Goal: Transaction & Acquisition: Book appointment/travel/reservation

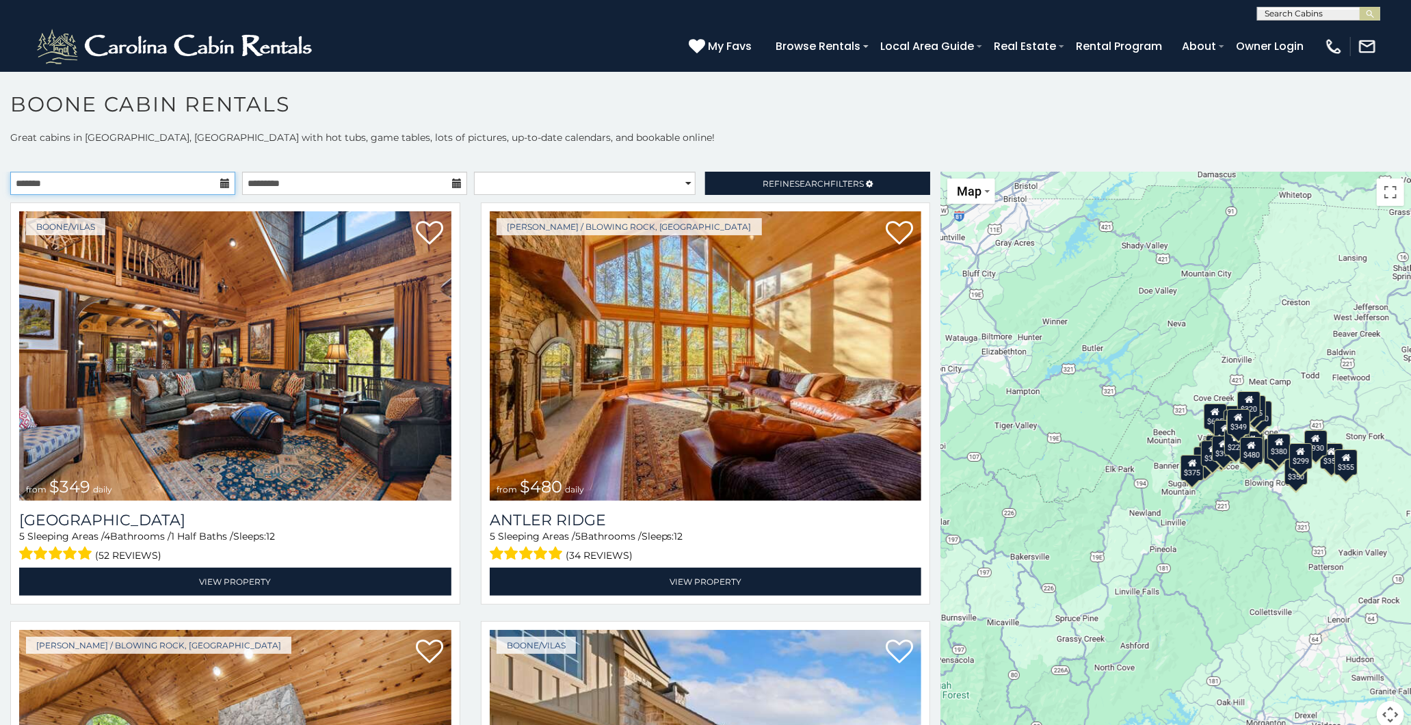
drag, startPoint x: 128, startPoint y: 183, endPoint x: 171, endPoint y: 186, distance: 43.2
click at [130, 185] on input "text" at bounding box center [122, 183] width 225 height 23
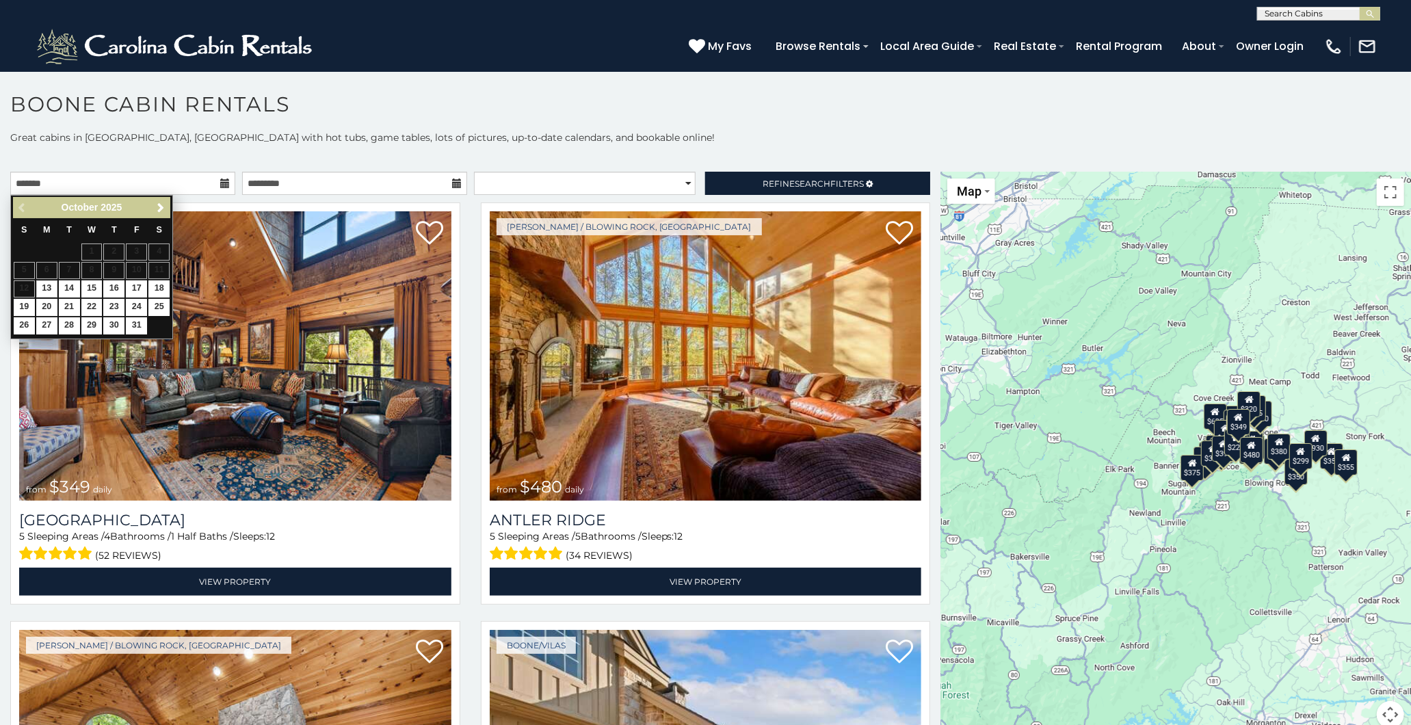
click at [220, 181] on icon at bounding box center [225, 184] width 10 height 10
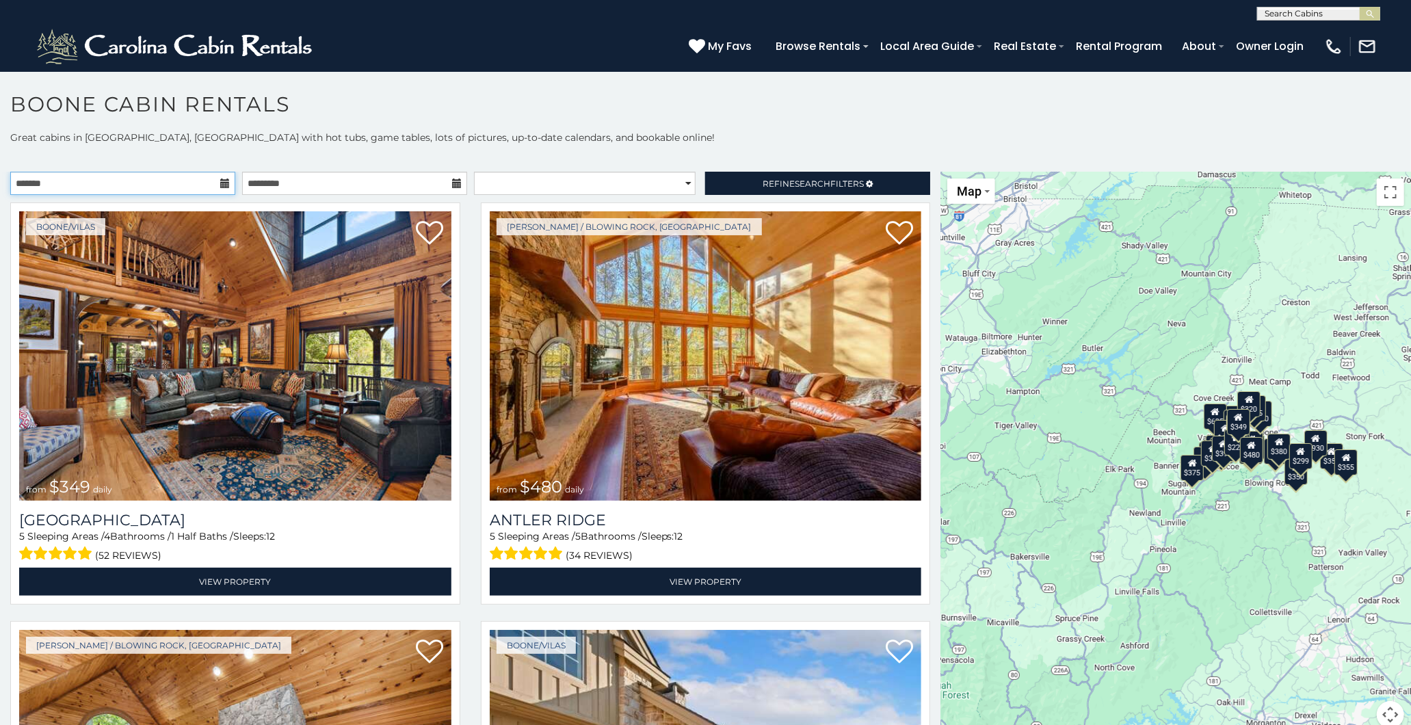
click at [211, 187] on input "text" at bounding box center [122, 183] width 225 height 23
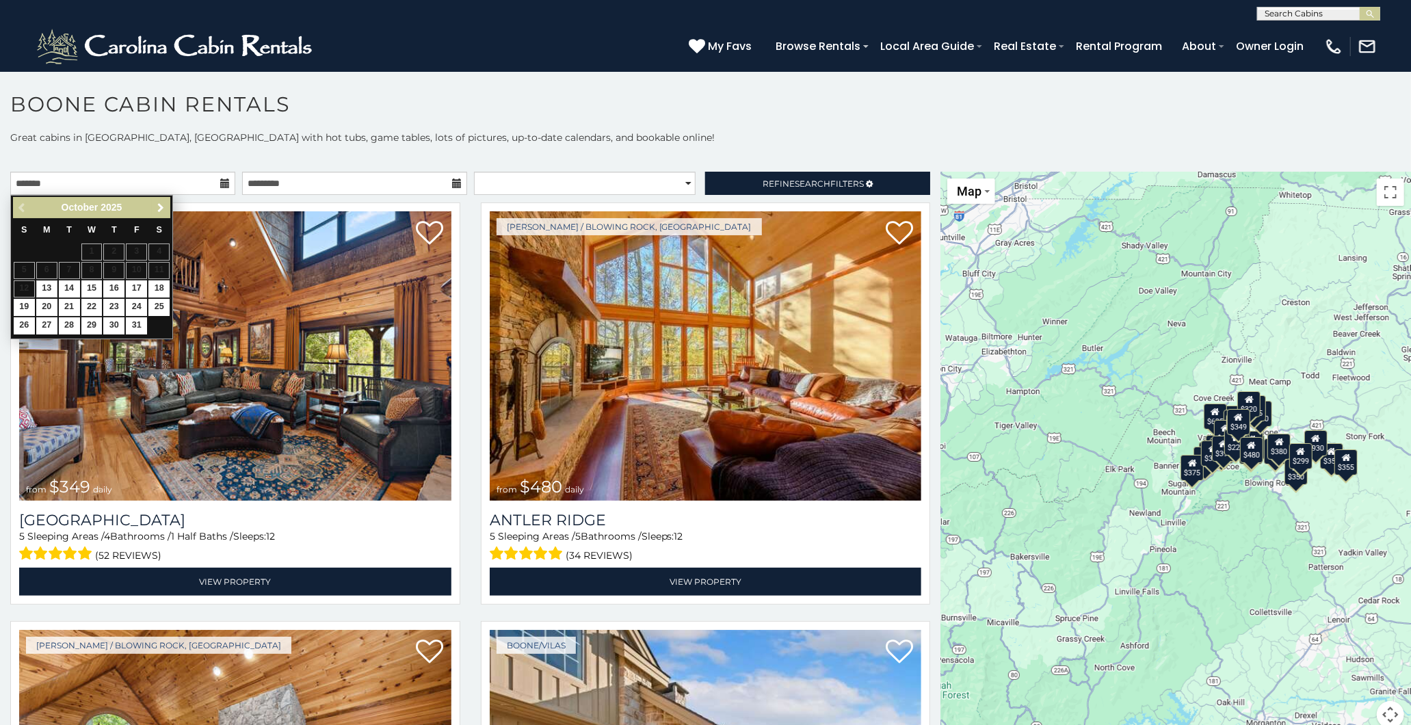
click at [157, 206] on span "Next" at bounding box center [160, 207] width 11 height 11
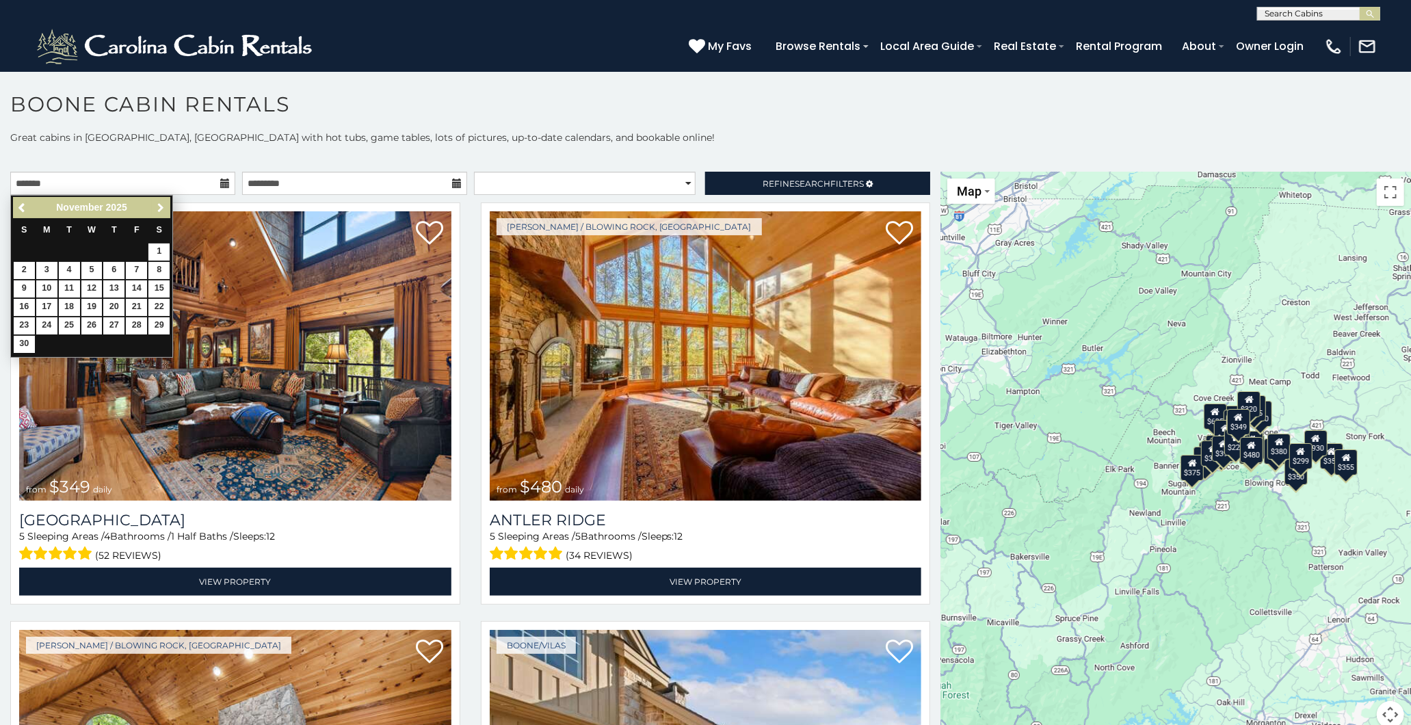
click at [157, 206] on span "Next" at bounding box center [160, 207] width 11 height 11
click at [156, 206] on span "Next" at bounding box center [160, 207] width 11 height 11
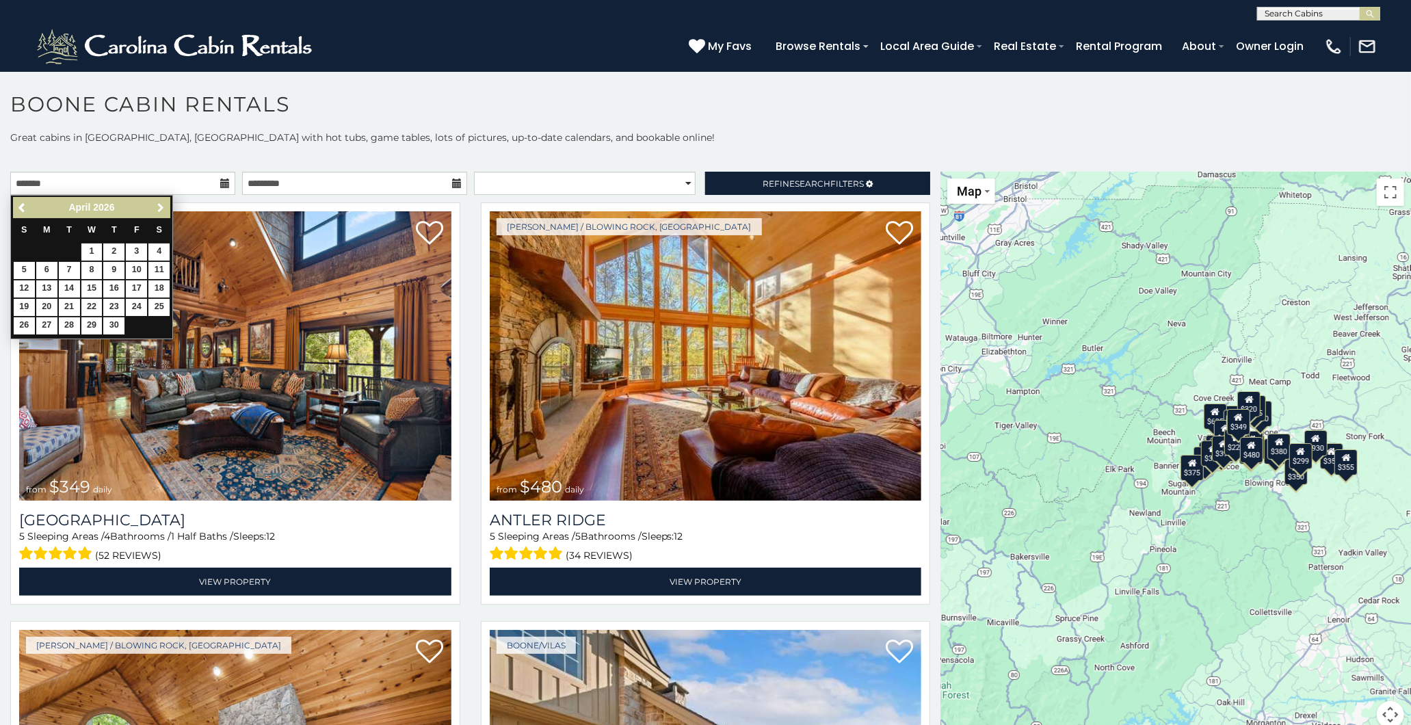
click at [156, 206] on span "Next" at bounding box center [160, 207] width 11 height 11
click at [113, 268] on link "7" at bounding box center [113, 270] width 21 height 17
type input "**********"
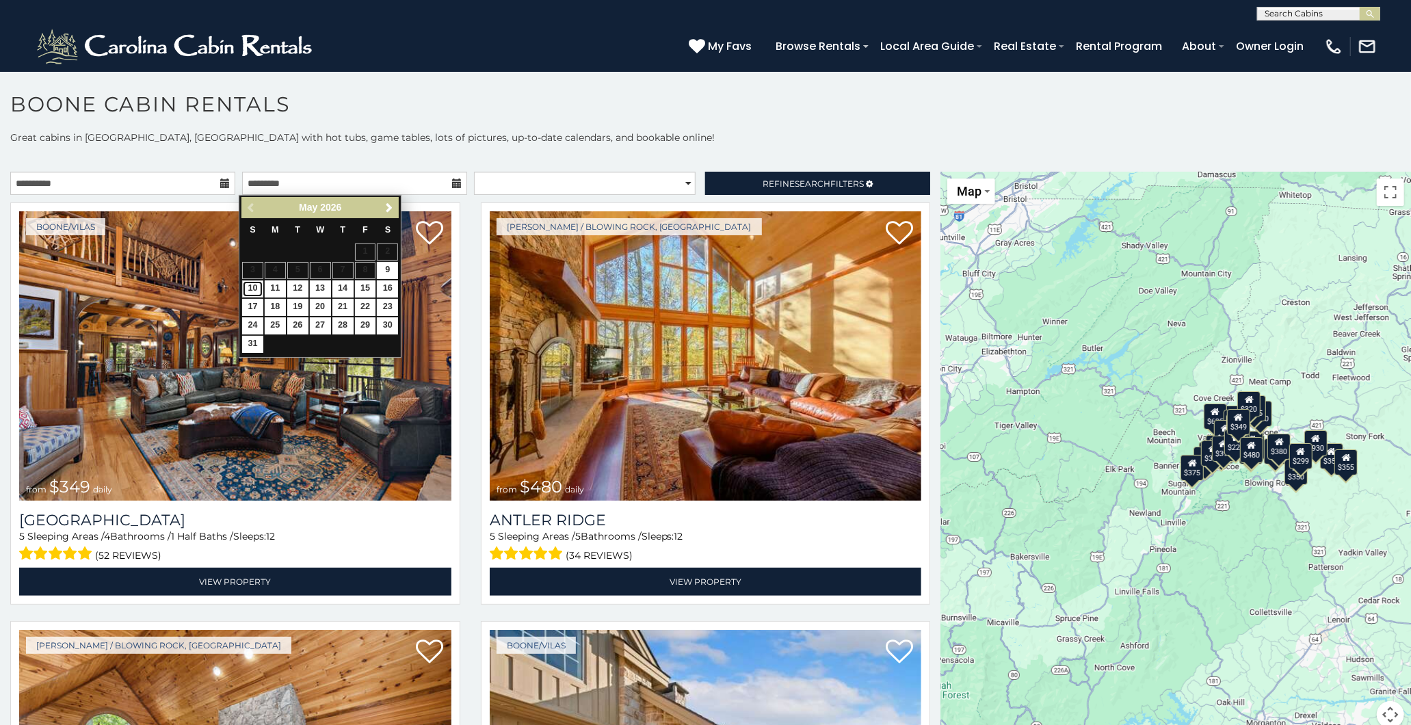
click at [250, 289] on link "10" at bounding box center [252, 288] width 21 height 17
type input "**********"
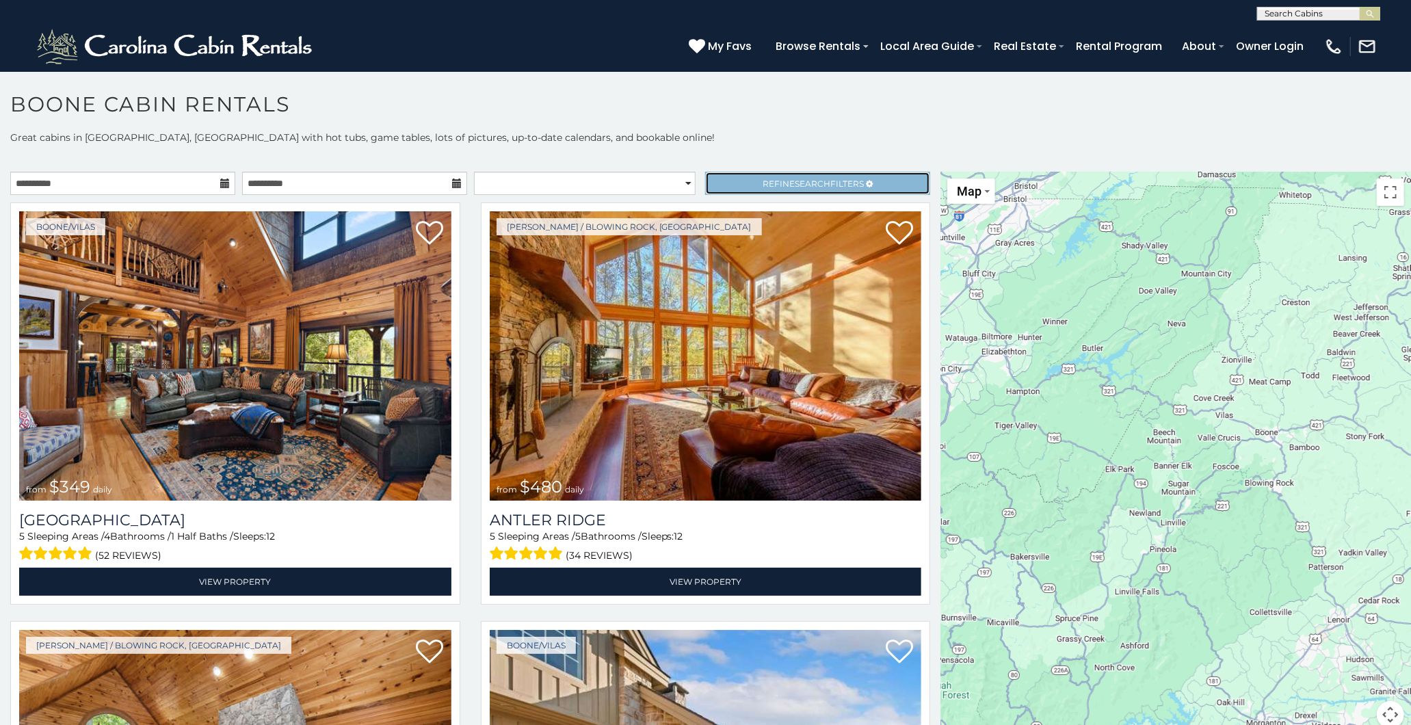
click at [796, 179] on span "Search" at bounding box center [813, 184] width 36 height 10
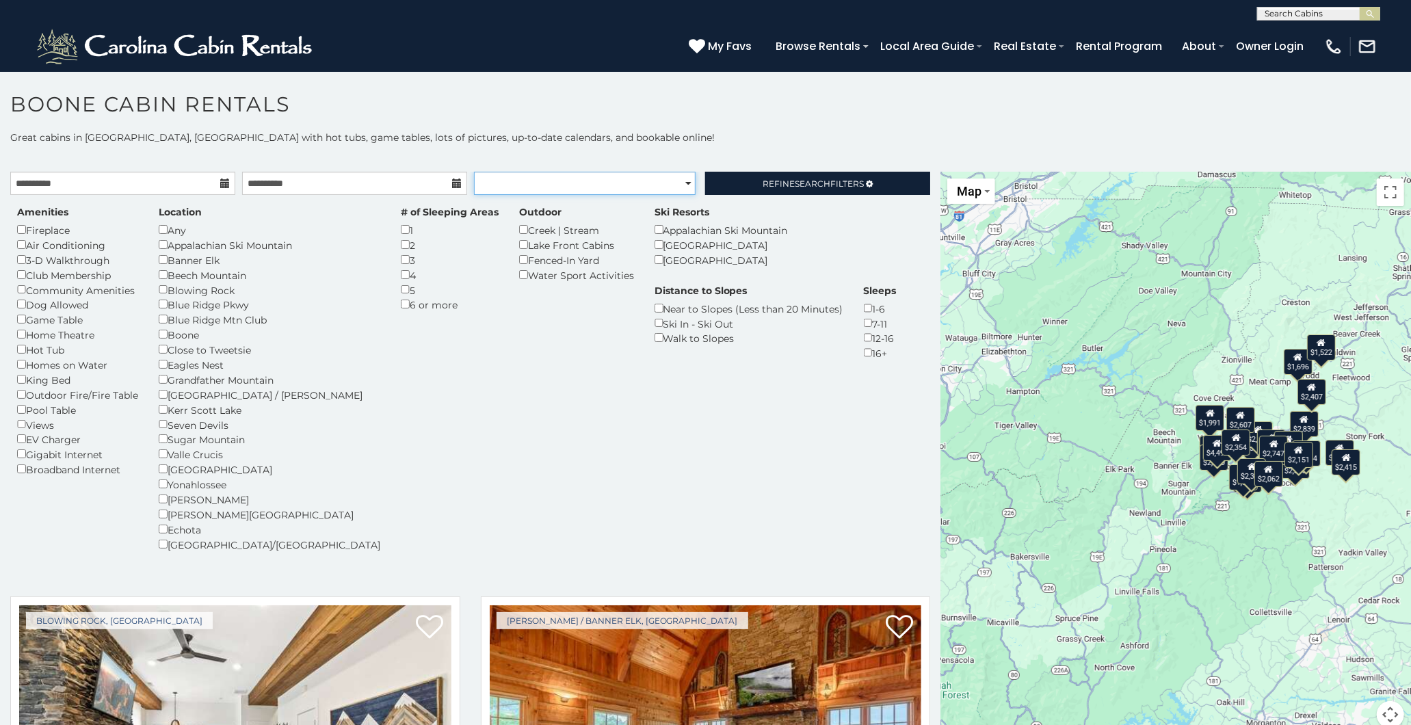
click at [679, 179] on select "**********" at bounding box center [585, 183] width 222 height 23
select select "*********"
click at [474, 172] on select "**********" at bounding box center [585, 183] width 222 height 23
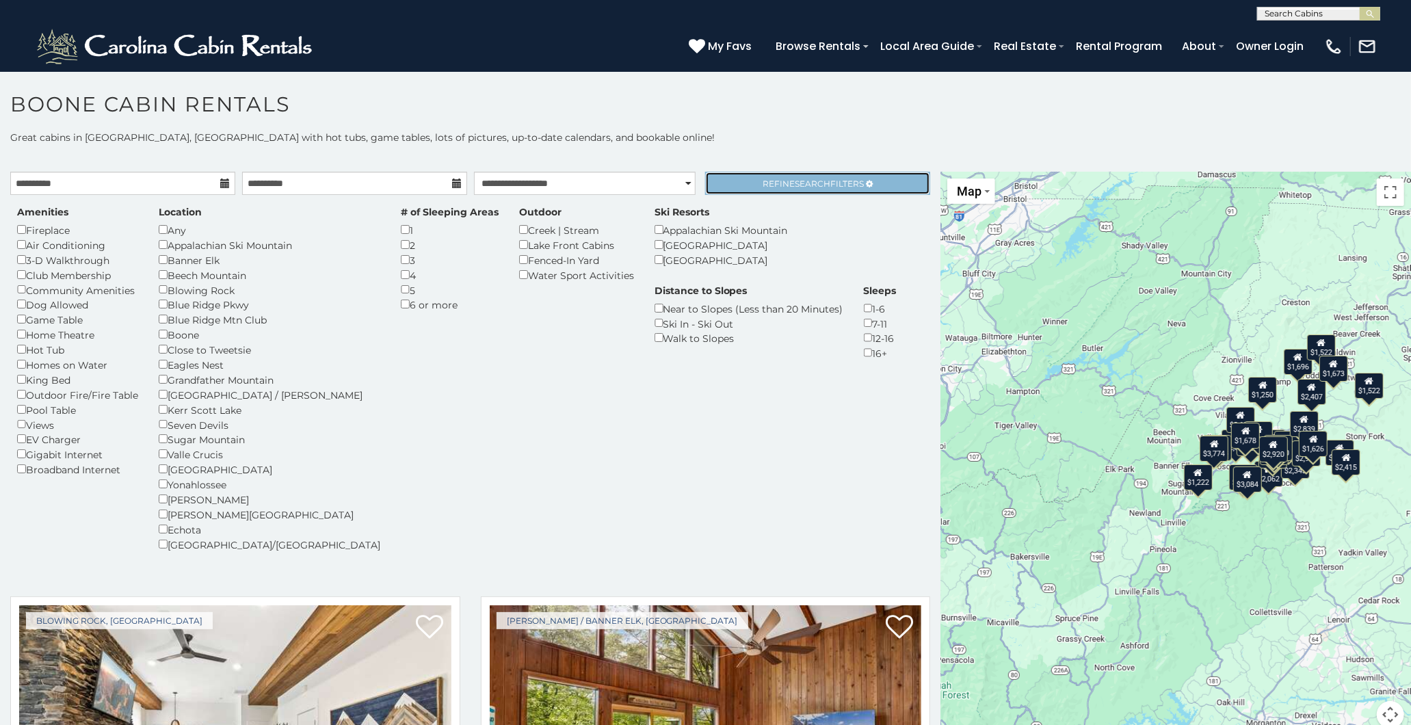
click at [741, 176] on link "Refine Search Filters" at bounding box center [817, 183] width 225 height 23
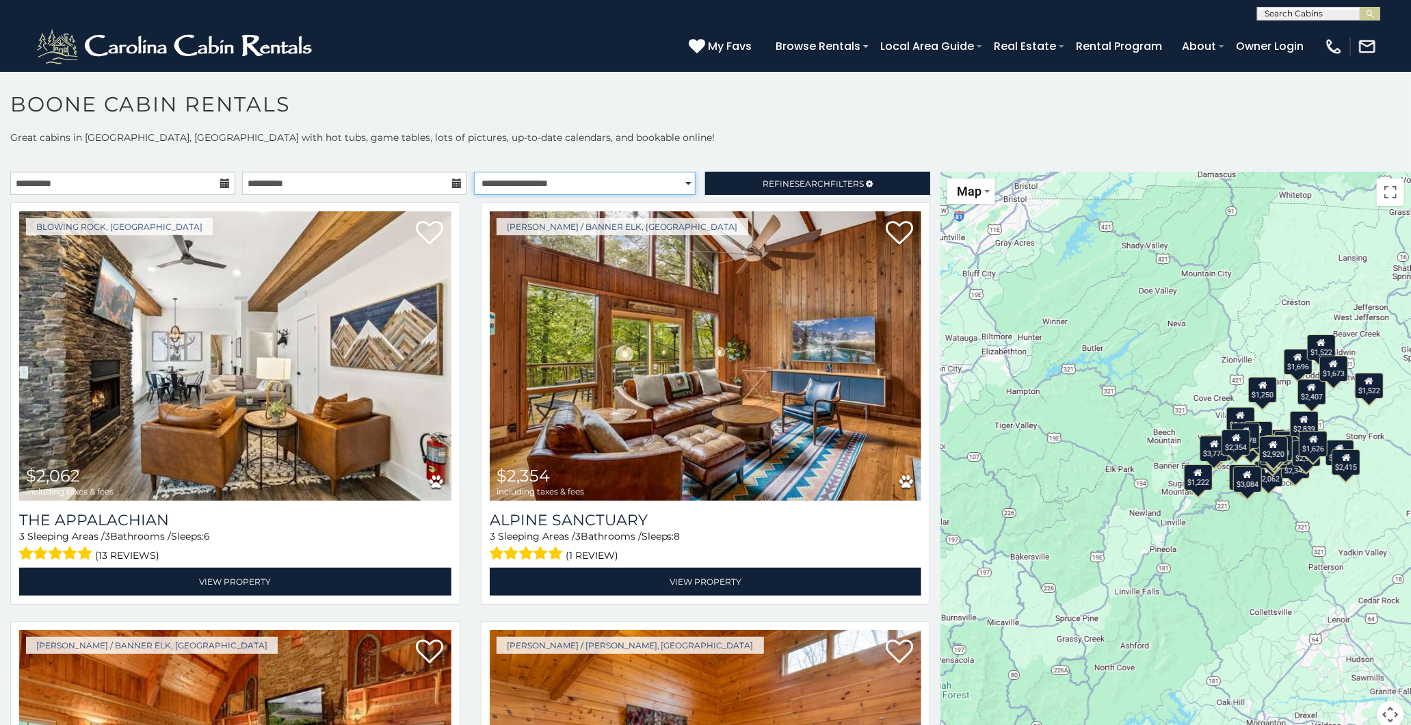
click at [679, 181] on select "**********" at bounding box center [585, 183] width 222 height 23
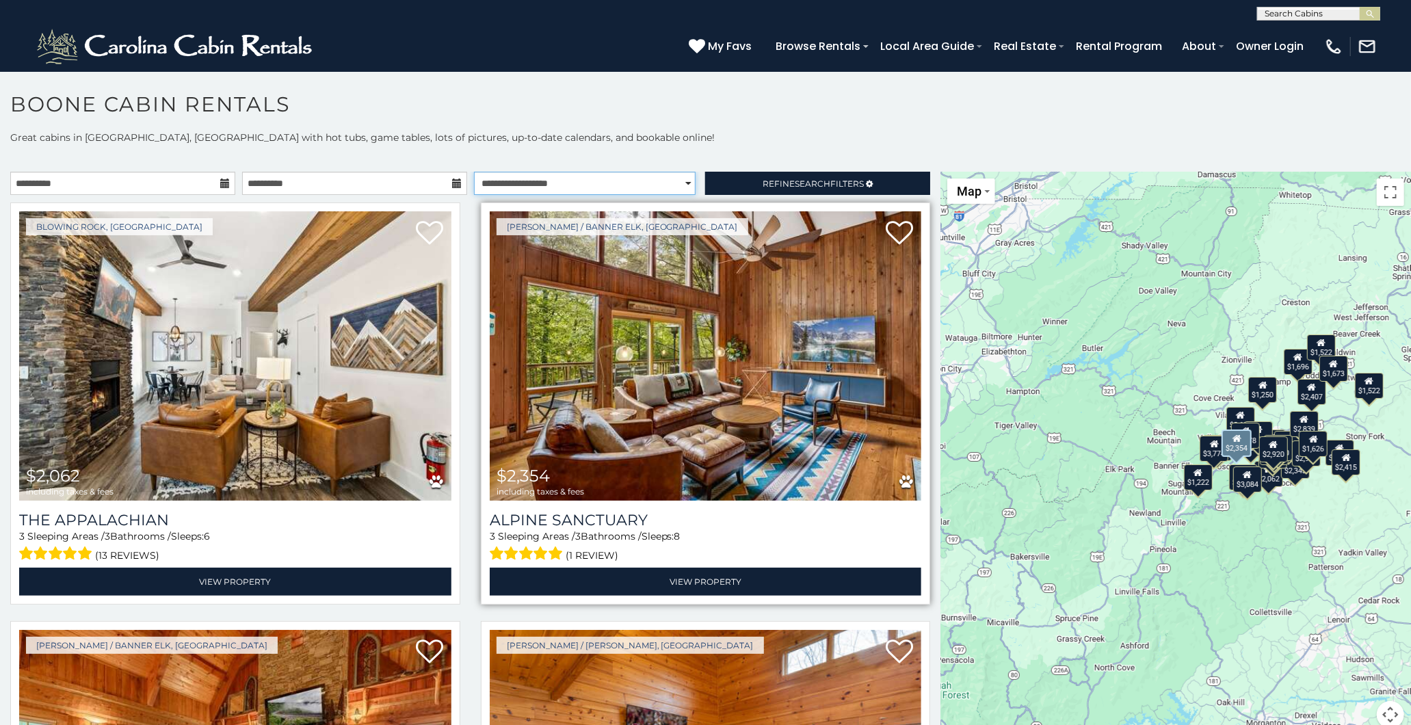
click at [474, 172] on select "**********" at bounding box center [585, 183] width 222 height 23
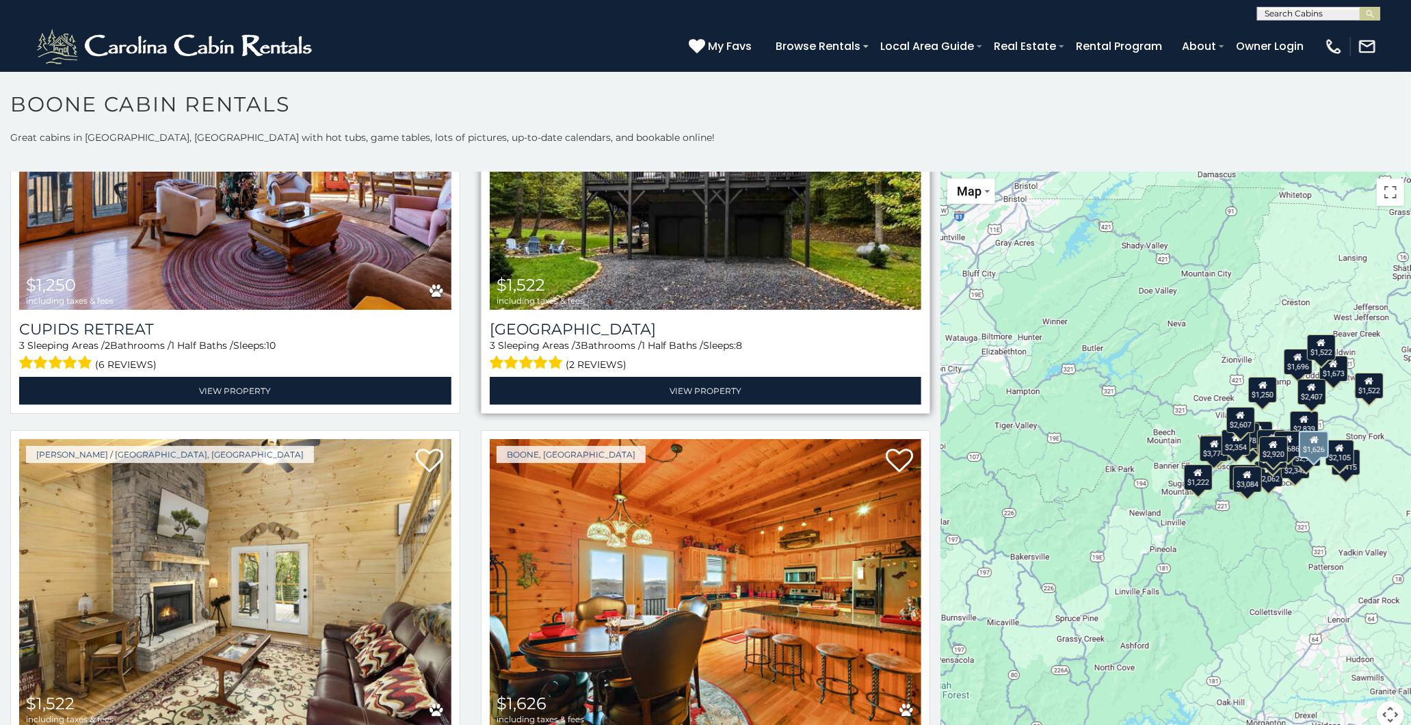
scroll to position [5243, 0]
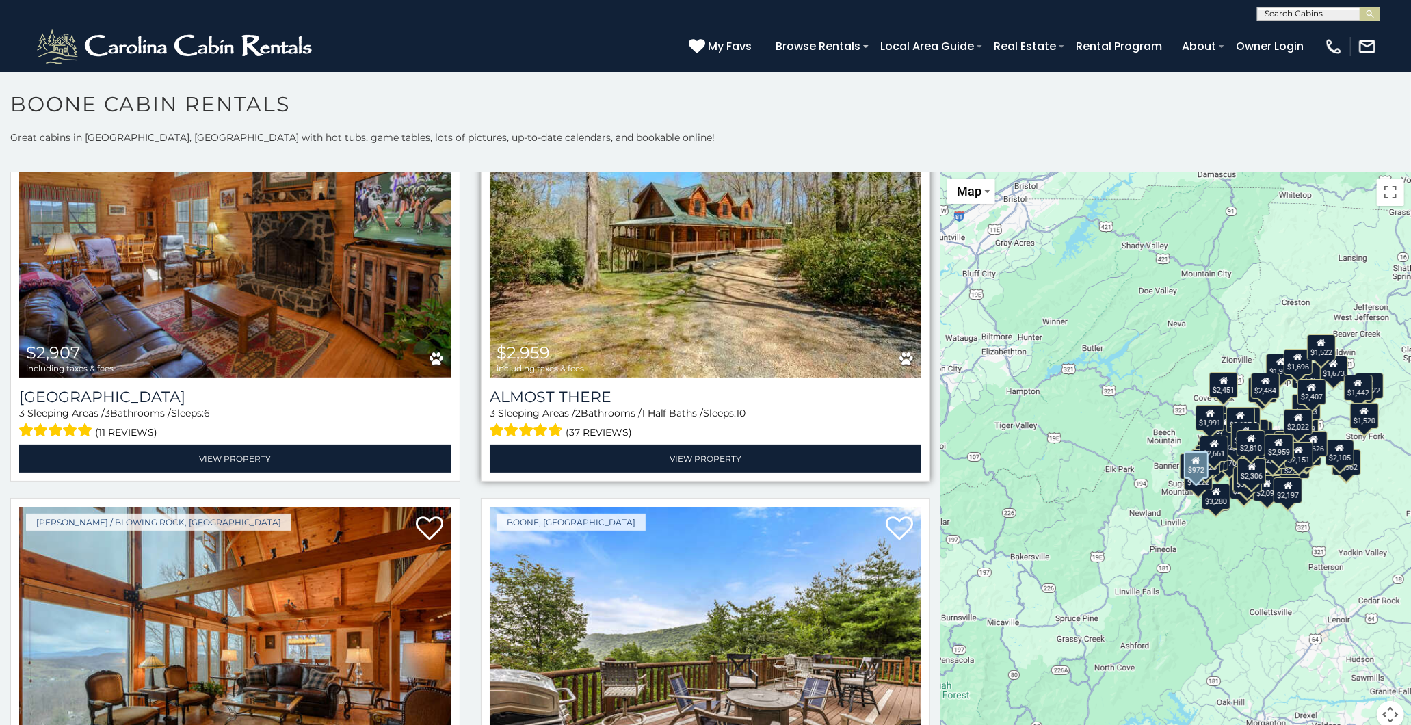
scroll to position [12345, 0]
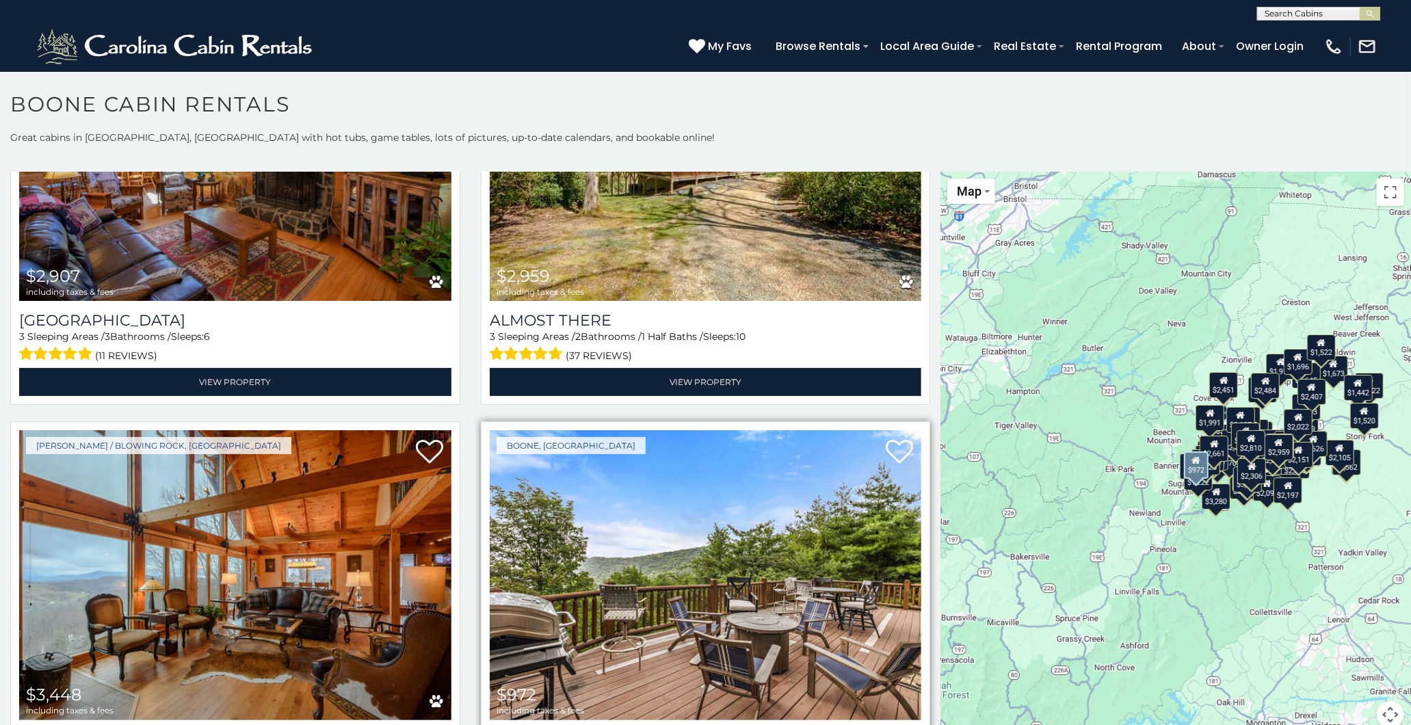
click at [686, 447] on img at bounding box center [706, 574] width 432 height 289
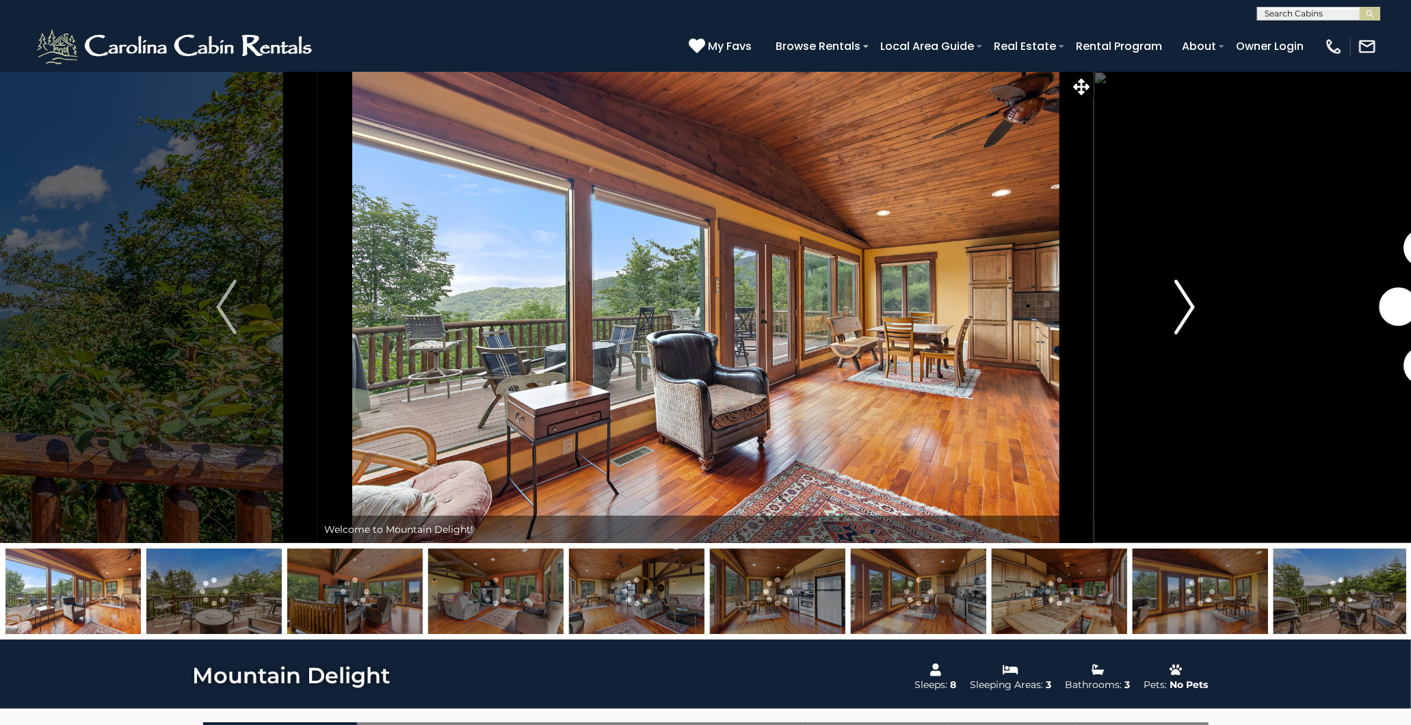
click at [1193, 311] on img "Next" at bounding box center [1184, 307] width 21 height 55
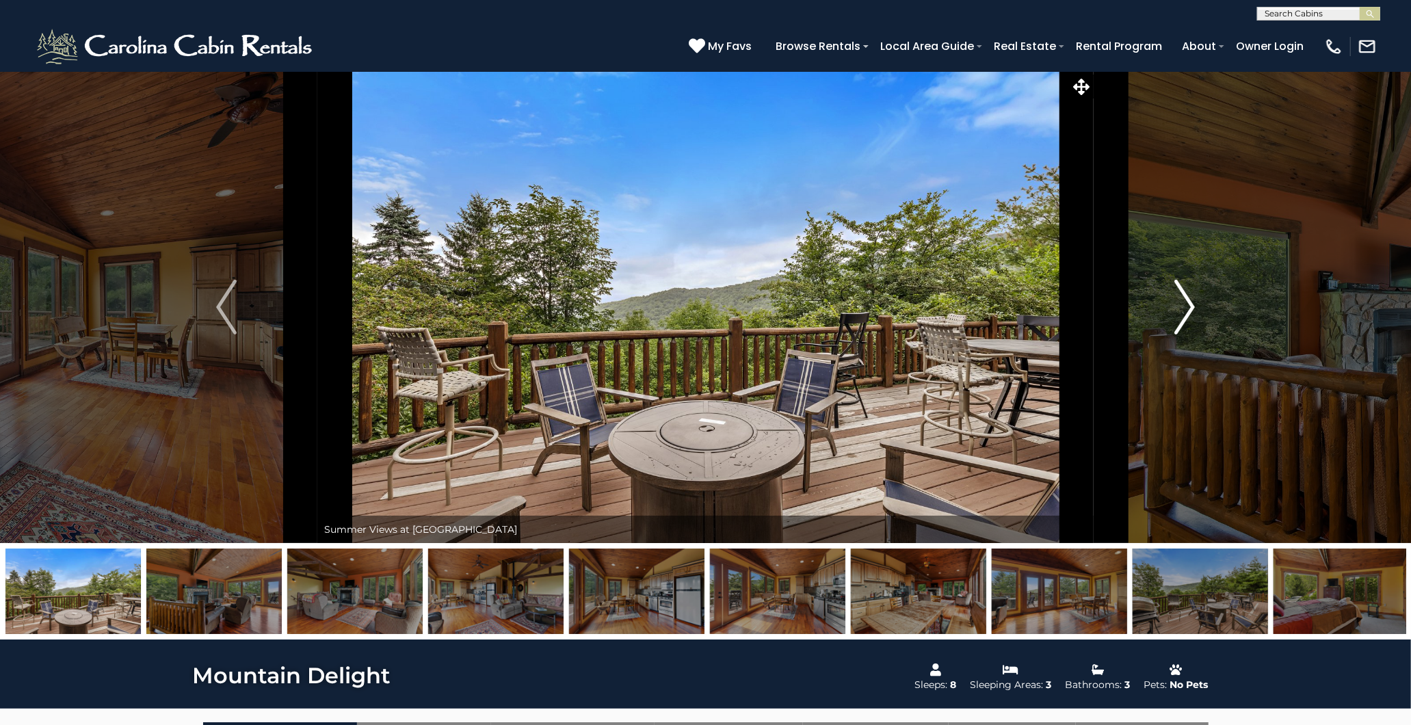
click at [1189, 308] on img "Next" at bounding box center [1184, 307] width 21 height 55
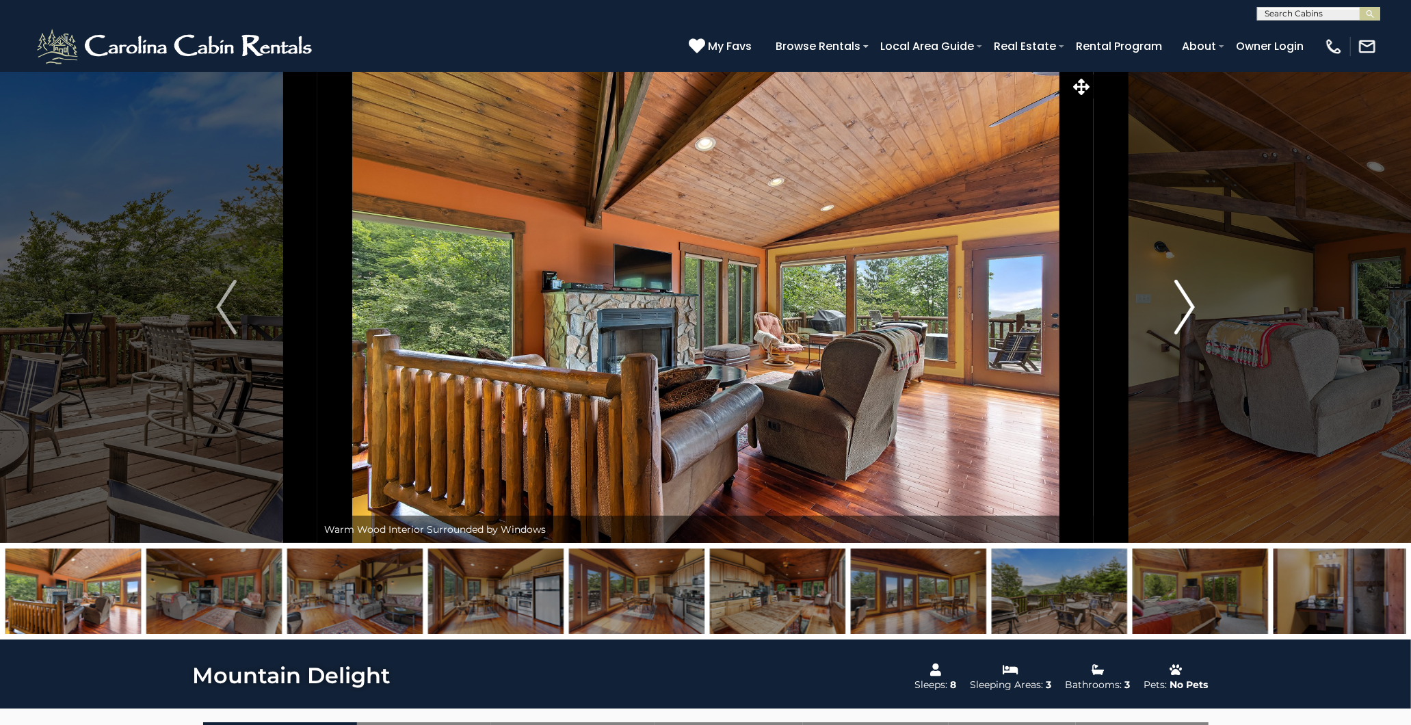
click at [1189, 308] on img "Next" at bounding box center [1184, 307] width 21 height 55
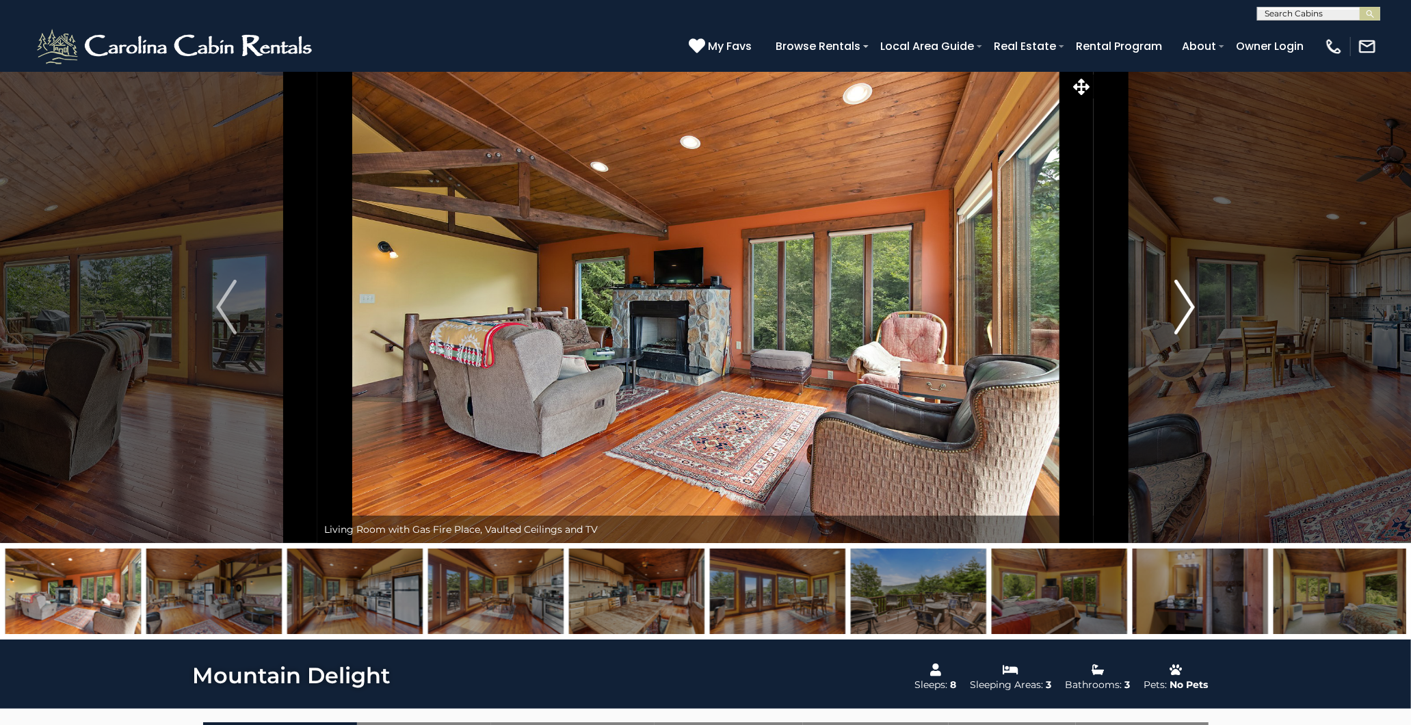
click at [1187, 308] on img "Next" at bounding box center [1184, 307] width 21 height 55
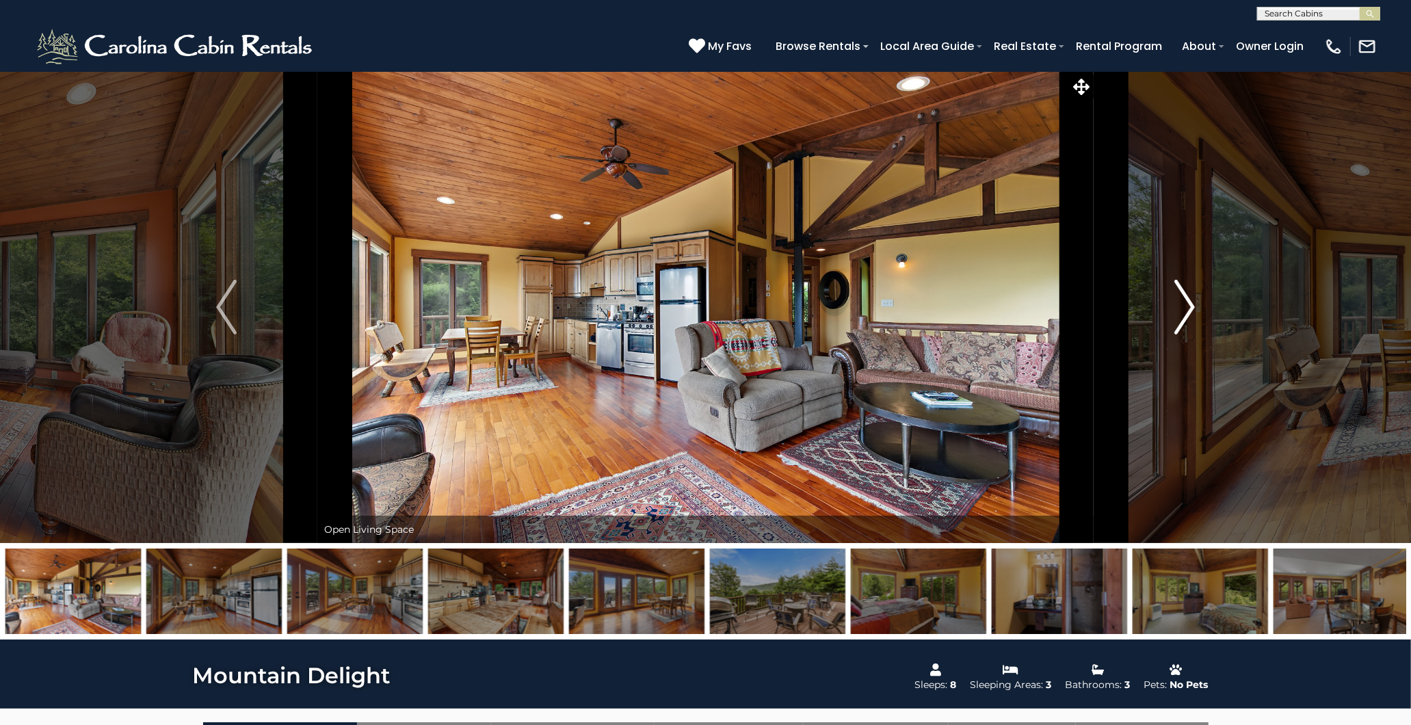
click at [1187, 308] on img "Next" at bounding box center [1184, 307] width 21 height 55
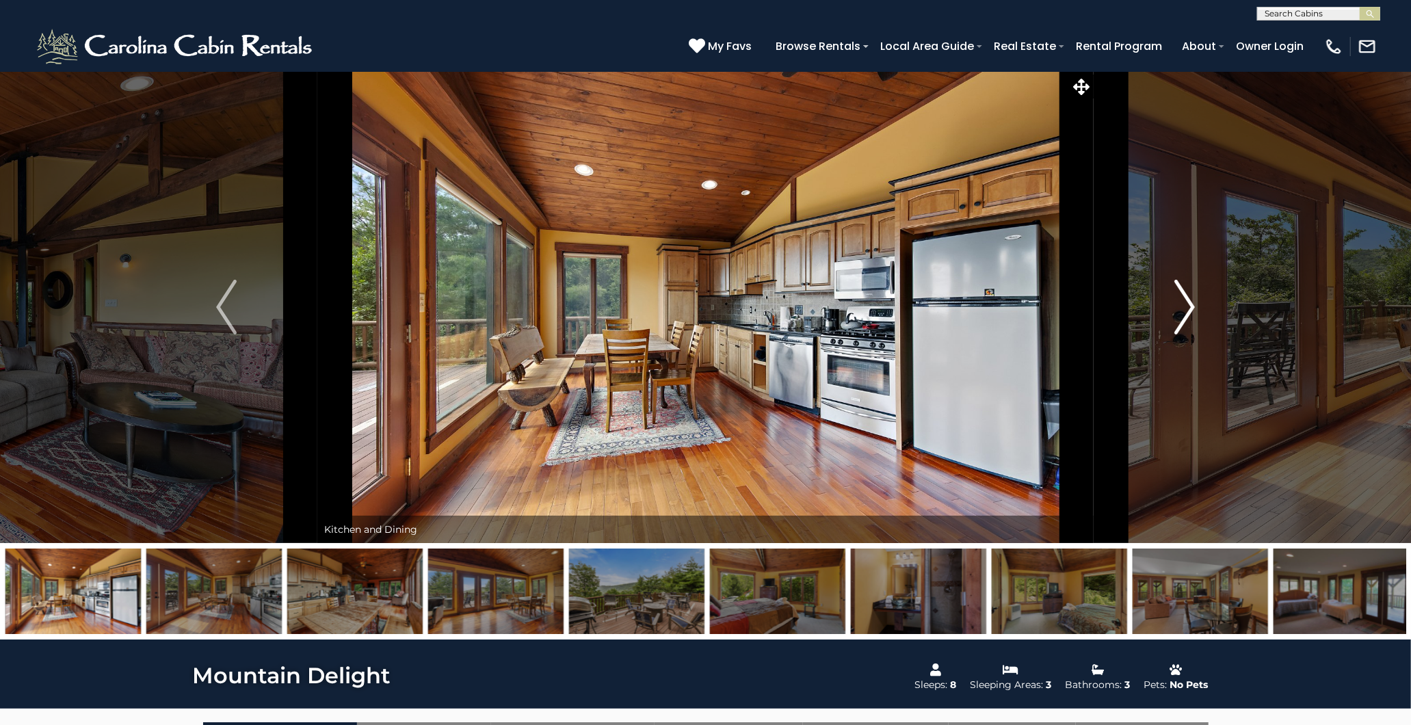
click at [1187, 308] on img "Next" at bounding box center [1184, 307] width 21 height 55
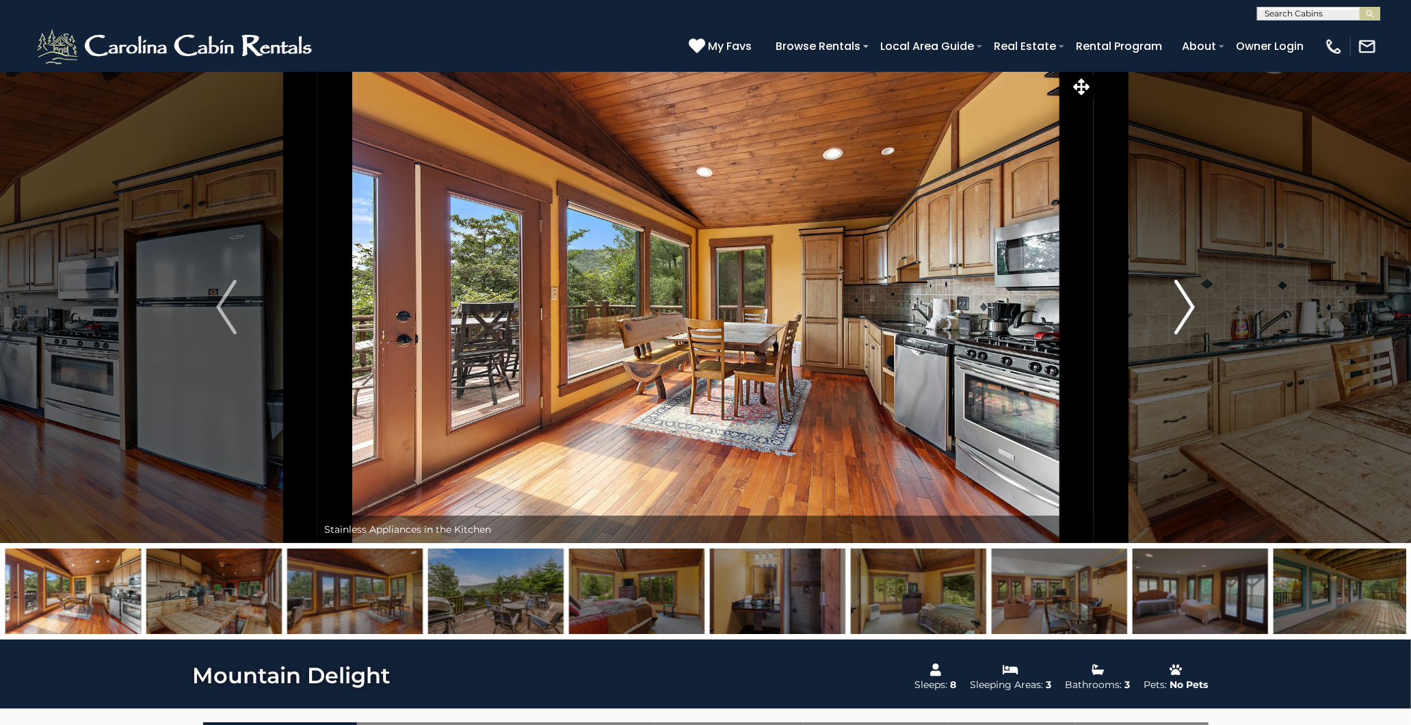
click at [1187, 308] on img "Next" at bounding box center [1184, 307] width 21 height 55
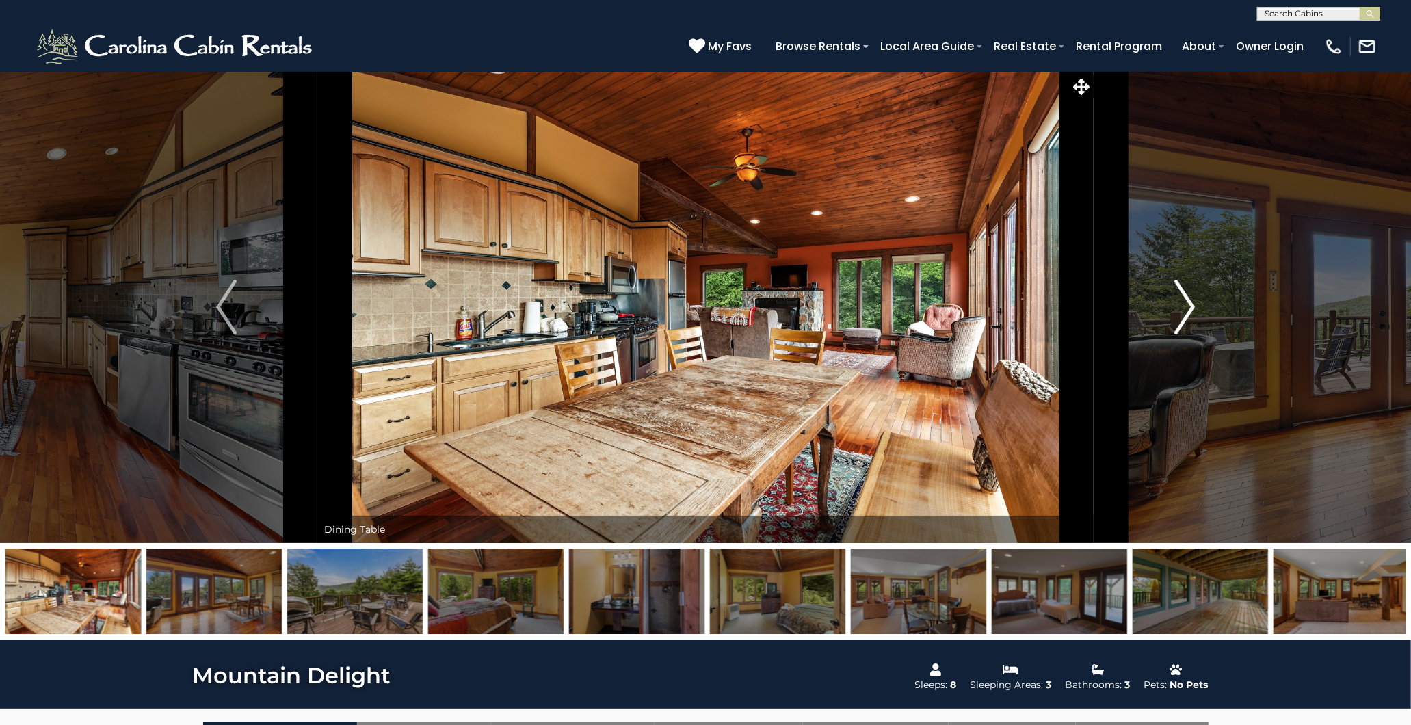
click at [1186, 308] on img "Next" at bounding box center [1184, 307] width 21 height 55
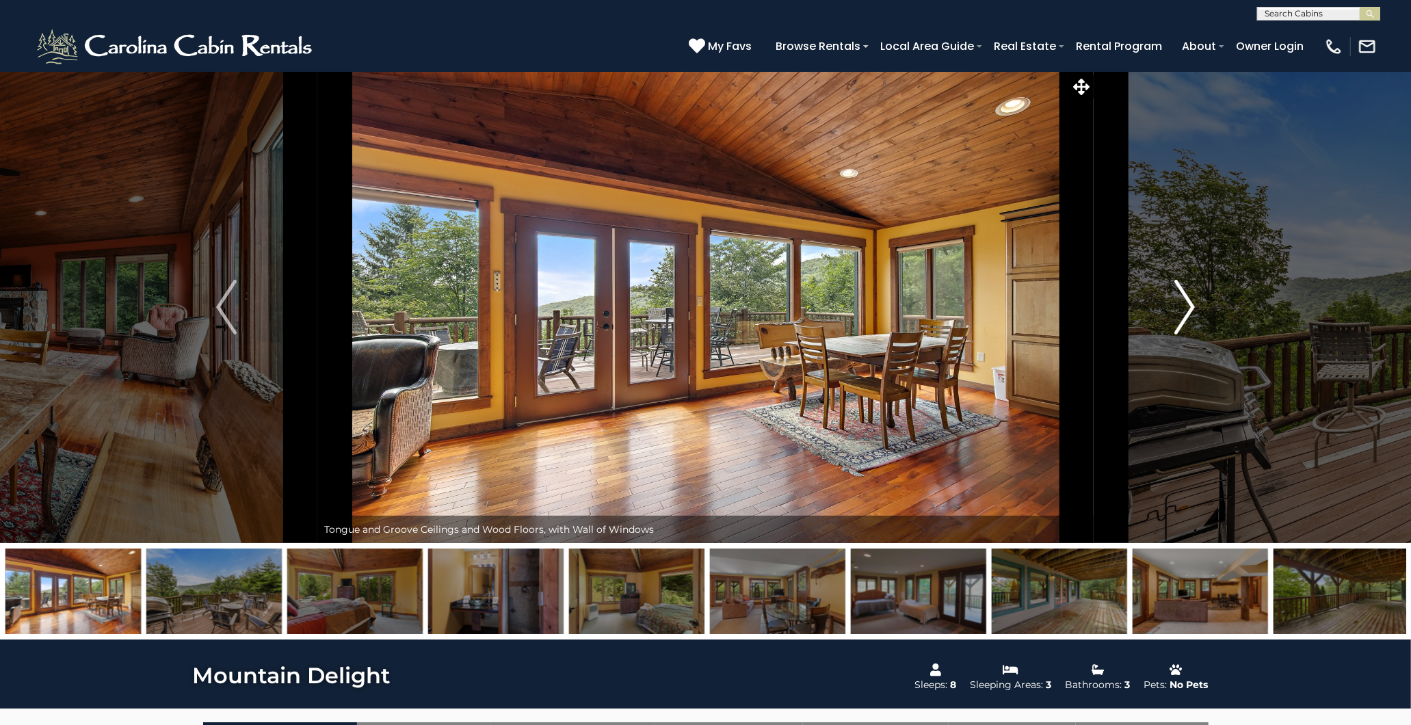
click at [1186, 308] on img "Next" at bounding box center [1184, 307] width 21 height 55
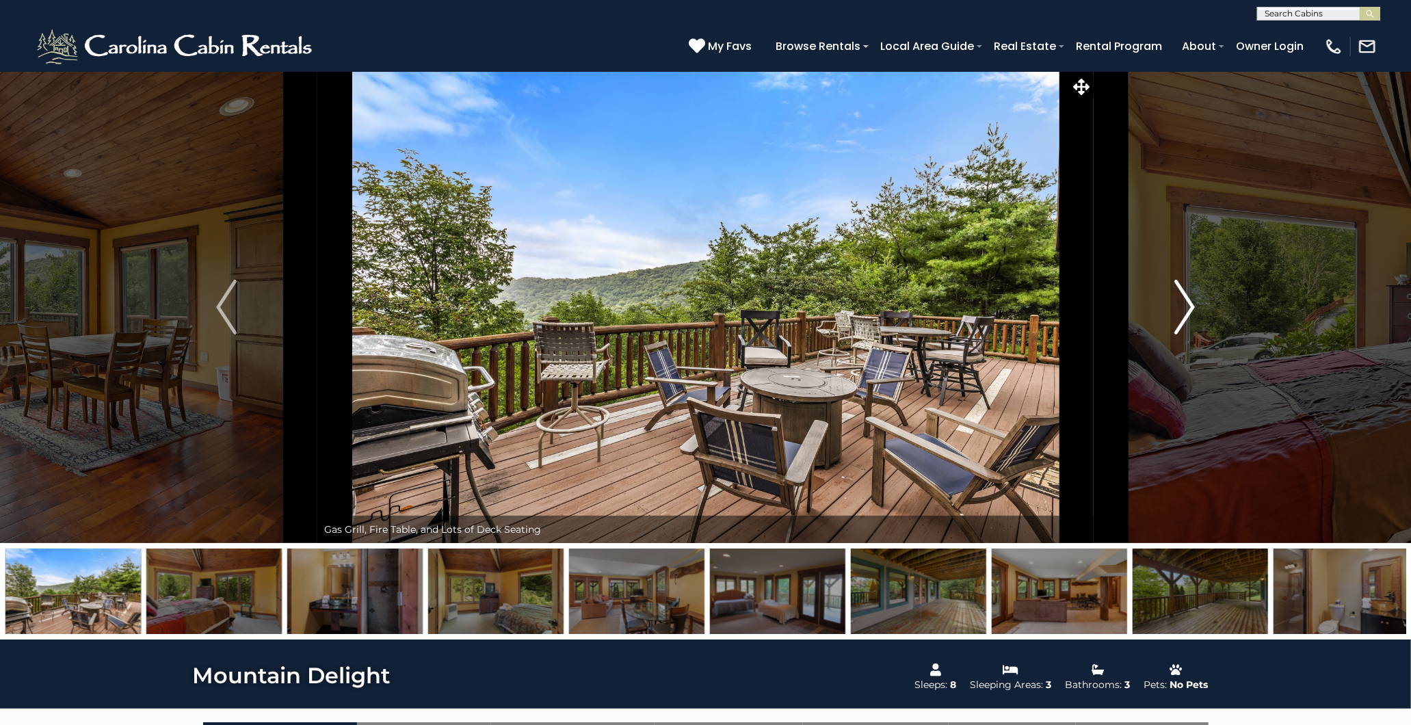
click at [1185, 308] on img "Next" at bounding box center [1184, 307] width 21 height 55
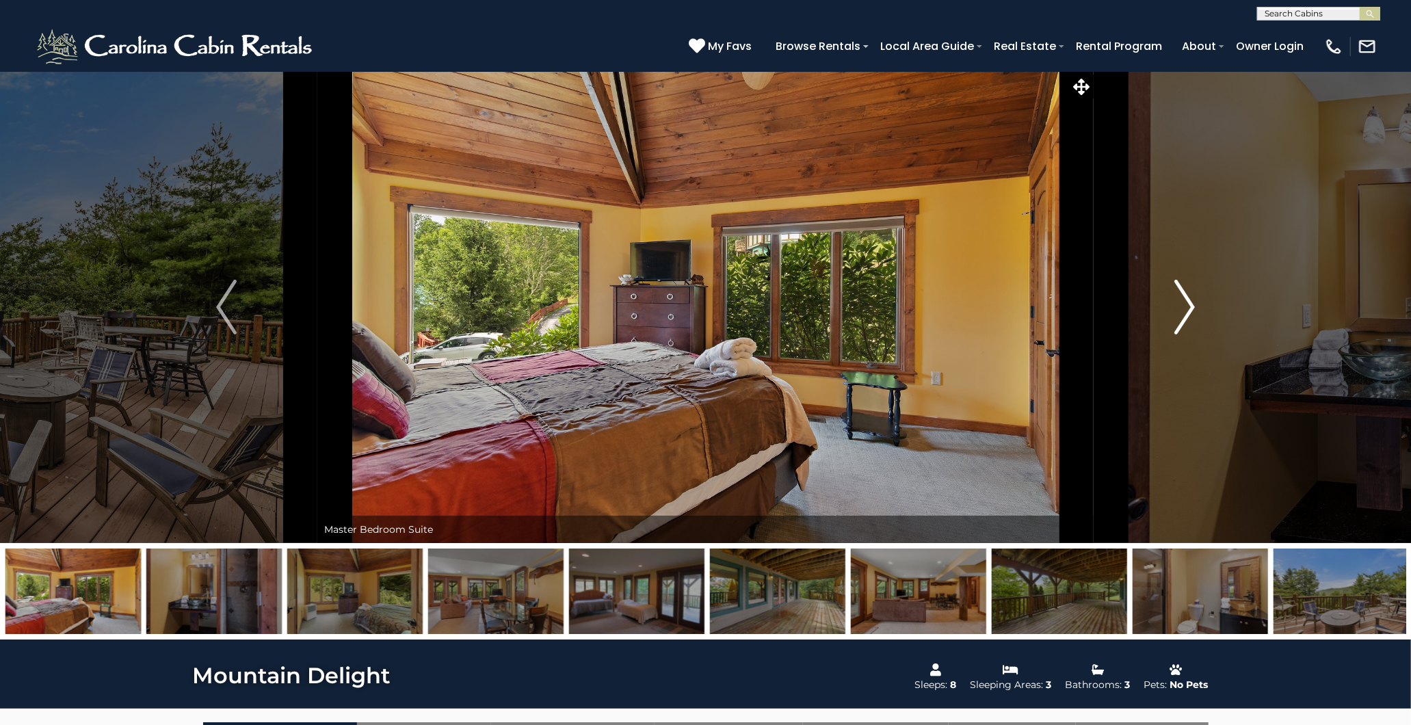
click at [1185, 308] on img "Next" at bounding box center [1184, 307] width 21 height 55
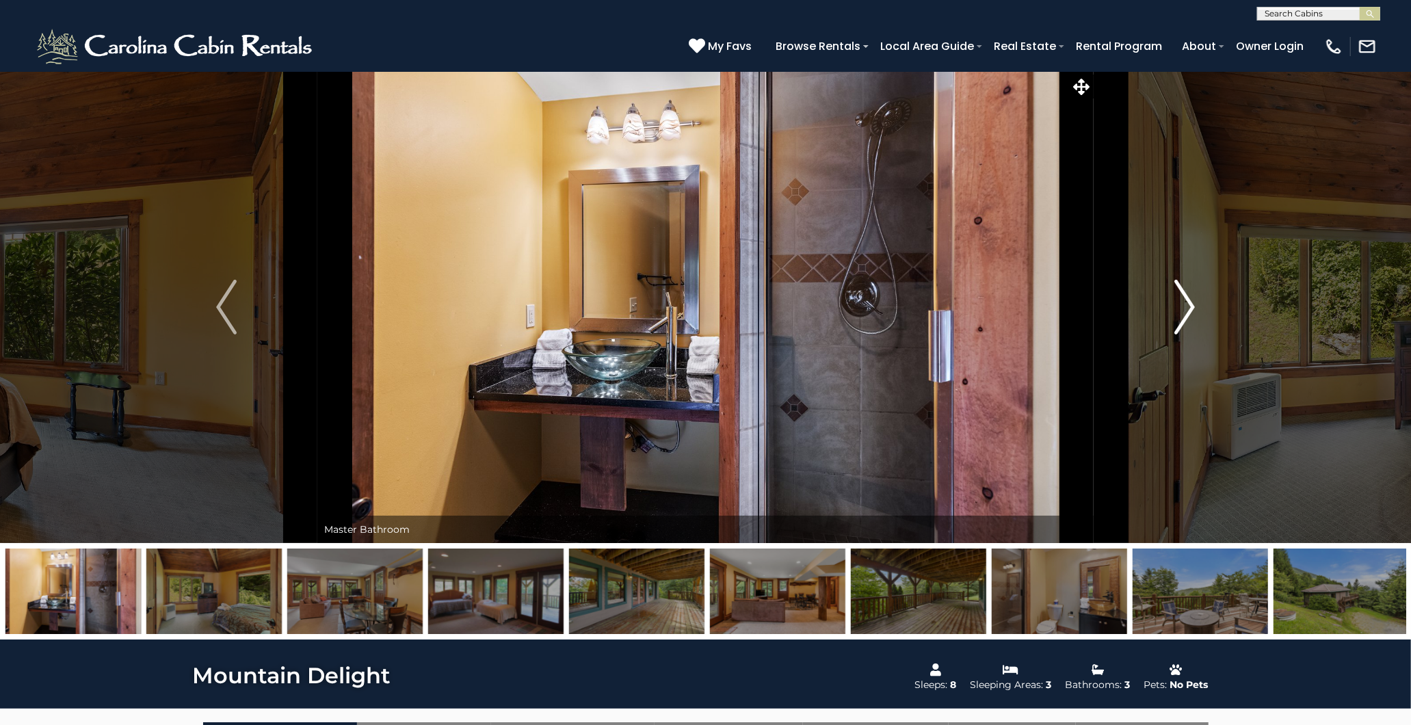
click at [1185, 308] on img "Next" at bounding box center [1184, 307] width 21 height 55
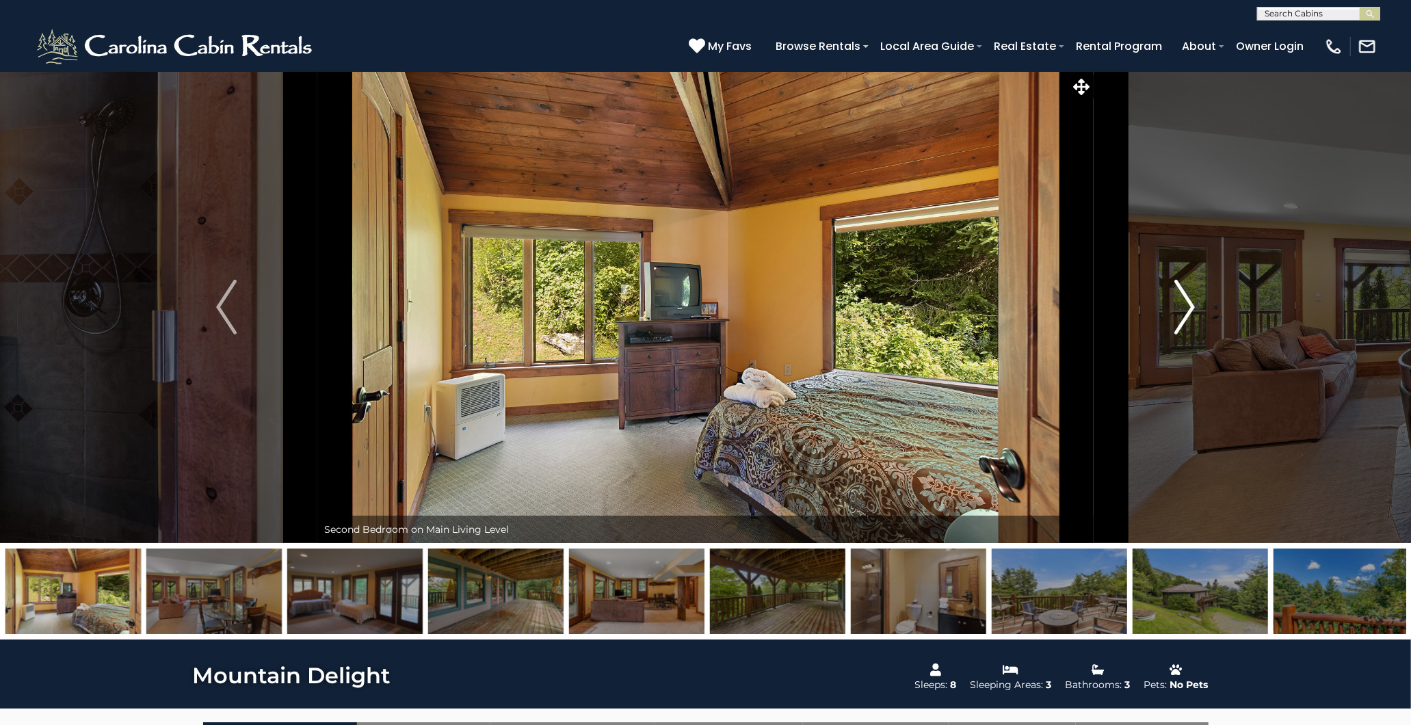
click at [1185, 308] on img "Next" at bounding box center [1184, 307] width 21 height 55
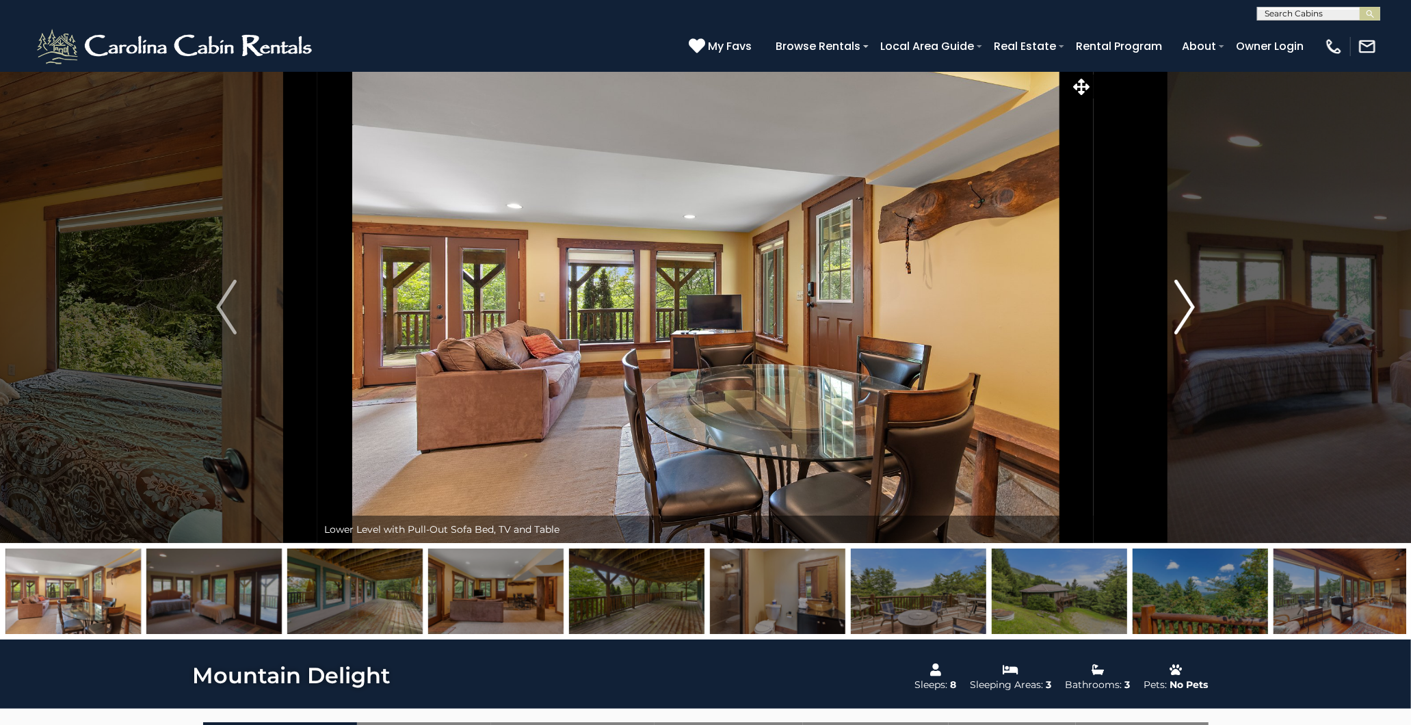
click at [1185, 308] on img "Next" at bounding box center [1184, 307] width 21 height 55
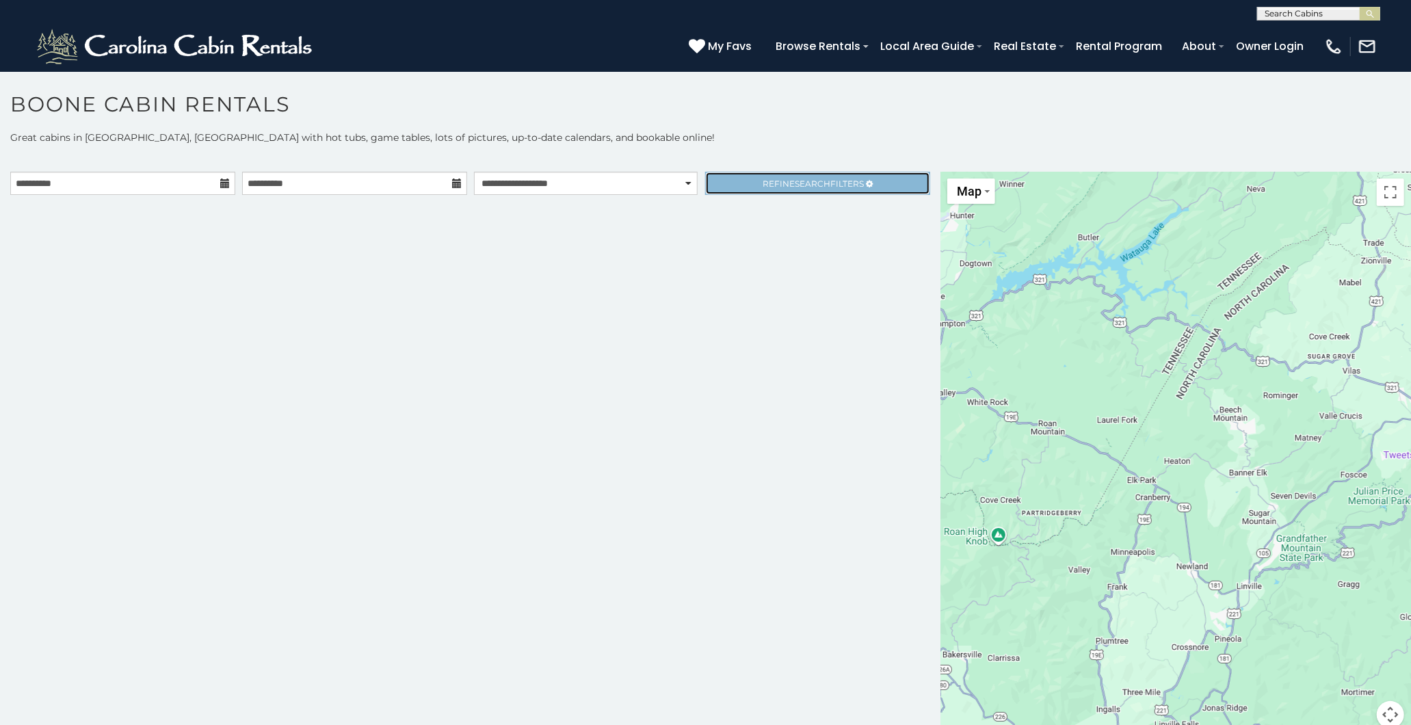
click at [770, 187] on span "Refine Search Filters" at bounding box center [813, 184] width 101 height 10
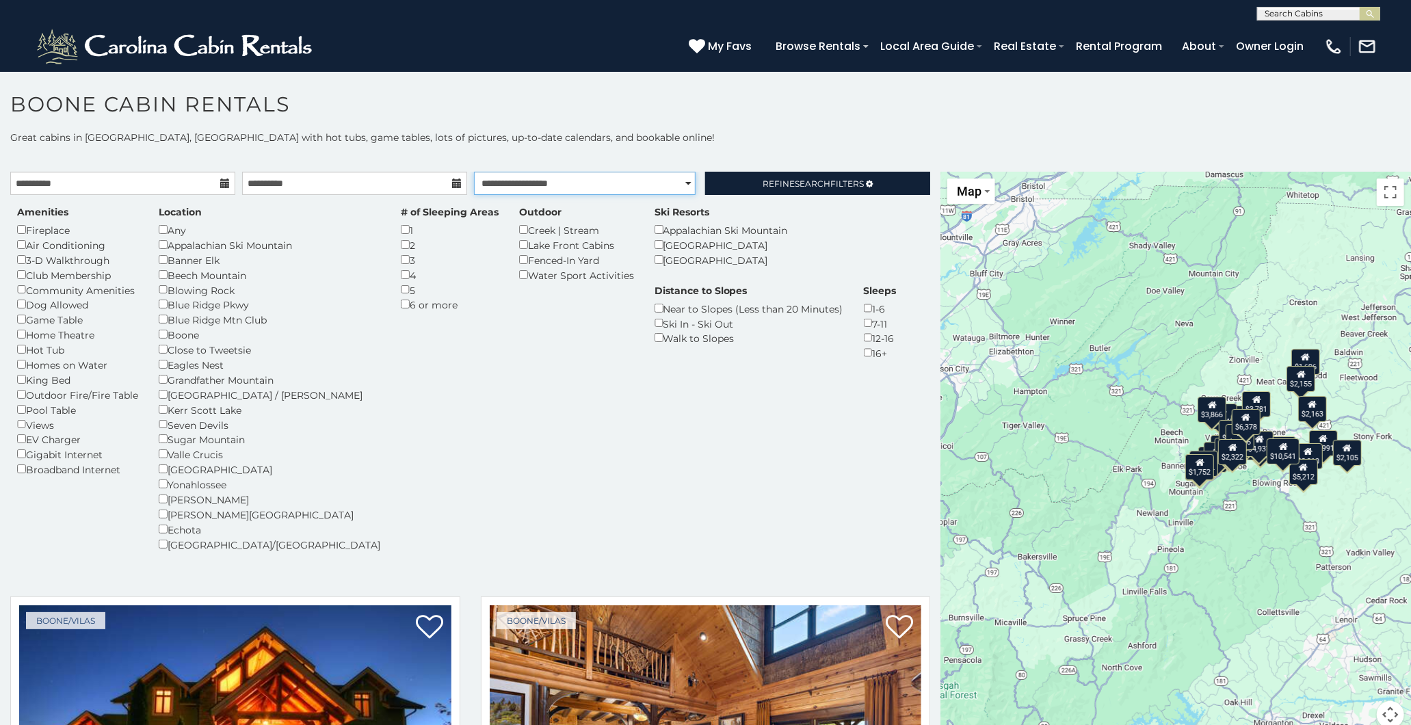
click at [681, 186] on select "**********" at bounding box center [585, 183] width 222 height 23
click at [474, 172] on select "**********" at bounding box center [585, 183] width 222 height 23
drag, startPoint x: 677, startPoint y: 178, endPoint x: 664, endPoint y: 189, distance: 17.0
click at [677, 178] on select "**********" at bounding box center [585, 183] width 222 height 23
click at [474, 172] on select "**********" at bounding box center [585, 183] width 222 height 23
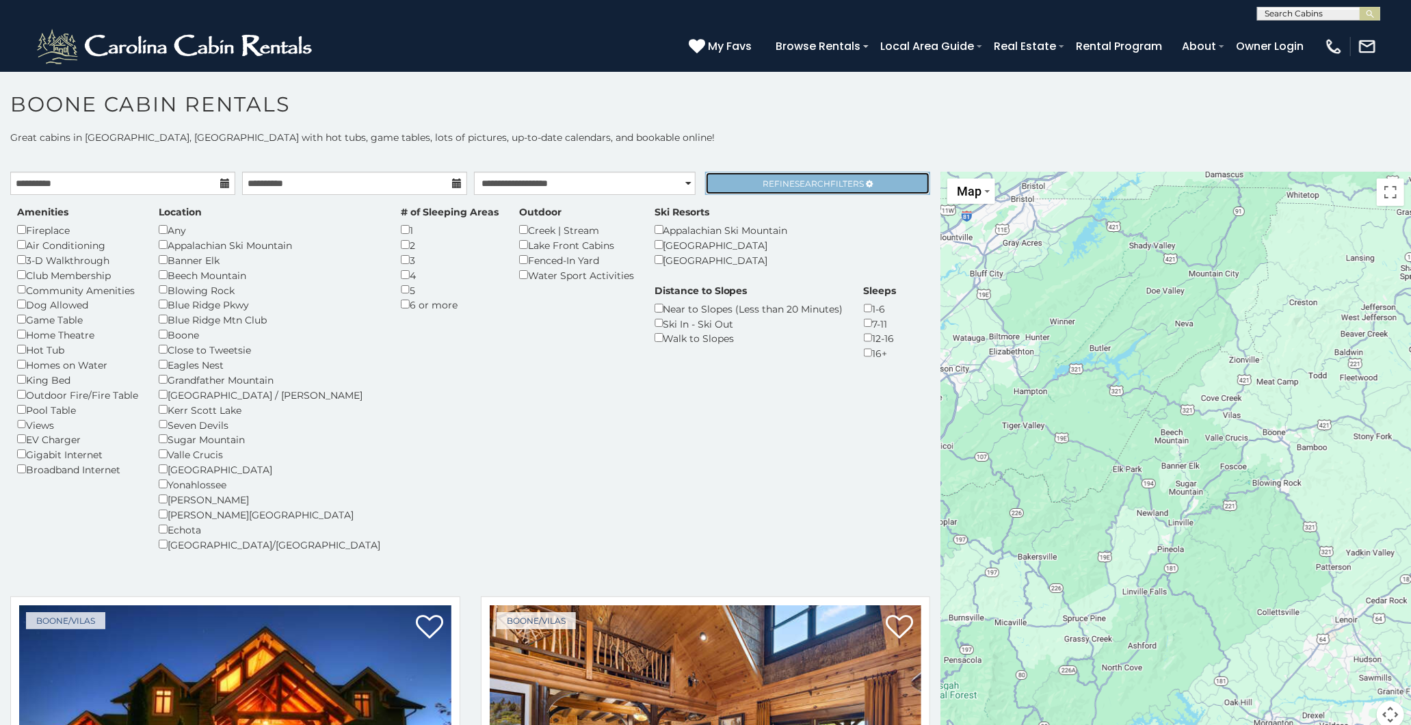
click at [753, 172] on link "Refine Search Filters" at bounding box center [817, 183] width 225 height 23
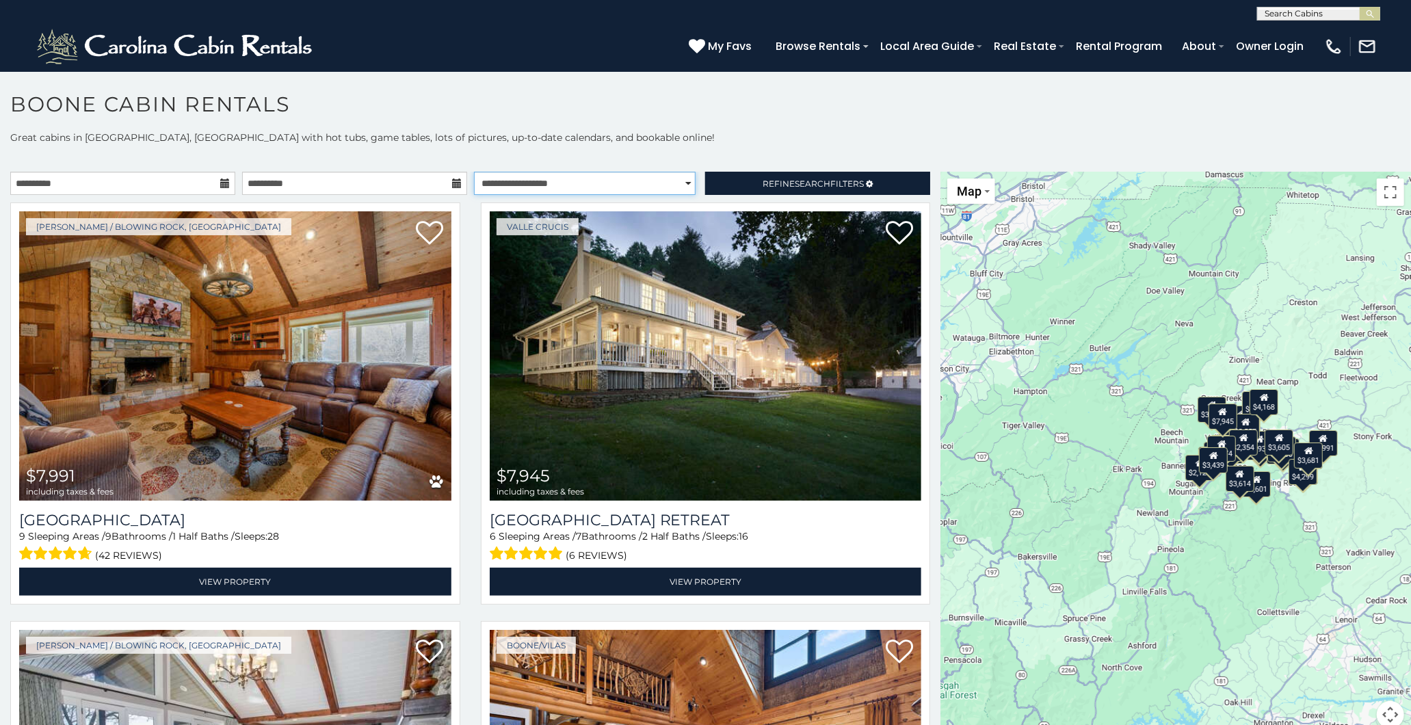
click at [683, 179] on select "**********" at bounding box center [585, 183] width 222 height 23
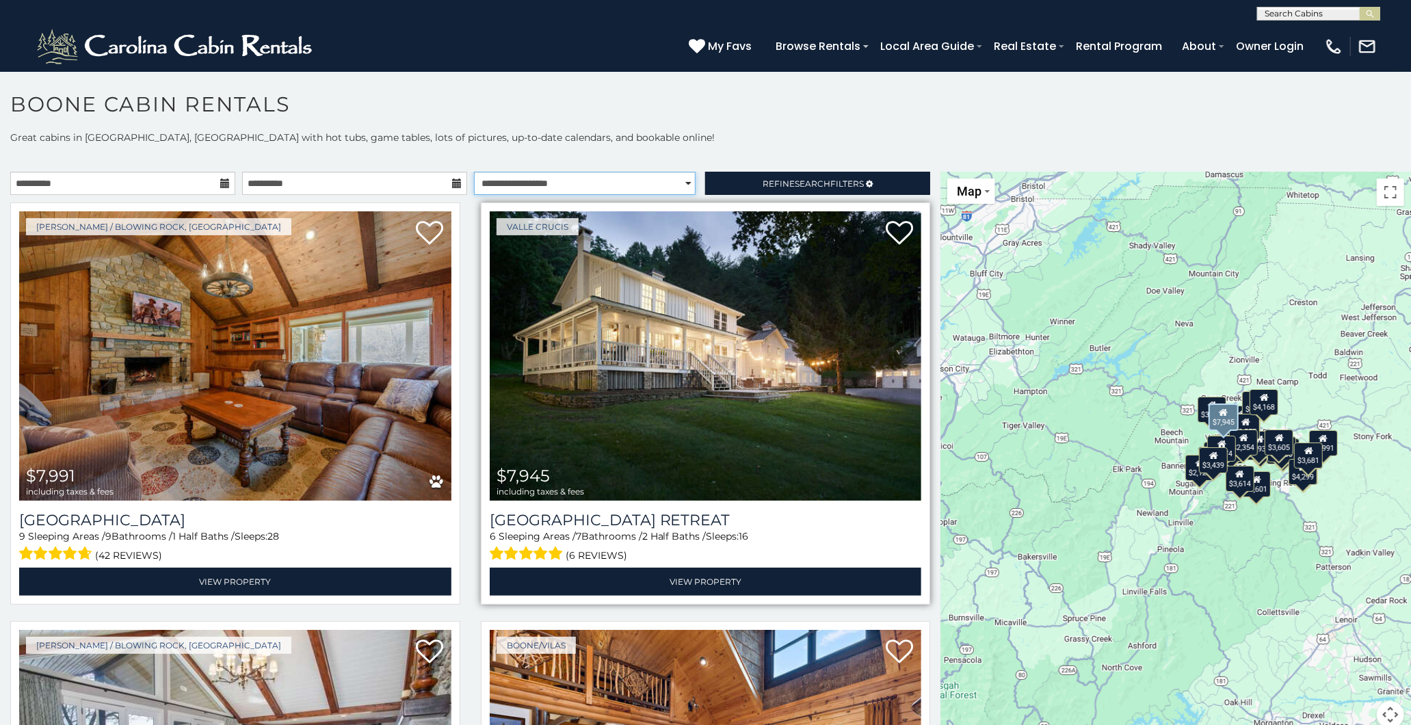
select select "*********"
click at [474, 172] on select "**********" at bounding box center [585, 183] width 222 height 23
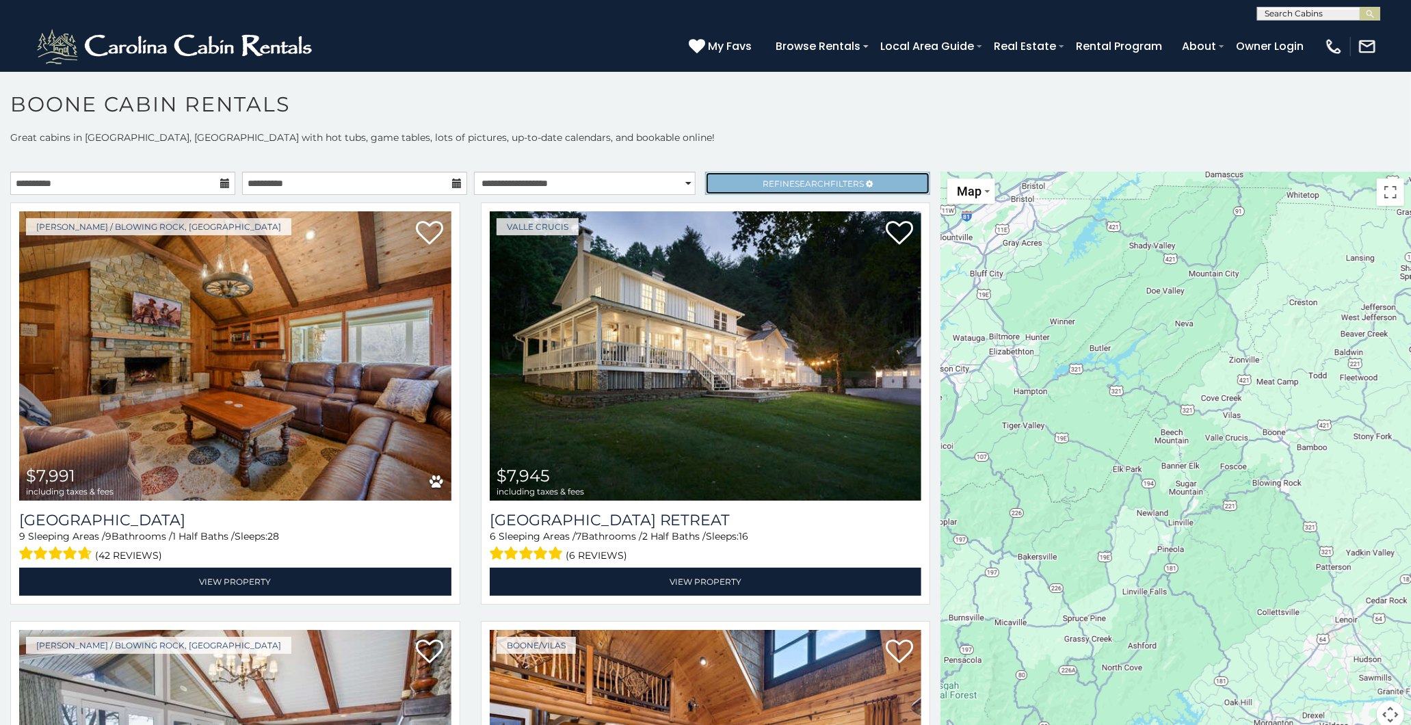
click at [795, 180] on span "Search" at bounding box center [813, 184] width 36 height 10
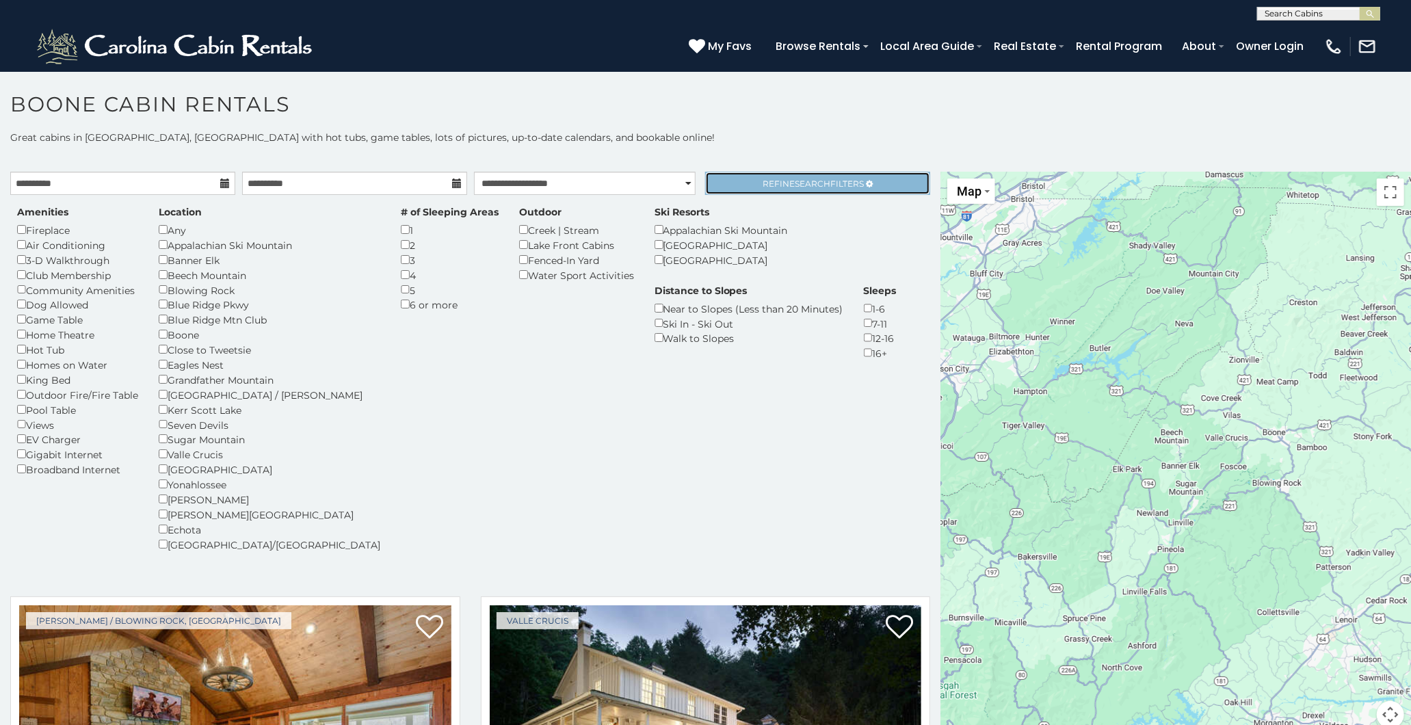
click at [782, 179] on span "Refine Search Filters" at bounding box center [813, 184] width 101 height 10
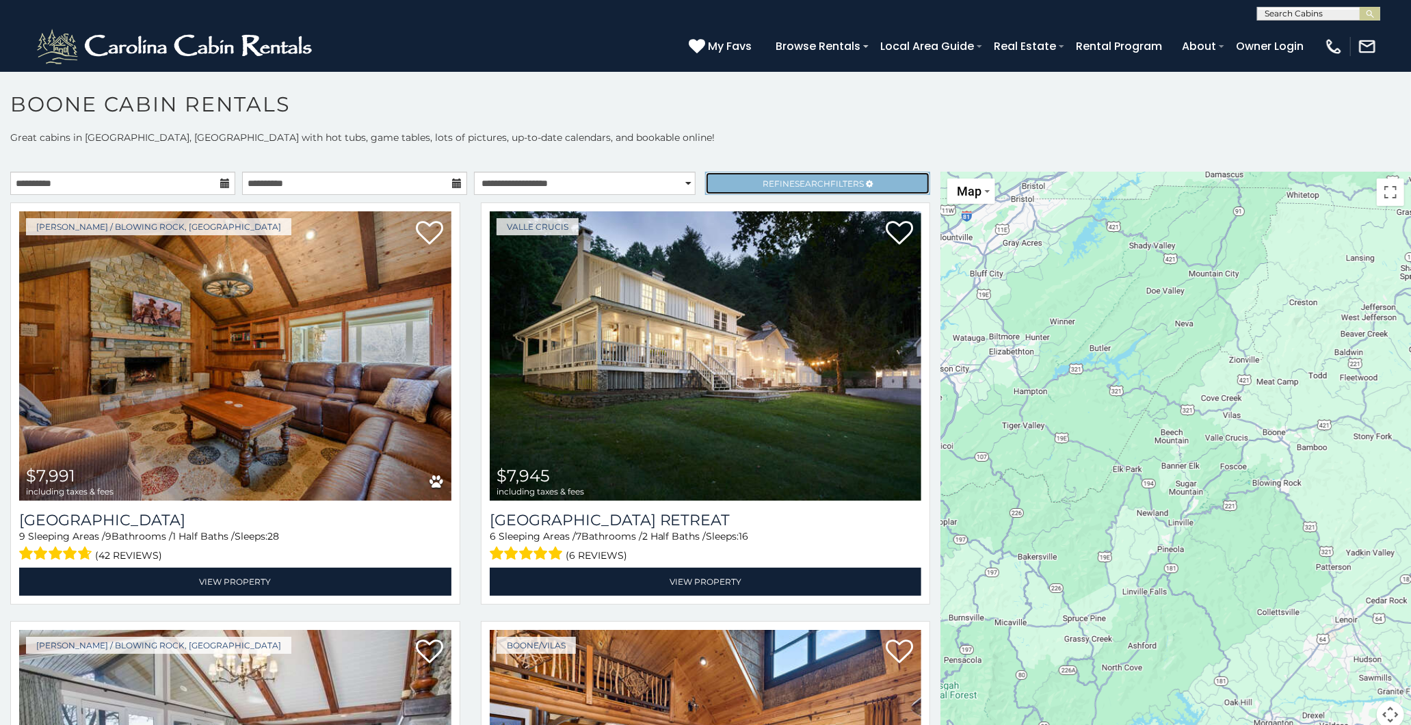
click at [781, 179] on span "Refine Search Filters" at bounding box center [813, 184] width 101 height 10
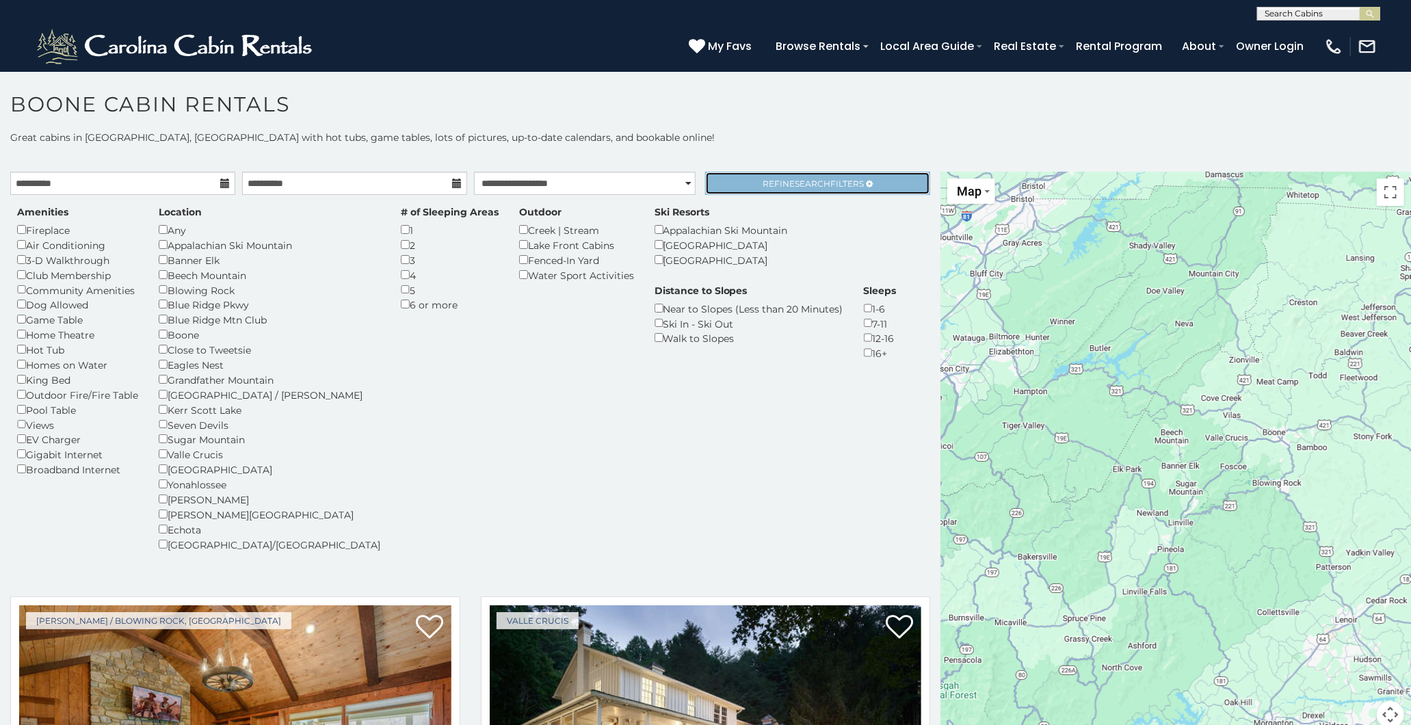
click at [778, 179] on span "Refine Search Filters" at bounding box center [813, 184] width 101 height 10
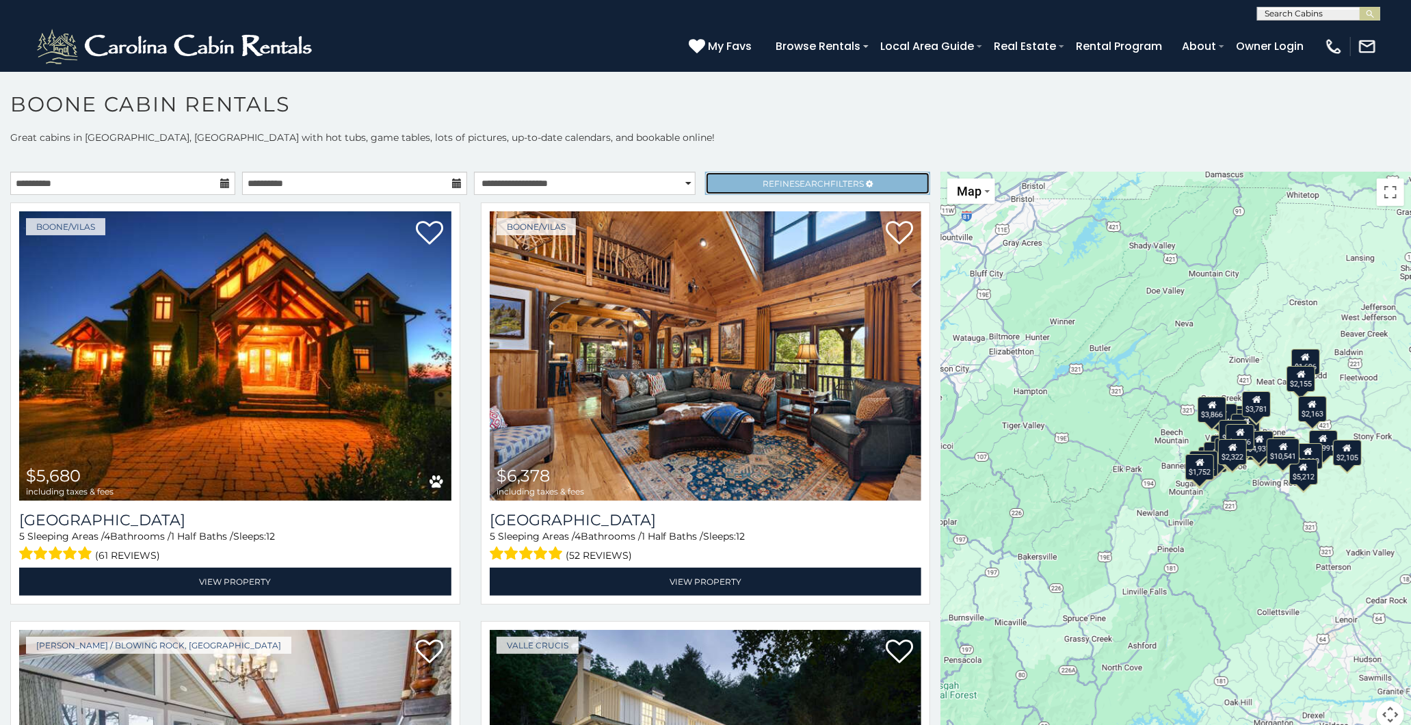
click at [778, 179] on span "Refine Search Filters" at bounding box center [813, 184] width 101 height 10
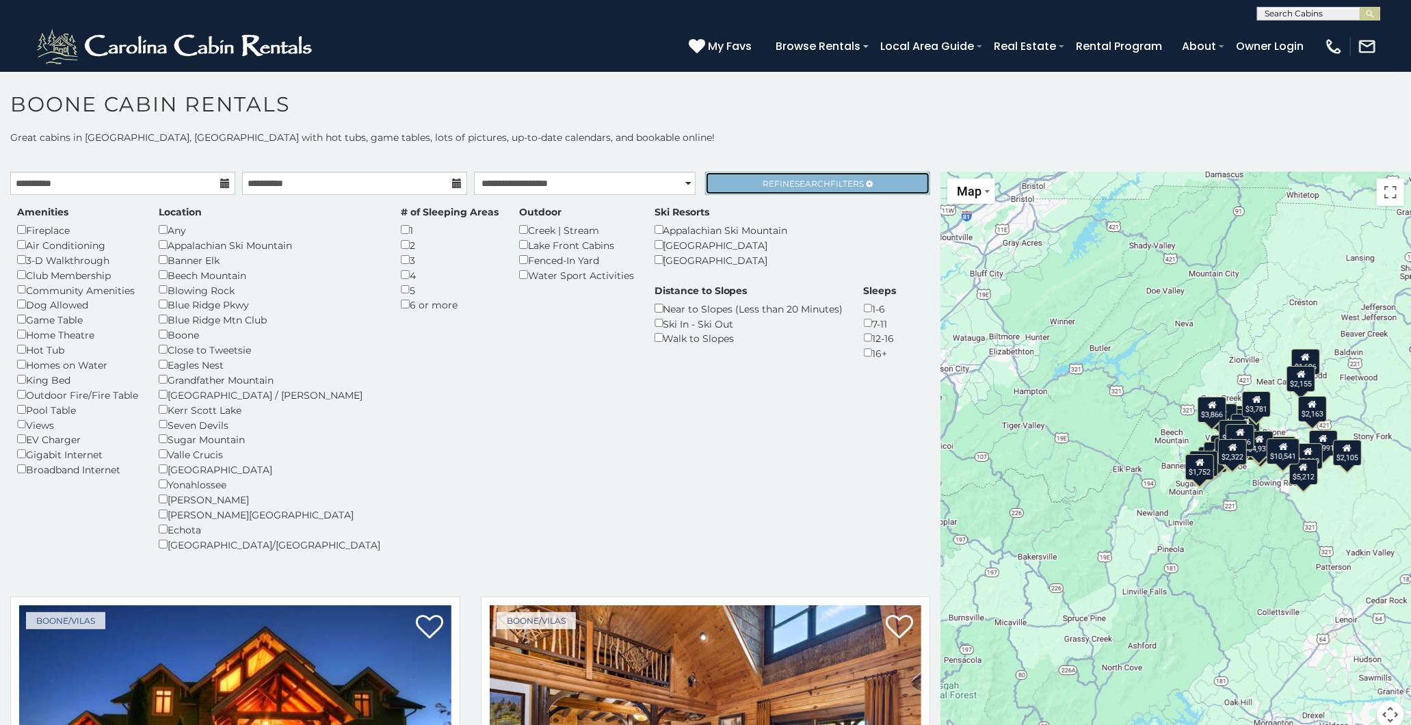
click at [795, 179] on span "Search" at bounding box center [813, 184] width 36 height 10
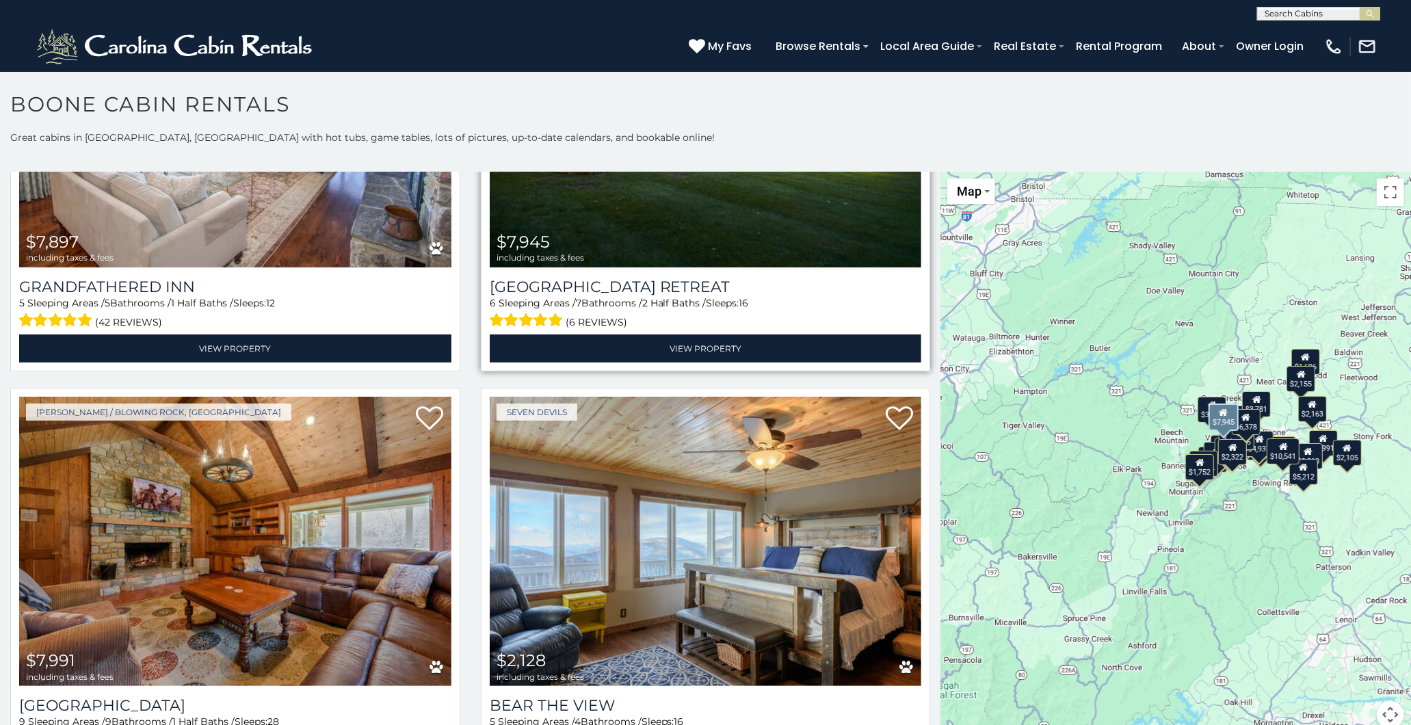
scroll to position [836, 0]
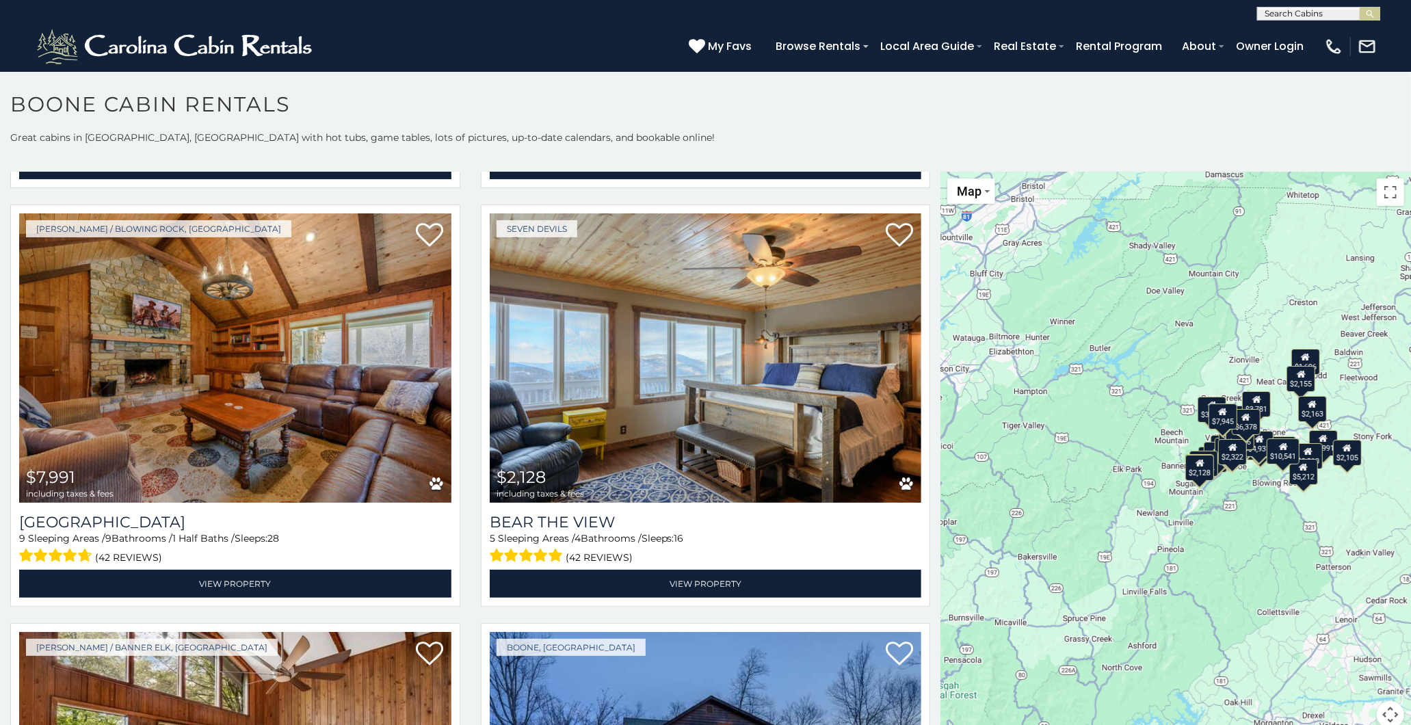
click at [1343, 450] on icon at bounding box center [1347, 448] width 9 height 10
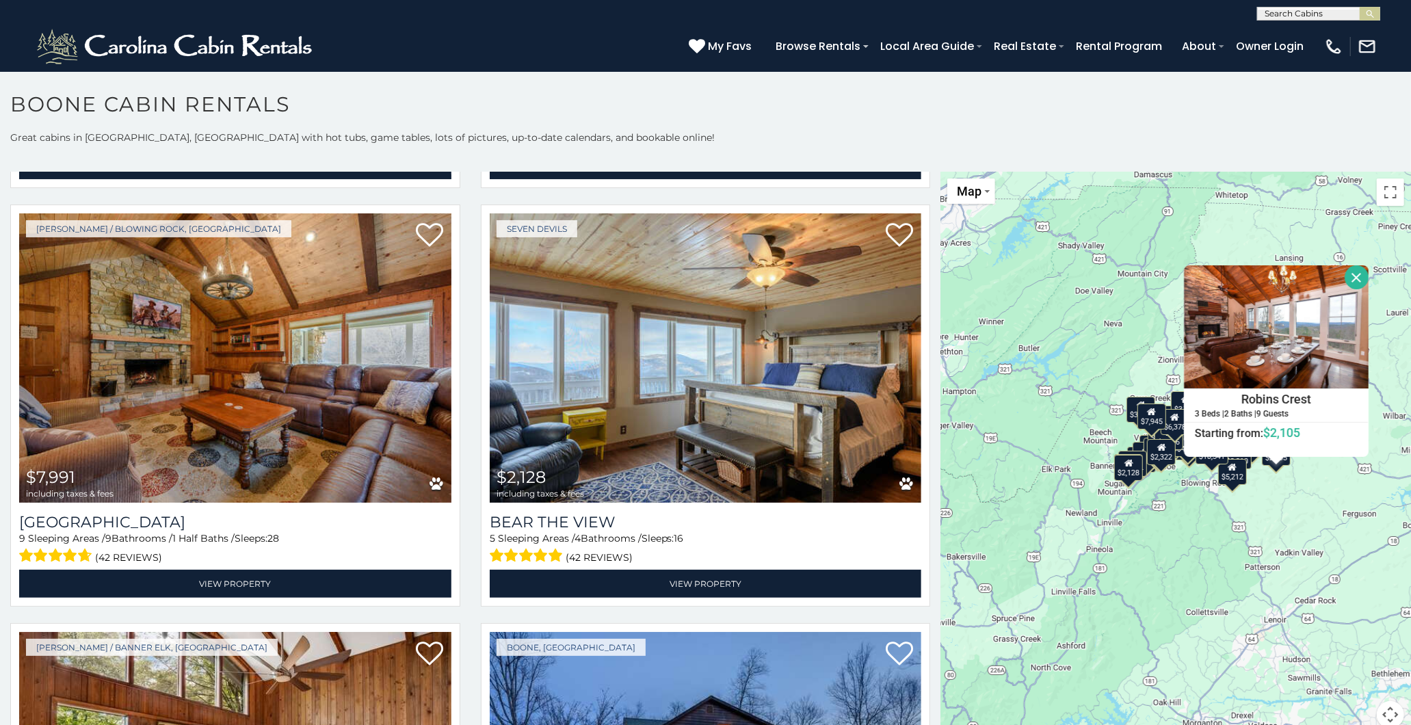
drag, startPoint x: 1293, startPoint y: 562, endPoint x: 1298, endPoint y: 556, distance: 7.3
click at [1293, 561] on div "$5,680 $6,378 $7,897 $7,945 $7,991 $2,128 $2,354 $2,557 $2,756 $3,781 $3,810 $3…" at bounding box center [1175, 458] width 471 height 573
click at [1146, 419] on div "$7,945" at bounding box center [1151, 417] width 29 height 26
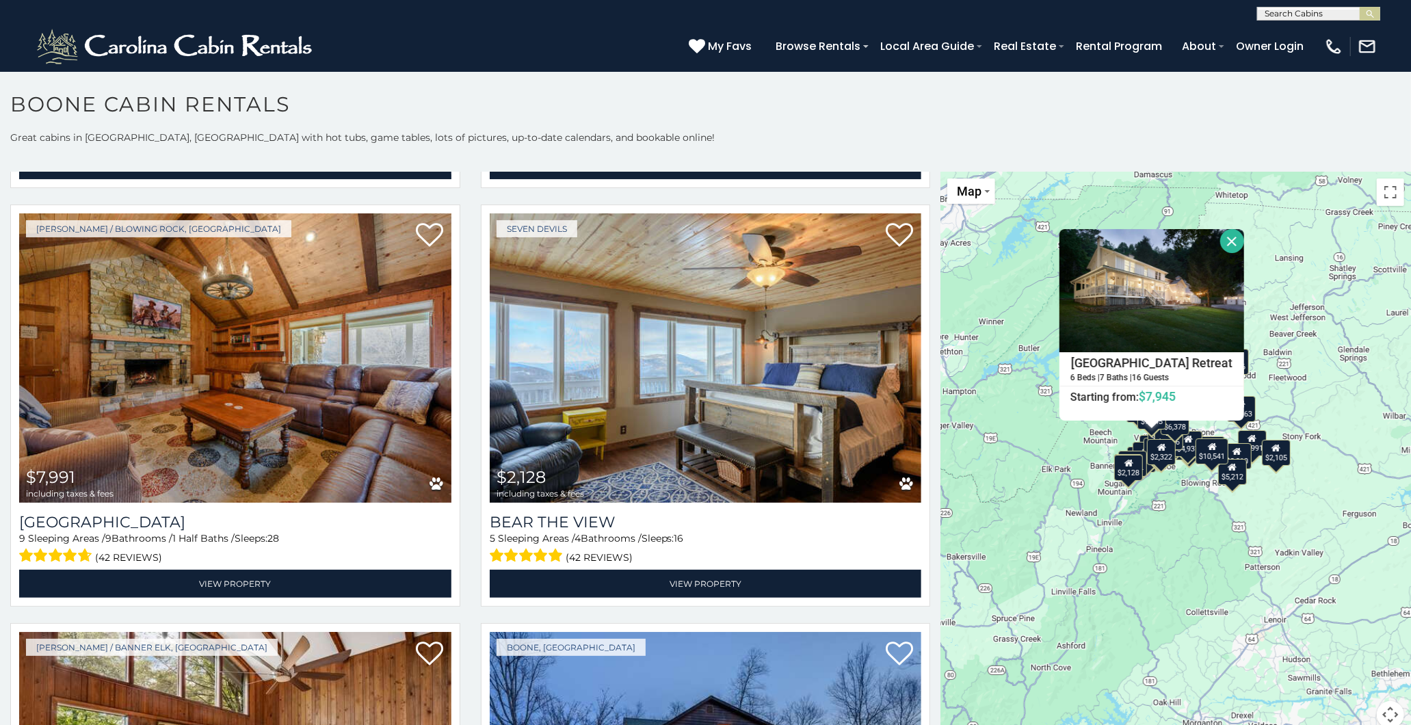
click at [1249, 413] on div "$2,163" at bounding box center [1241, 409] width 29 height 26
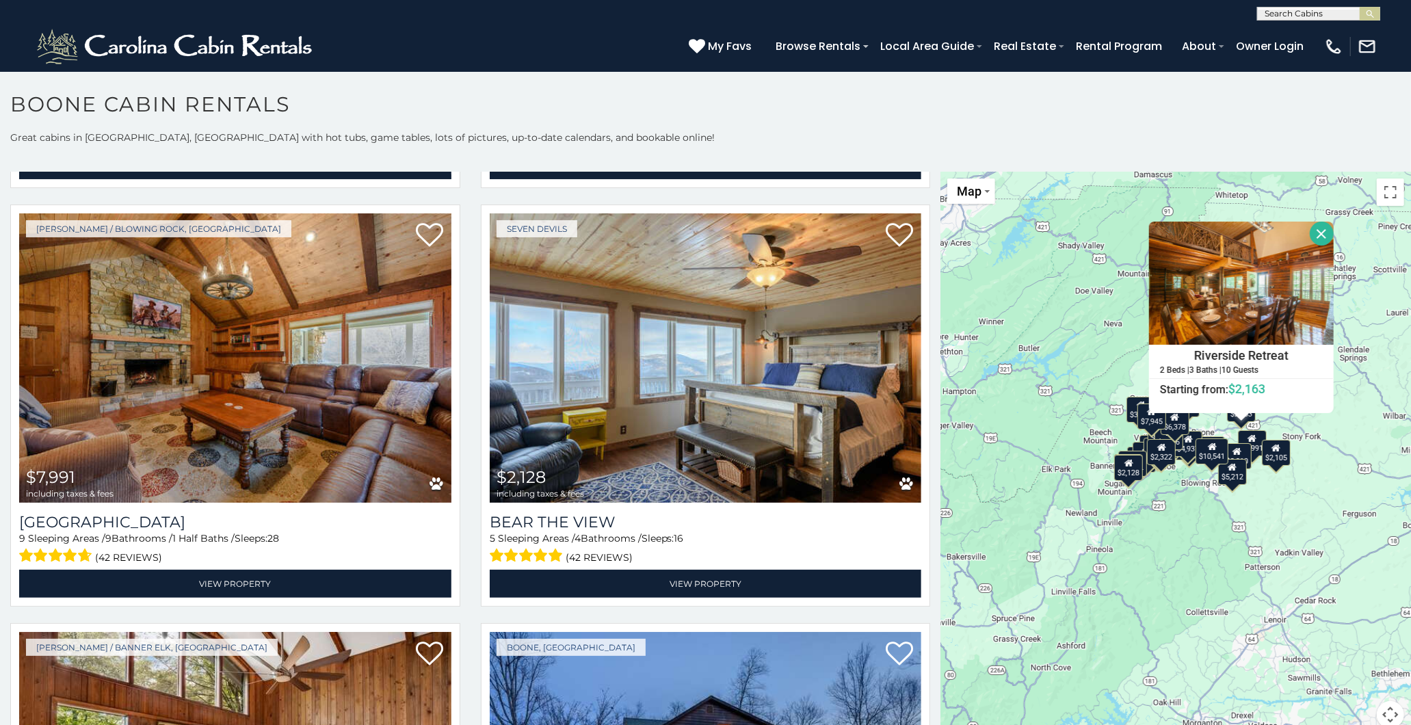
click at [1185, 529] on div "$5,680 $6,378 $7,897 $7,945 $7,991 $2,128 $2,354 $2,557 $2,756 $3,781 $3,810 $3…" at bounding box center [1175, 458] width 471 height 573
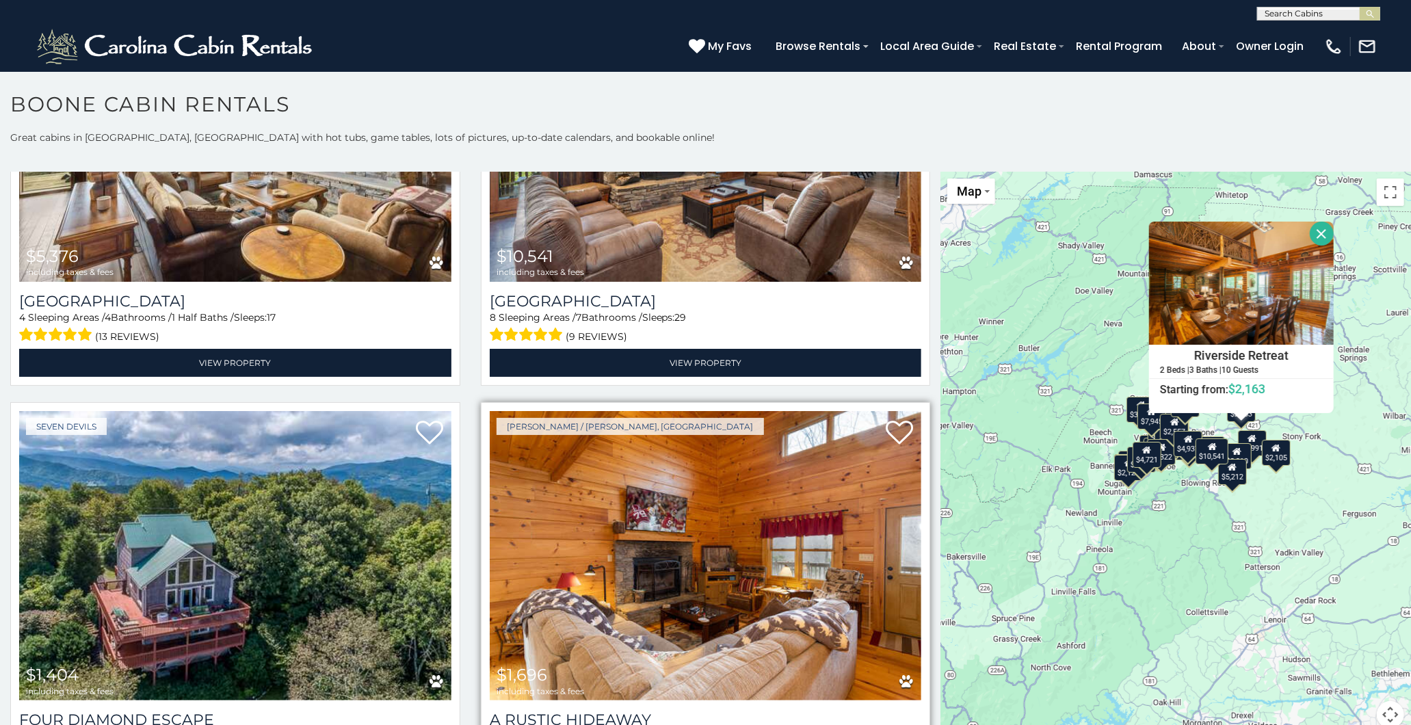
scroll to position [4483, 0]
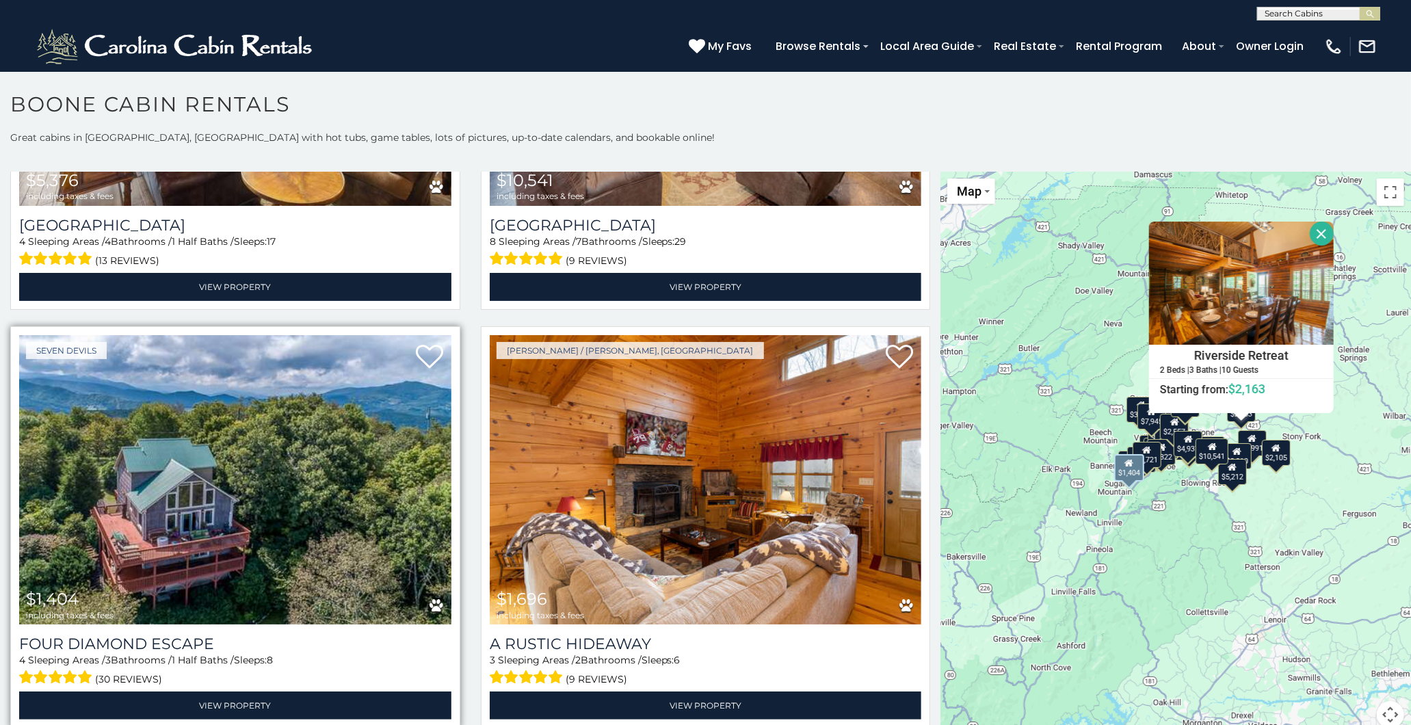
click at [183, 451] on img at bounding box center [235, 479] width 432 height 289
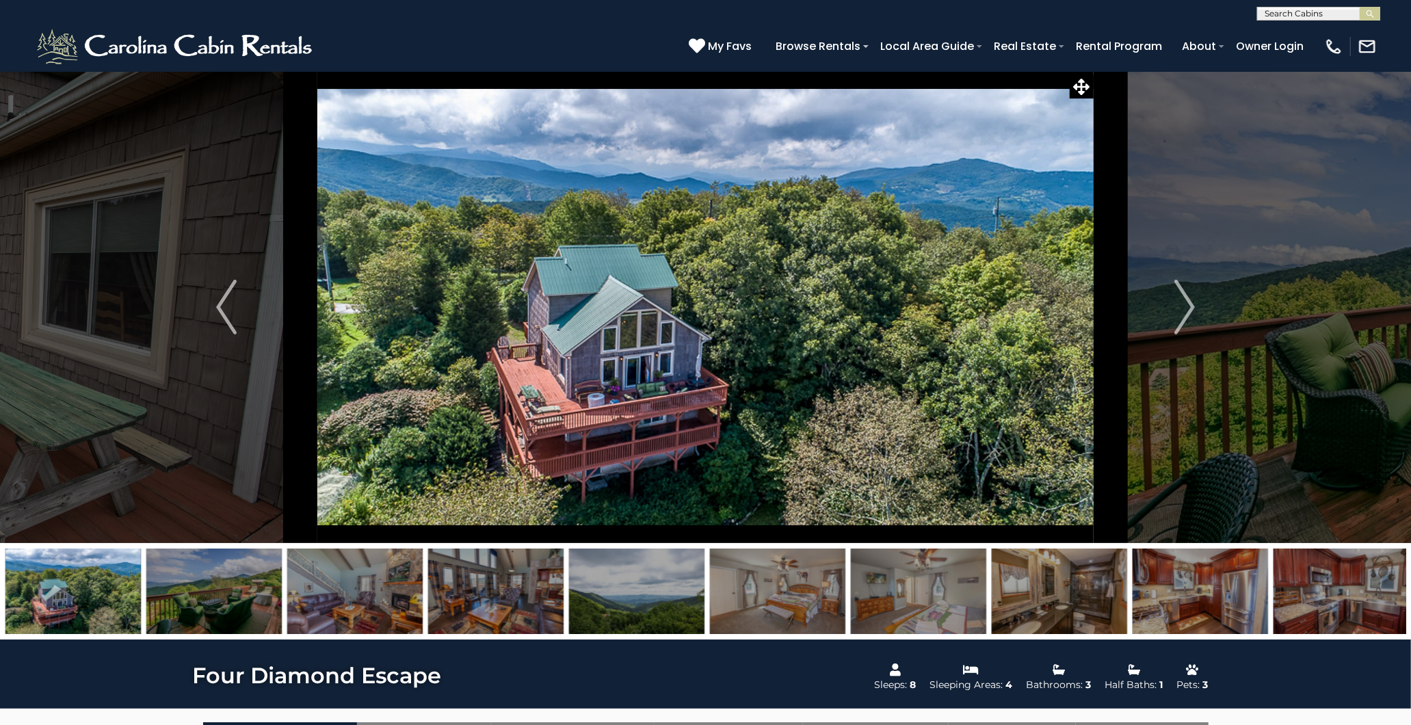
click at [496, 585] on img at bounding box center [495, 591] width 135 height 85
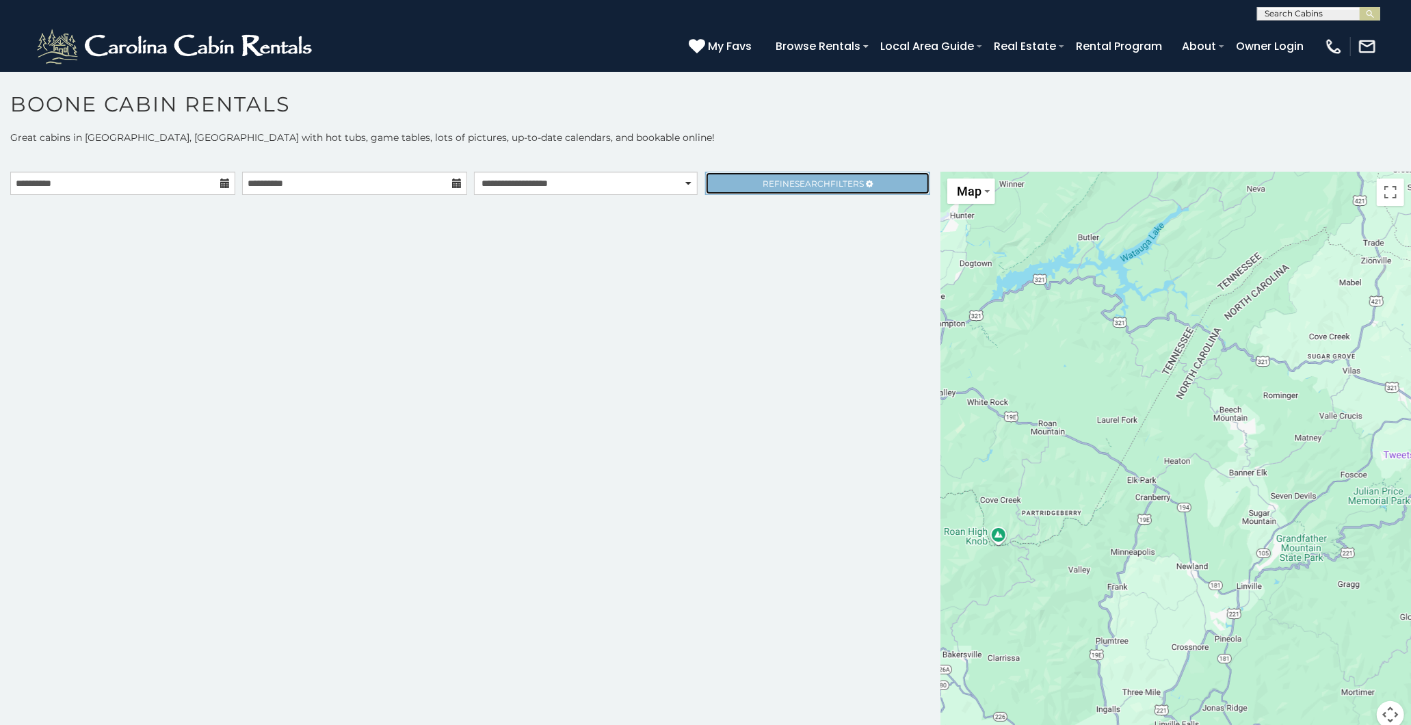
click at [750, 192] on link "Refine Search Filters" at bounding box center [817, 183] width 225 height 23
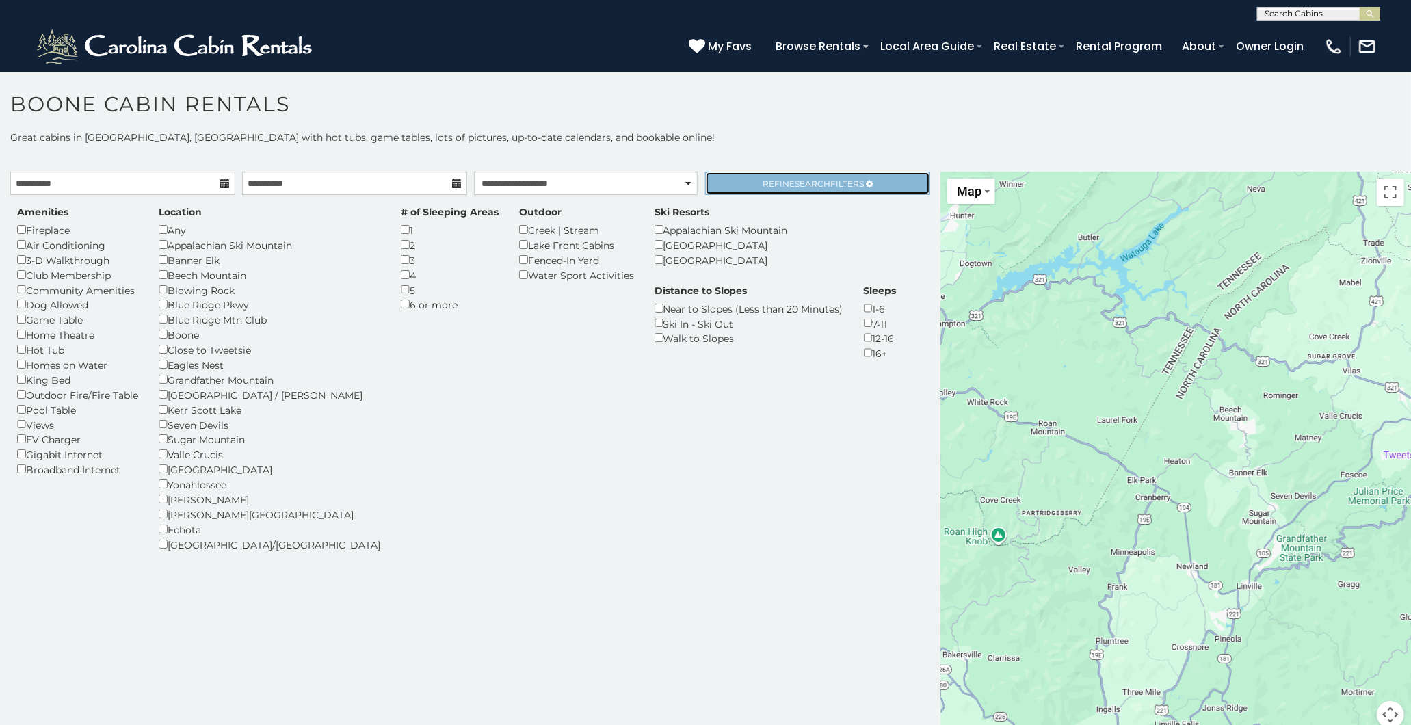
click at [750, 181] on link "Refine Search Filters" at bounding box center [817, 183] width 225 height 23
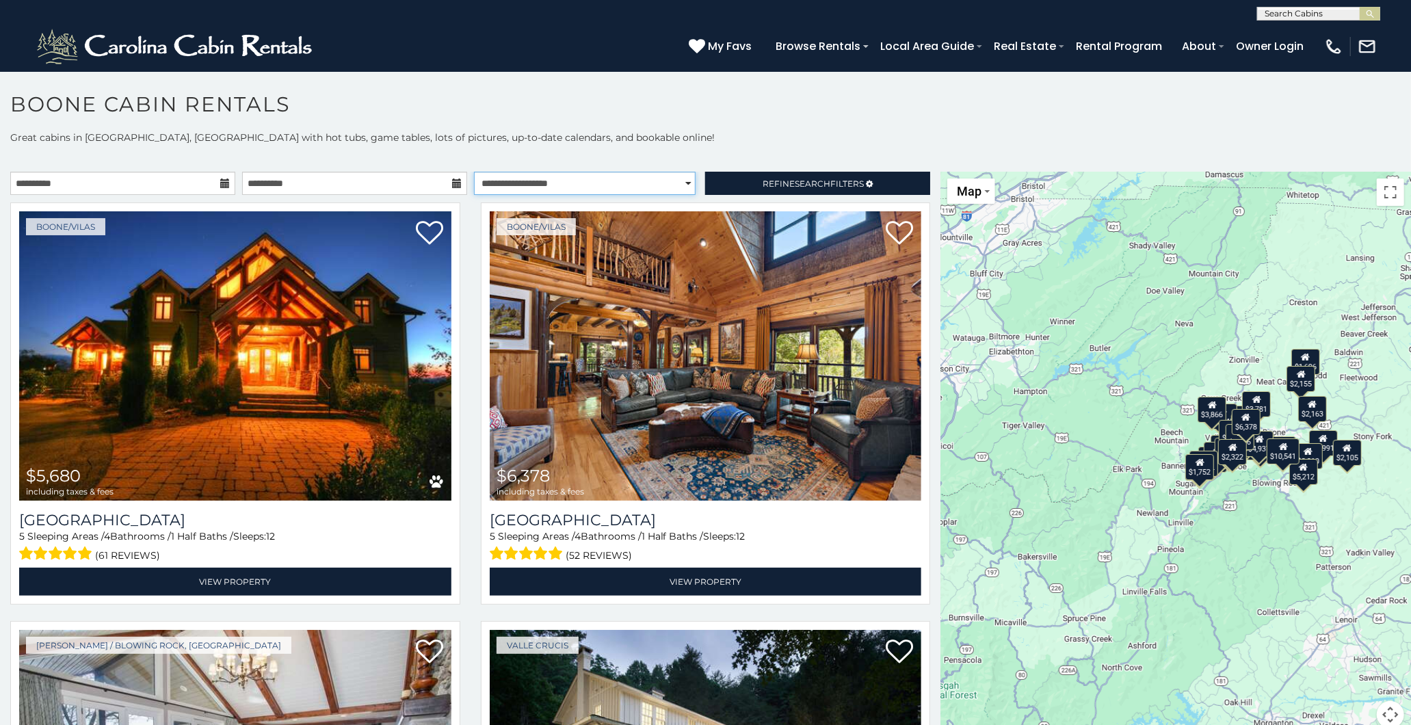
click at [595, 186] on select "**********" at bounding box center [585, 183] width 222 height 23
click at [474, 172] on select "**********" at bounding box center [585, 183] width 222 height 23
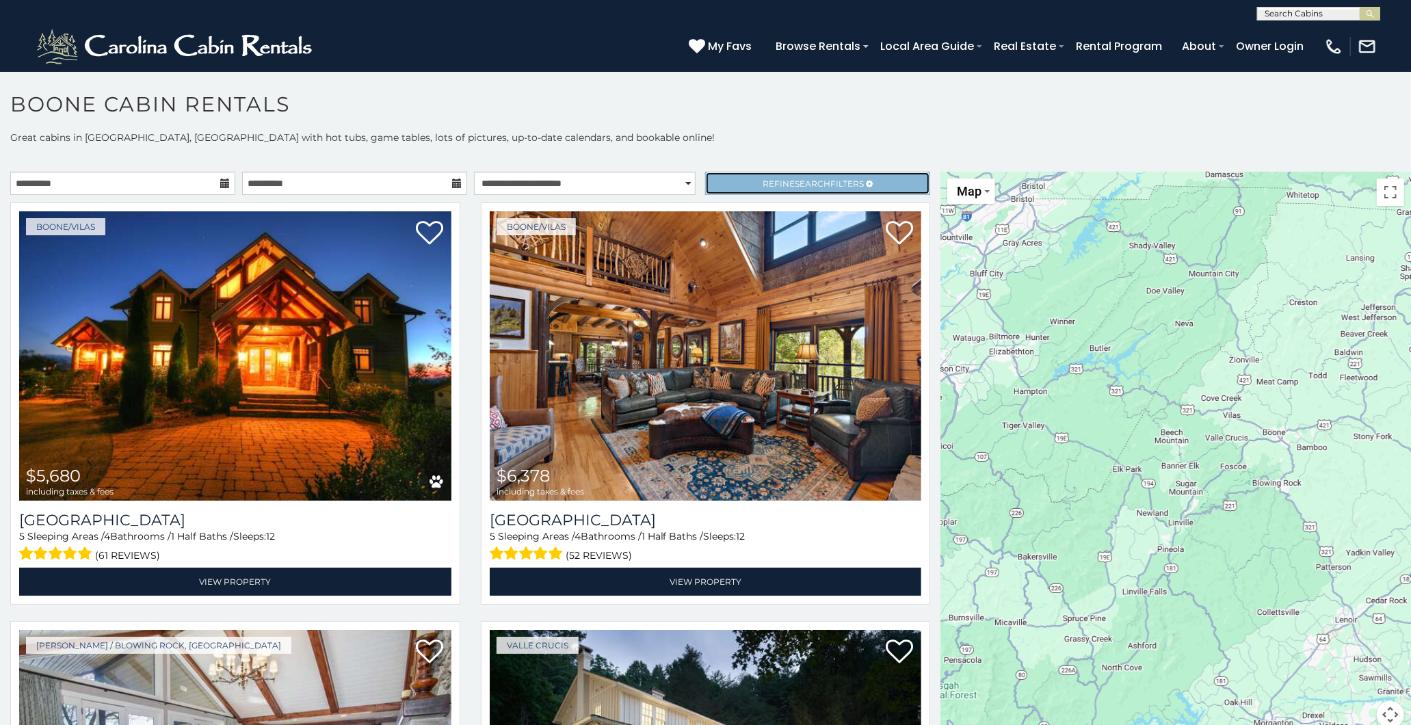
click at [777, 183] on span "Refine Search Filters" at bounding box center [813, 184] width 101 height 10
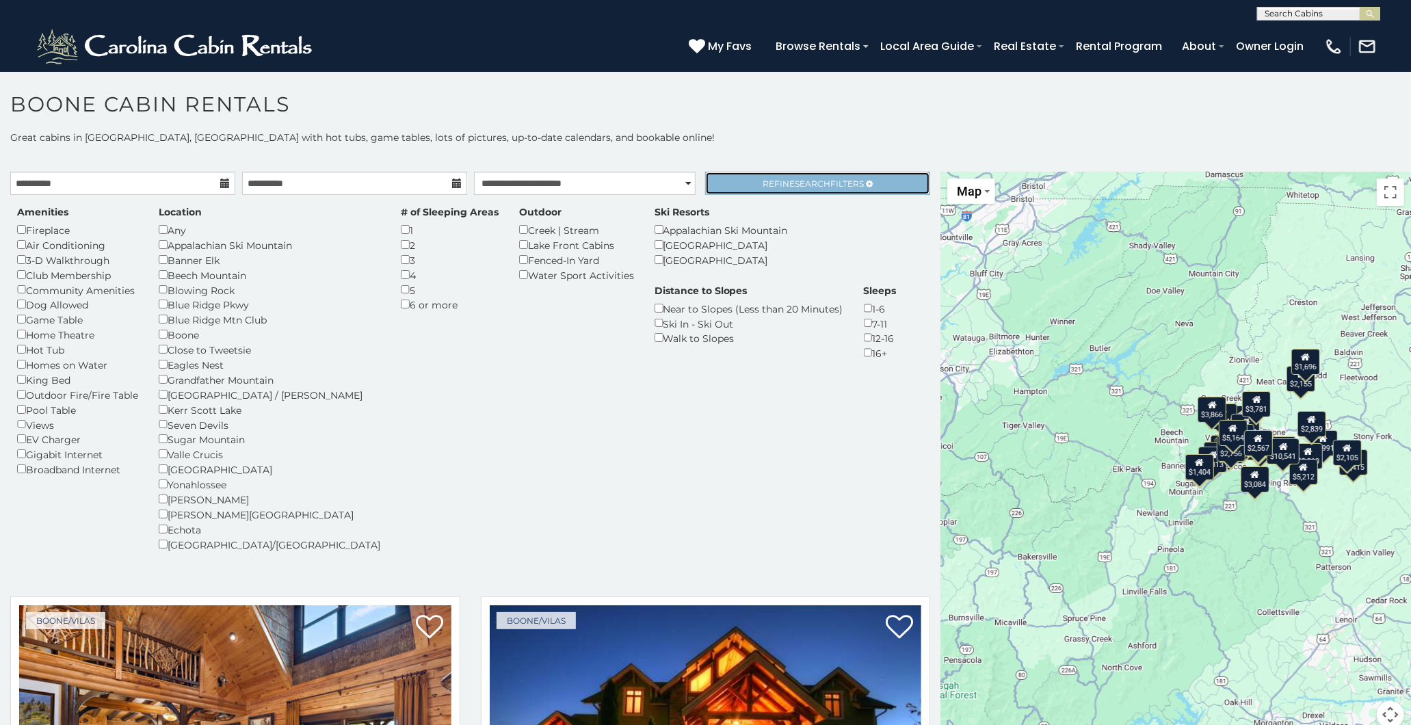
click at [726, 182] on link "Refine Search Filters" at bounding box center [817, 183] width 225 height 23
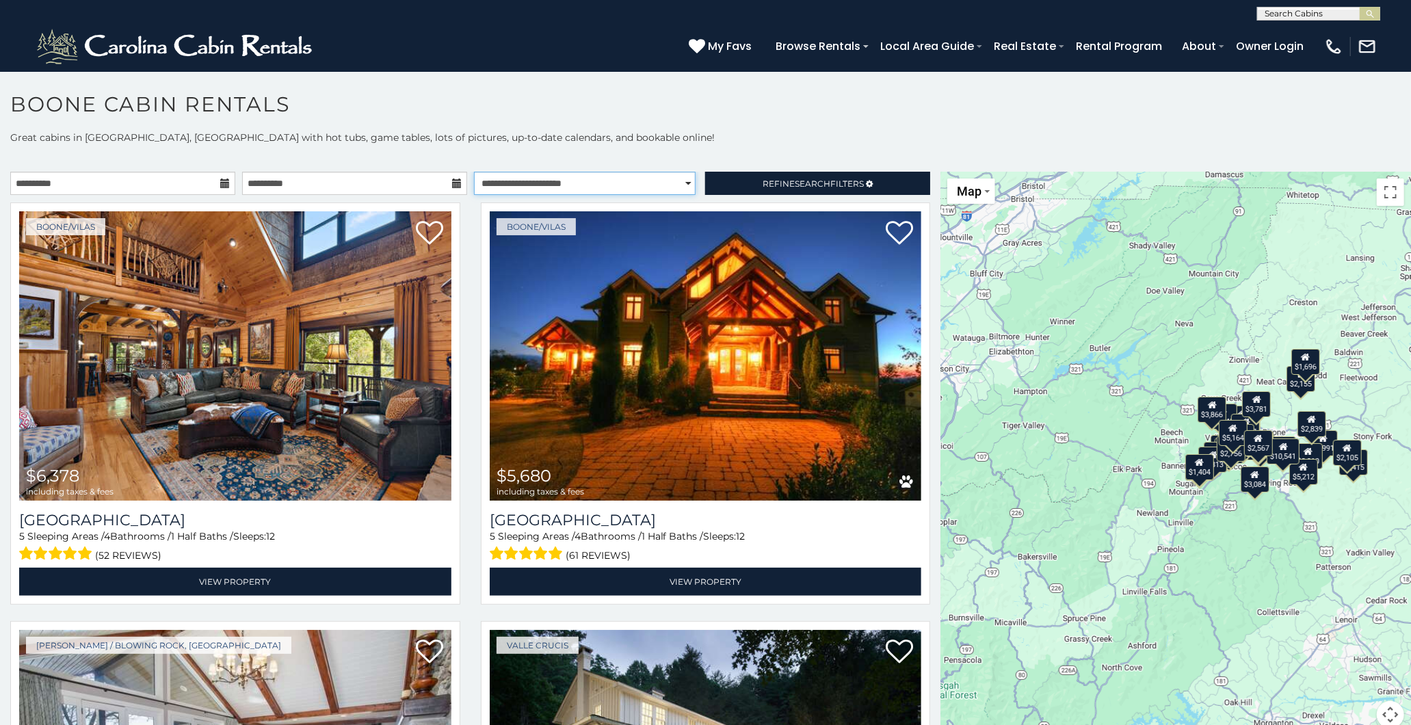
click at [678, 181] on select "**********" at bounding box center [585, 183] width 222 height 23
select select "*********"
click at [474, 172] on select "**********" at bounding box center [585, 183] width 222 height 23
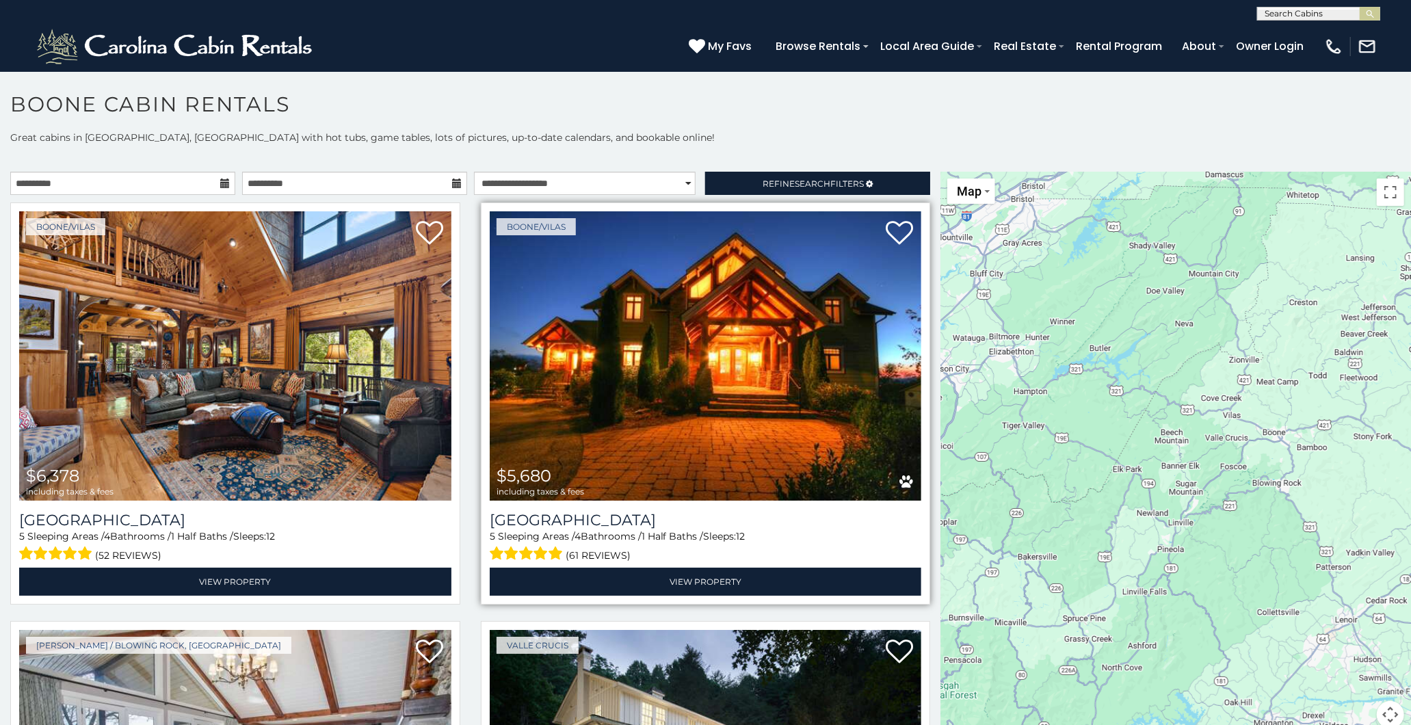
click at [715, 318] on img at bounding box center [706, 355] width 432 height 289
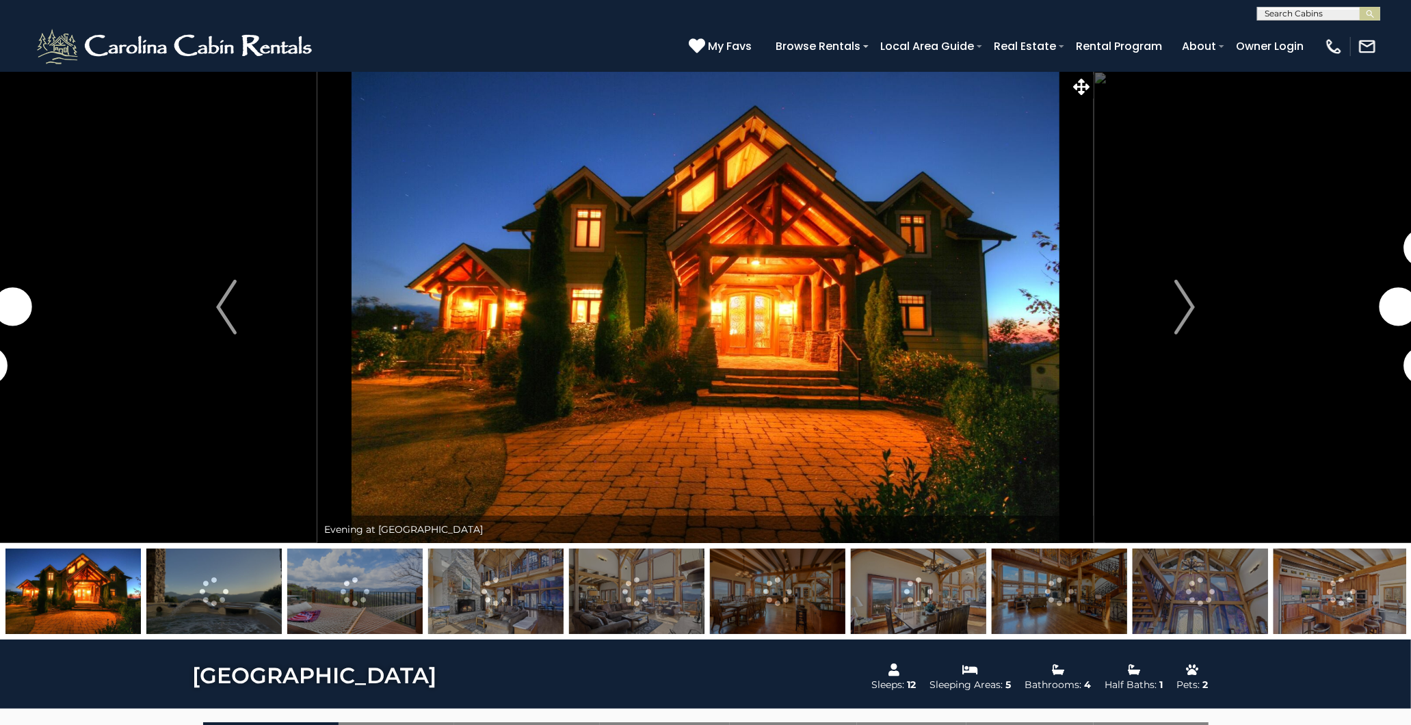
click at [611, 587] on img at bounding box center [636, 591] width 135 height 85
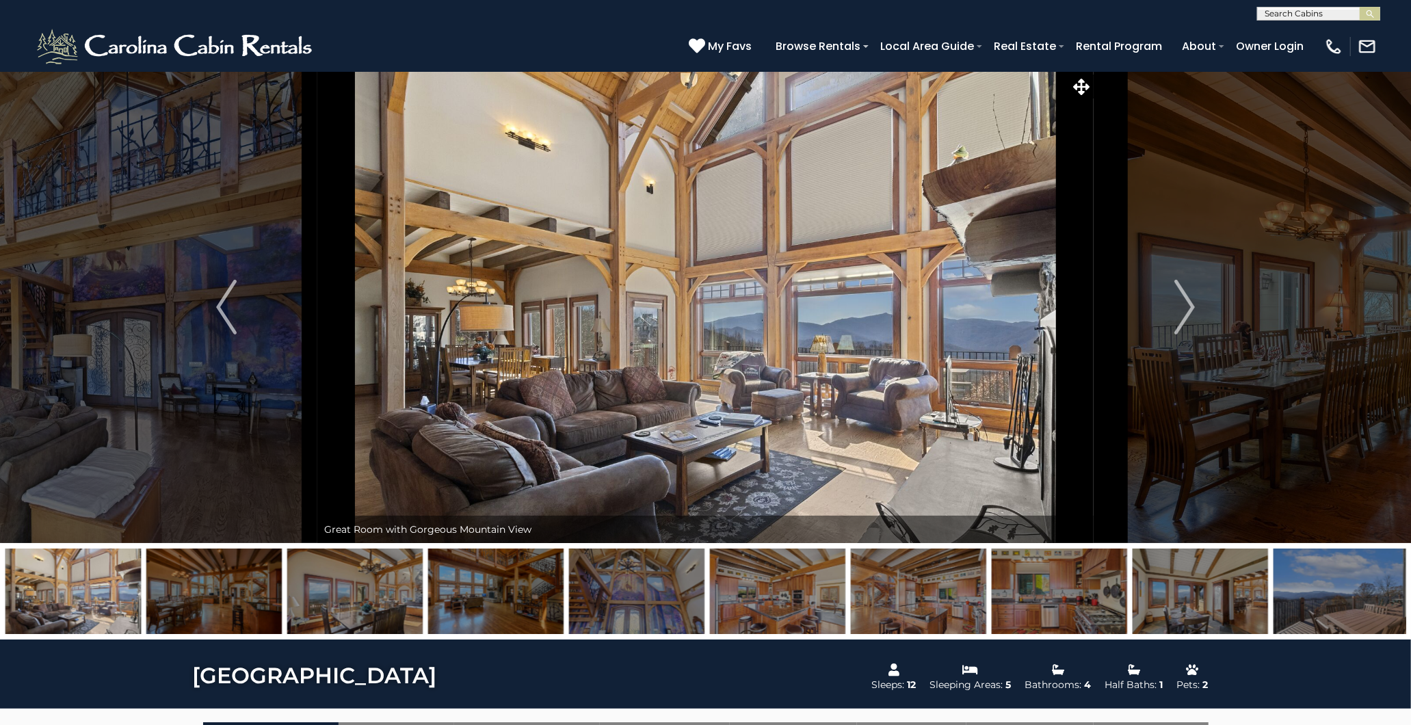
click at [769, 590] on img at bounding box center [777, 591] width 135 height 85
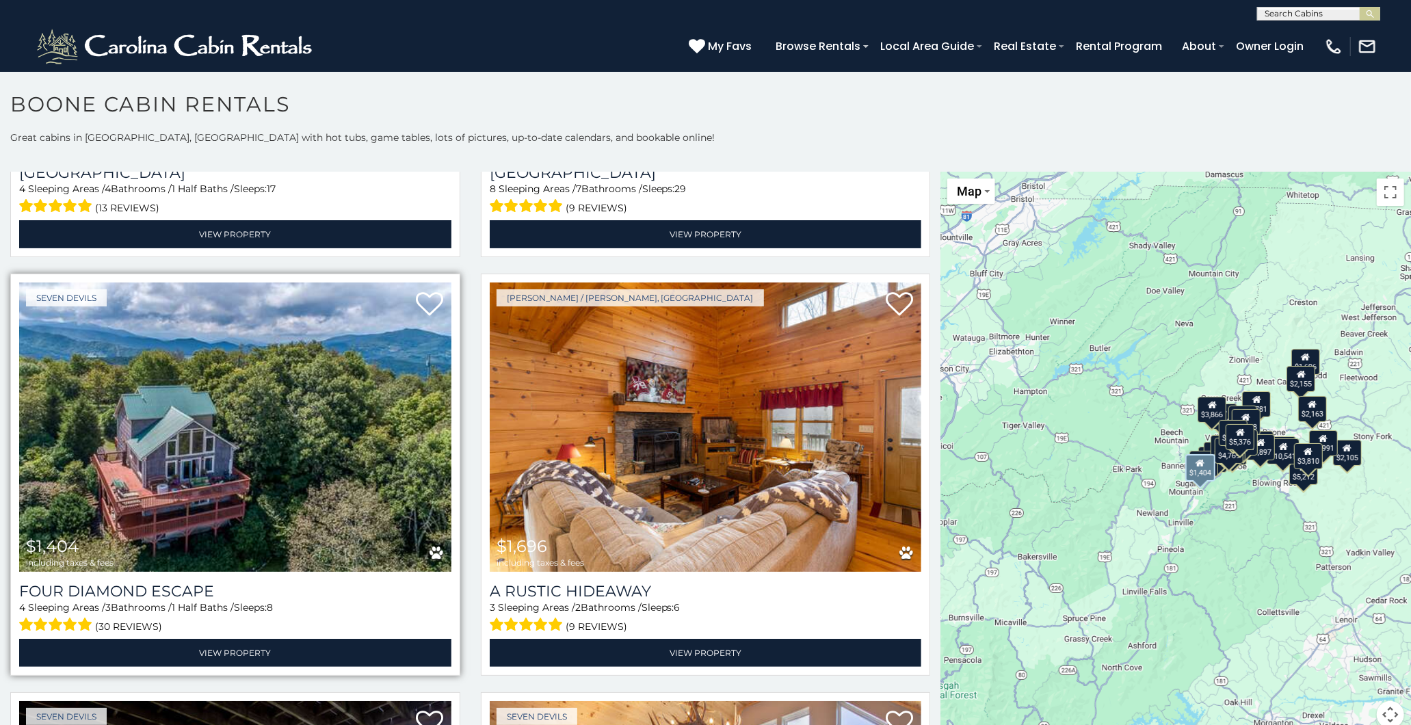
scroll to position [4559, 0]
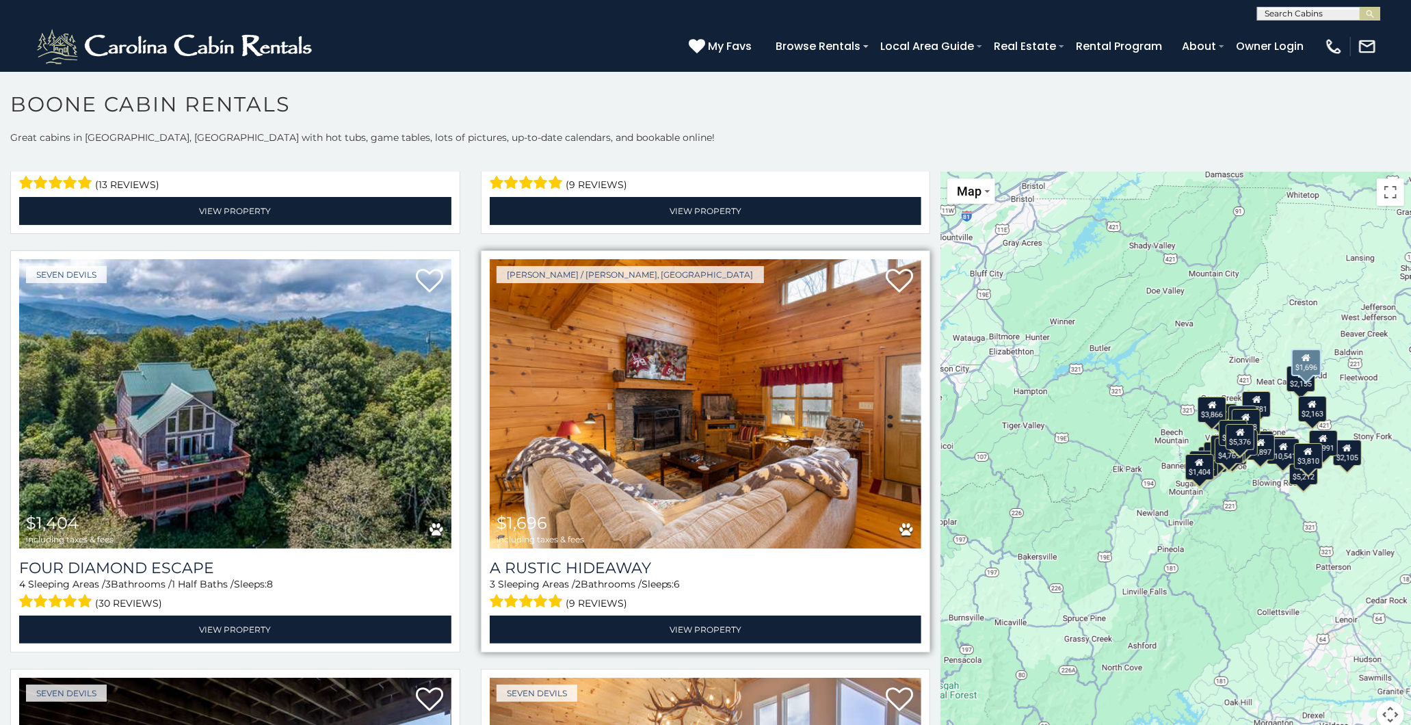
click at [676, 393] on img at bounding box center [706, 403] width 432 height 289
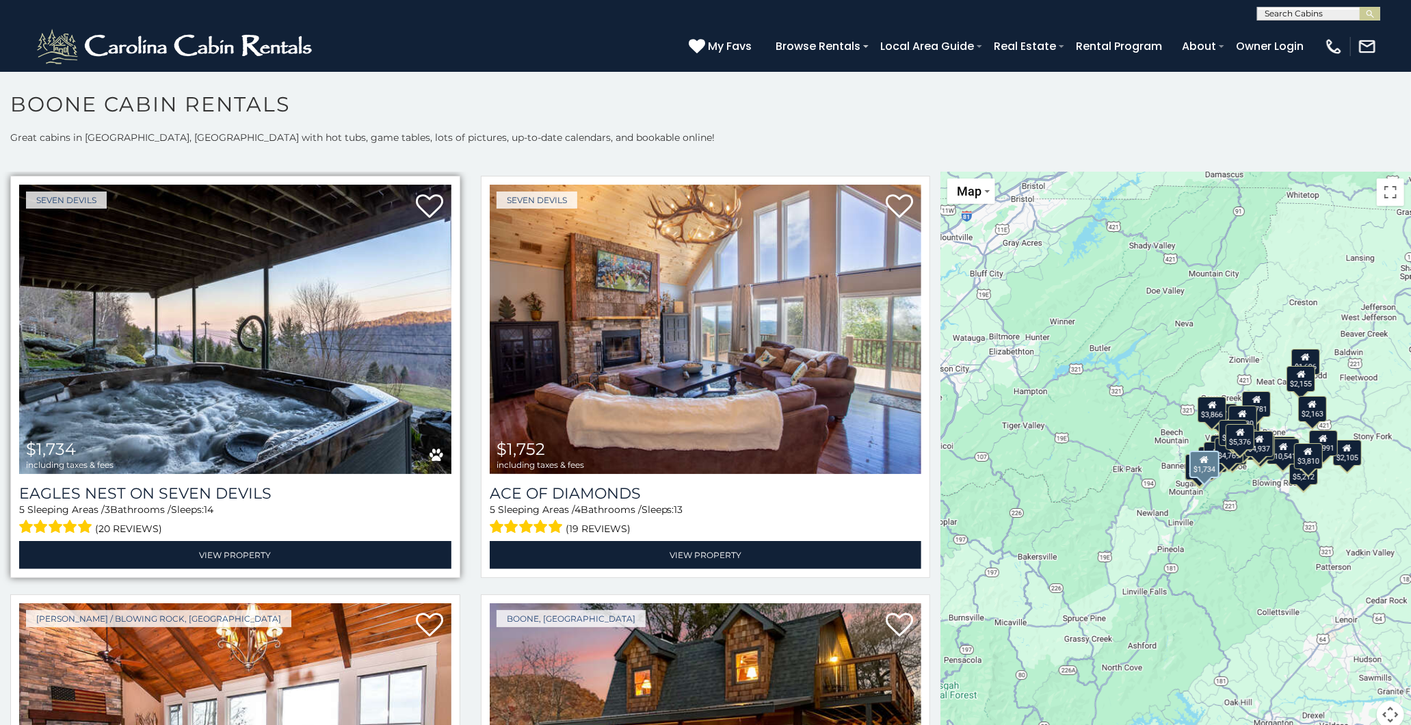
scroll to position [5243, 0]
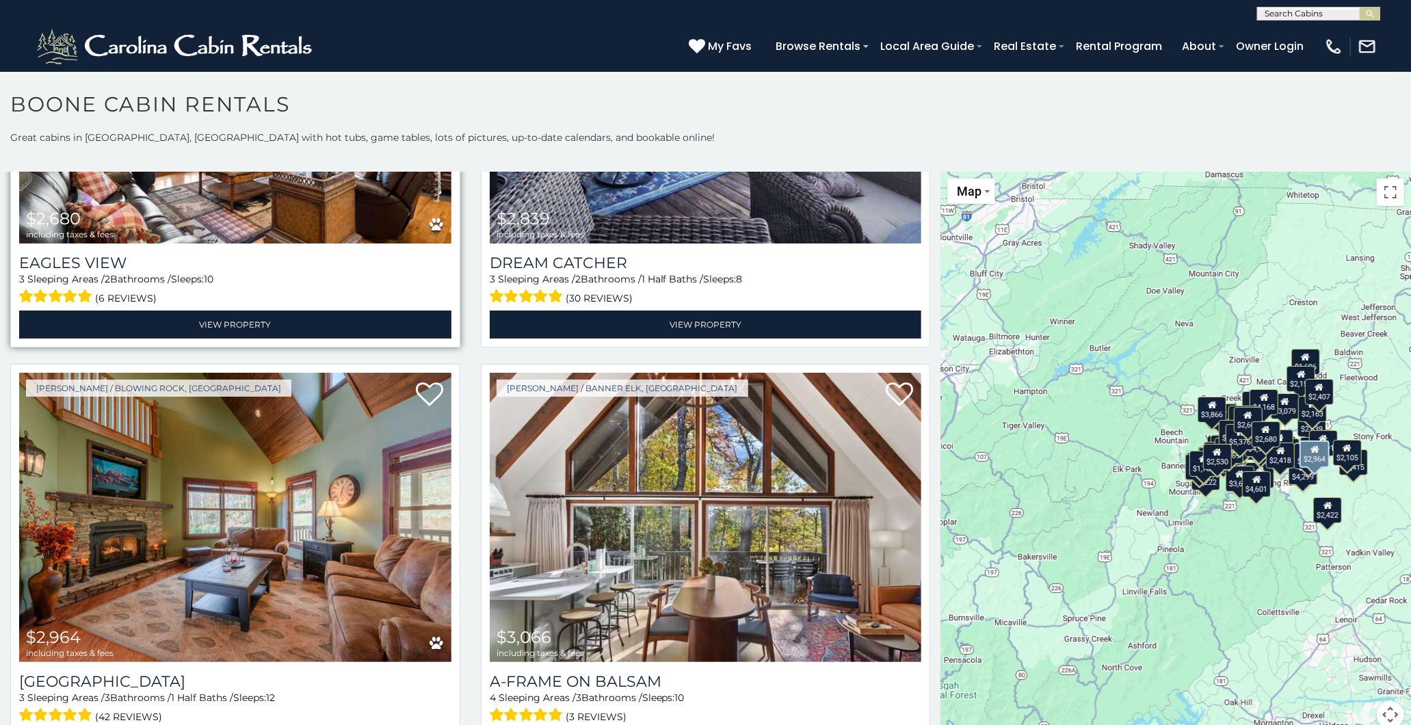
scroll to position [8637, 0]
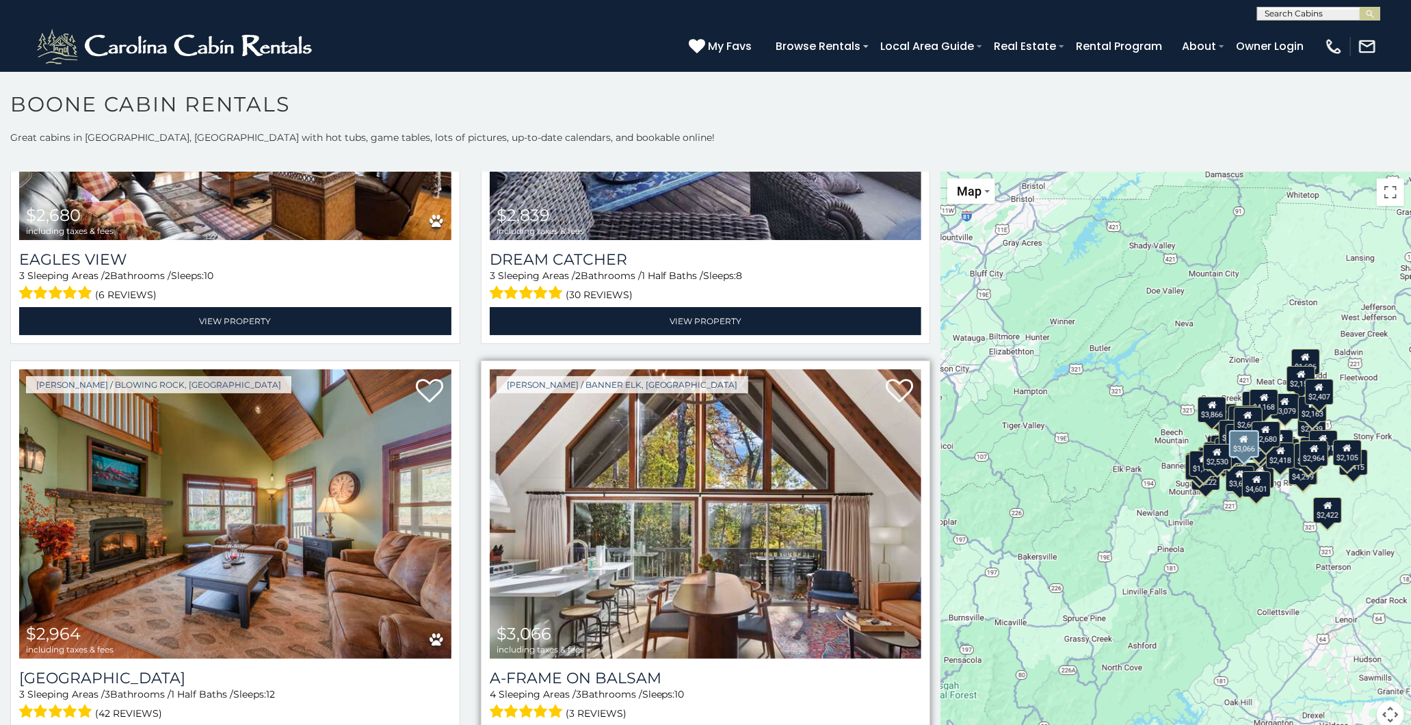
click at [714, 520] on img at bounding box center [706, 513] width 432 height 289
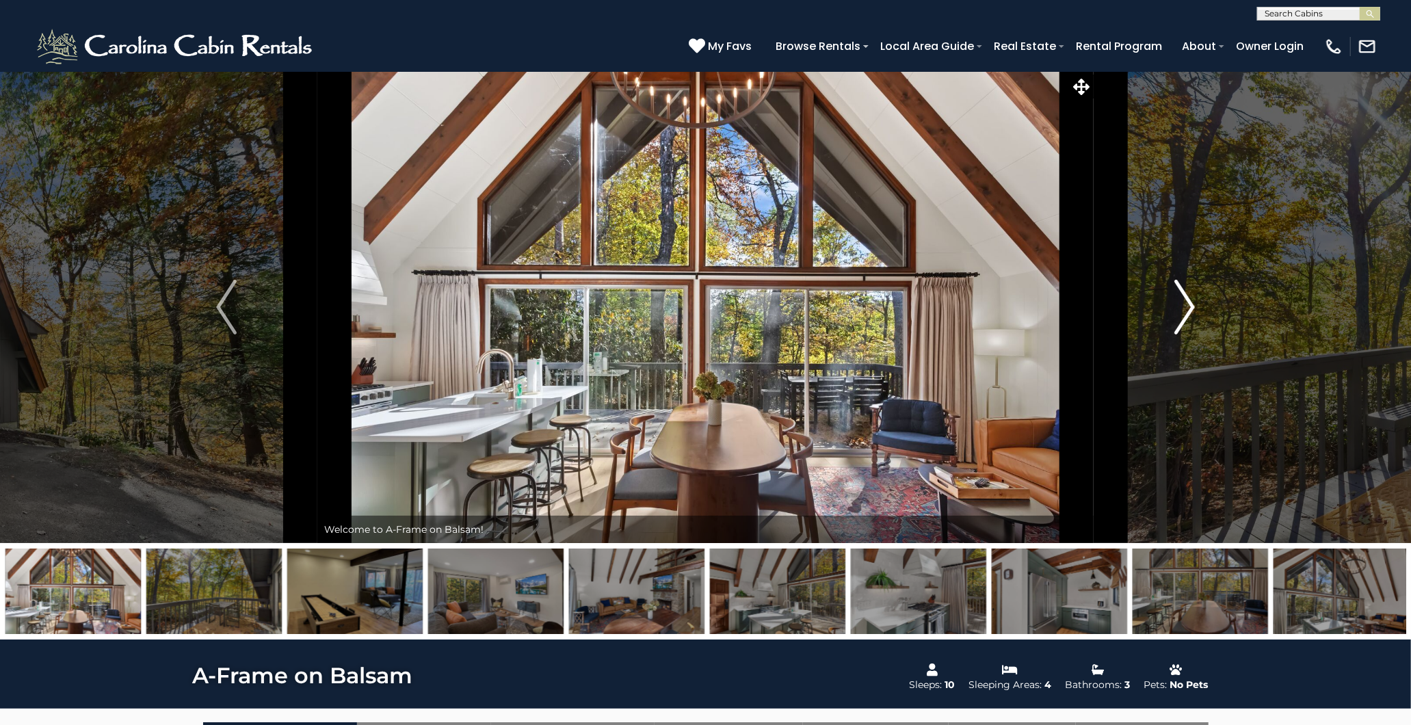
click at [1184, 313] on img "Next" at bounding box center [1184, 307] width 21 height 55
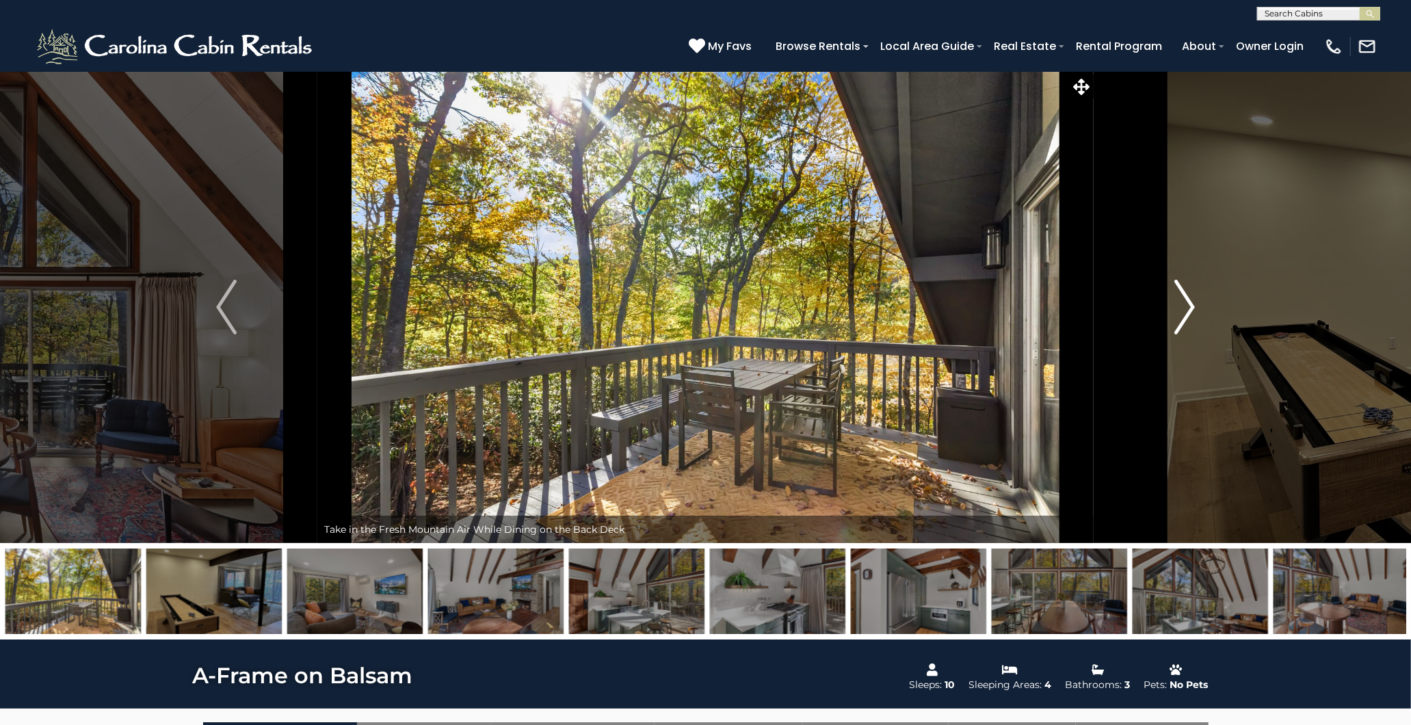
click at [1181, 313] on img "Next" at bounding box center [1184, 307] width 21 height 55
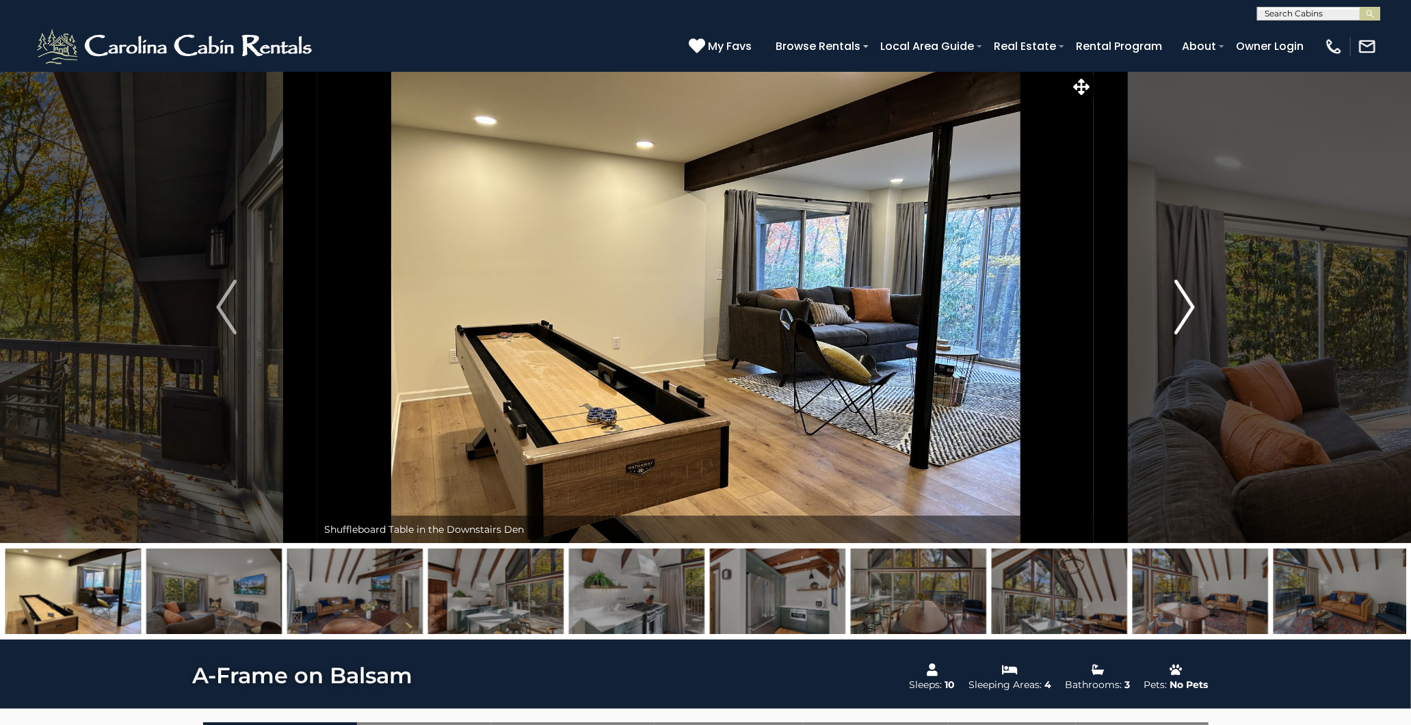
click at [1181, 313] on img "Next" at bounding box center [1184, 307] width 21 height 55
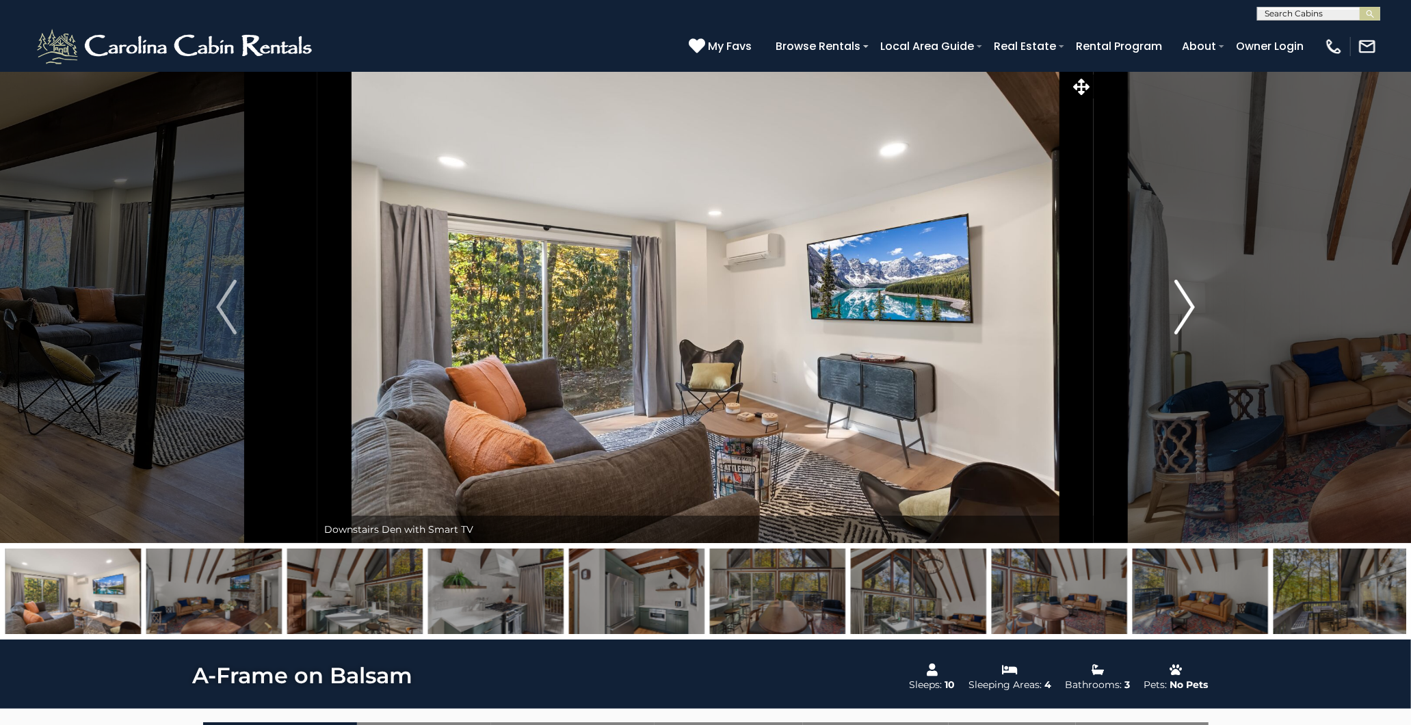
click at [1180, 313] on img "Next" at bounding box center [1184, 307] width 21 height 55
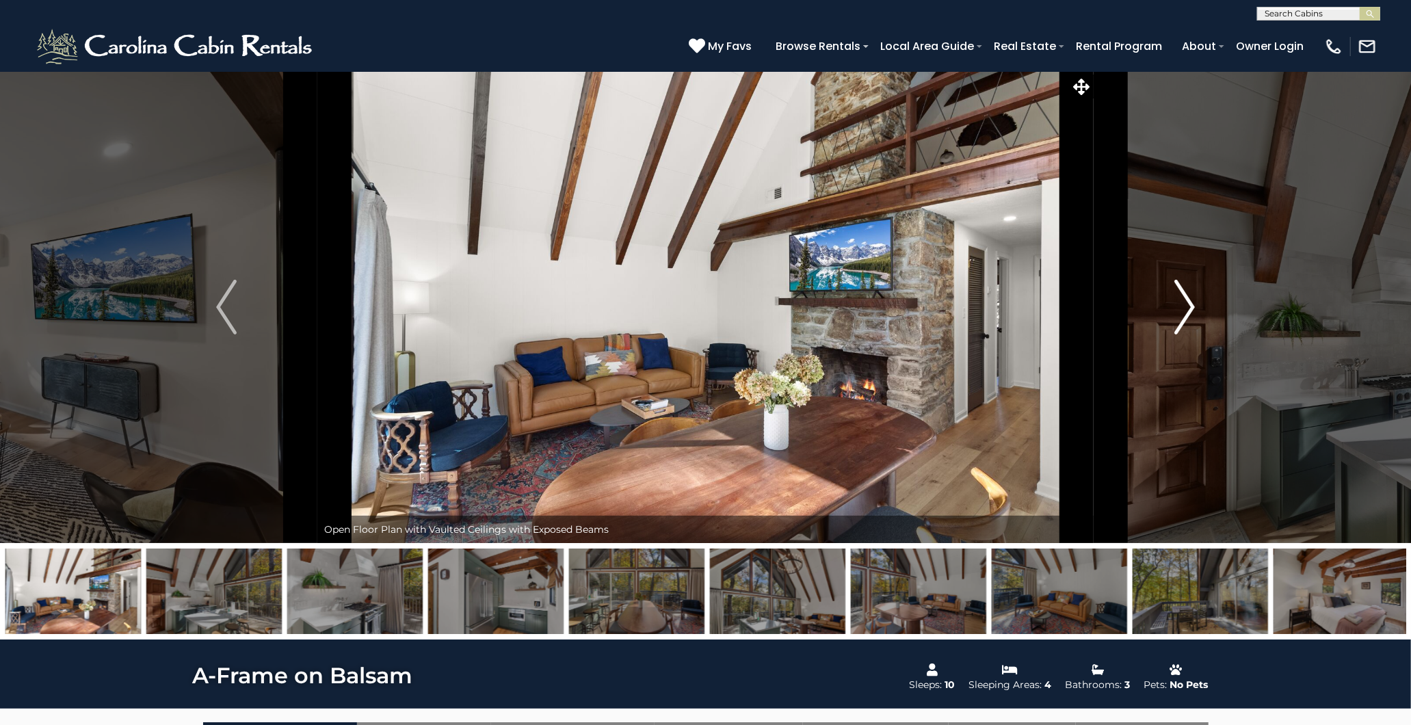
click at [1180, 313] on img "Next" at bounding box center [1184, 307] width 21 height 55
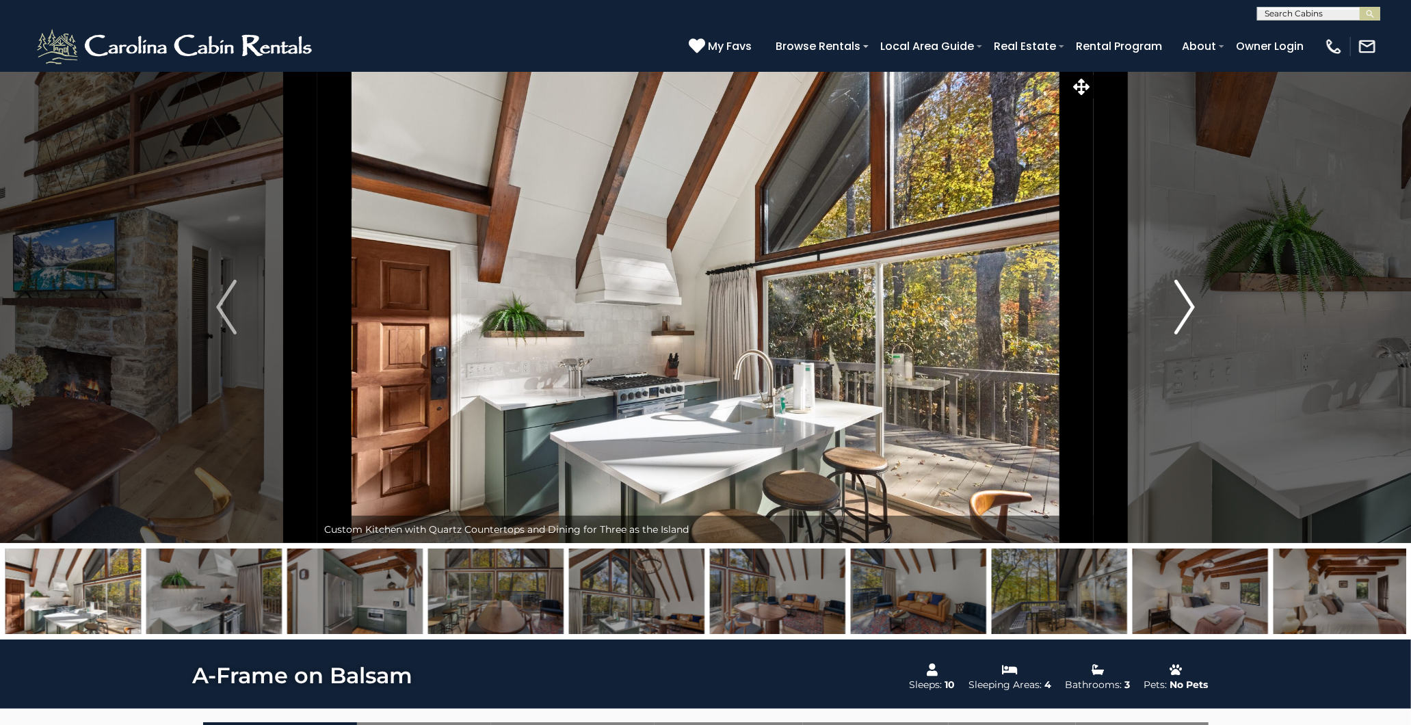
click at [1180, 313] on img "Next" at bounding box center [1184, 307] width 21 height 55
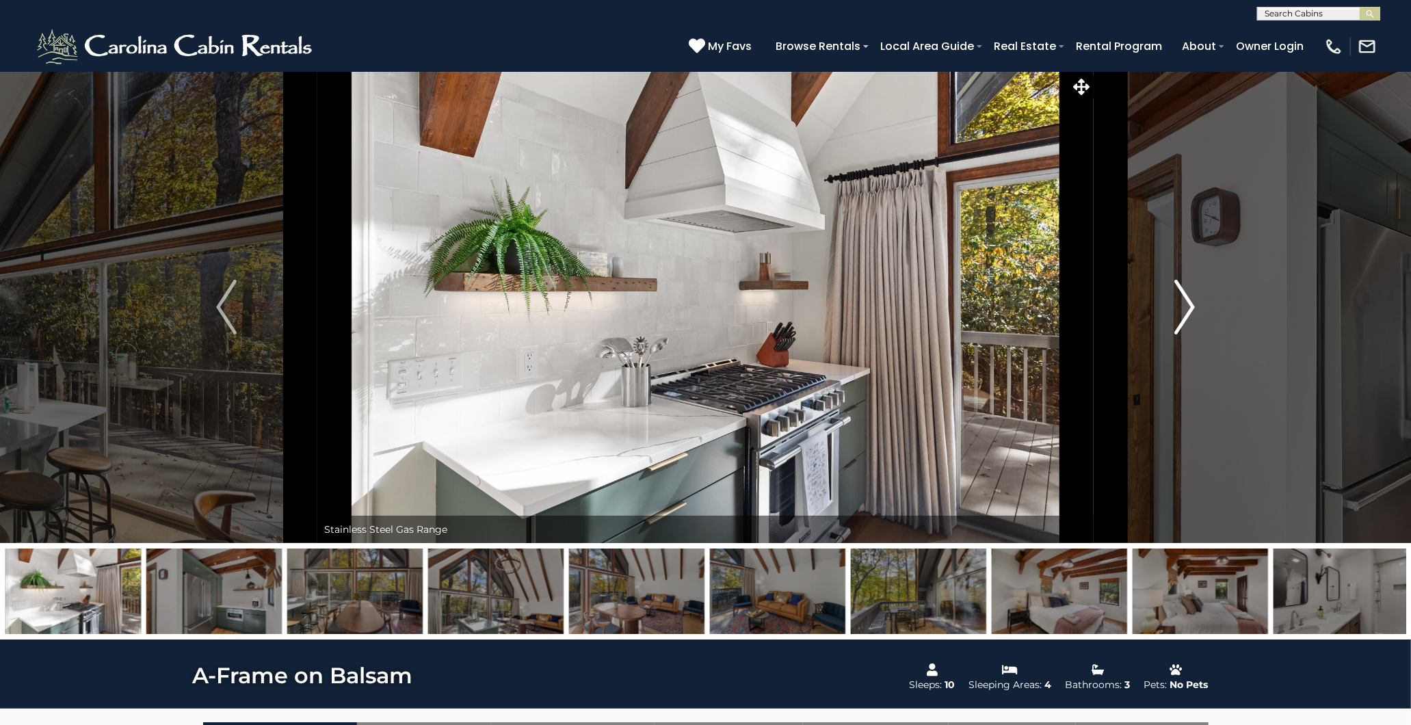
click at [1180, 313] on img "Next" at bounding box center [1184, 307] width 21 height 55
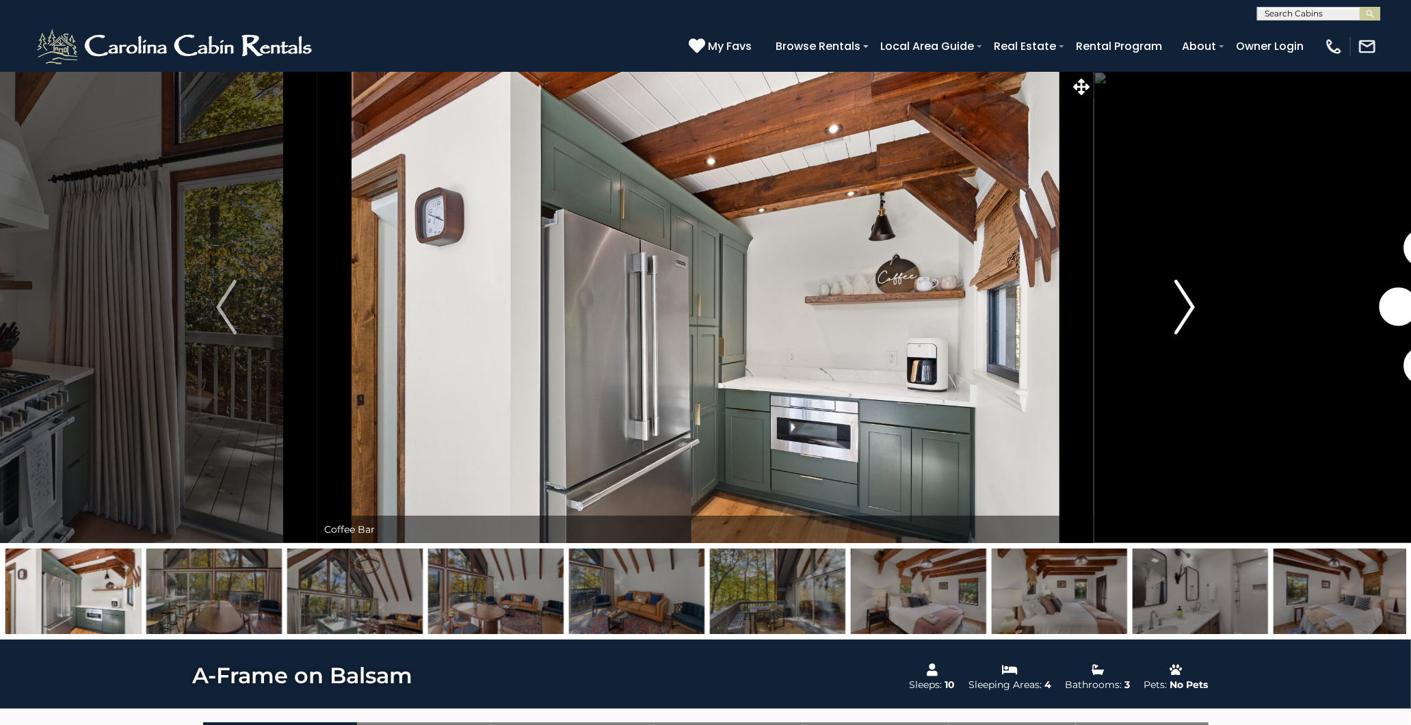
click at [1180, 313] on img "Next" at bounding box center [1184, 307] width 21 height 55
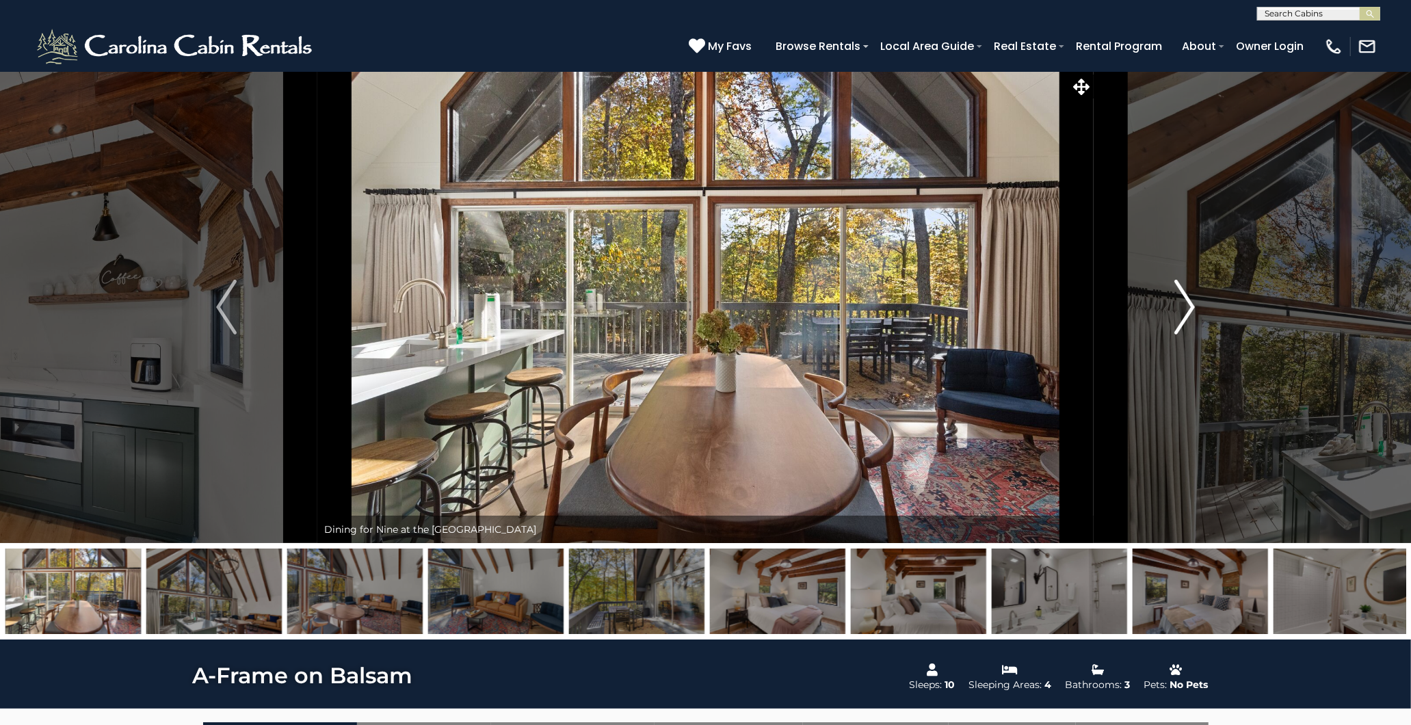
click at [1180, 313] on img "Next" at bounding box center [1184, 307] width 21 height 55
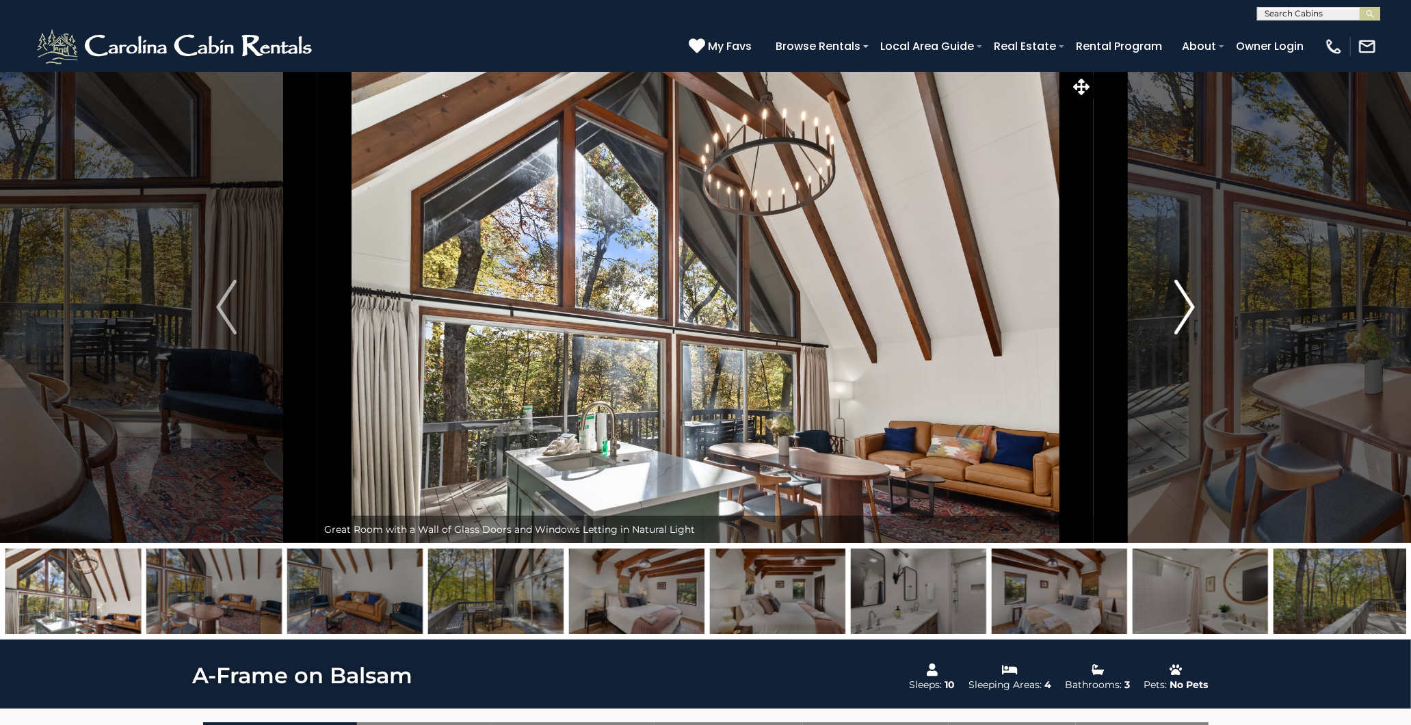
click at [1180, 313] on img "Next" at bounding box center [1184, 307] width 21 height 55
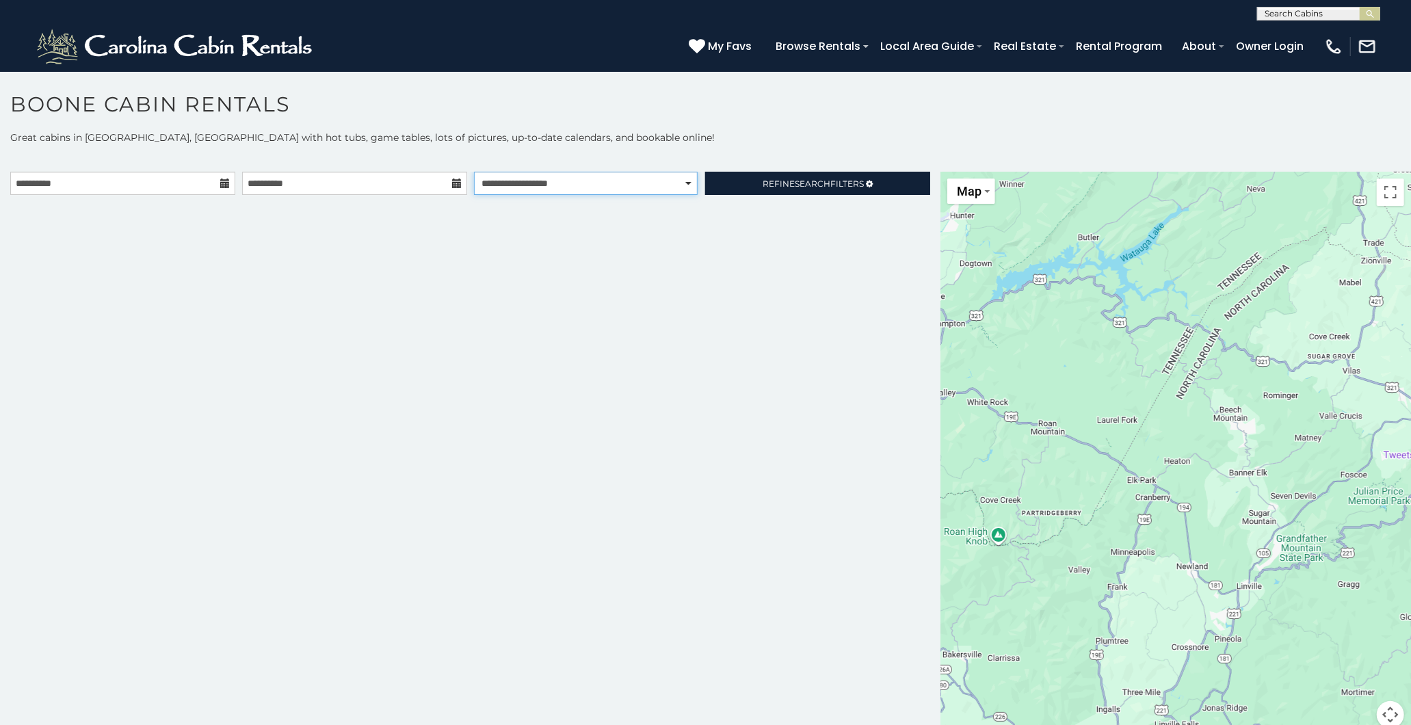
click at [532, 172] on select "**********" at bounding box center [586, 183] width 224 height 23
click at [474, 172] on select "**********" at bounding box center [586, 183] width 224 height 23
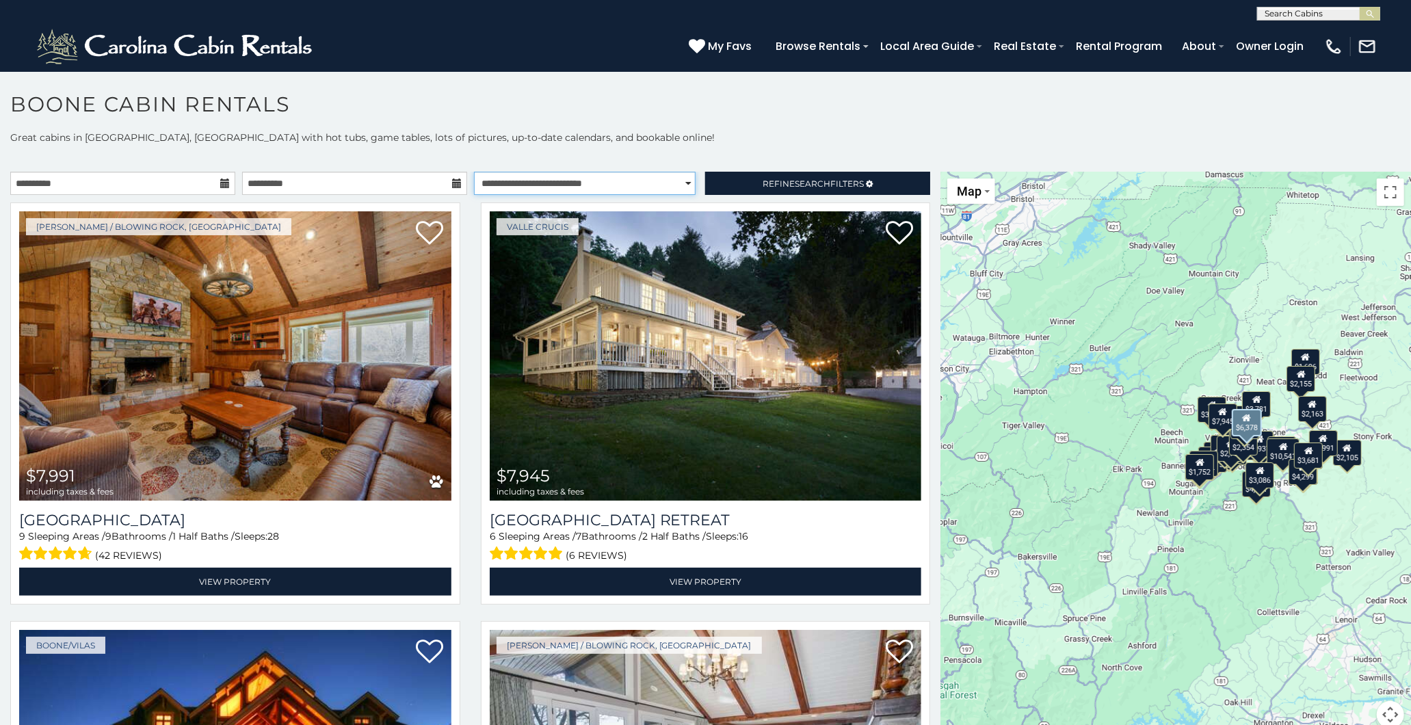
click at [679, 183] on select "**********" at bounding box center [585, 183] width 222 height 23
click at [474, 172] on select "**********" at bounding box center [585, 183] width 222 height 23
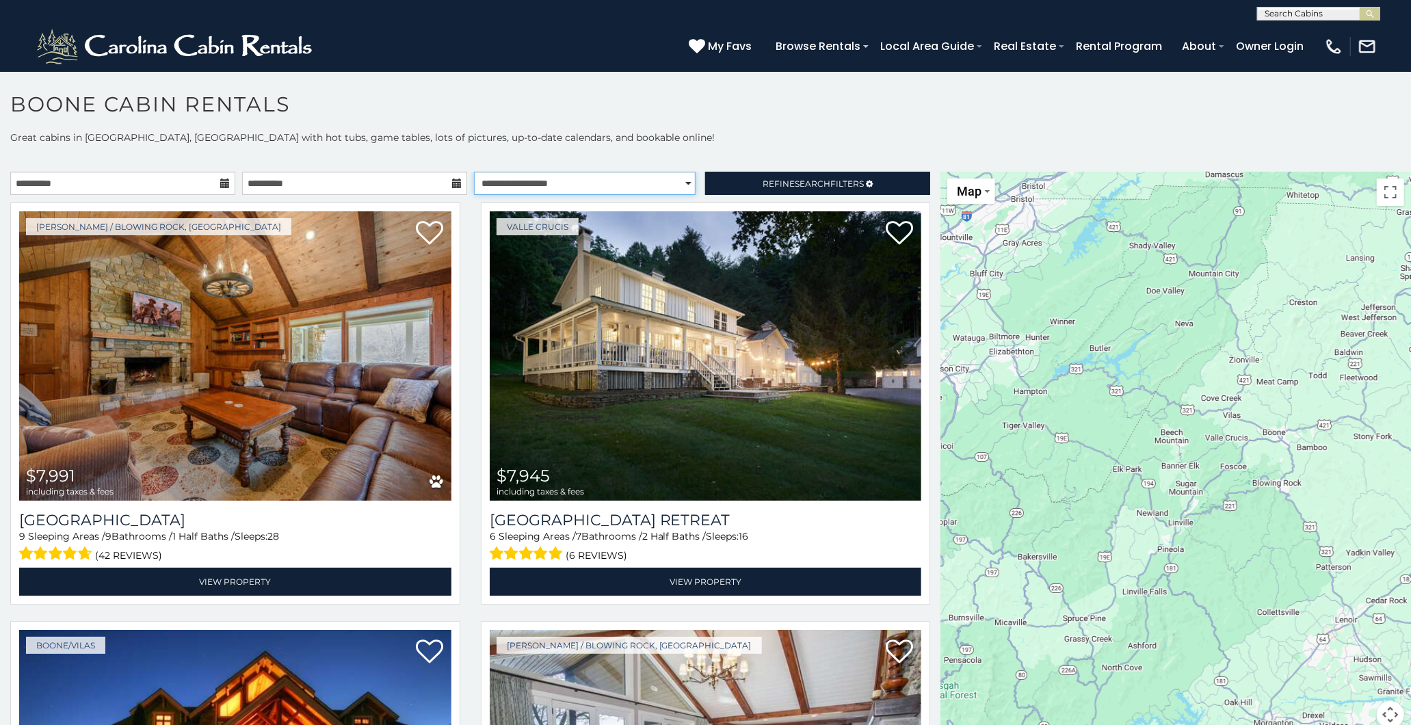
click at [676, 183] on select "**********" at bounding box center [585, 183] width 222 height 23
click at [474, 172] on select "**********" at bounding box center [585, 183] width 222 height 23
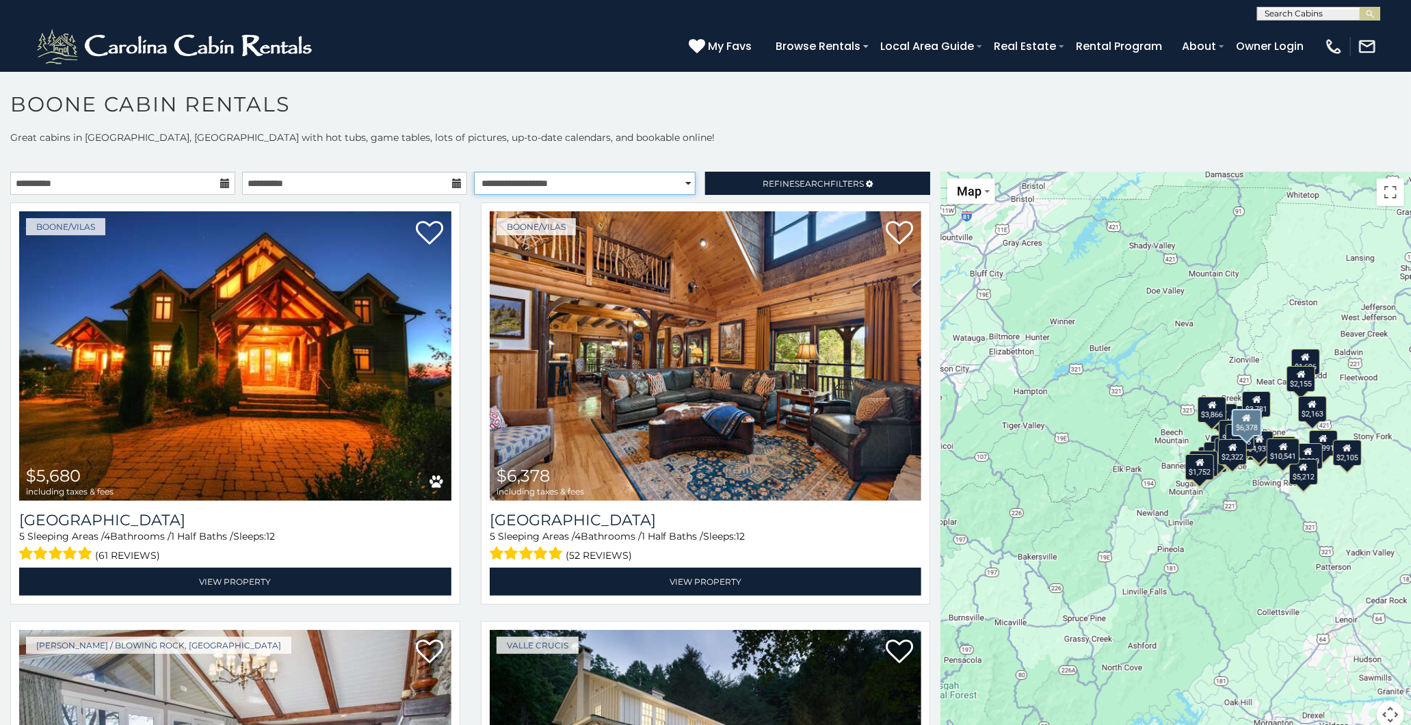
select select "**********"
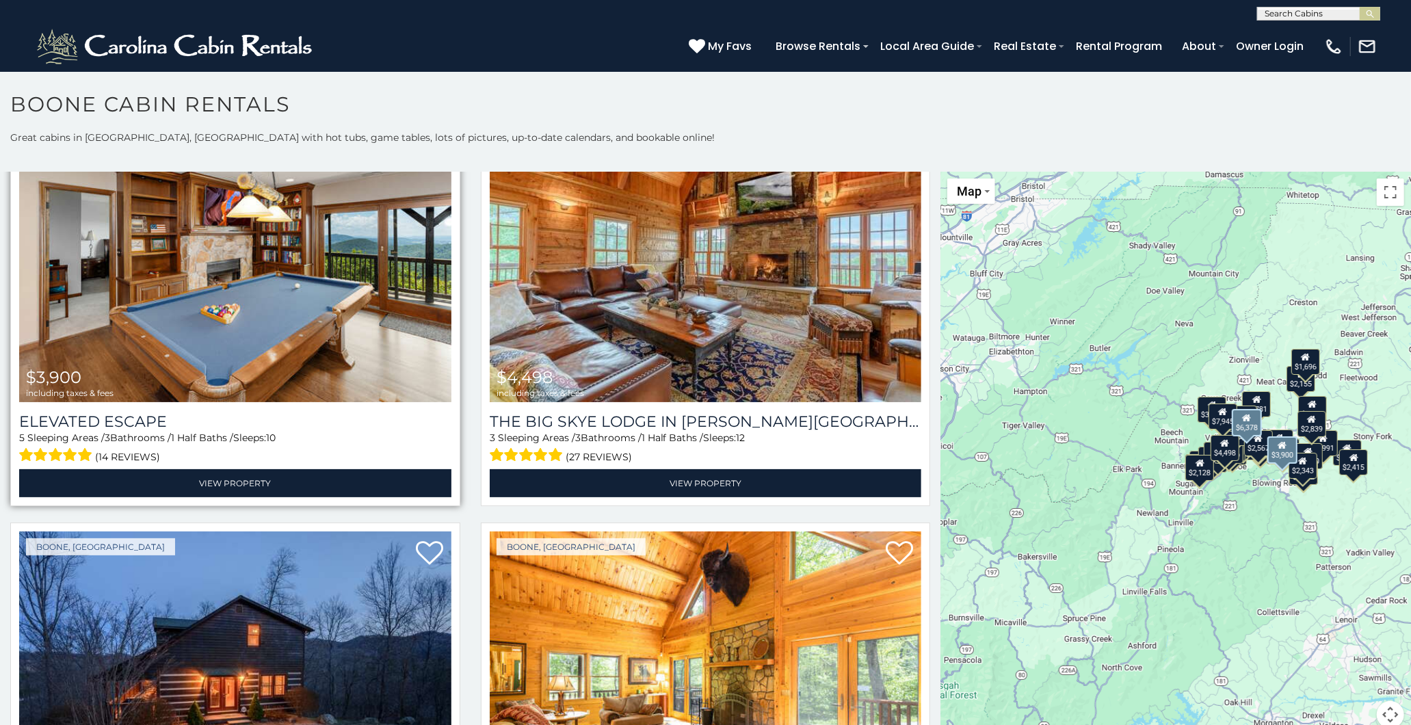
scroll to position [1520, 0]
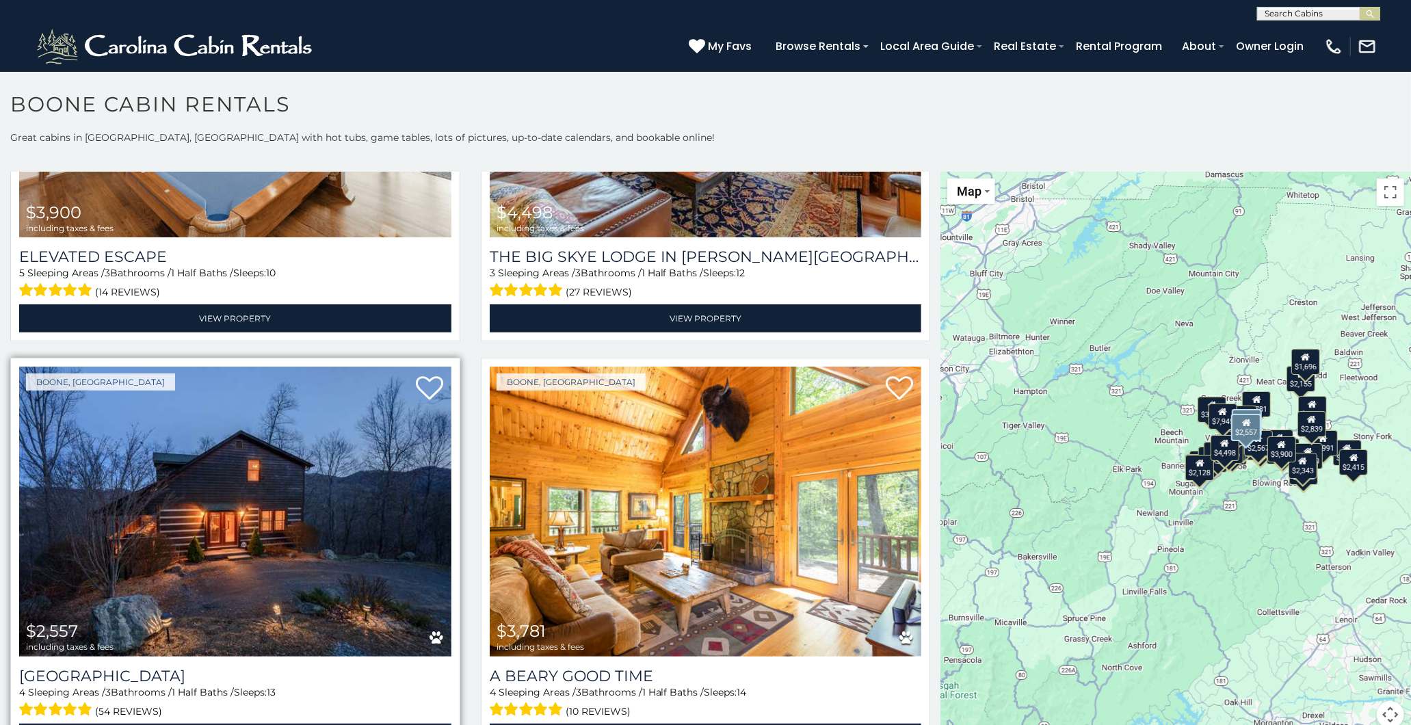
click at [301, 443] on img at bounding box center [235, 511] width 432 height 289
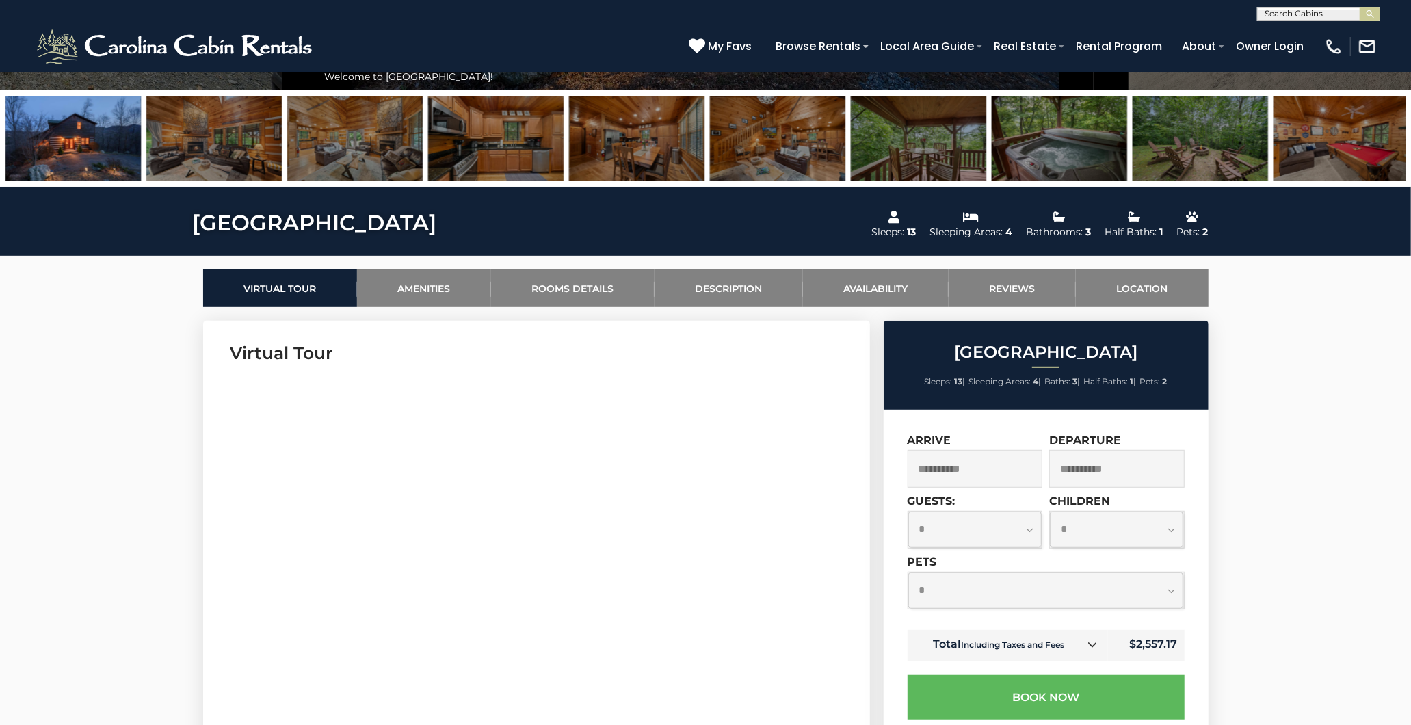
scroll to position [455, 0]
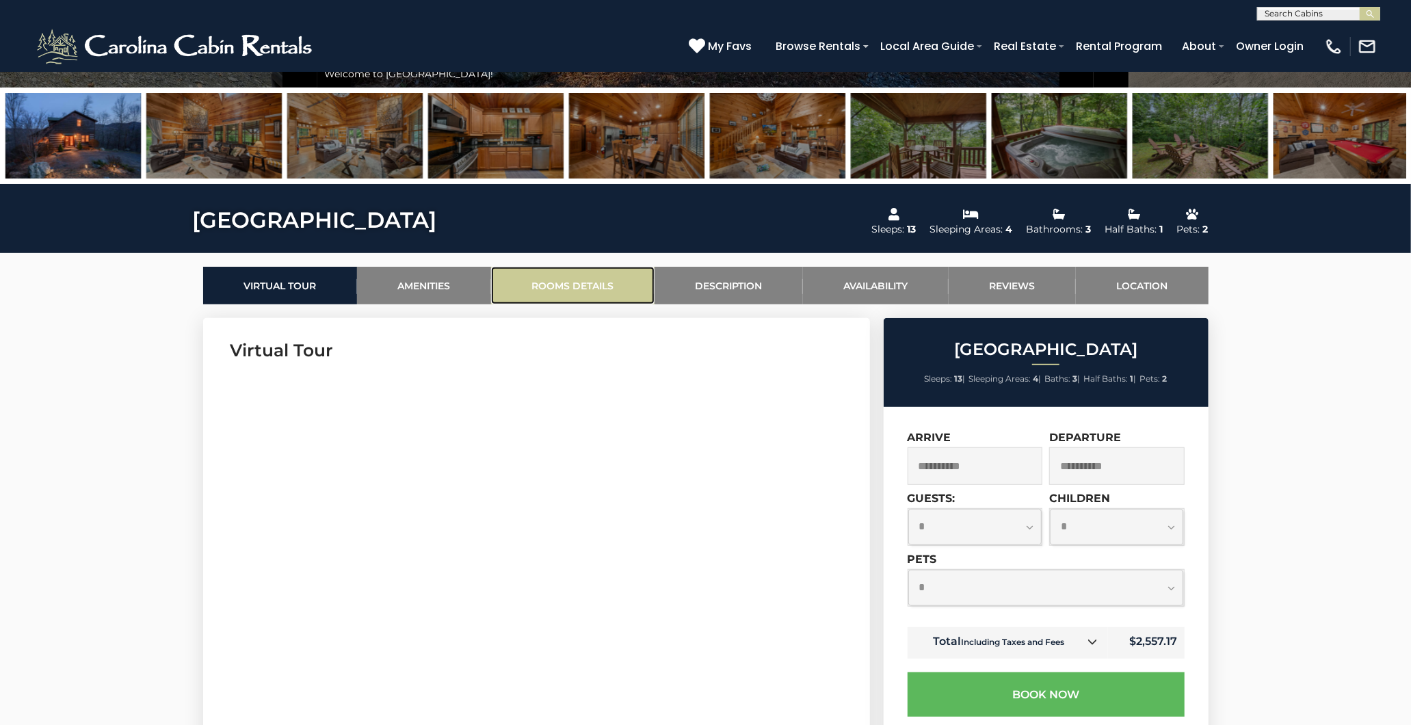
click at [568, 272] on link "Rooms Details" at bounding box center [572, 286] width 163 height 38
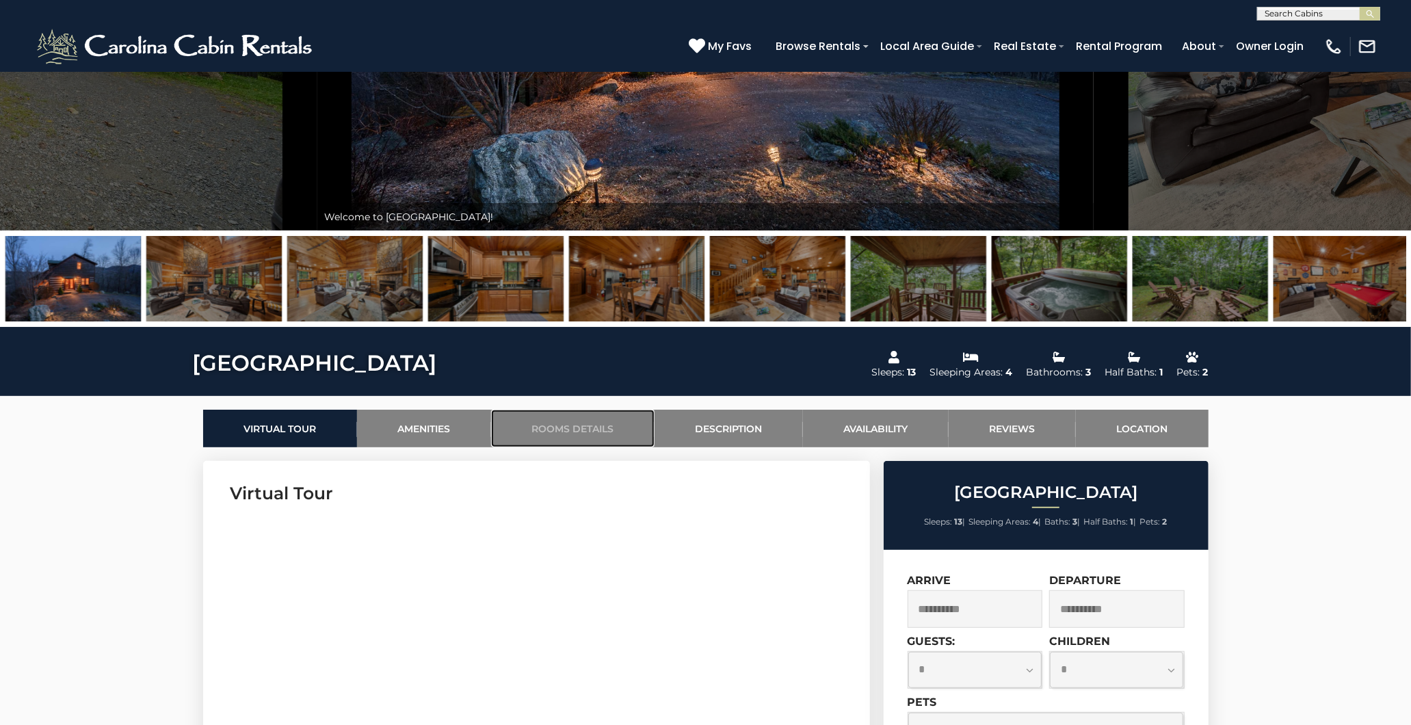
scroll to position [295, 0]
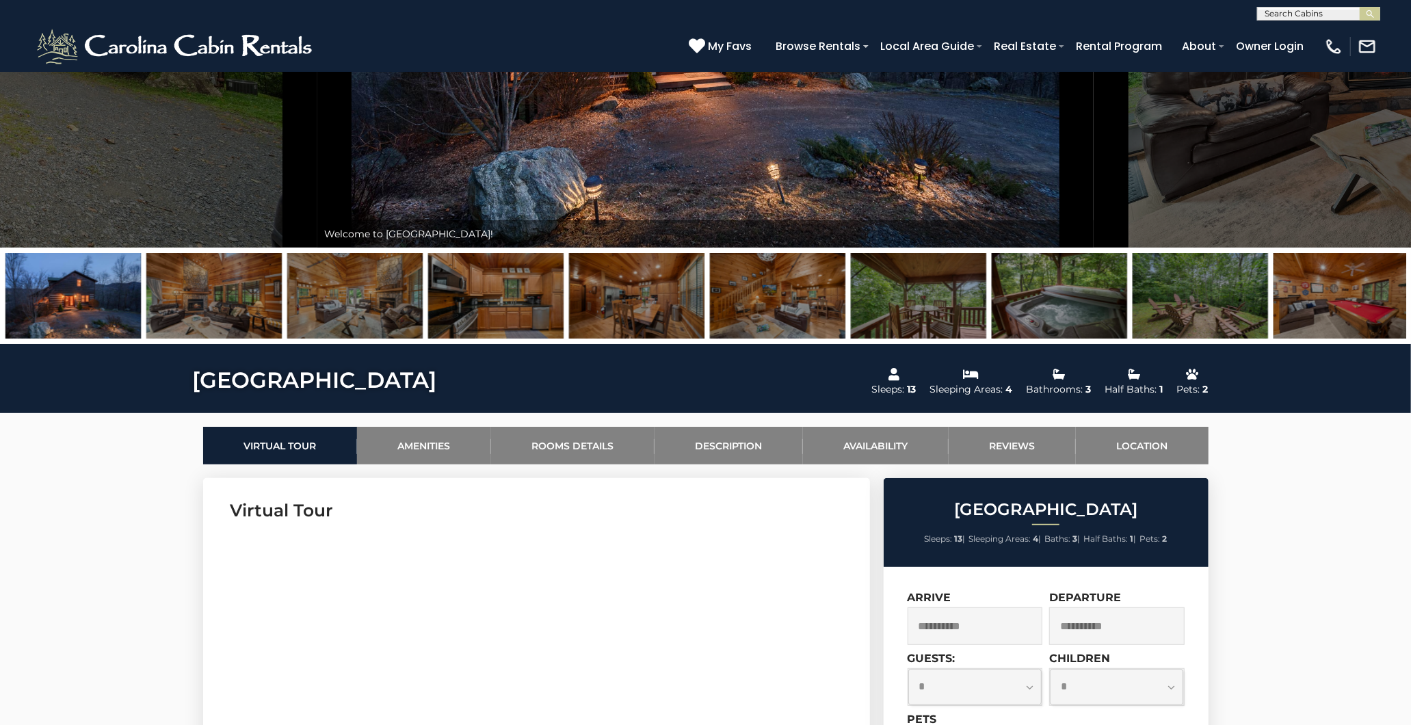
click at [1226, 308] on img at bounding box center [1200, 295] width 135 height 85
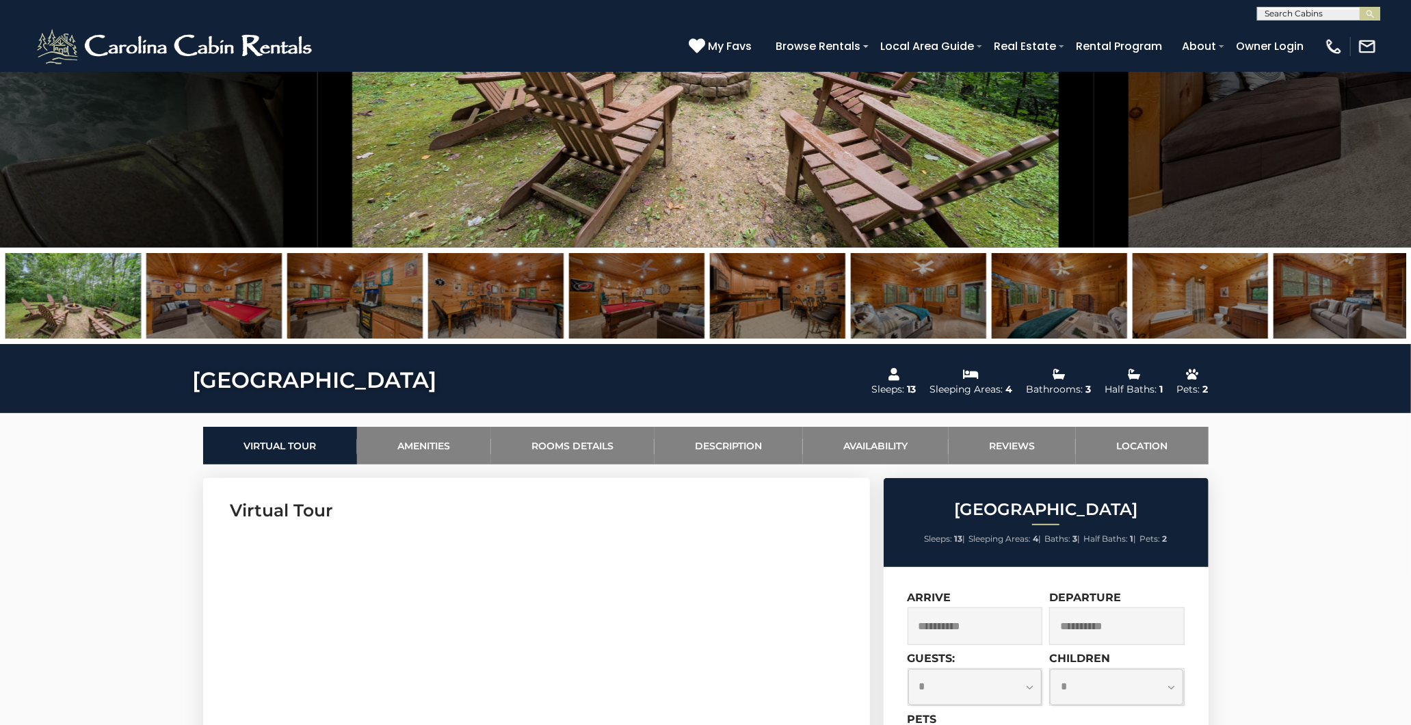
click at [923, 288] on img at bounding box center [918, 295] width 135 height 85
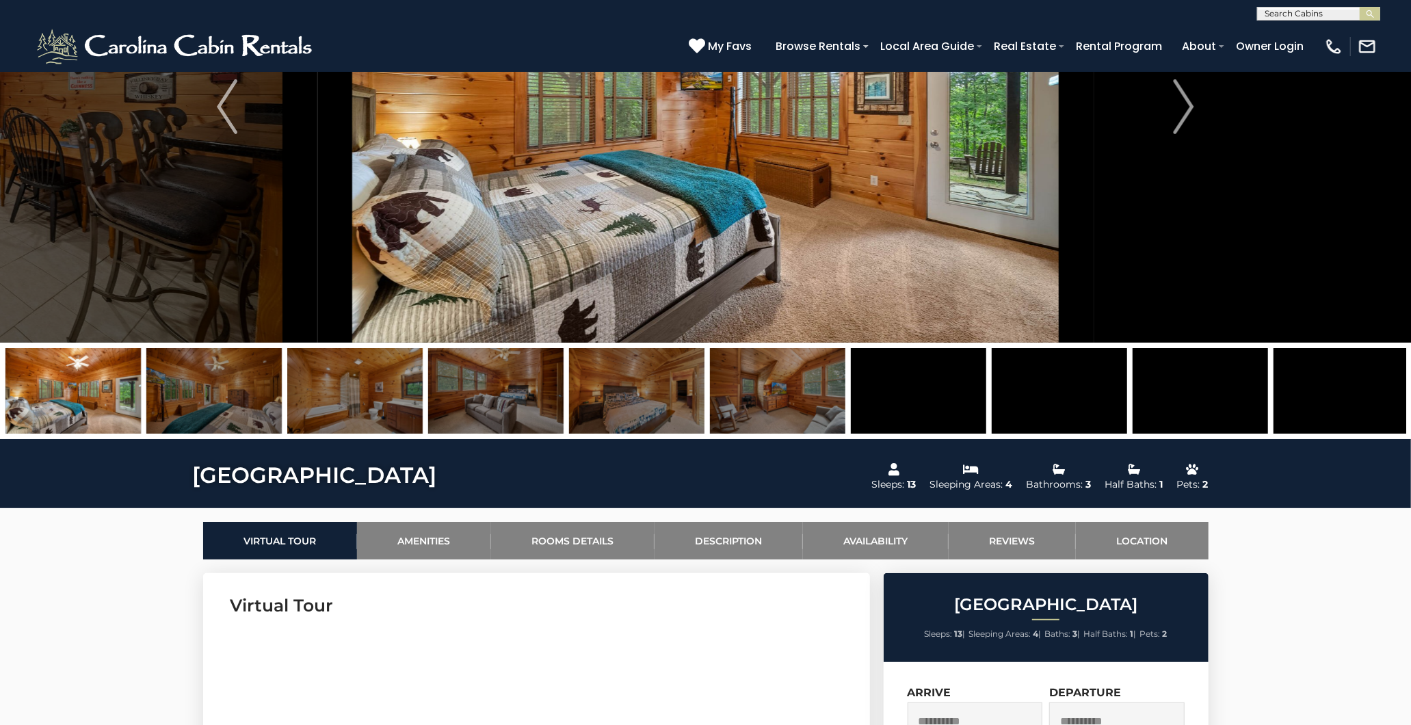
scroll to position [0, 0]
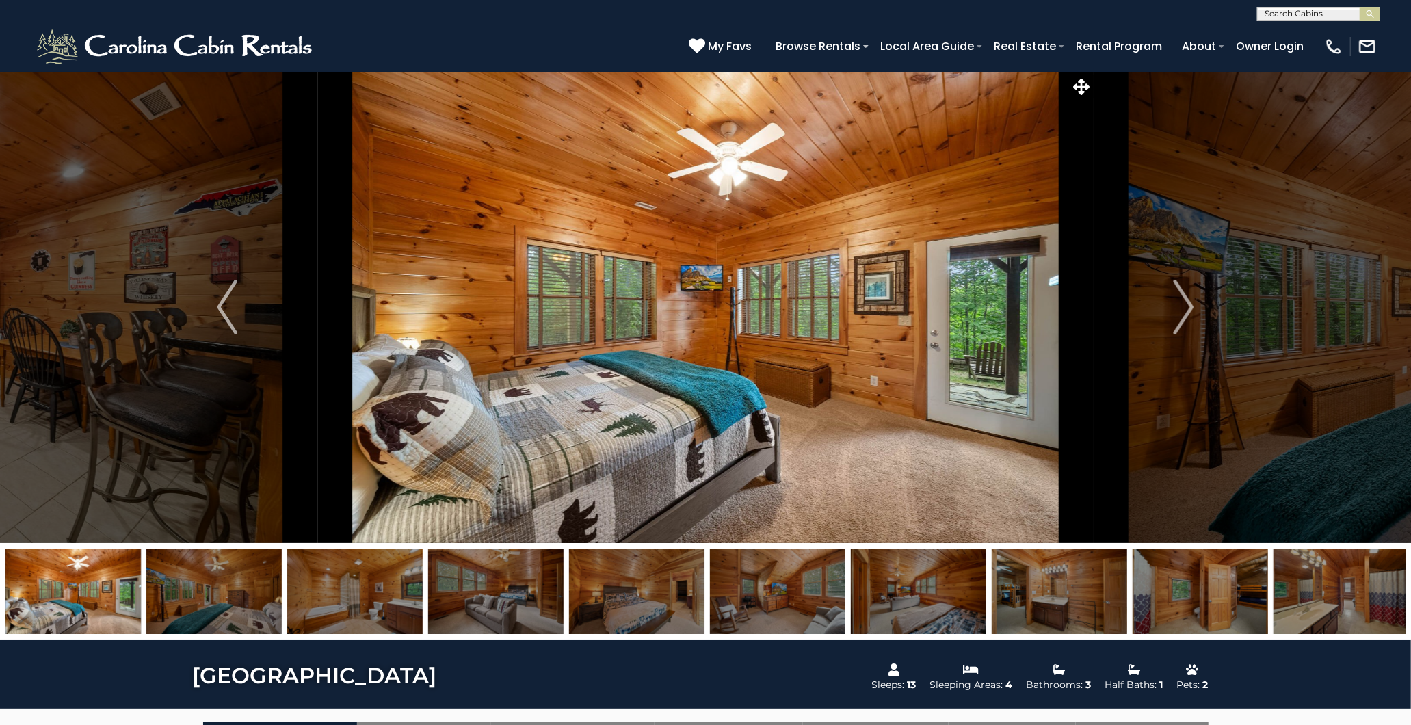
click at [906, 597] on img at bounding box center [918, 591] width 135 height 85
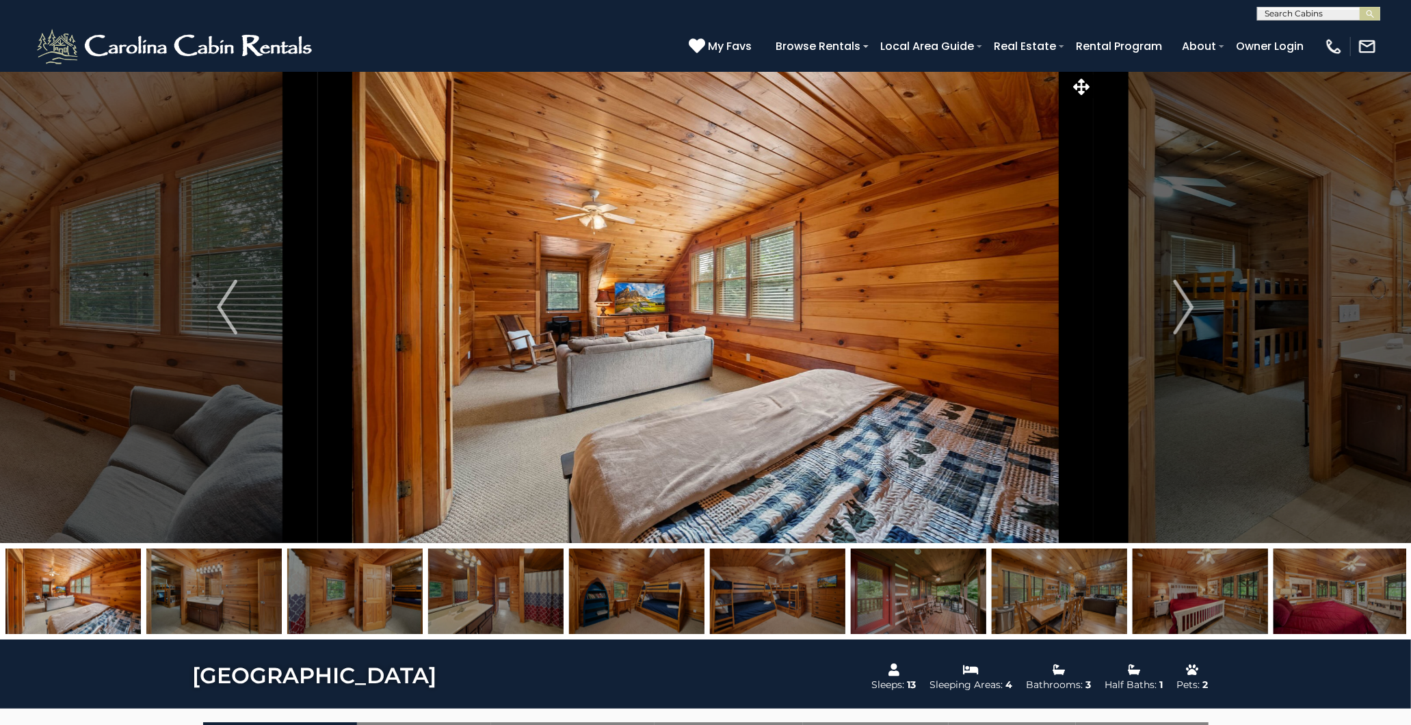
click at [1001, 595] on img at bounding box center [1059, 591] width 135 height 85
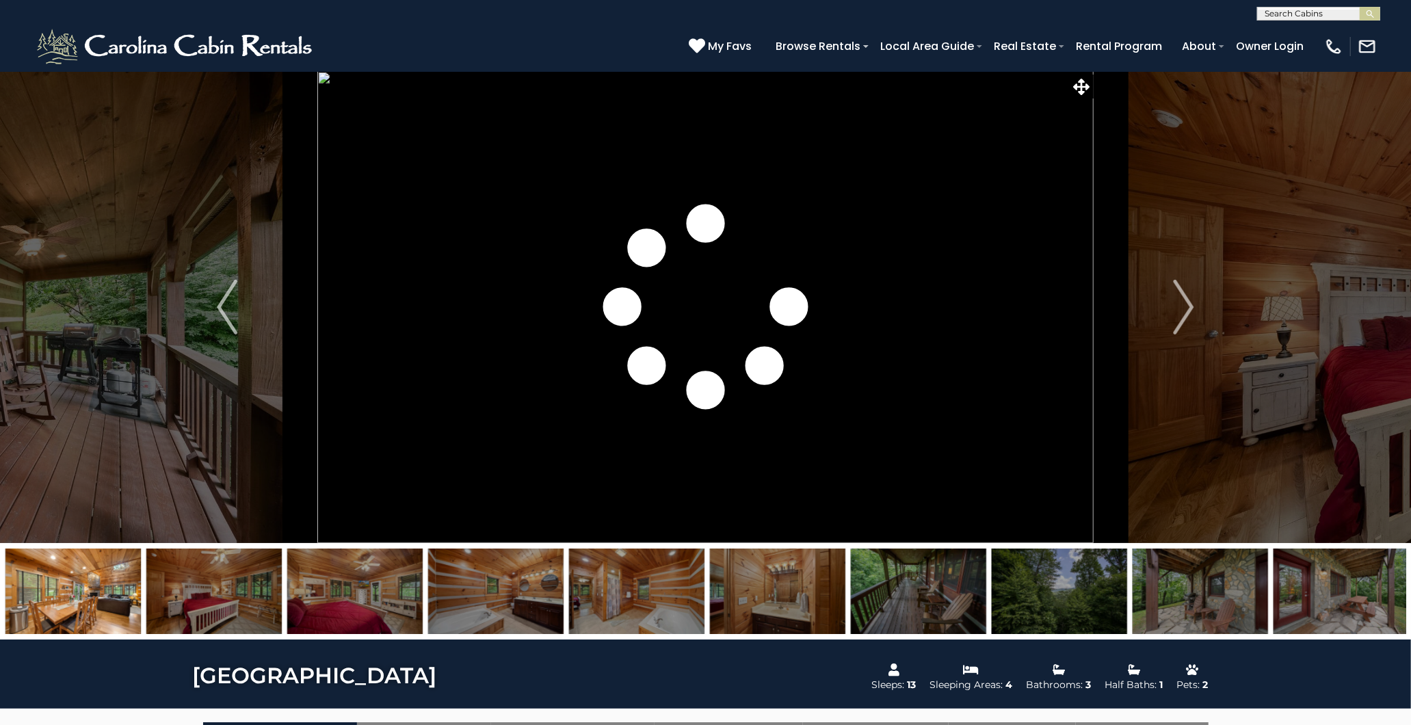
click at [1057, 592] on img at bounding box center [1059, 591] width 135 height 85
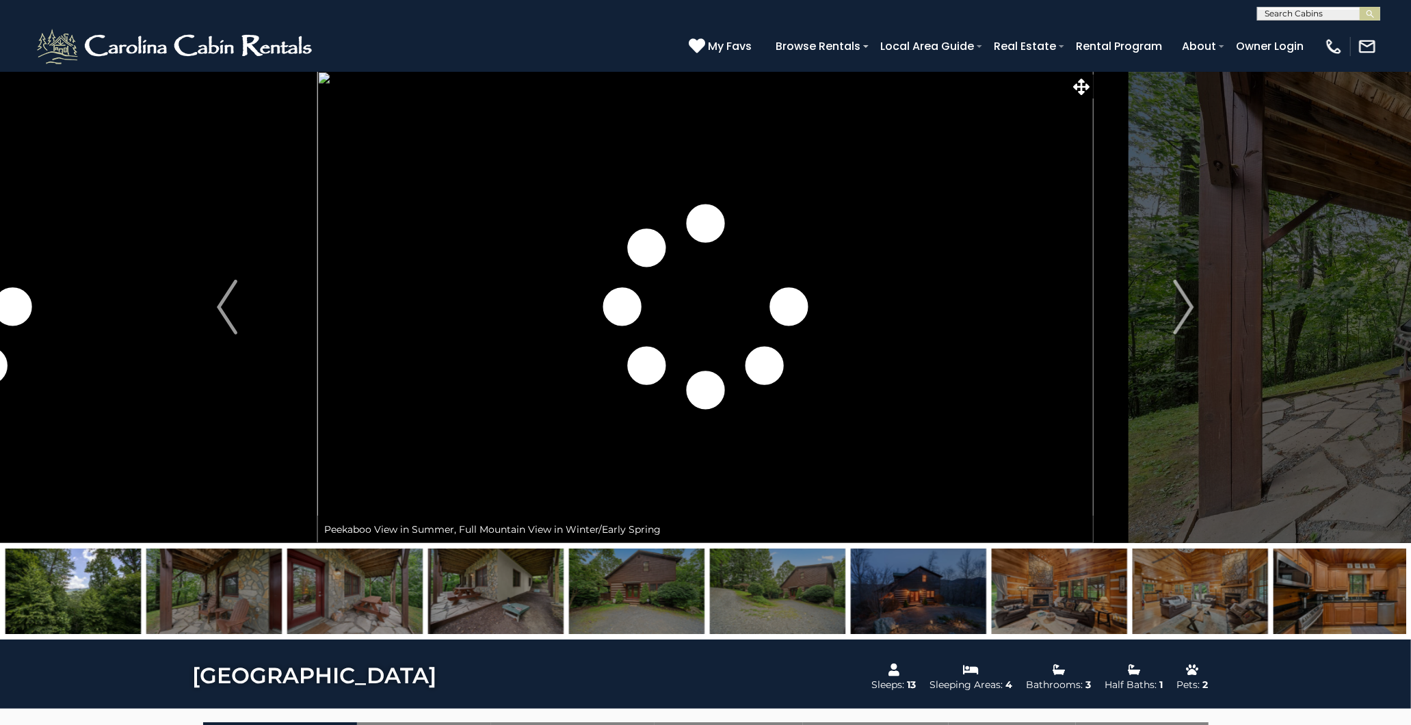
click at [1040, 585] on img at bounding box center [1059, 591] width 135 height 85
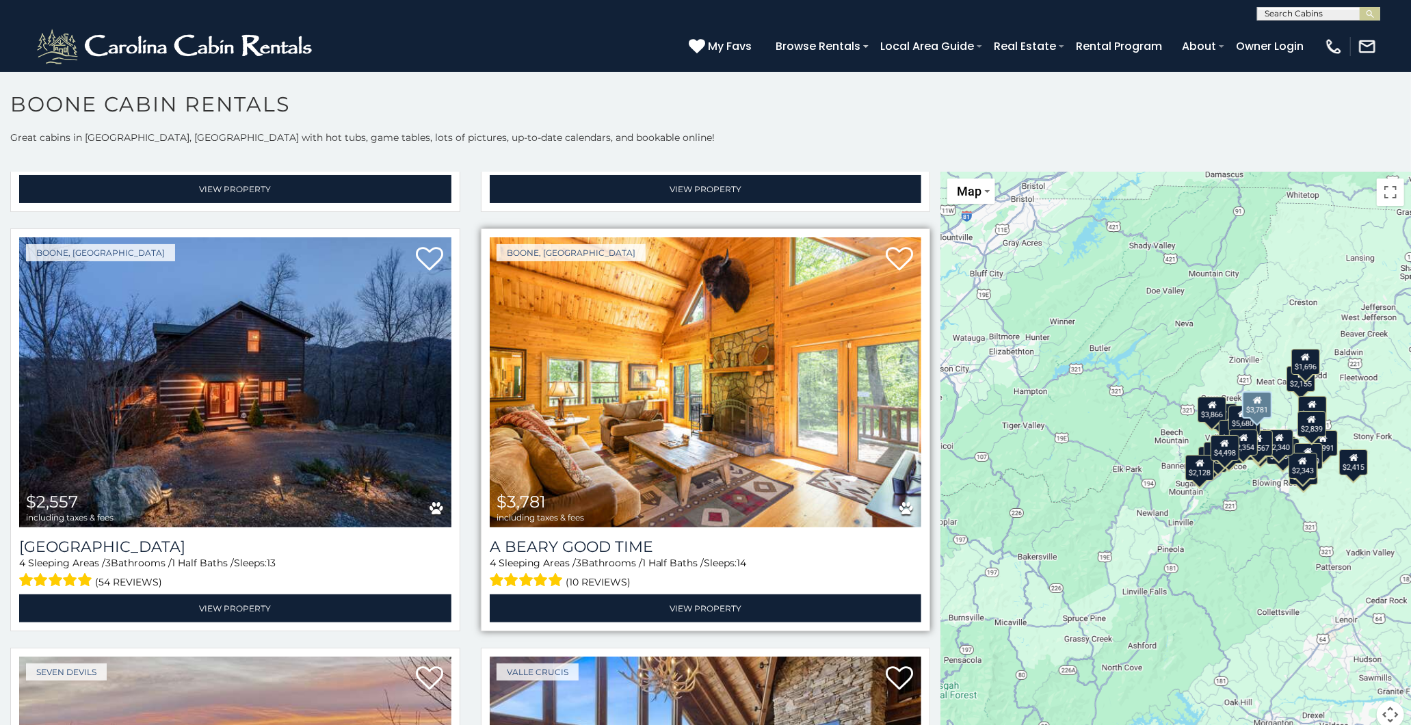
scroll to position [1975, 0]
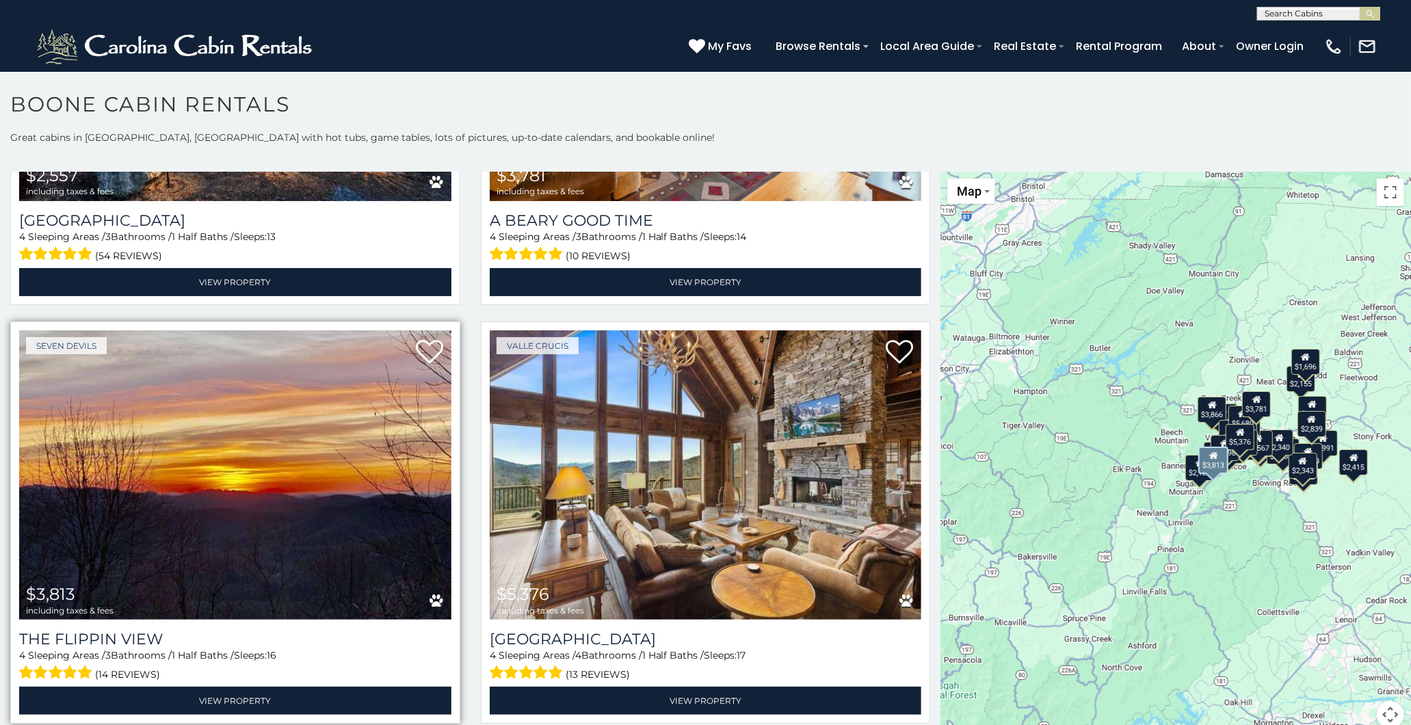
click at [239, 448] on img at bounding box center [235, 474] width 432 height 289
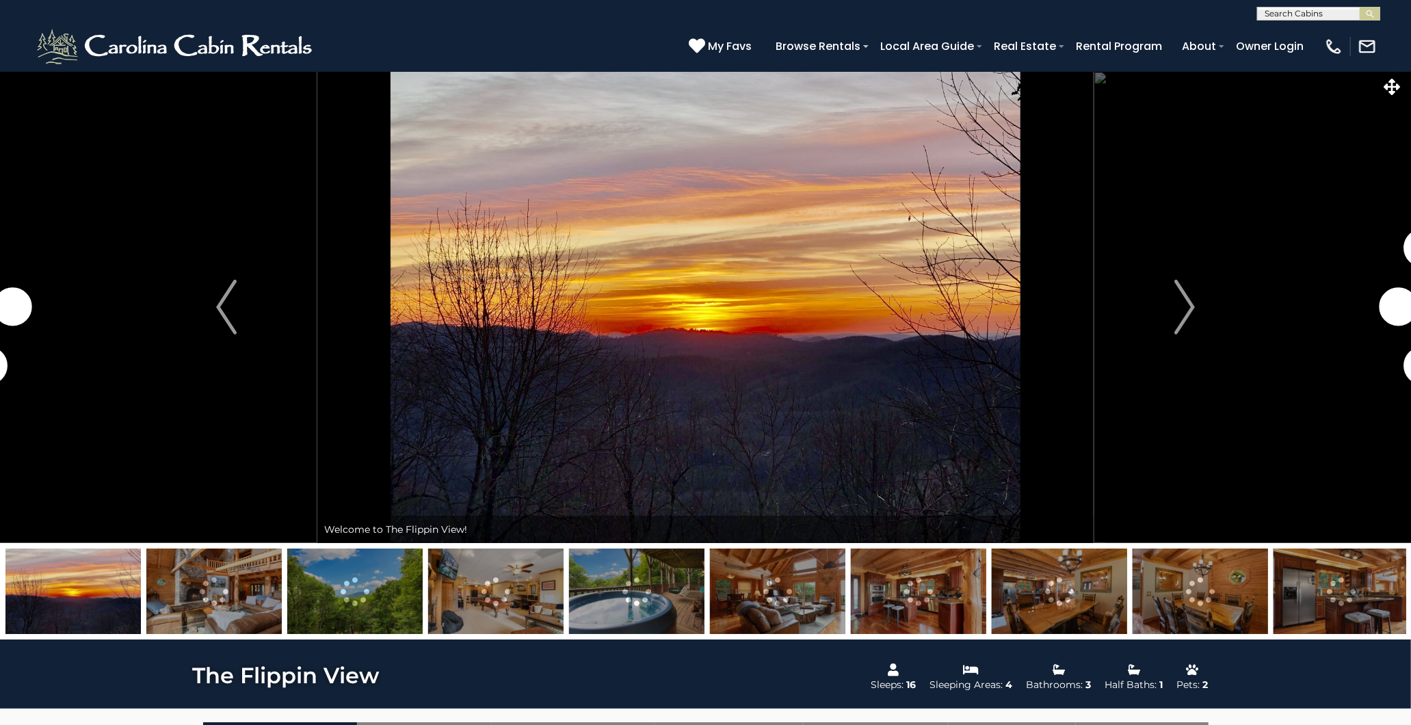
click at [905, 582] on img at bounding box center [918, 591] width 135 height 85
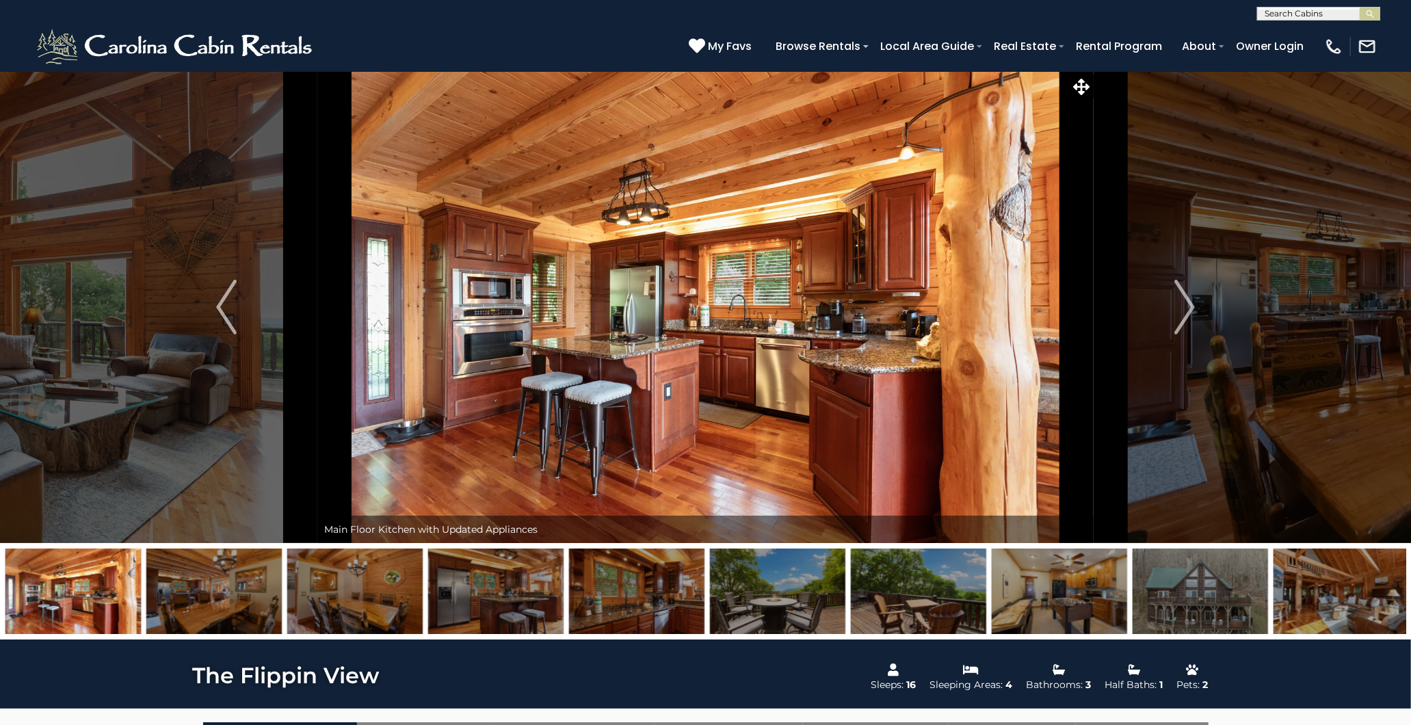
click at [514, 576] on img at bounding box center [495, 591] width 135 height 85
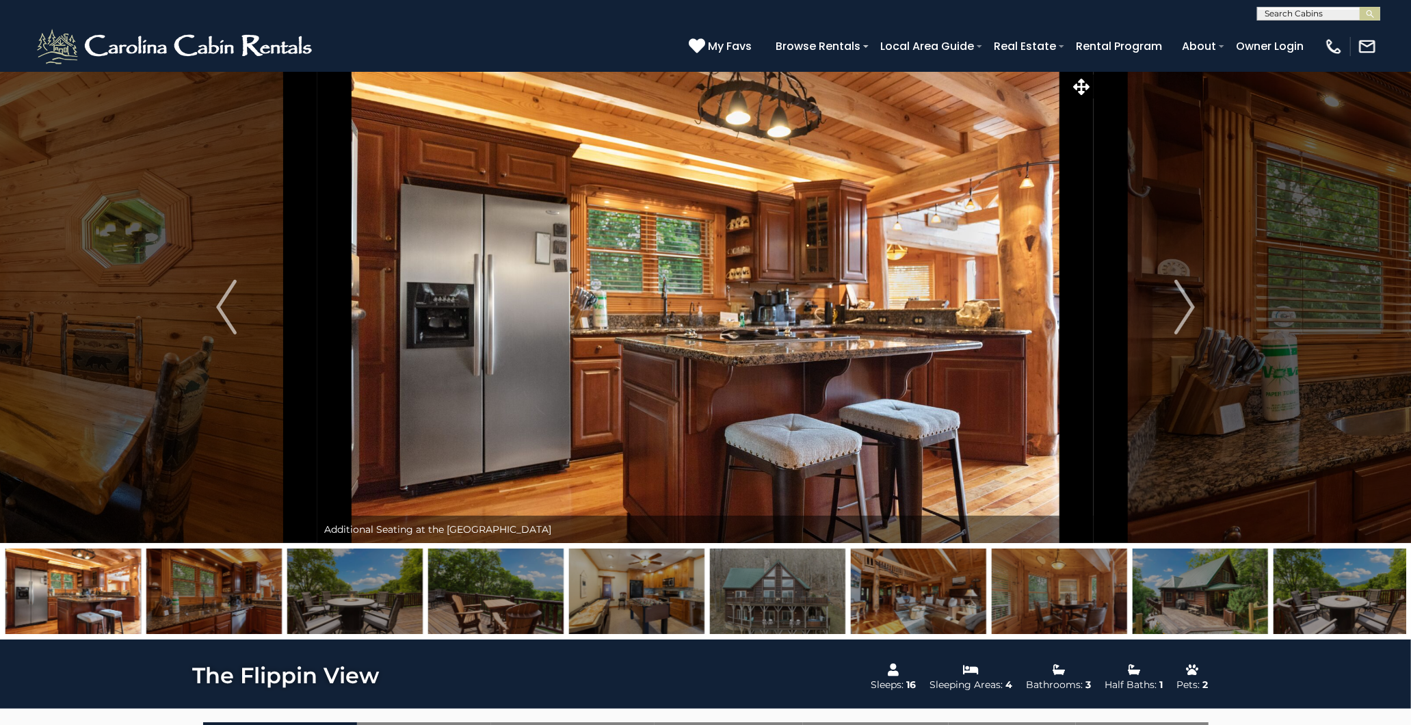
click at [941, 577] on img at bounding box center [918, 591] width 135 height 85
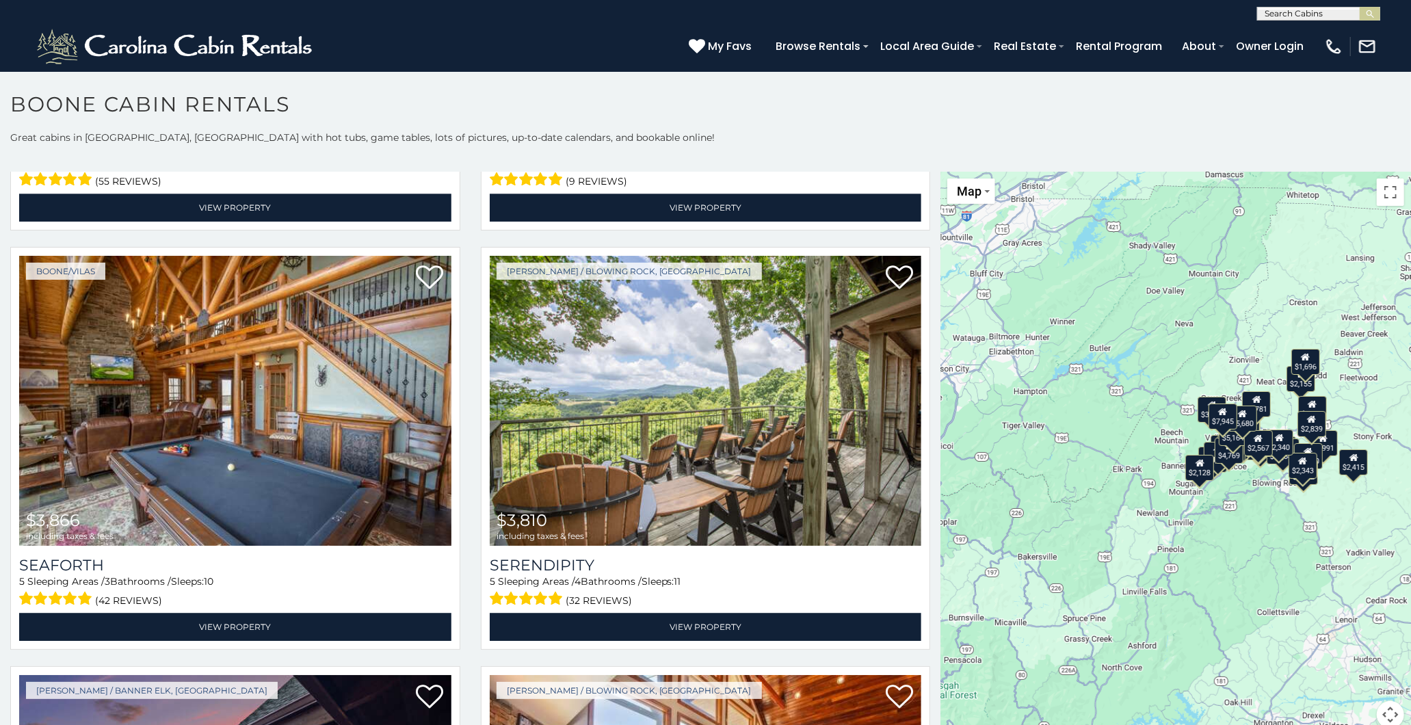
scroll to position [2888, 0]
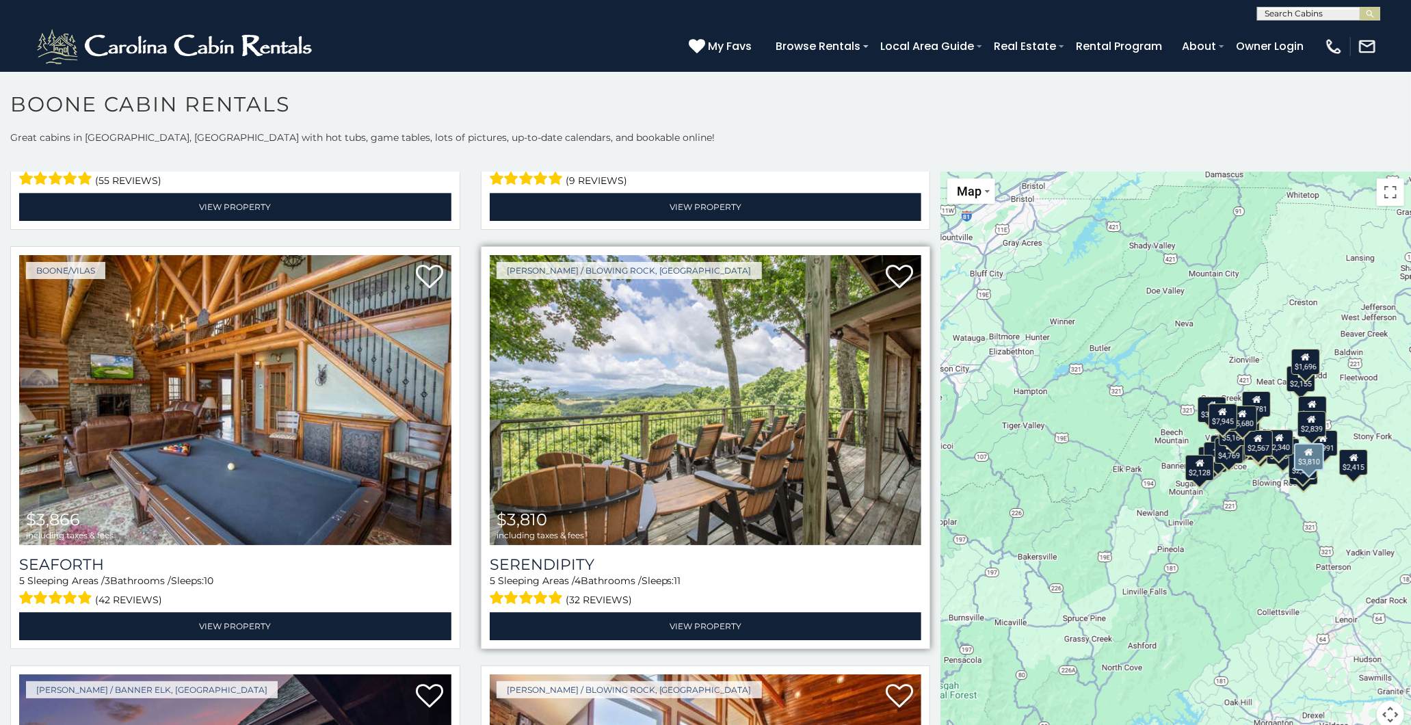
click at [733, 349] on img at bounding box center [706, 399] width 432 height 289
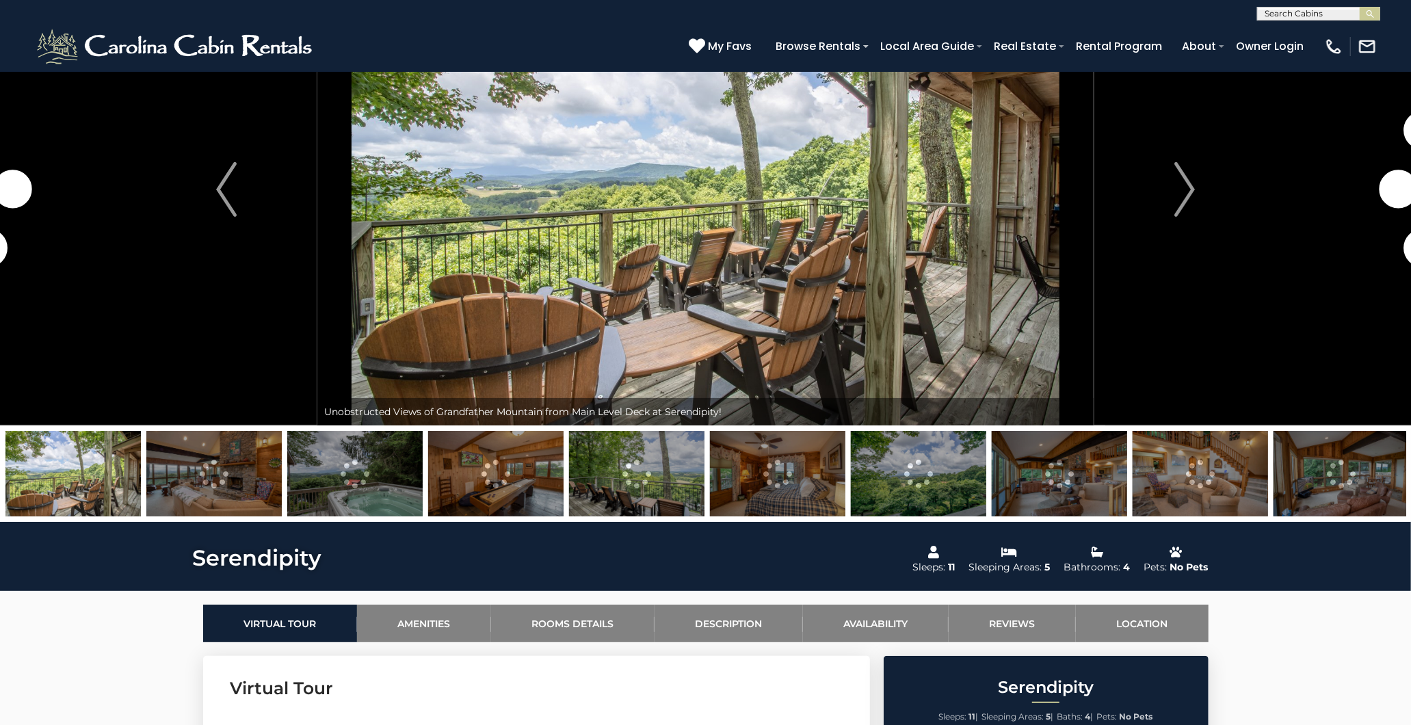
scroll to position [380, 0]
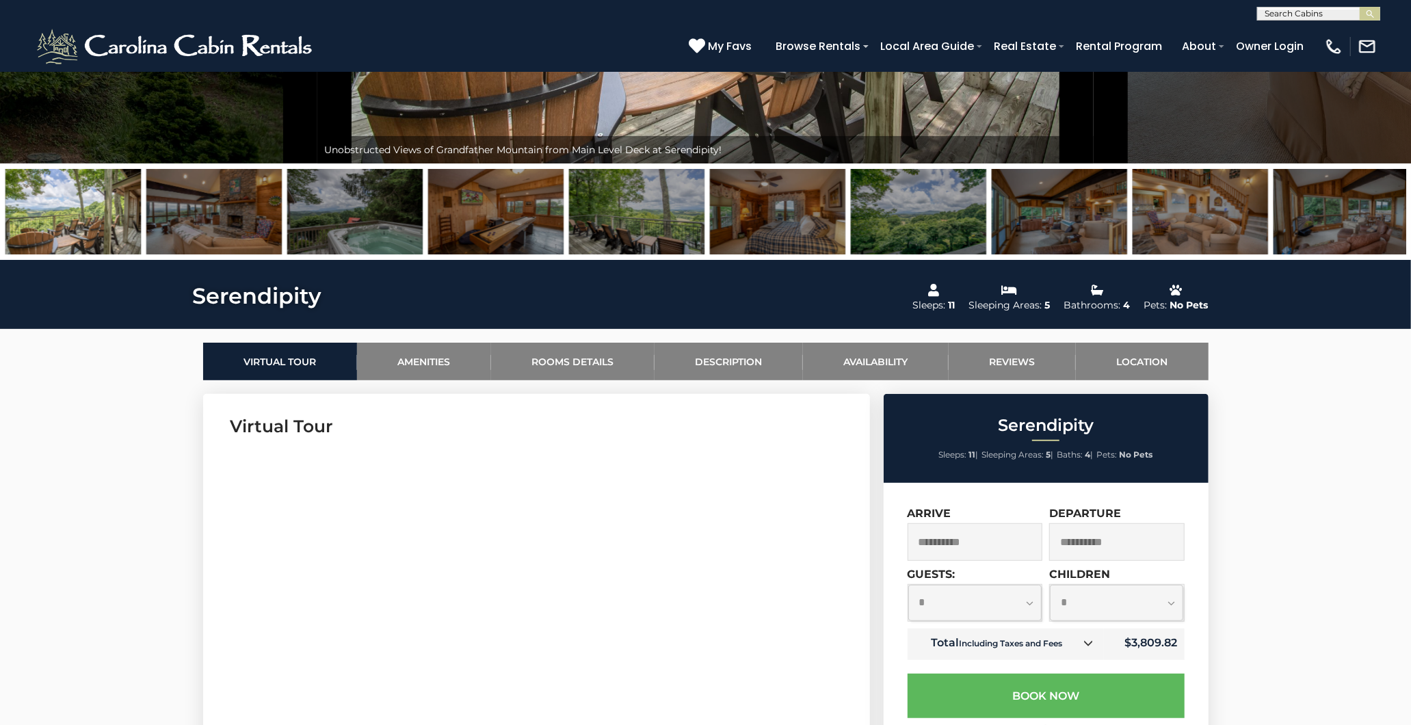
click at [1084, 641] on icon at bounding box center [1088, 643] width 10 height 10
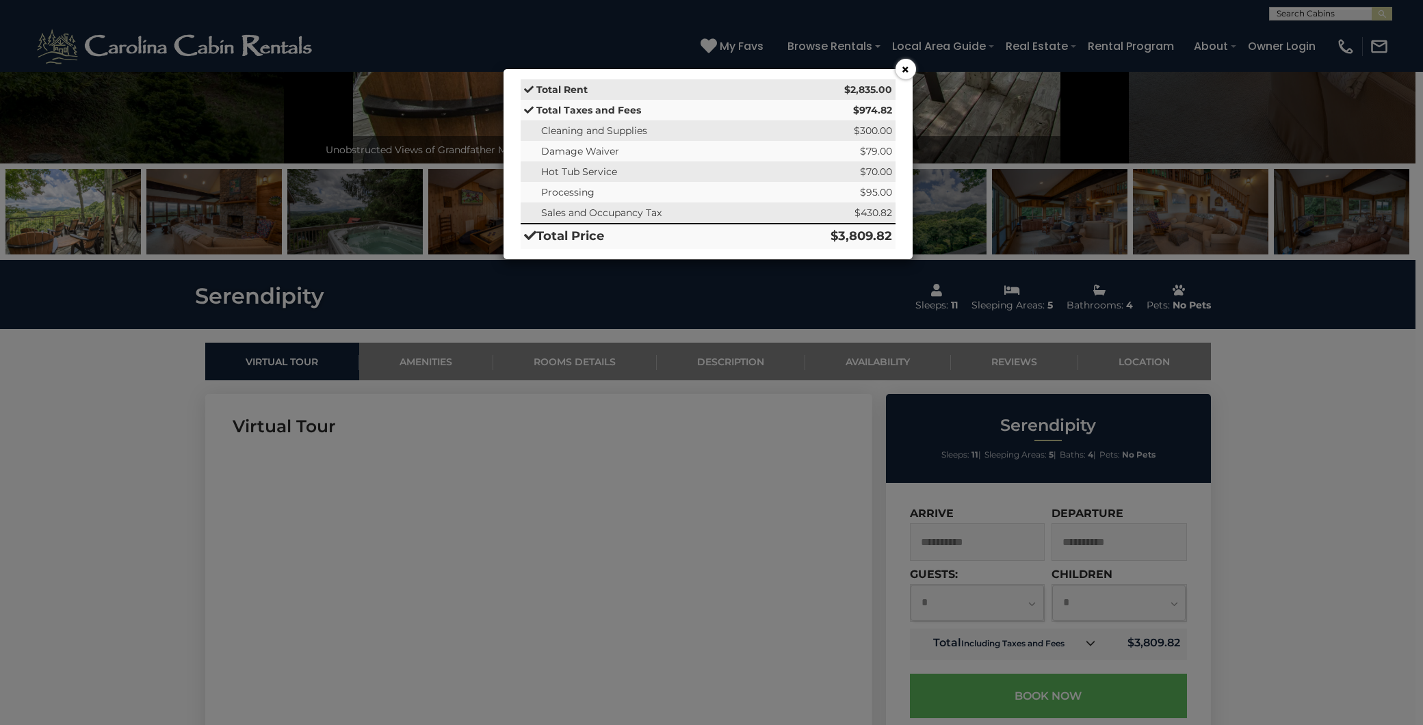
click at [1324, 544] on div "× Total Rent $2,835.00 Total Taxes and Fees $974.82 Cleaning and Supplies $300.…" at bounding box center [711, 362] width 1423 height 725
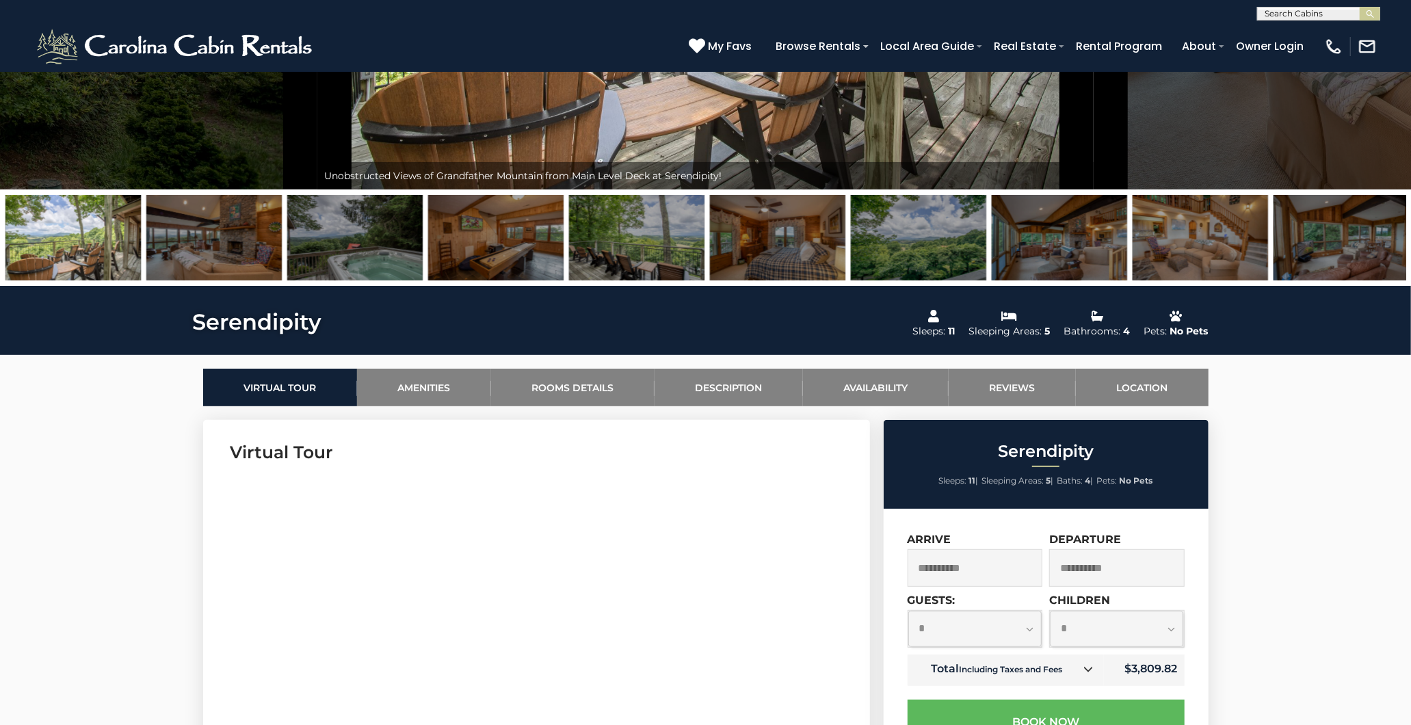
scroll to position [304, 0]
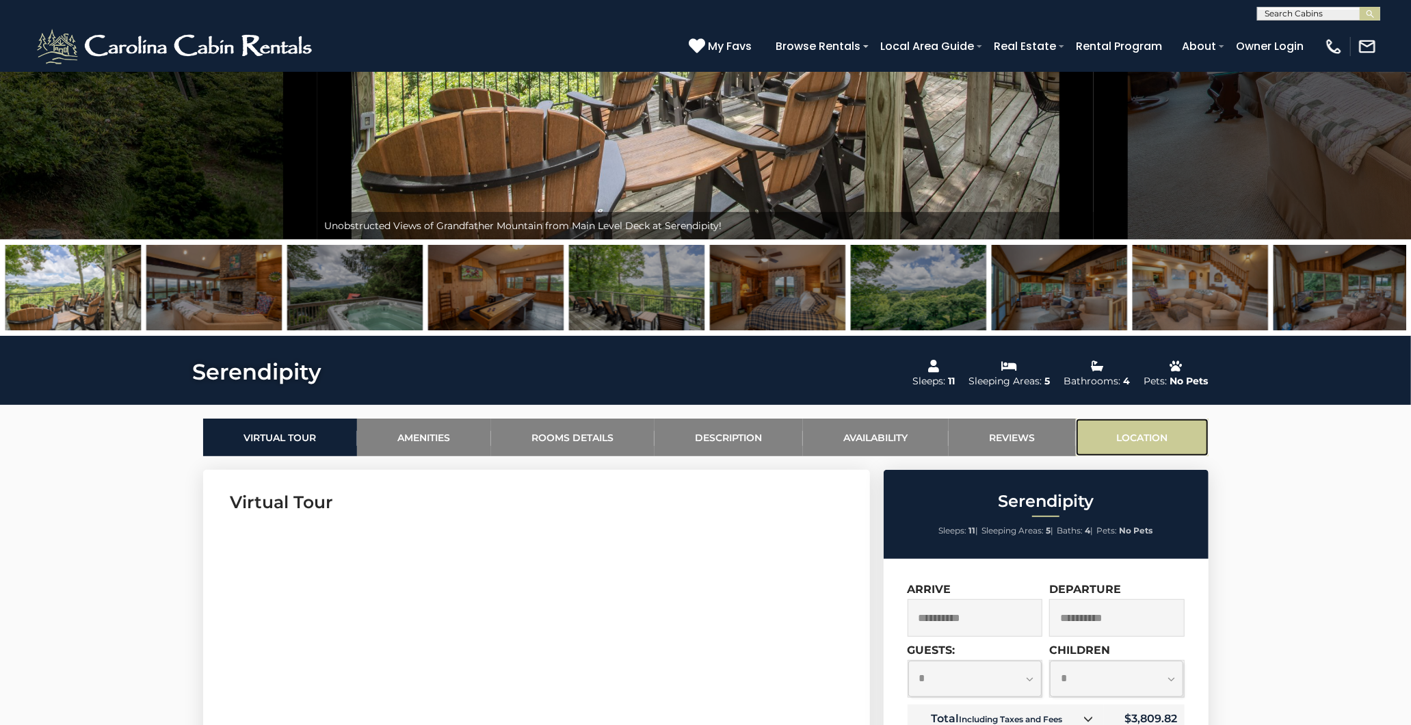
click at [1174, 432] on link "Location" at bounding box center [1142, 438] width 133 height 38
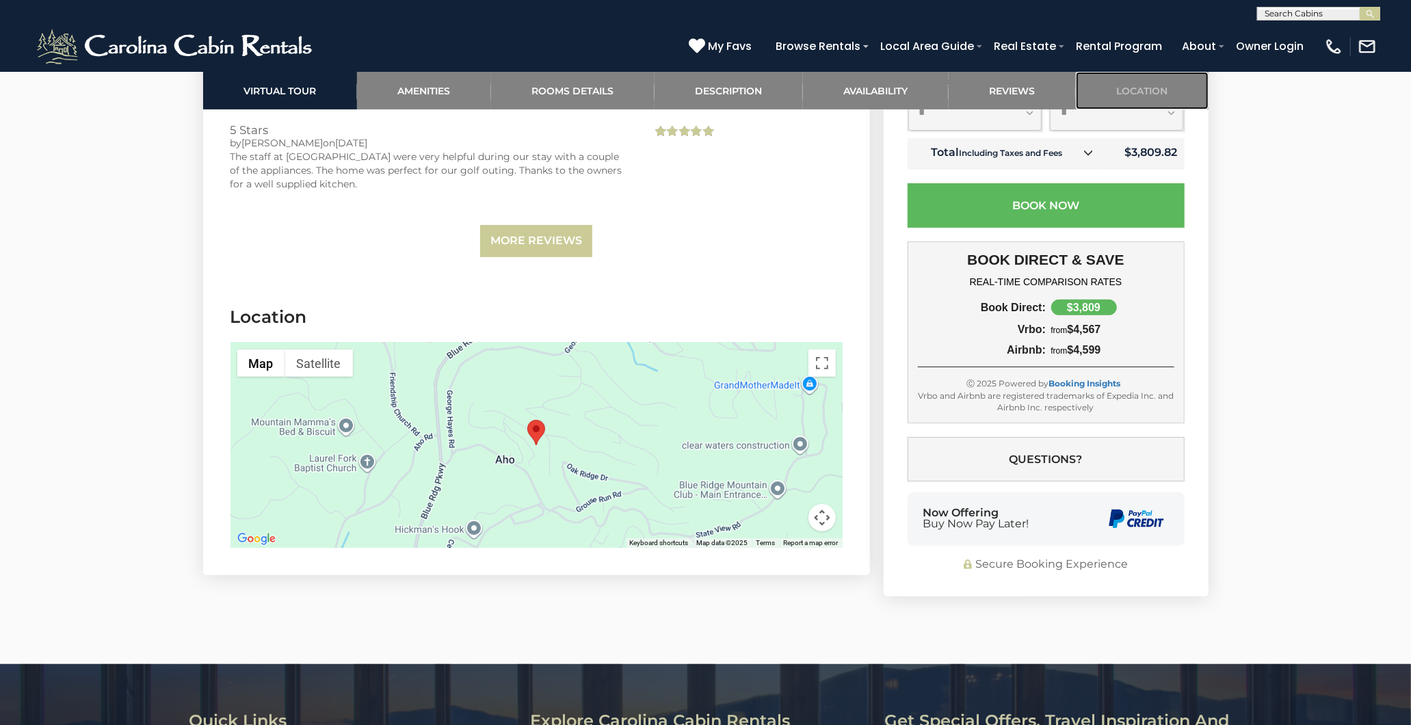
scroll to position [4411, 0]
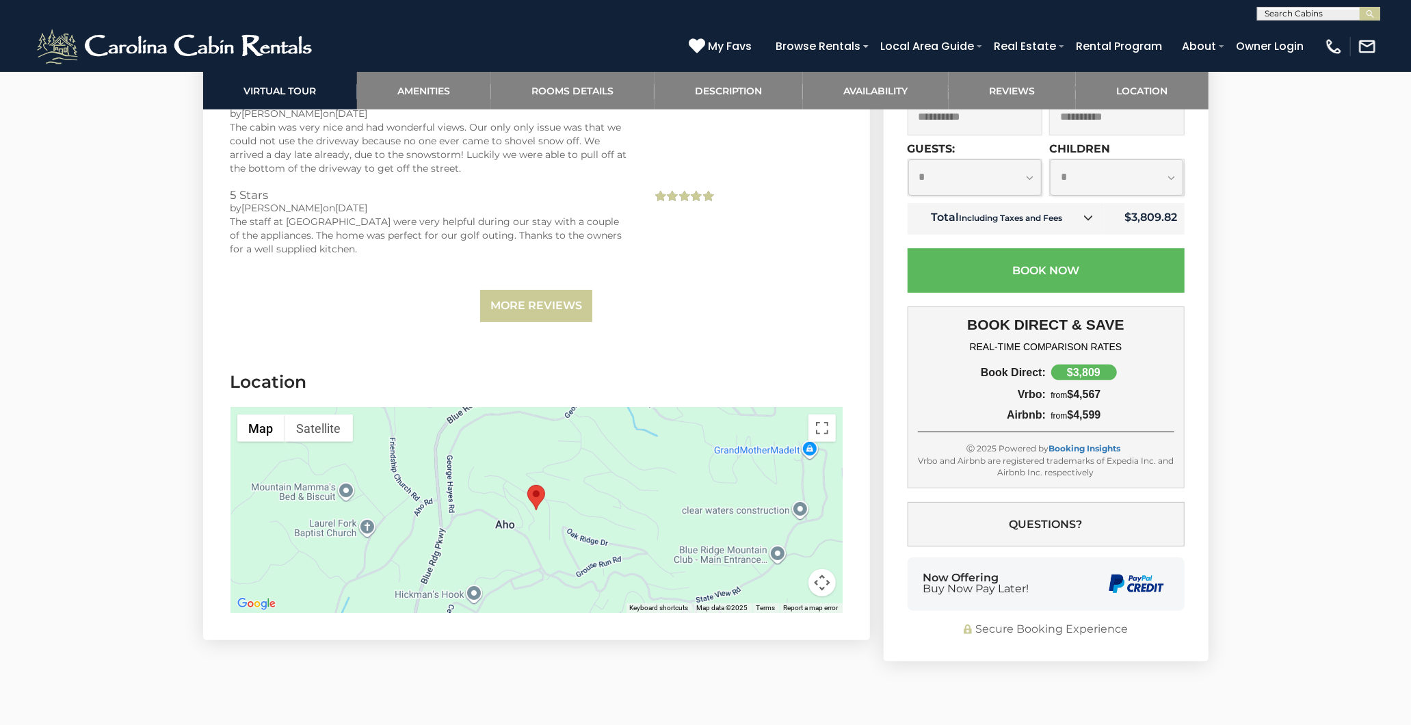
click at [539, 485] on img "Serendipity" at bounding box center [536, 497] width 18 height 25
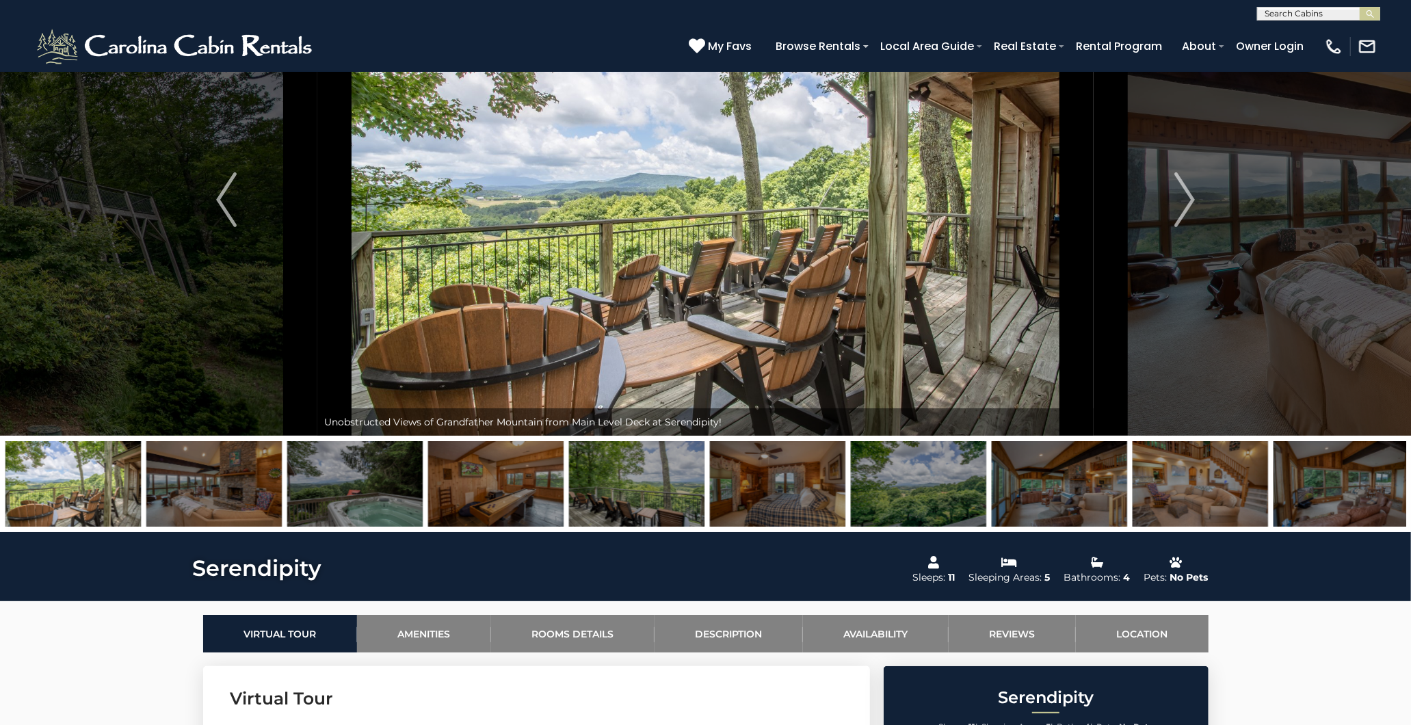
scroll to position [0, 0]
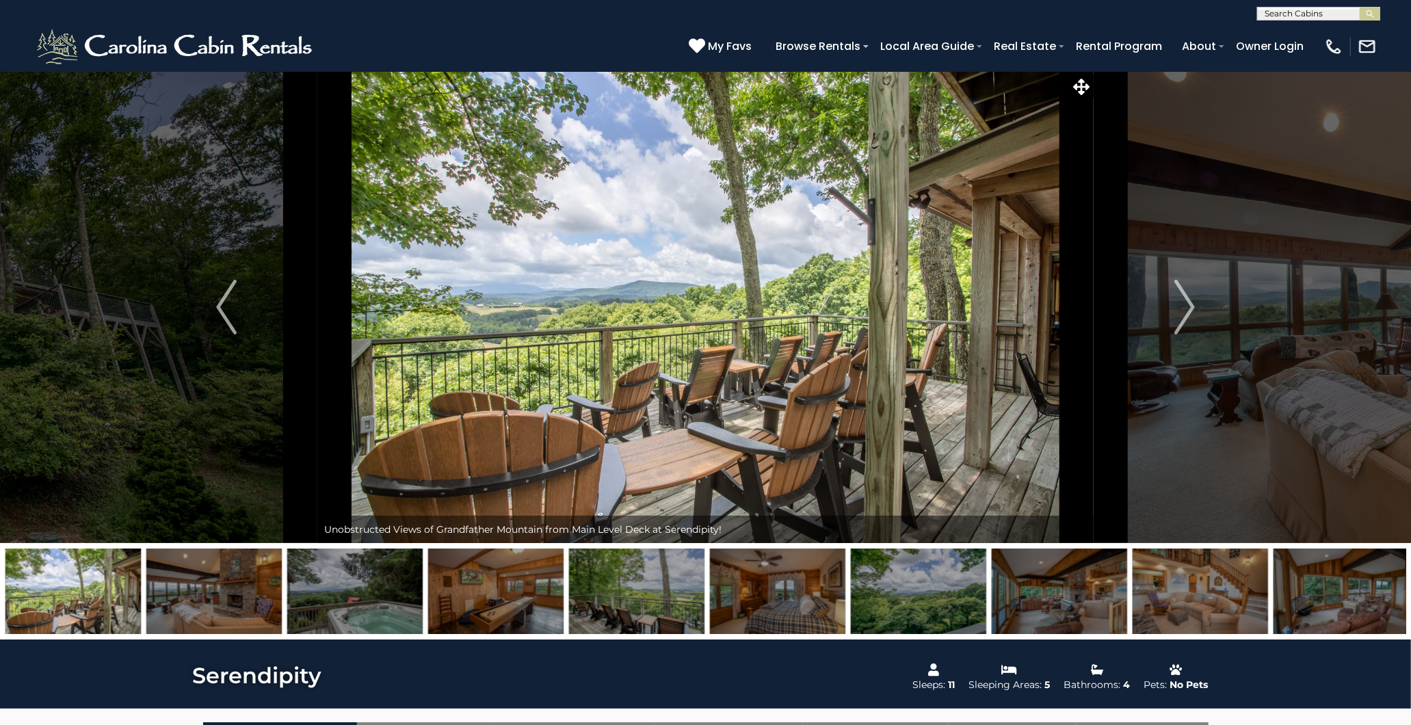
click at [53, 588] on img at bounding box center [72, 591] width 135 height 85
click at [817, 339] on img at bounding box center [705, 307] width 776 height 472
click at [1185, 304] on img "Next" at bounding box center [1184, 307] width 21 height 55
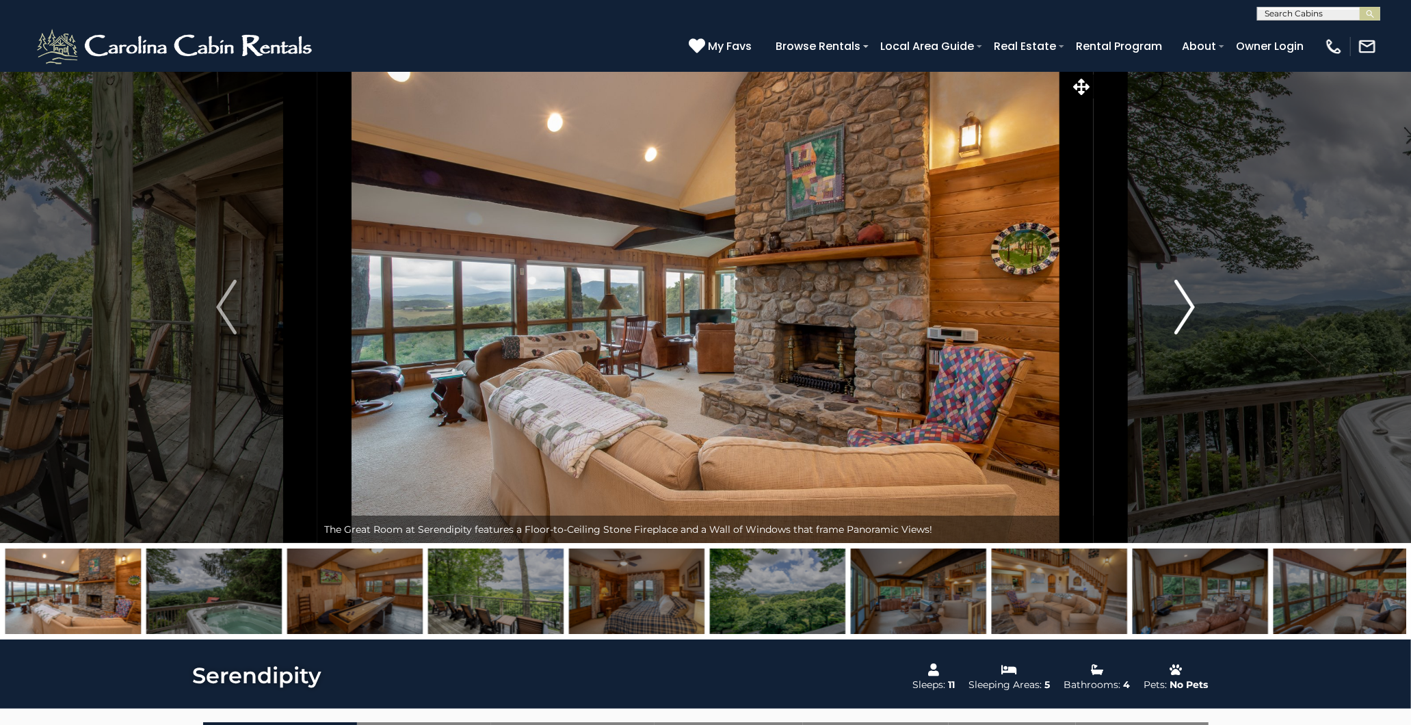
click at [1185, 304] on img "Next" at bounding box center [1184, 307] width 21 height 55
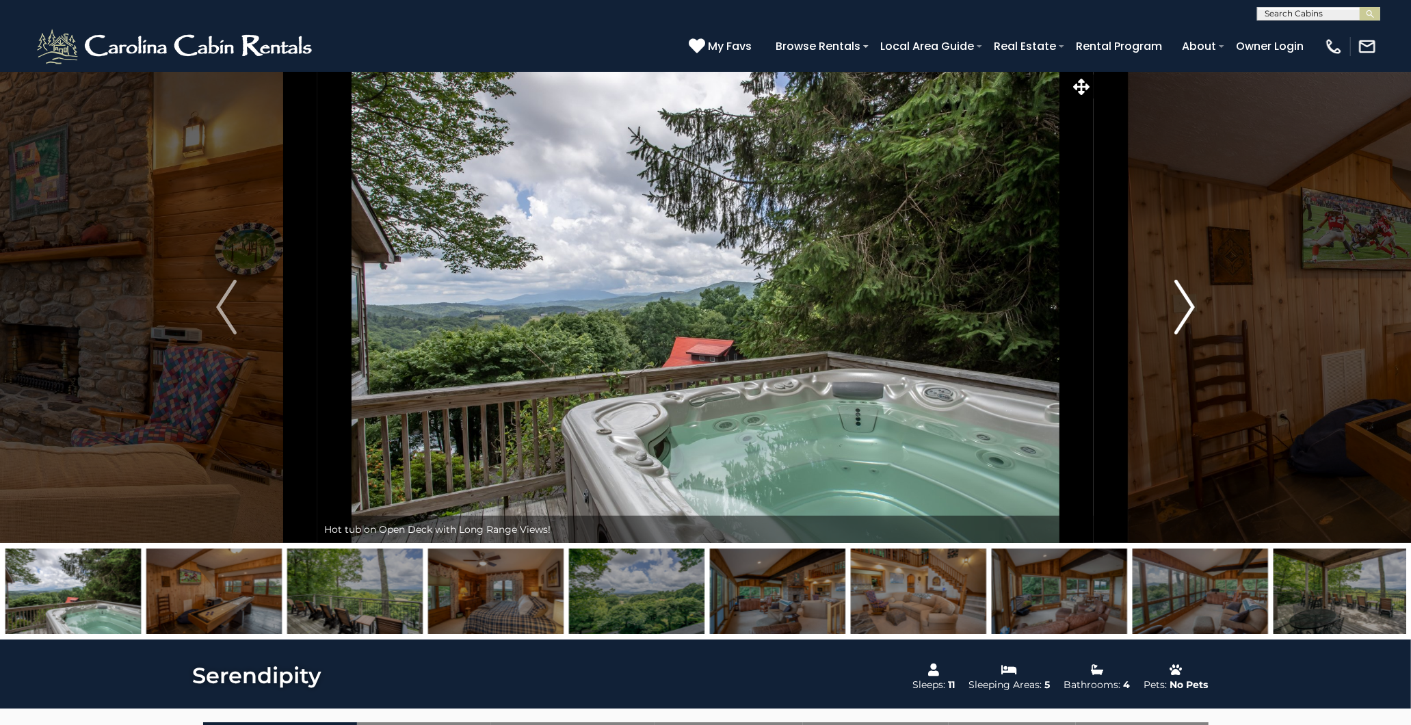
click at [1185, 304] on img "Next" at bounding box center [1184, 307] width 21 height 55
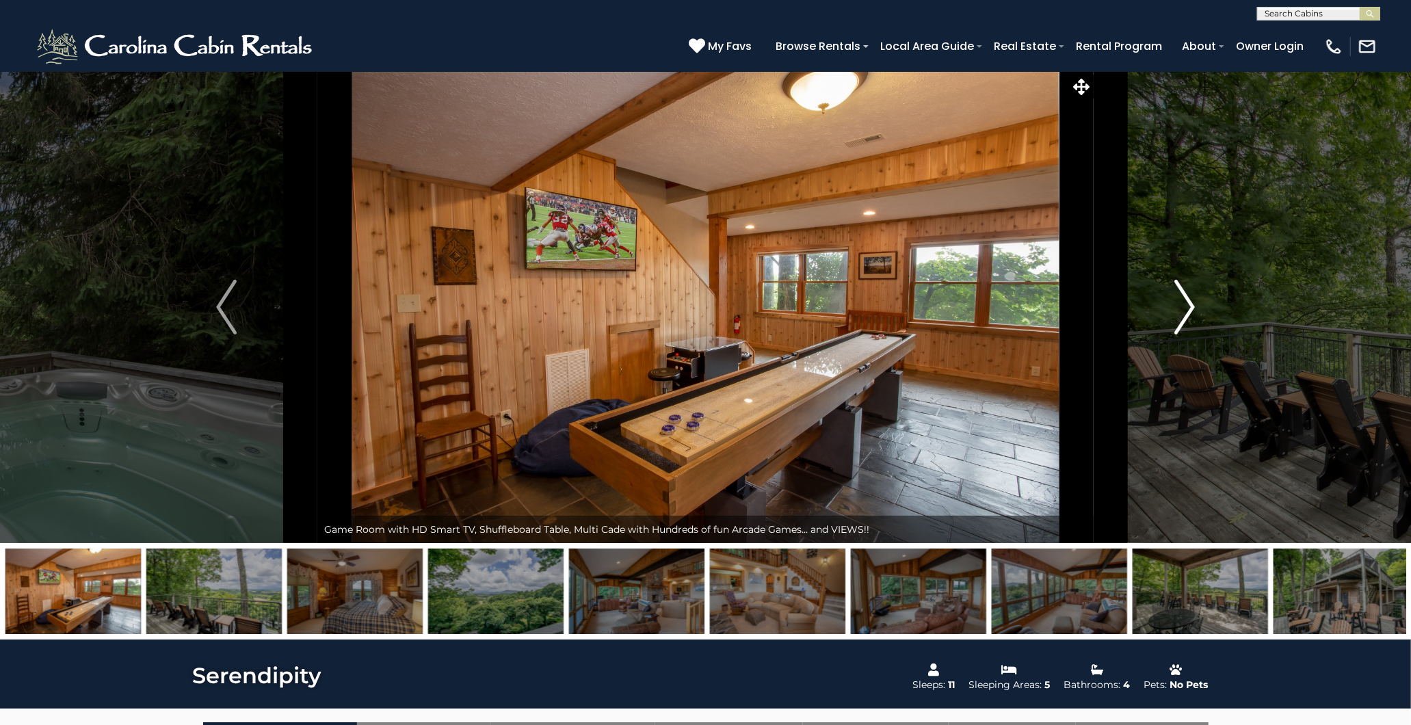
click at [1184, 304] on img "Next" at bounding box center [1184, 307] width 21 height 55
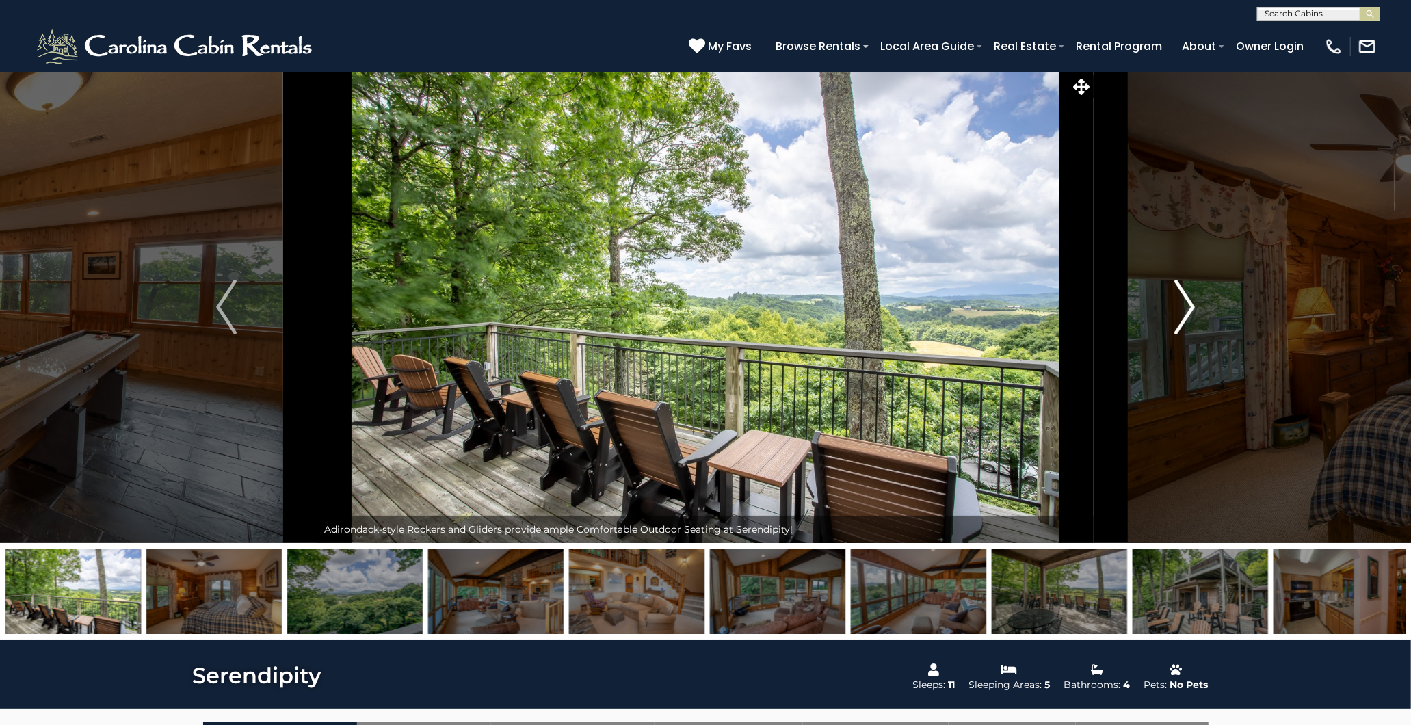
click at [1184, 304] on img "Next" at bounding box center [1184, 307] width 21 height 55
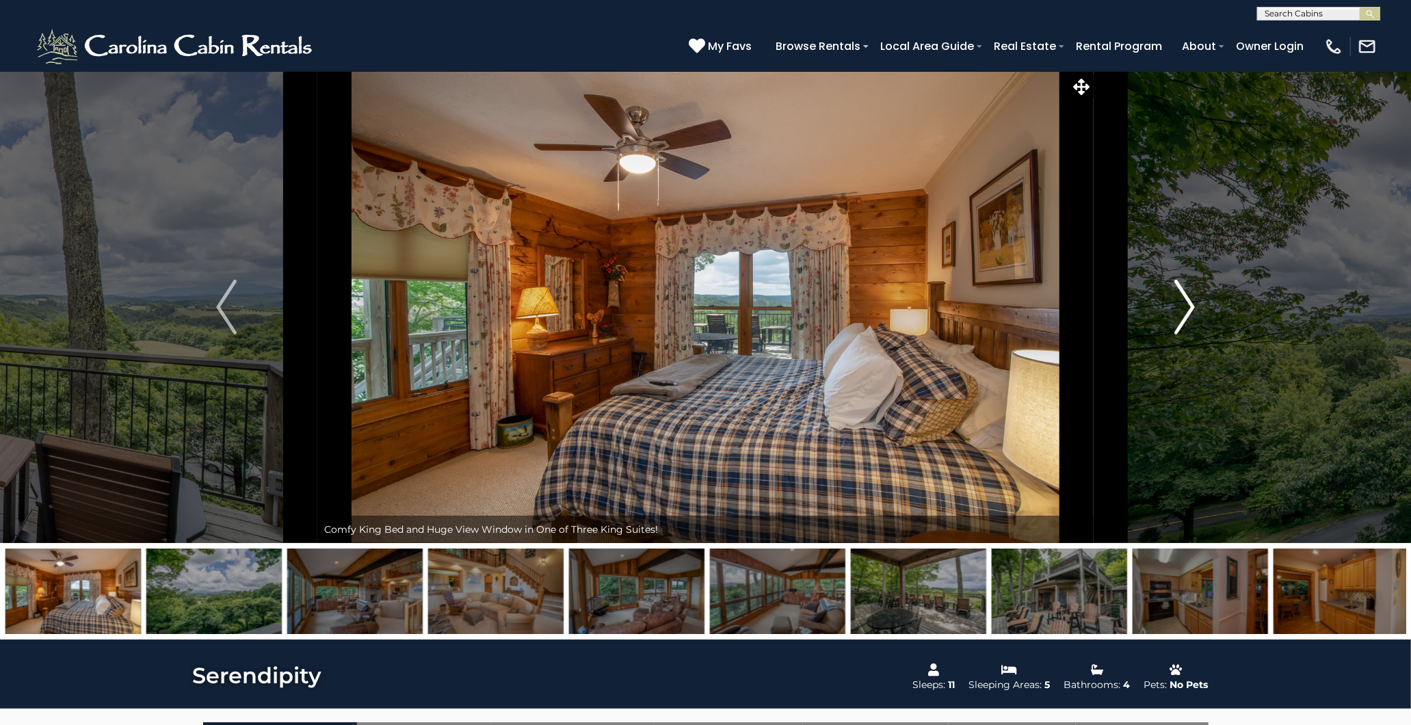
click at [1184, 304] on img "Next" at bounding box center [1184, 307] width 21 height 55
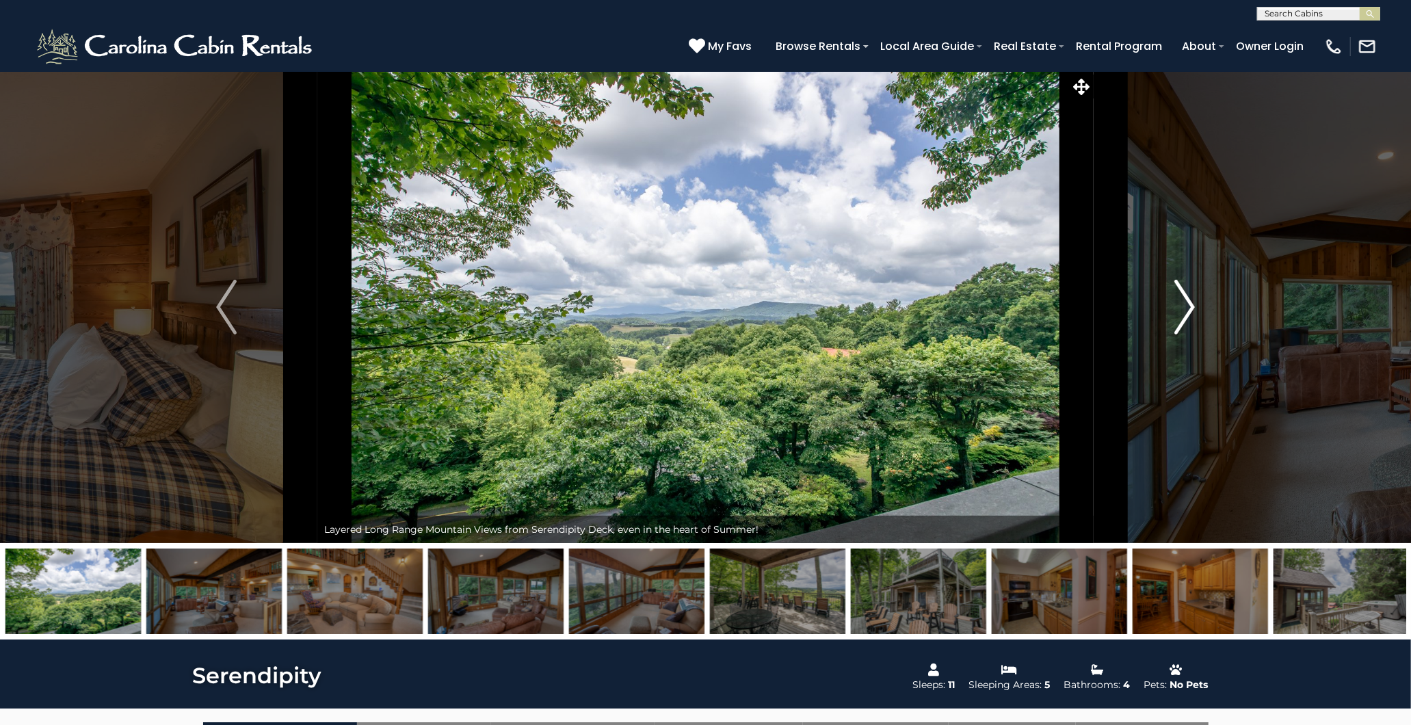
click at [1184, 304] on img "Next" at bounding box center [1184, 307] width 21 height 55
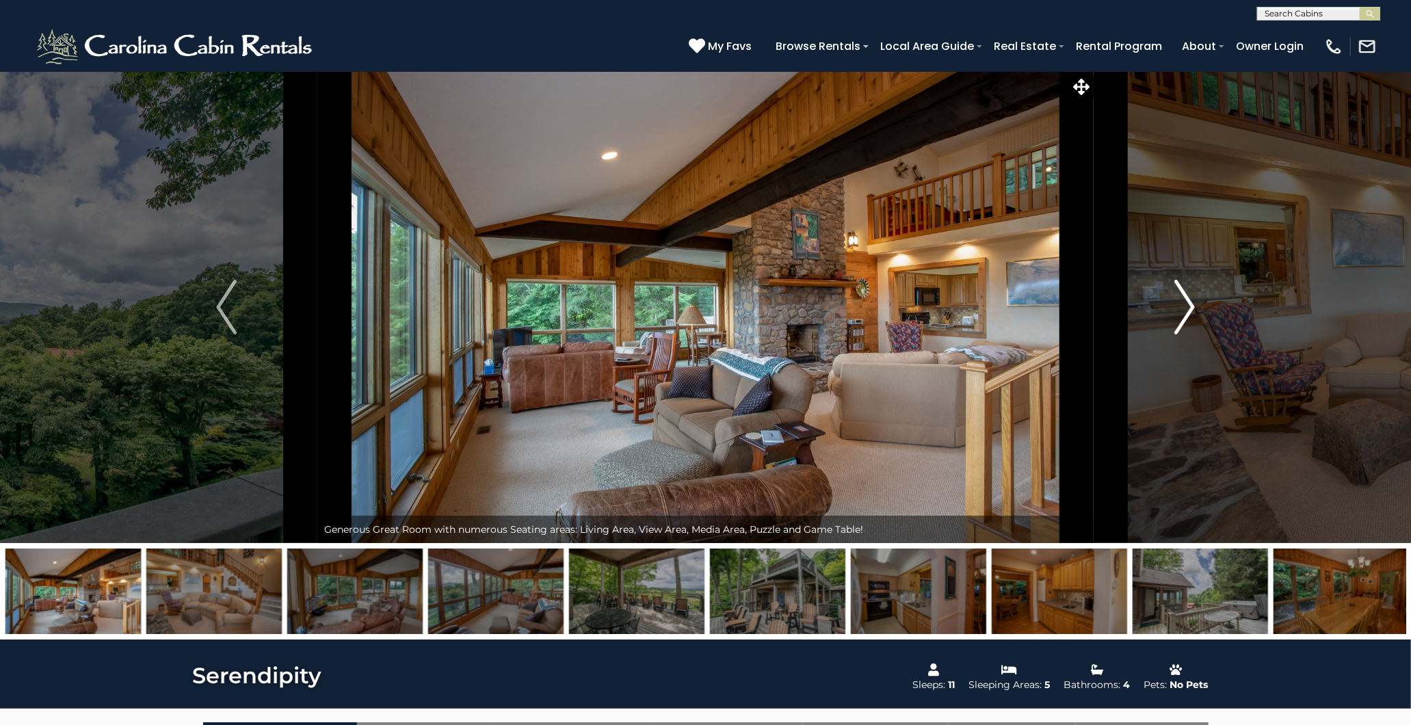
click at [1183, 304] on img "Next" at bounding box center [1184, 307] width 21 height 55
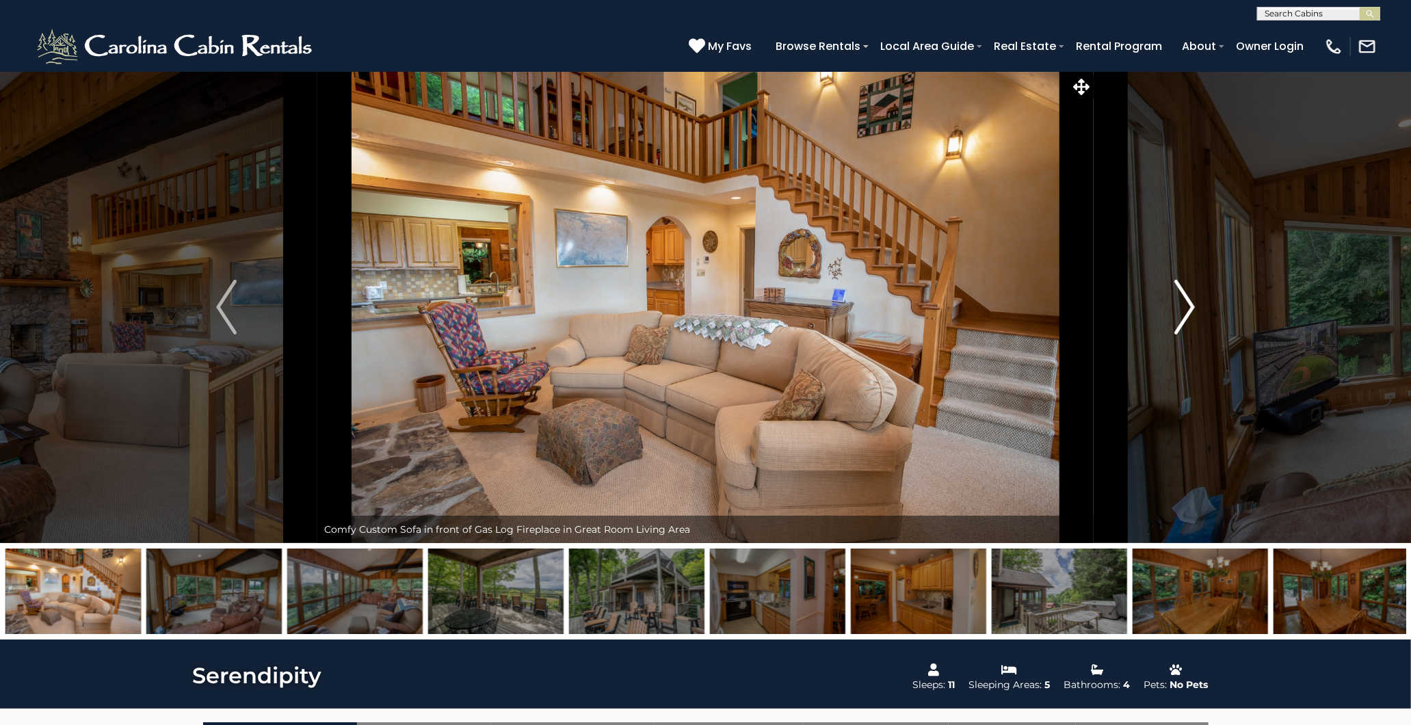
click at [1181, 304] on img "Next" at bounding box center [1184, 307] width 21 height 55
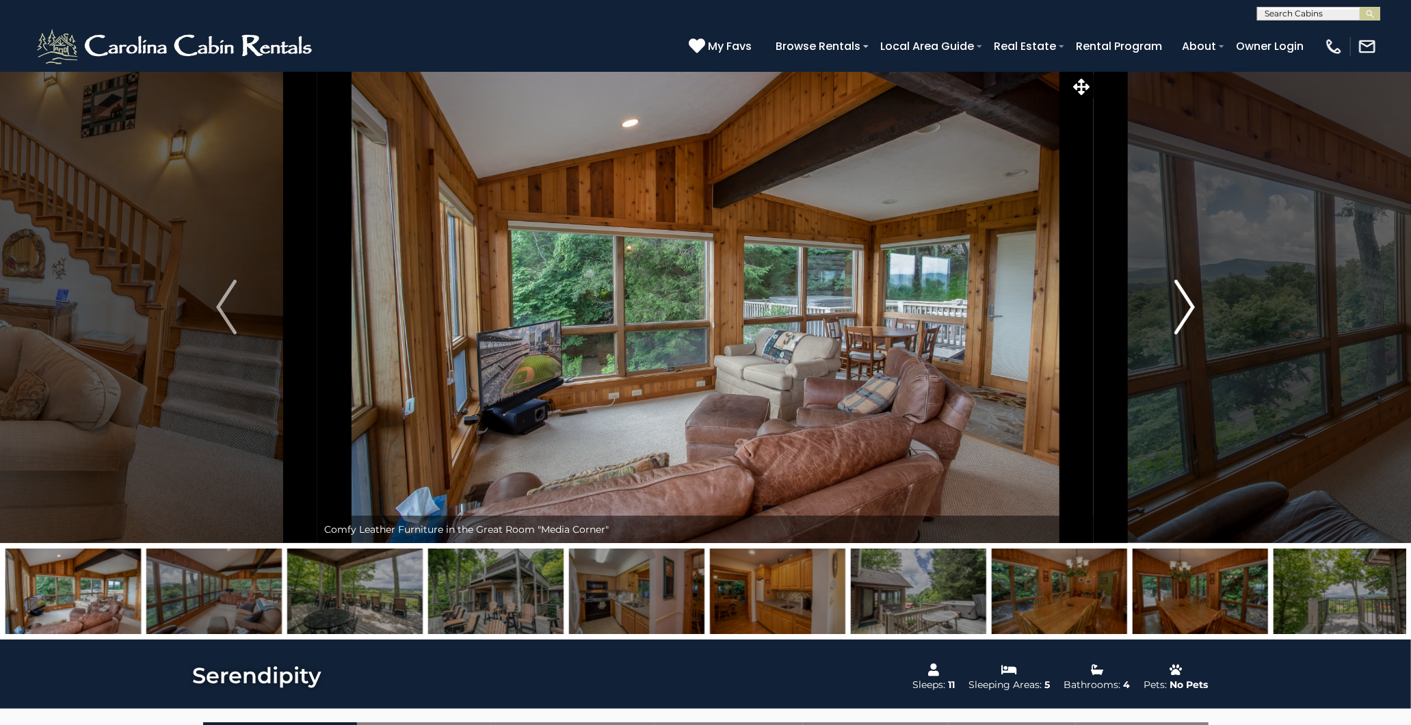
click at [1181, 304] on img "Next" at bounding box center [1184, 307] width 21 height 55
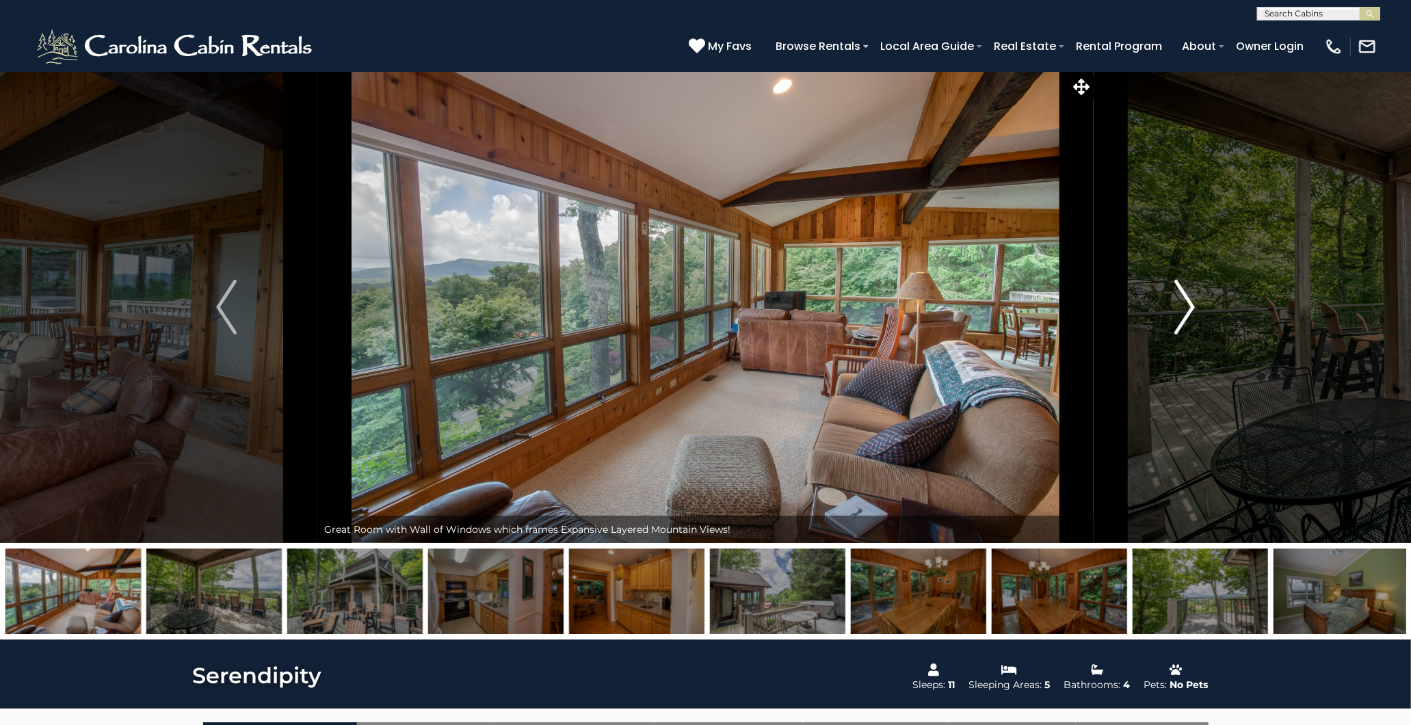
click at [1180, 304] on img "Next" at bounding box center [1184, 307] width 21 height 55
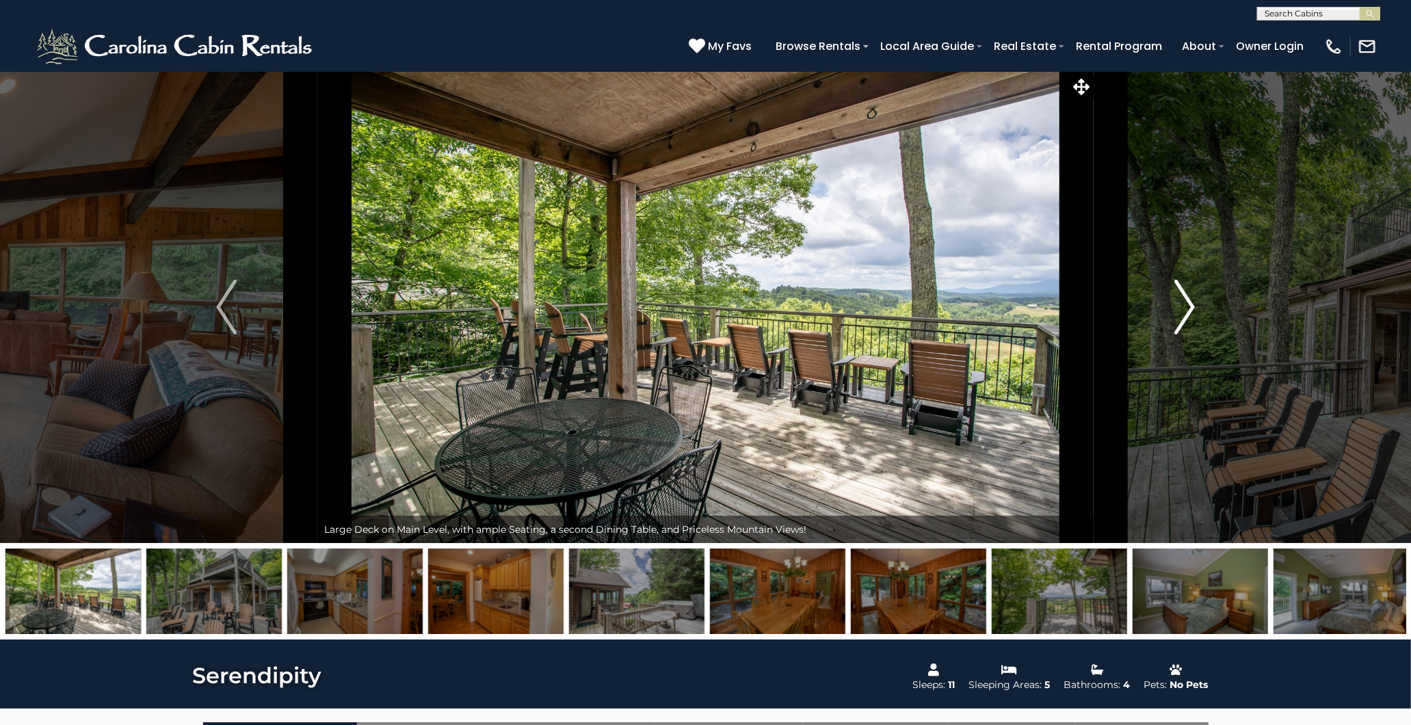
click at [1180, 304] on img "Next" at bounding box center [1184, 307] width 21 height 55
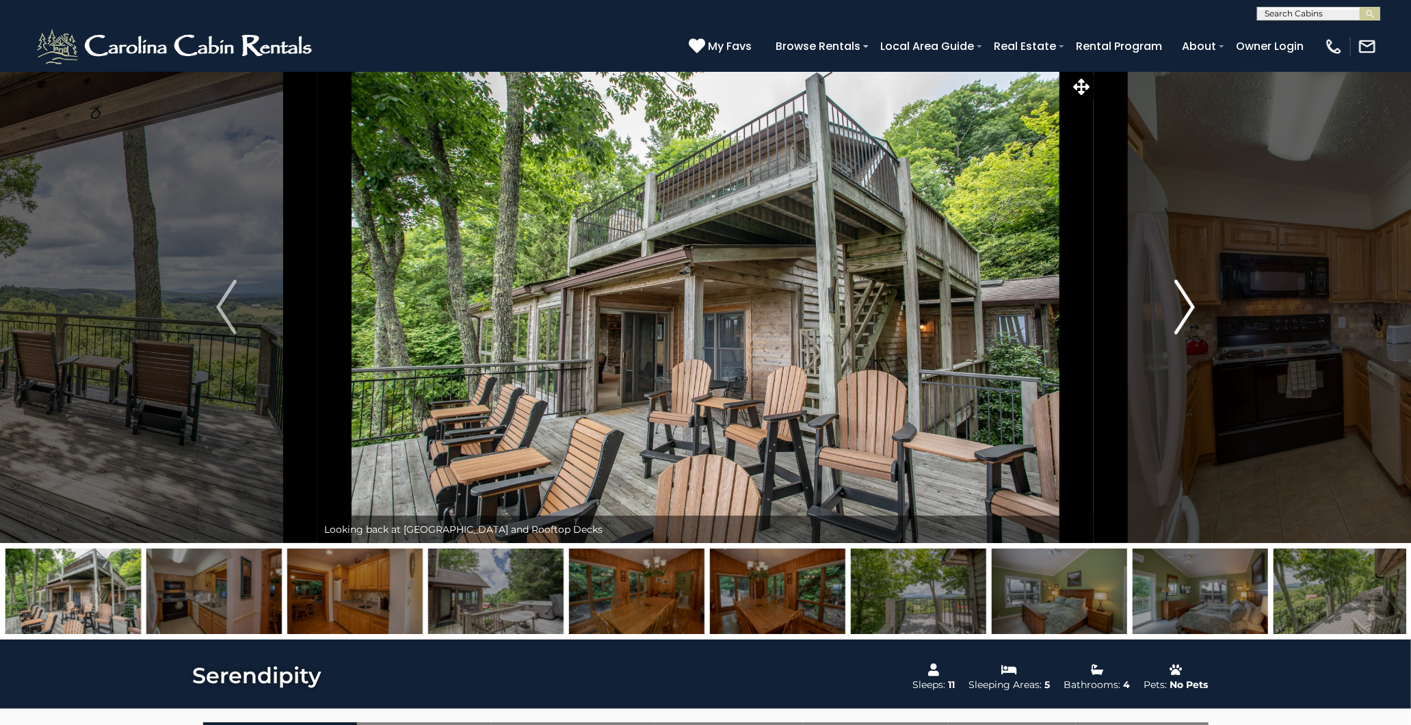
click at [1180, 304] on img "Next" at bounding box center [1184, 307] width 21 height 55
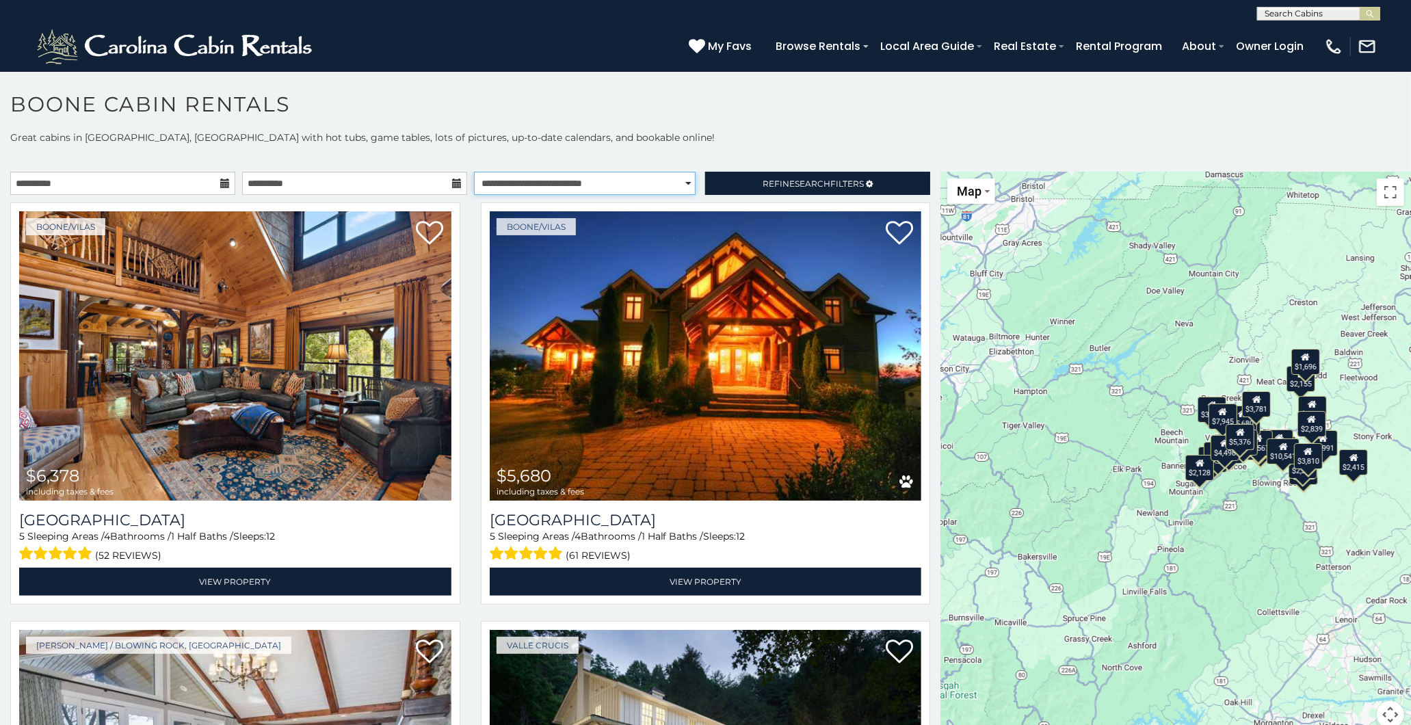
click at [650, 183] on select "**********" at bounding box center [585, 183] width 222 height 23
click at [474, 172] on select "**********" at bounding box center [585, 183] width 222 height 23
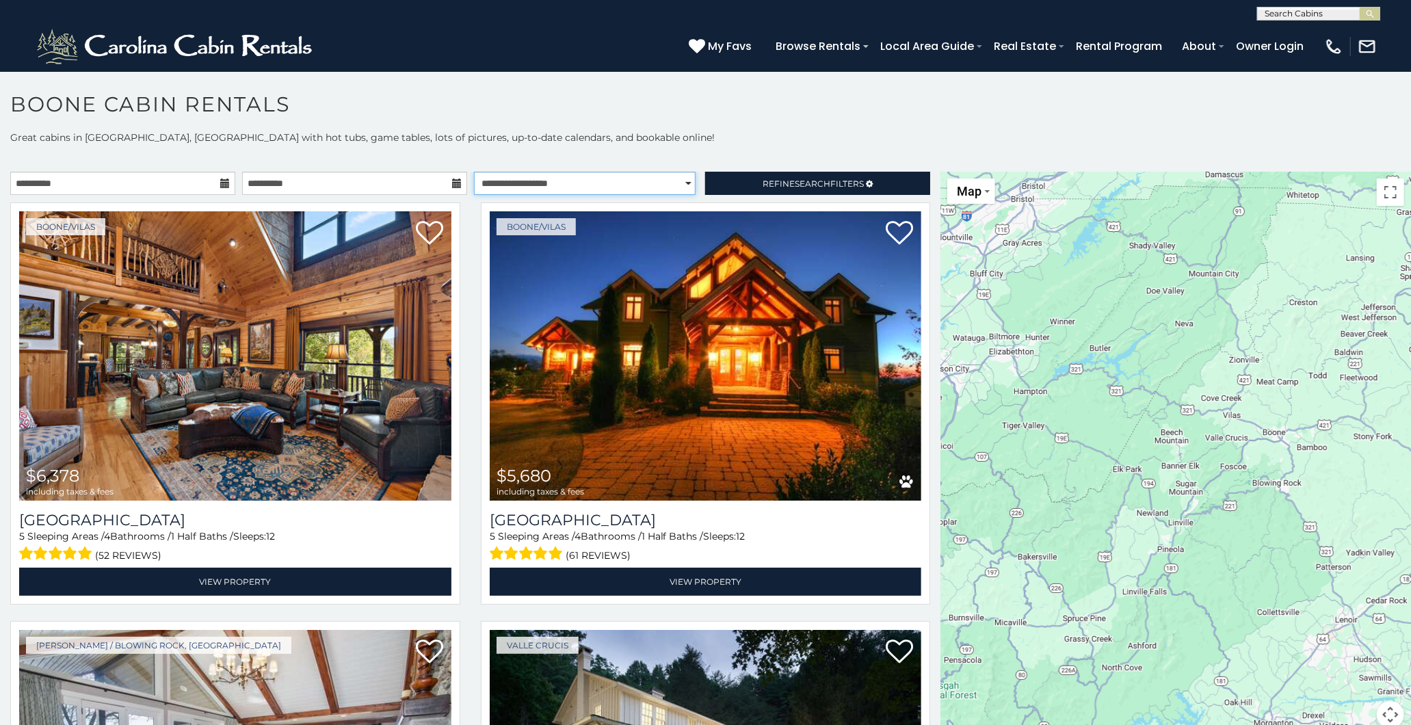
click at [673, 179] on select "**********" at bounding box center [585, 183] width 222 height 23
click at [474, 172] on select "**********" at bounding box center [585, 183] width 222 height 23
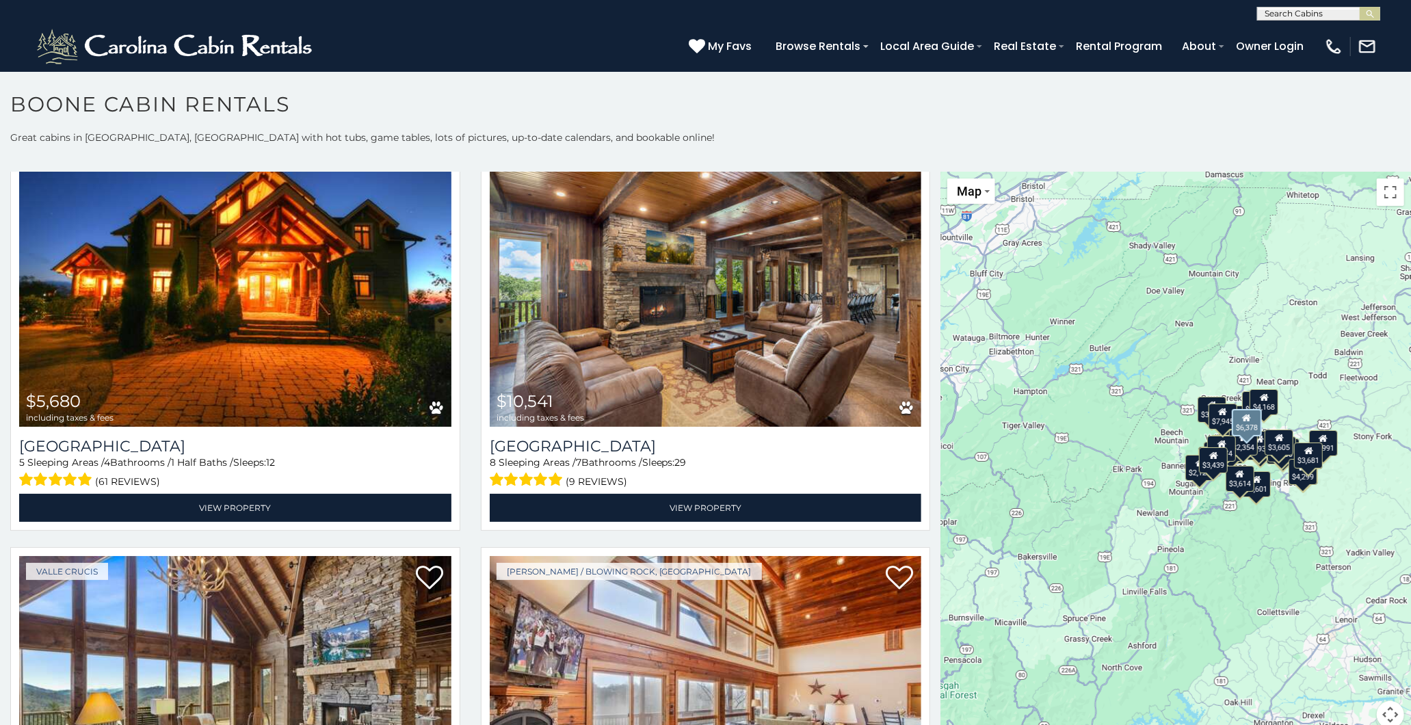
select select "*********"
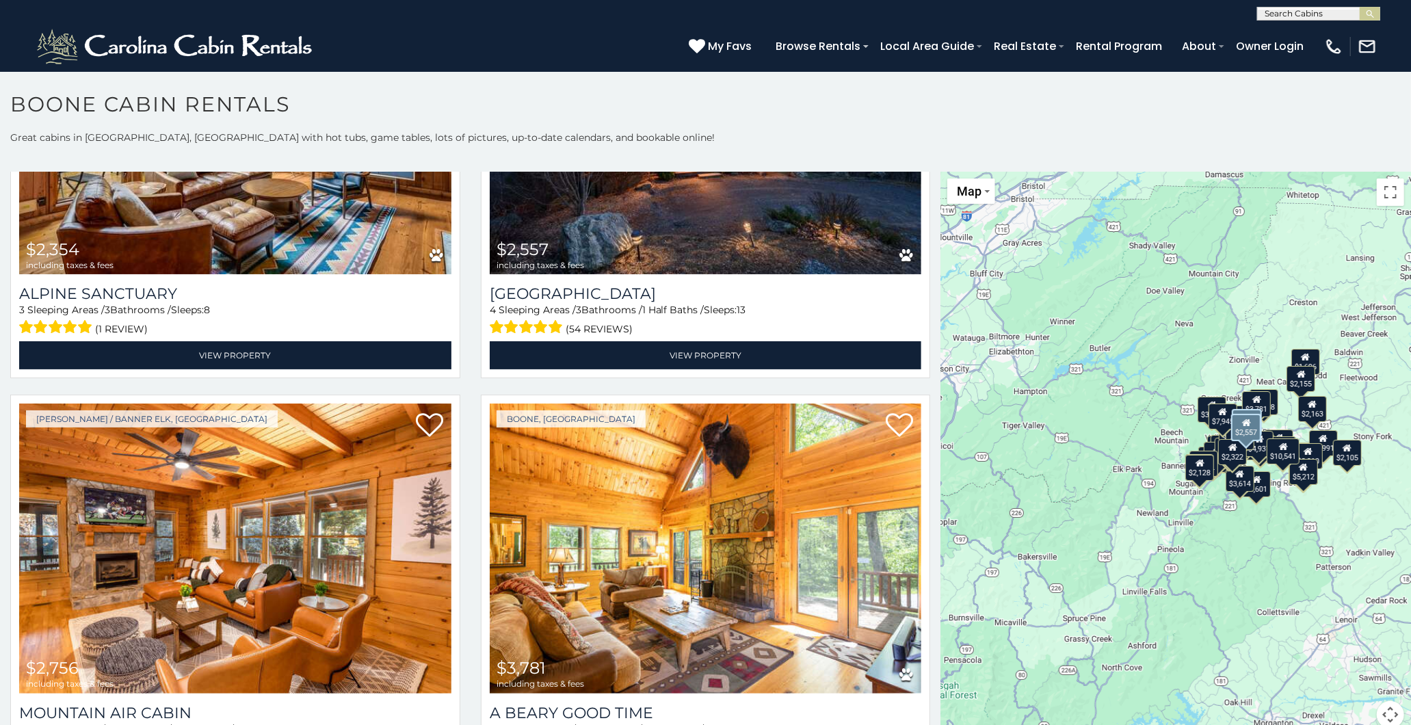
scroll to position [1672, 0]
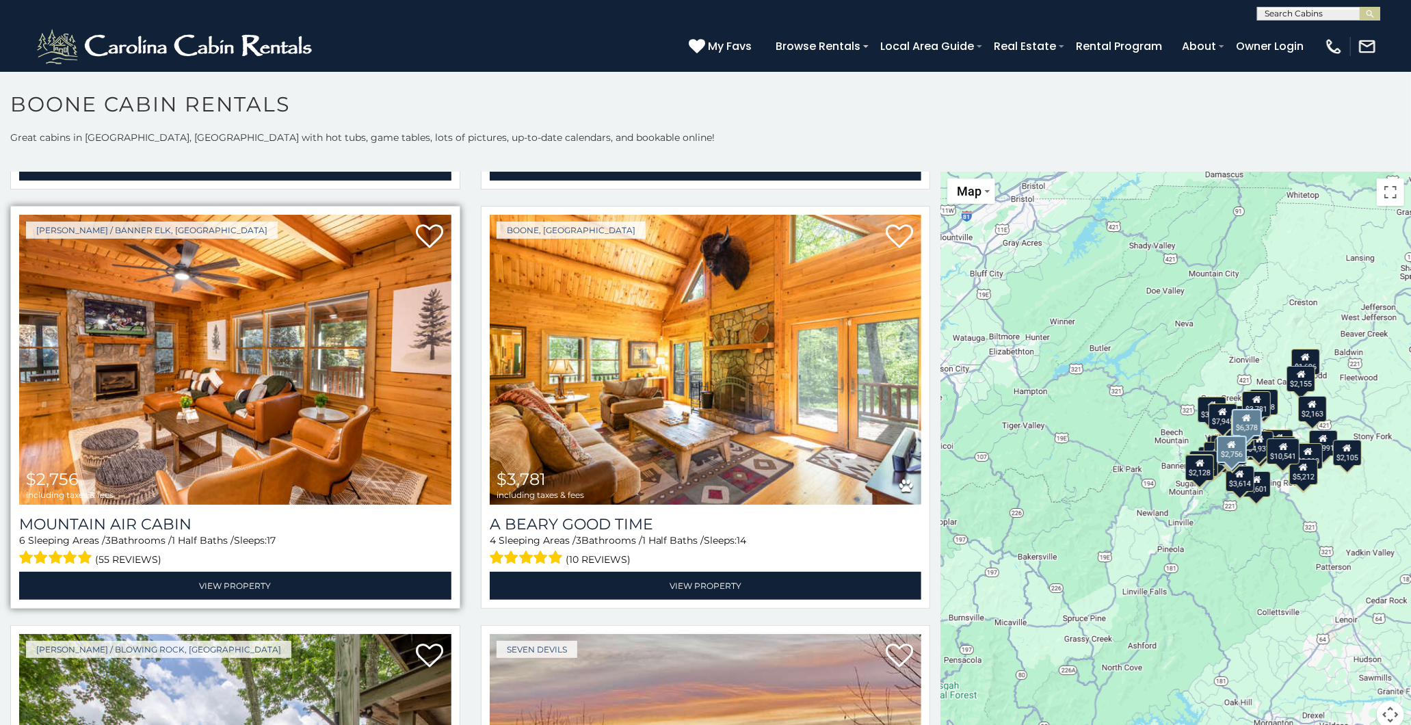
click at [269, 331] on img at bounding box center [235, 359] width 432 height 289
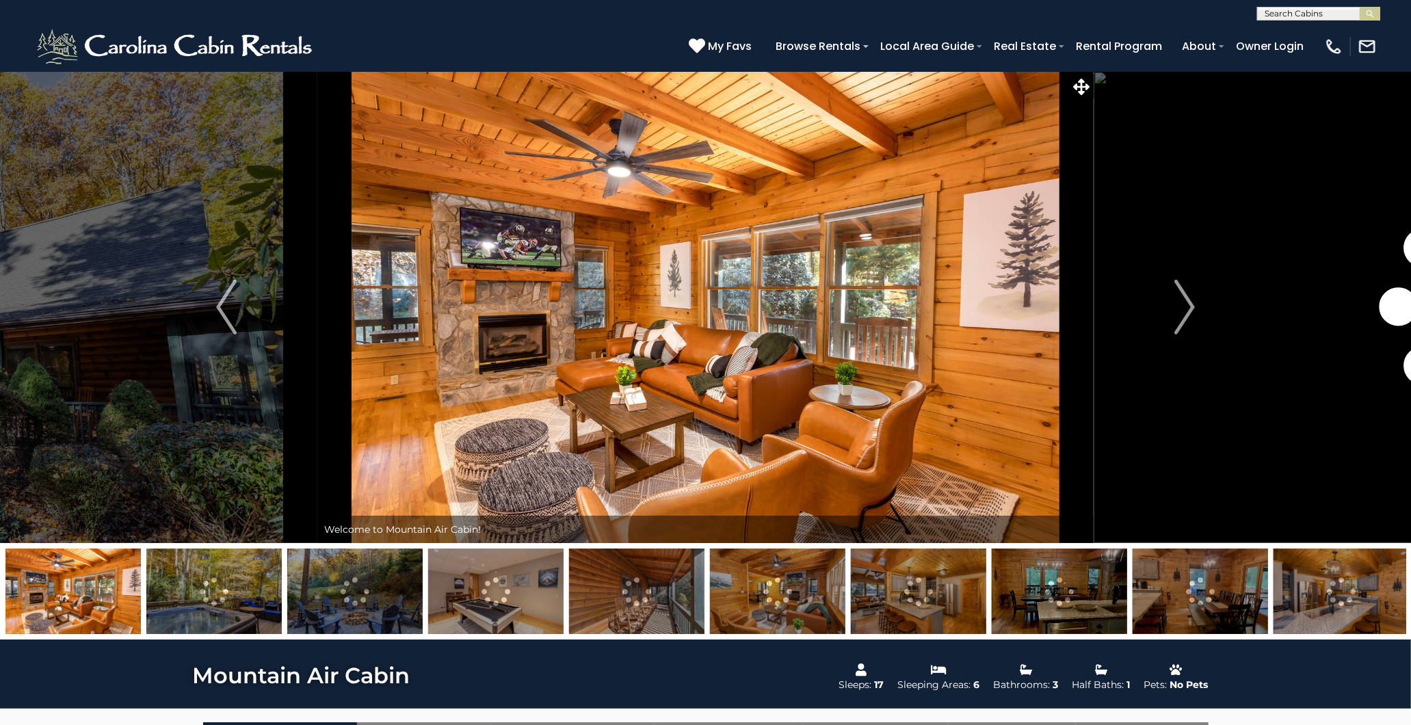
click at [234, 599] on img at bounding box center [213, 591] width 135 height 85
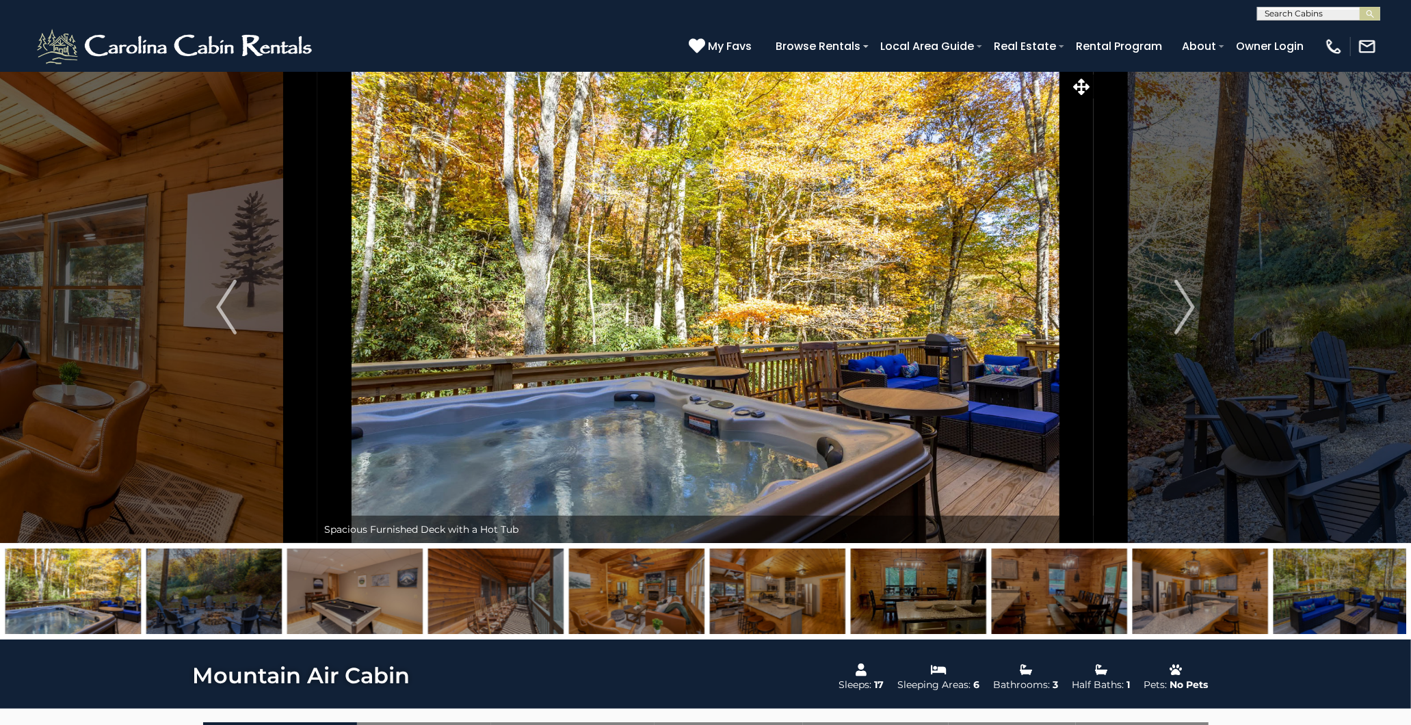
click at [339, 598] on img at bounding box center [354, 591] width 135 height 85
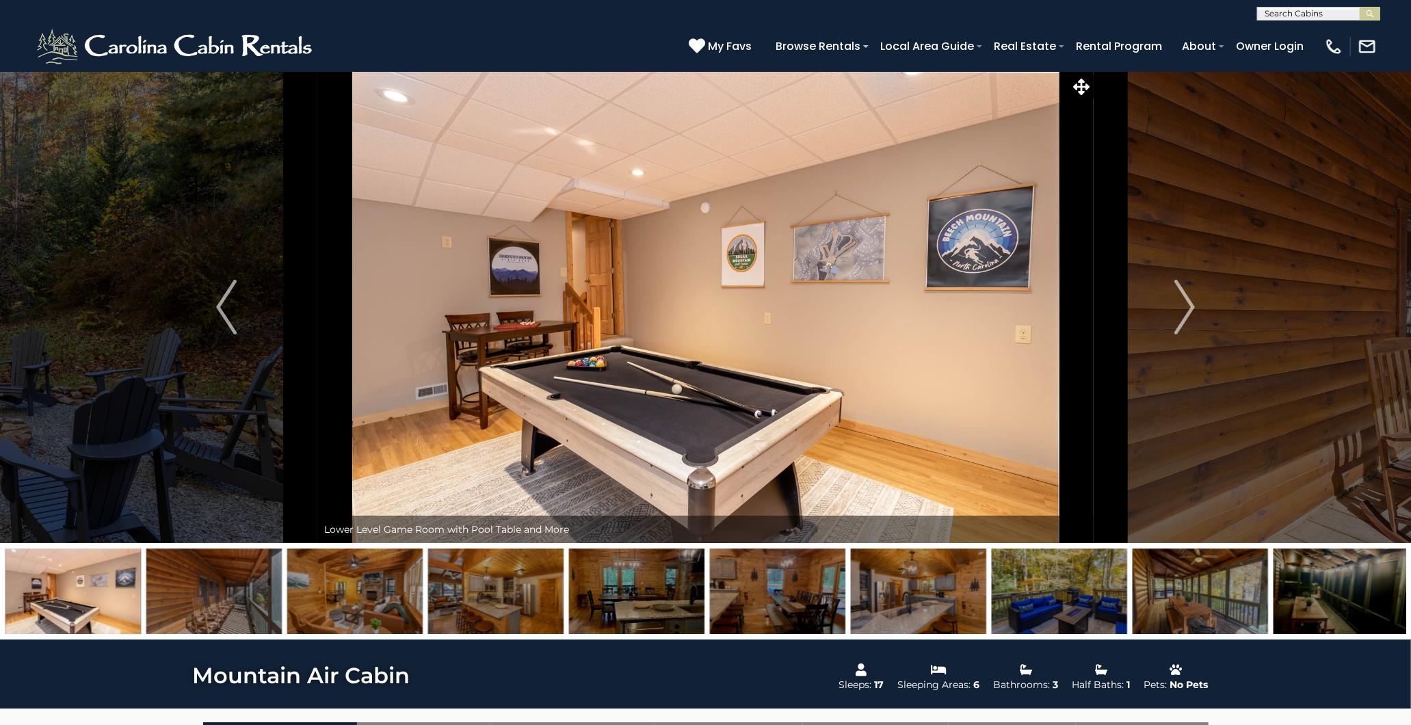
click at [369, 592] on img at bounding box center [354, 591] width 135 height 85
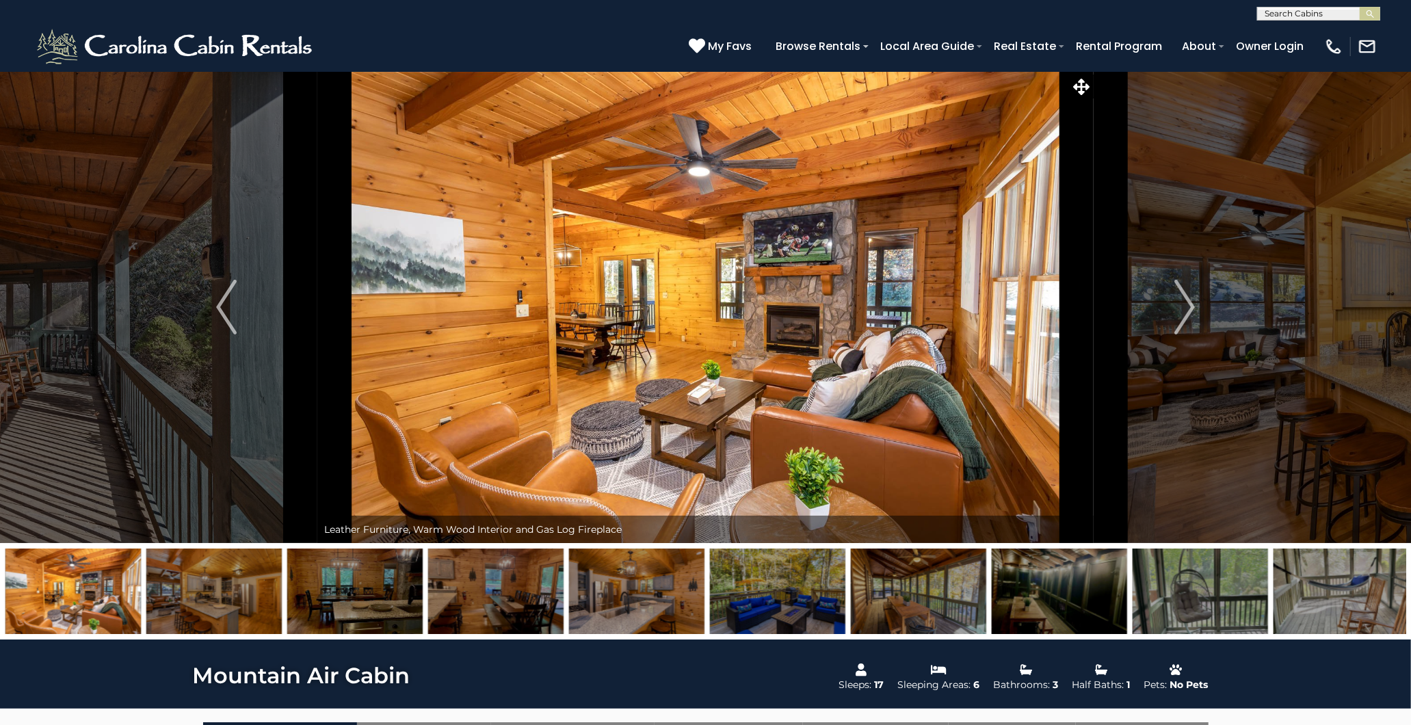
click at [377, 594] on img at bounding box center [354, 591] width 135 height 85
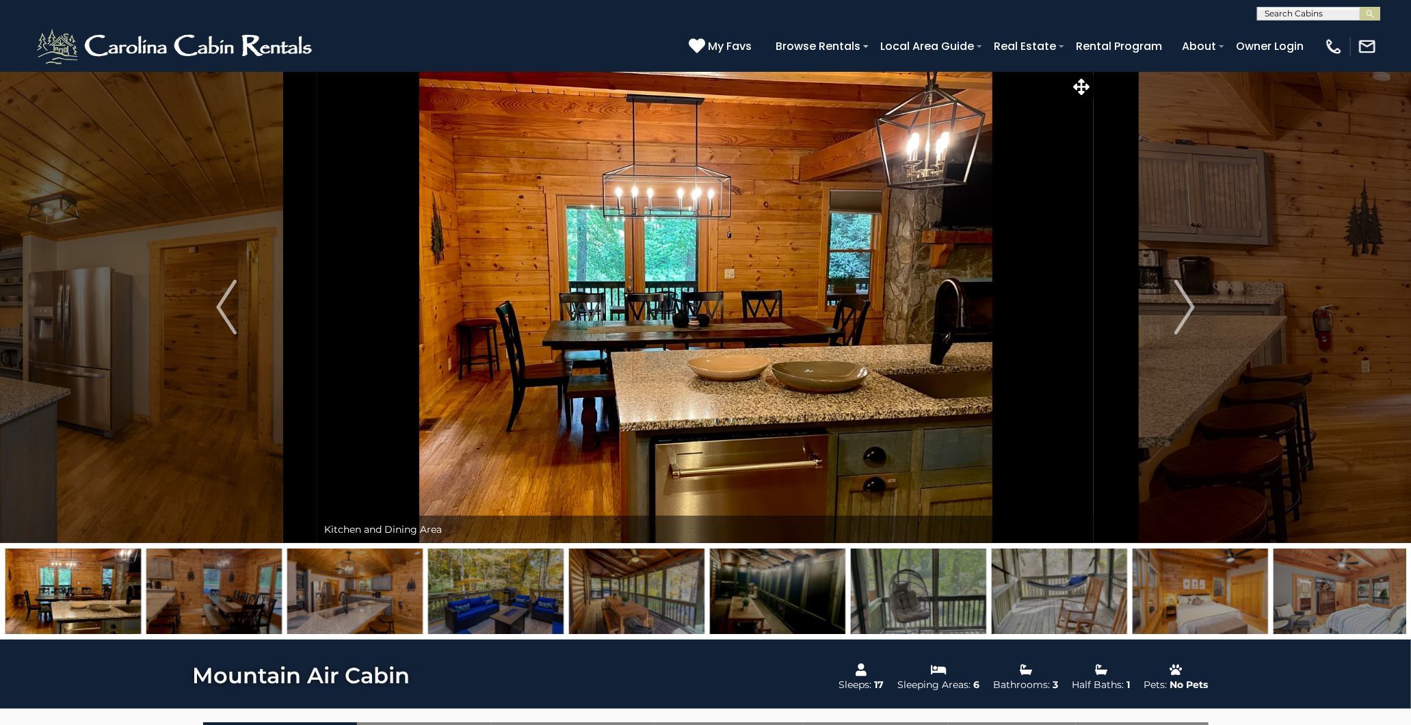
click at [477, 591] on img at bounding box center [495, 591] width 135 height 85
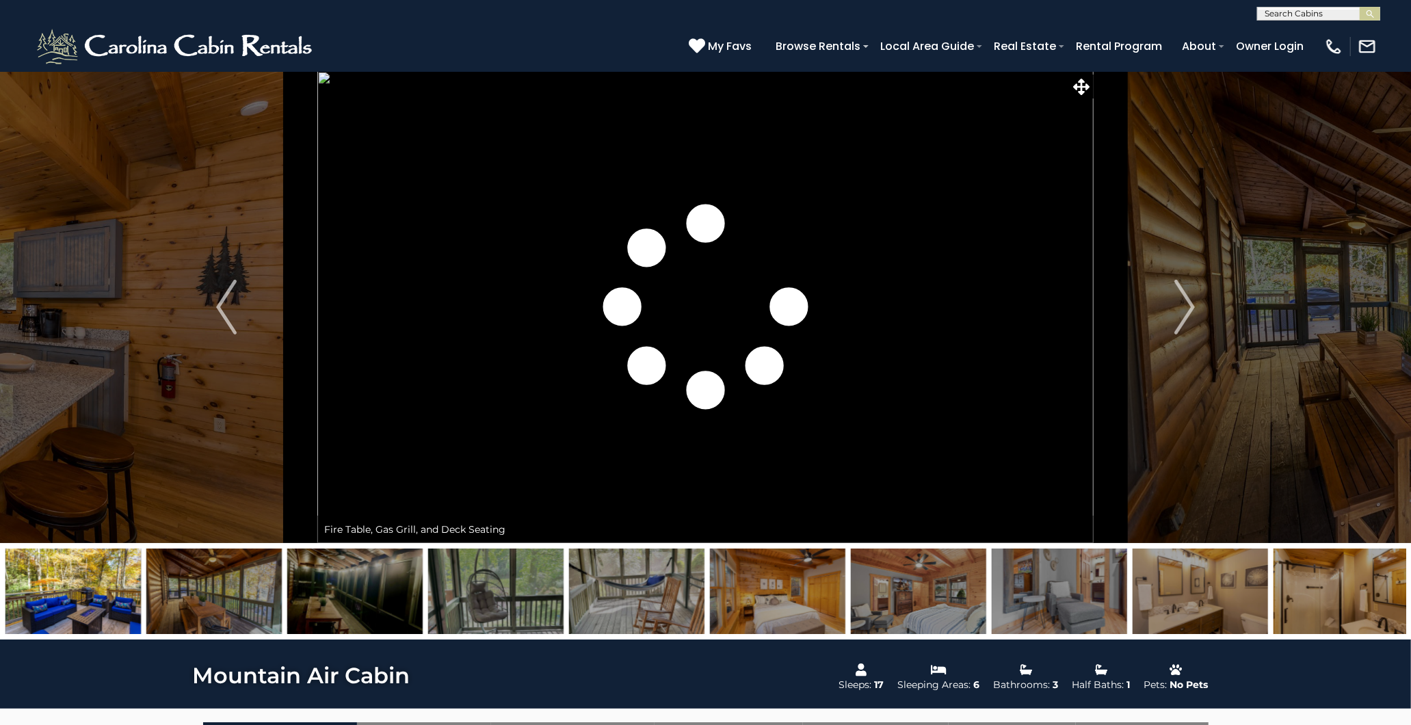
click at [353, 590] on img at bounding box center [354, 591] width 135 height 85
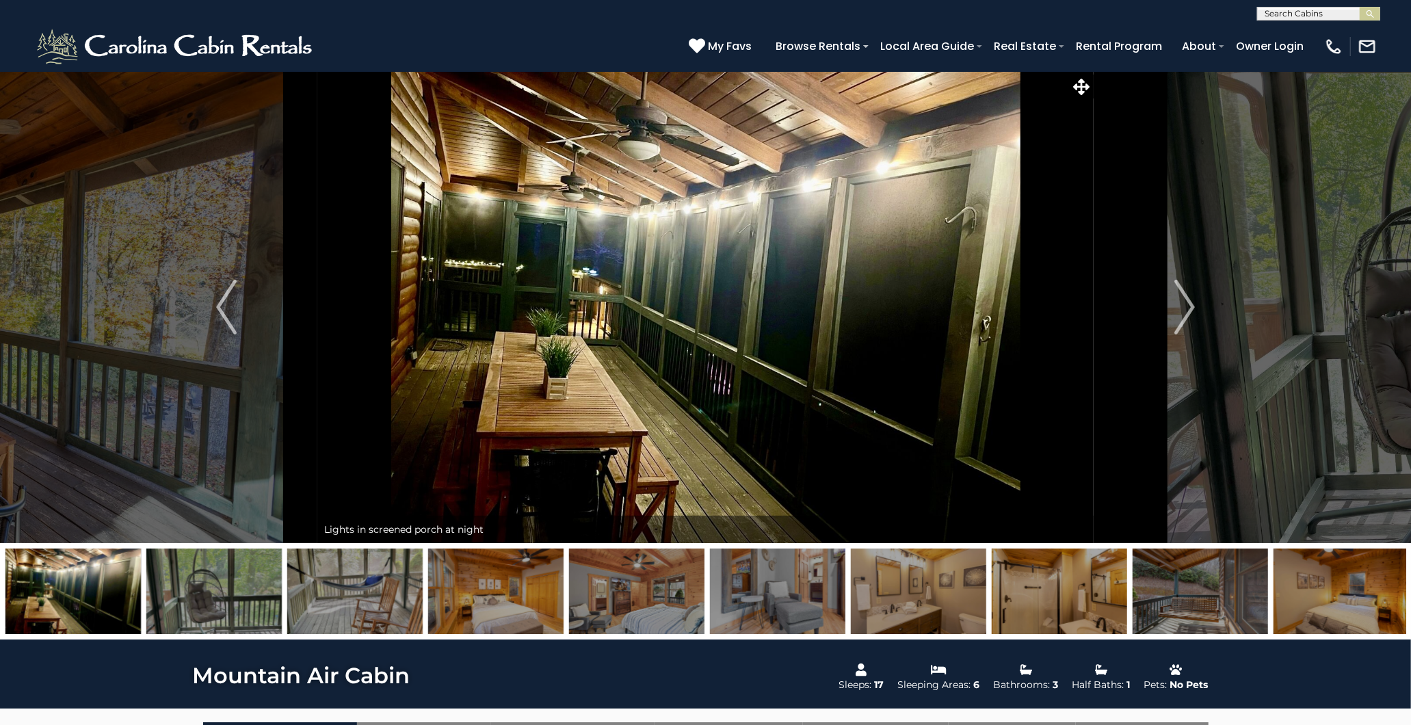
click at [482, 578] on img at bounding box center [495, 591] width 135 height 85
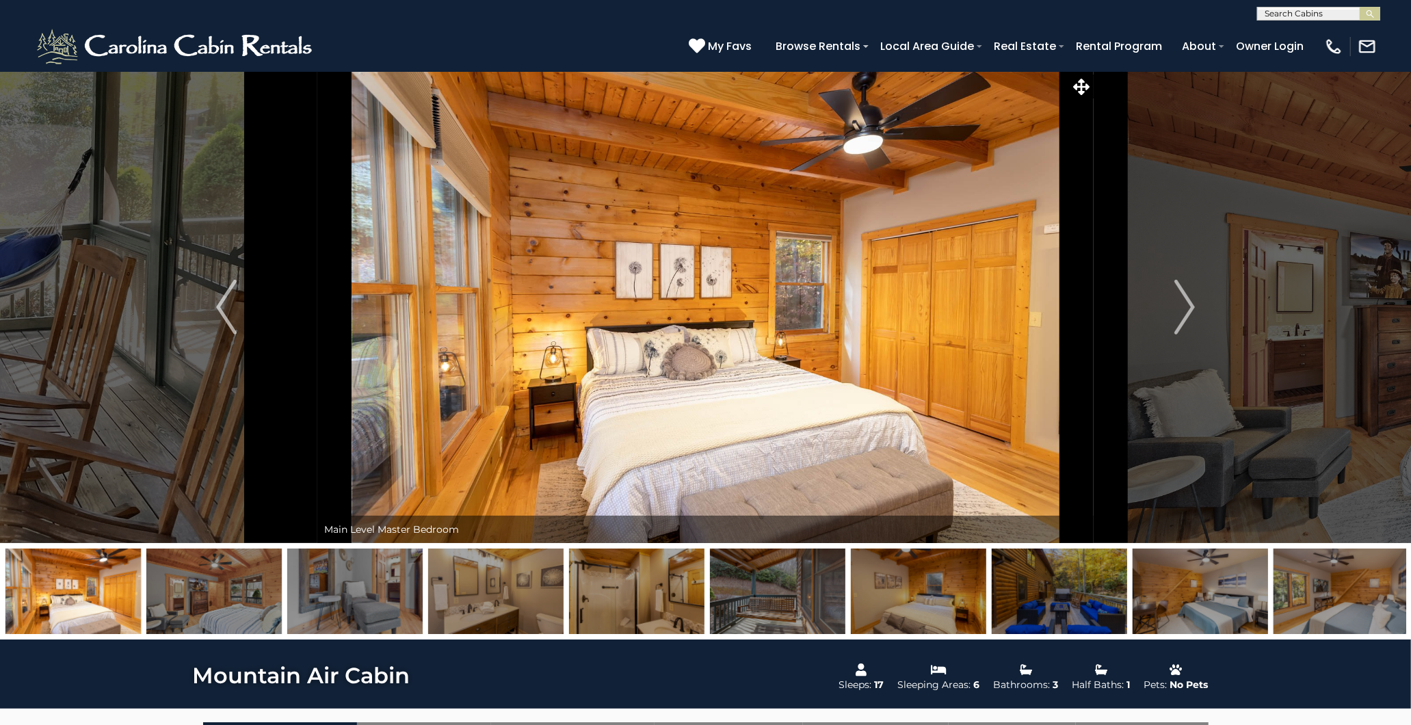
click at [491, 592] on img at bounding box center [495, 591] width 135 height 85
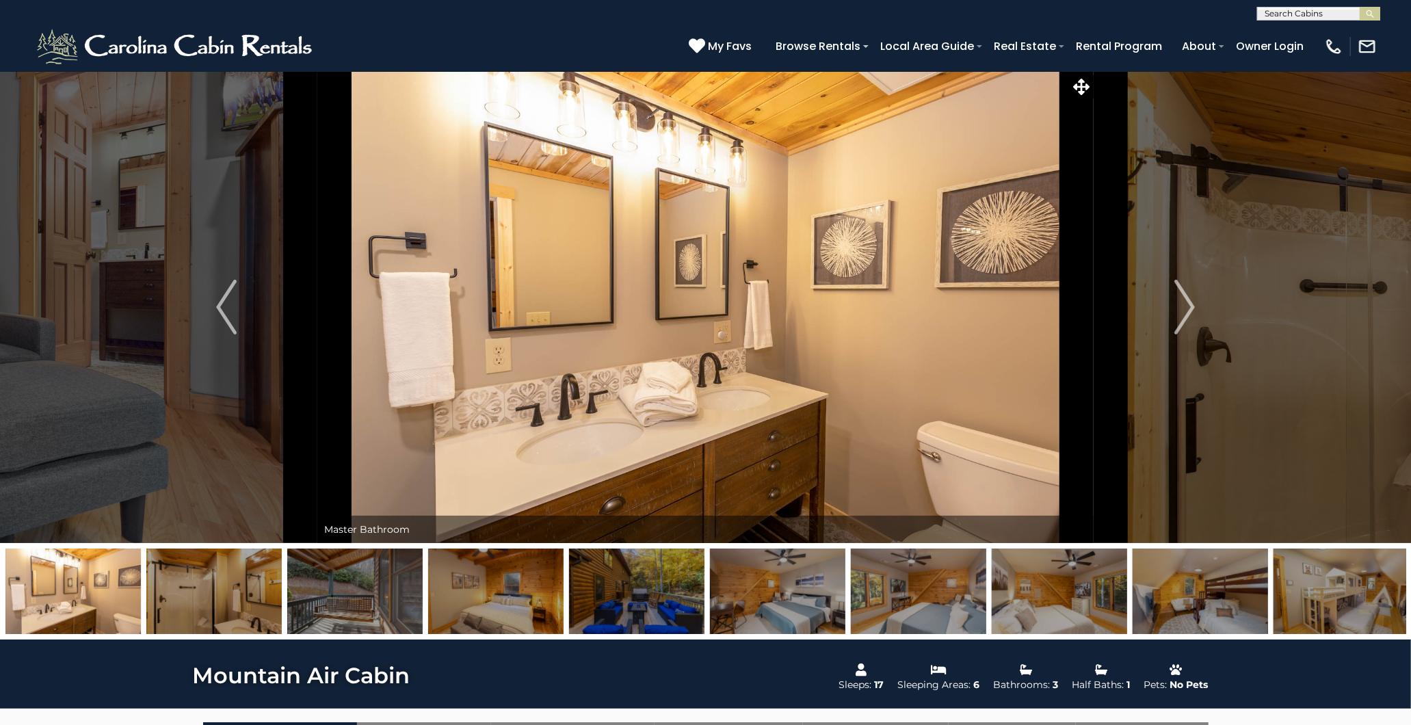
click at [634, 596] on img at bounding box center [636, 591] width 135 height 85
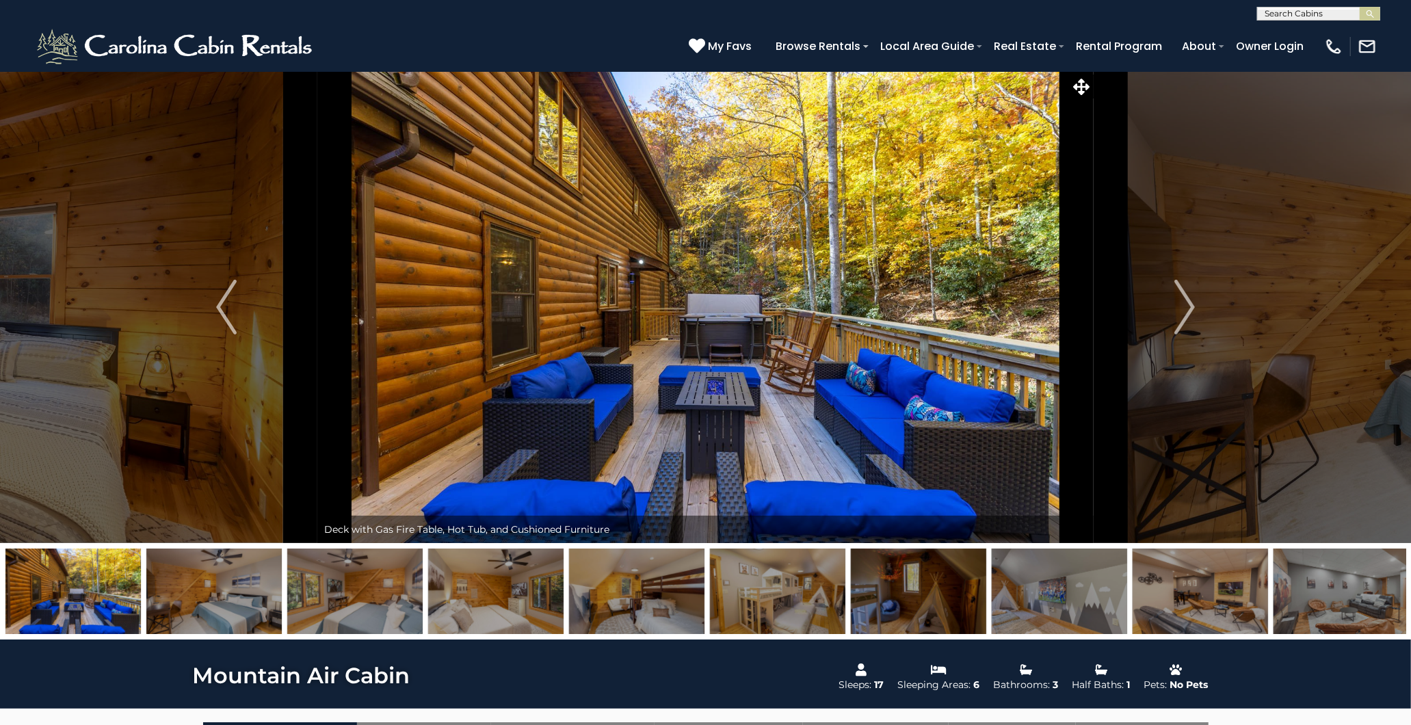
click at [807, 590] on img at bounding box center [777, 591] width 135 height 85
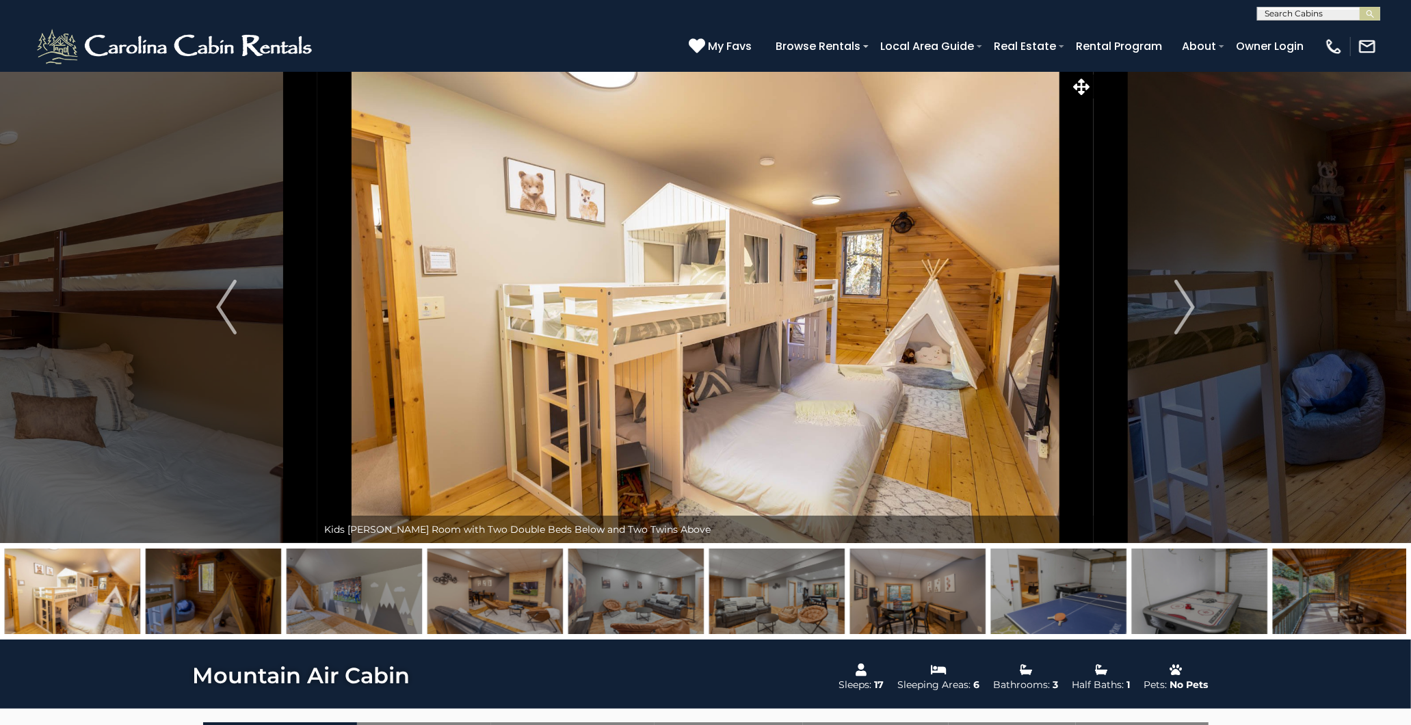
click at [624, 586] on img at bounding box center [635, 591] width 135 height 85
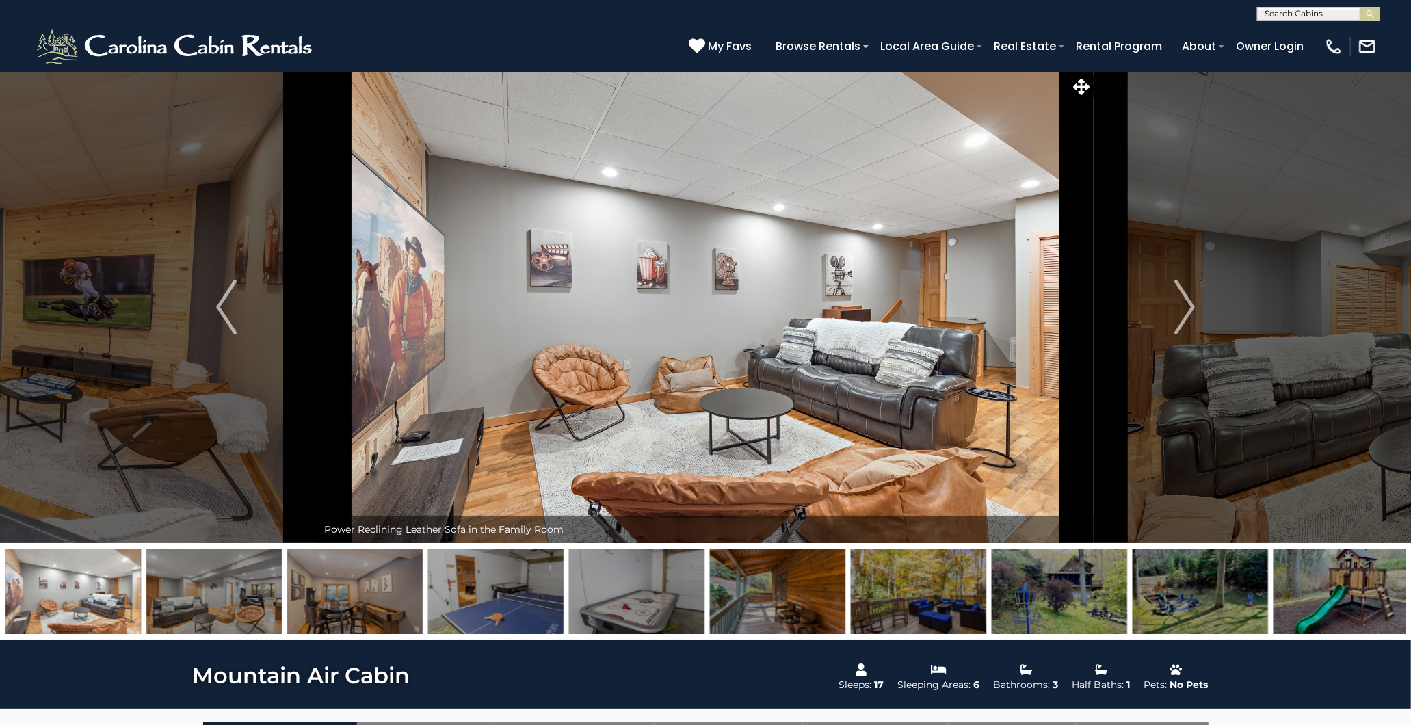
click at [624, 586] on img at bounding box center [636, 591] width 135 height 85
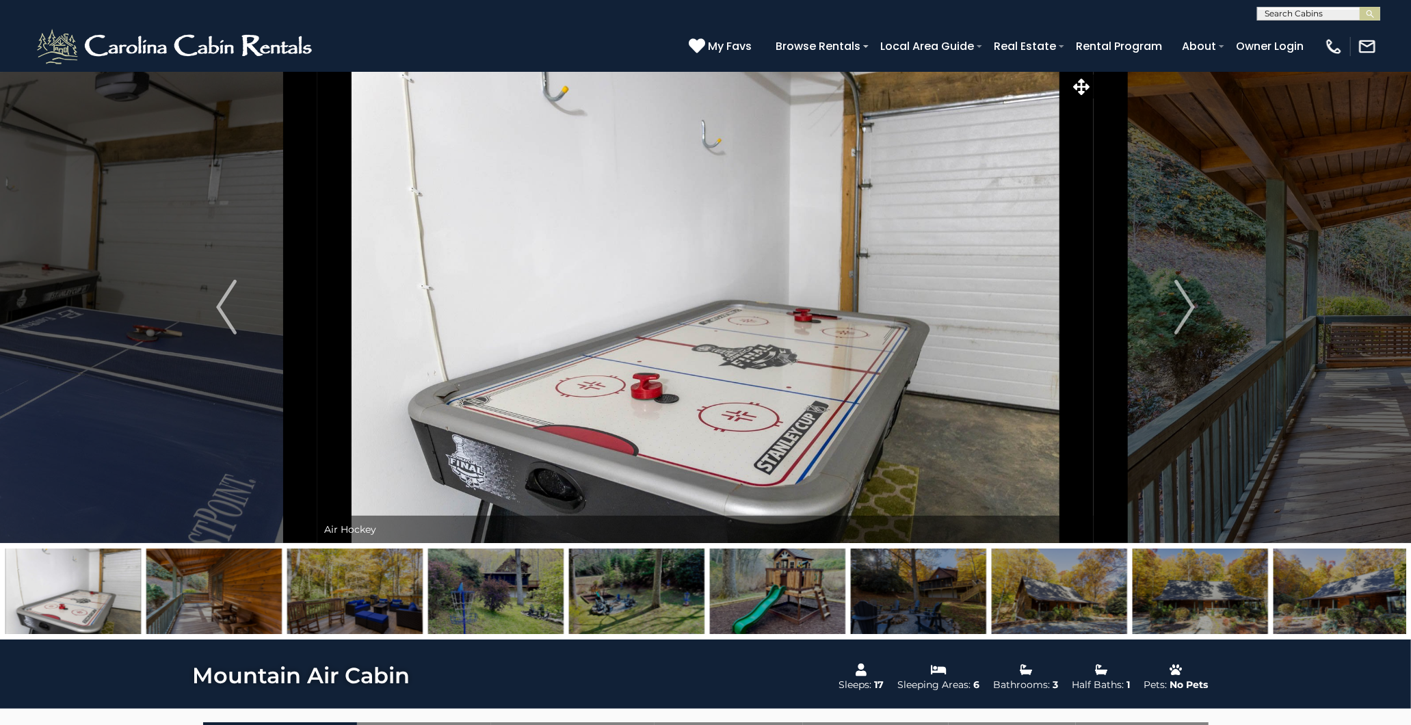
click at [447, 605] on img at bounding box center [495, 591] width 135 height 85
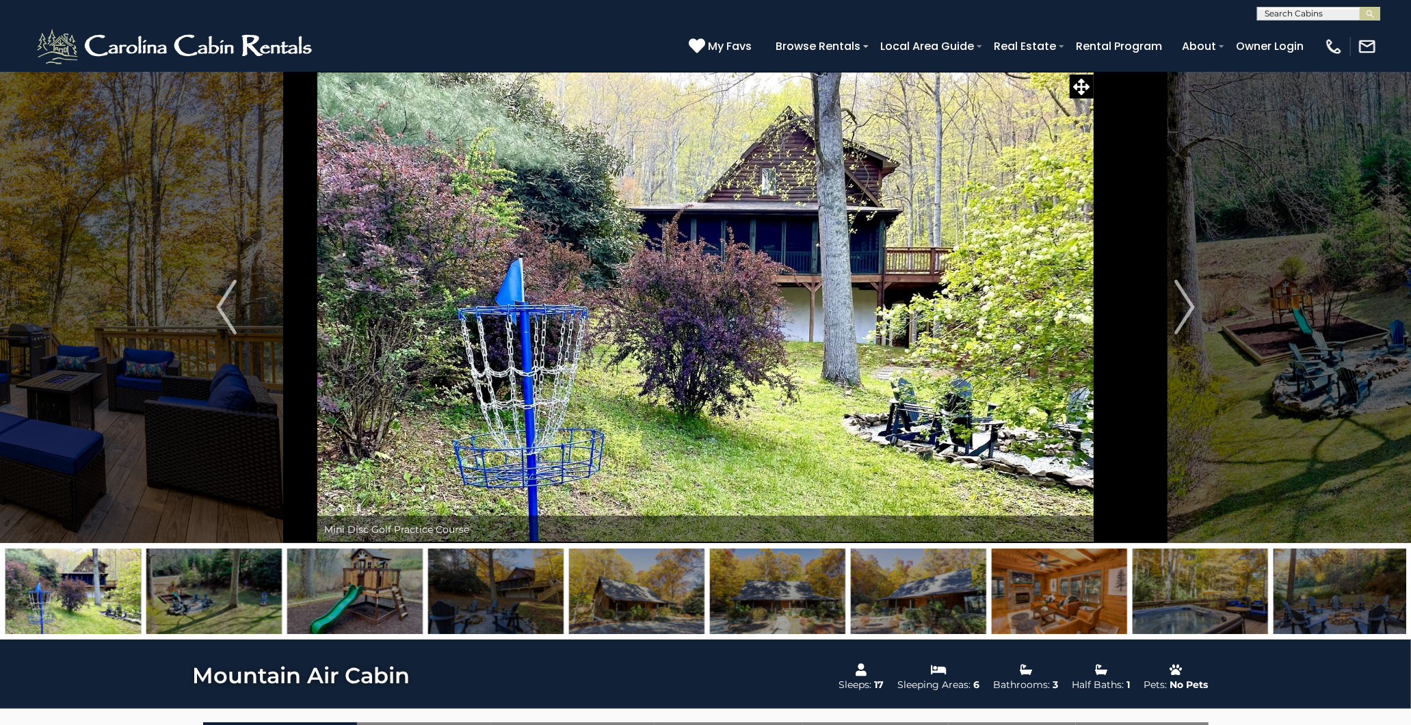
click at [341, 578] on img at bounding box center [354, 591] width 135 height 85
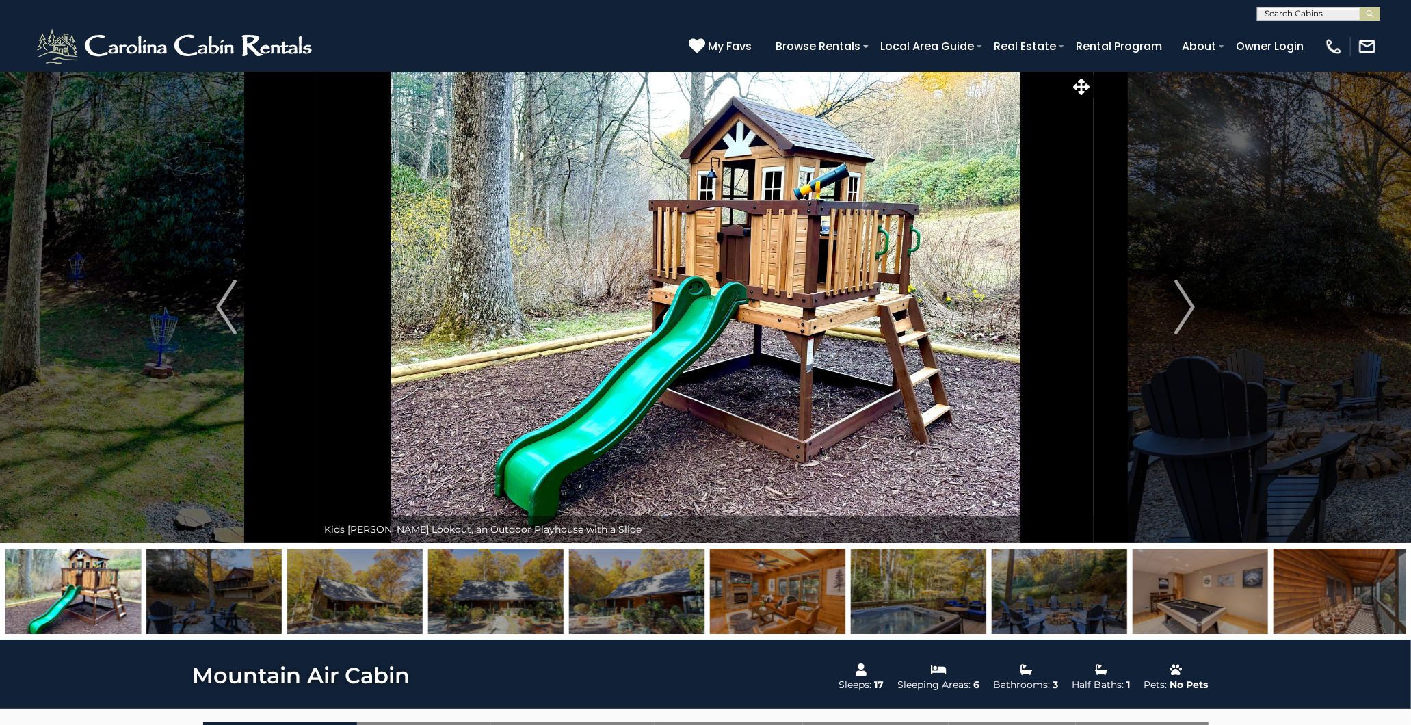
click at [486, 584] on img at bounding box center [495, 591] width 135 height 85
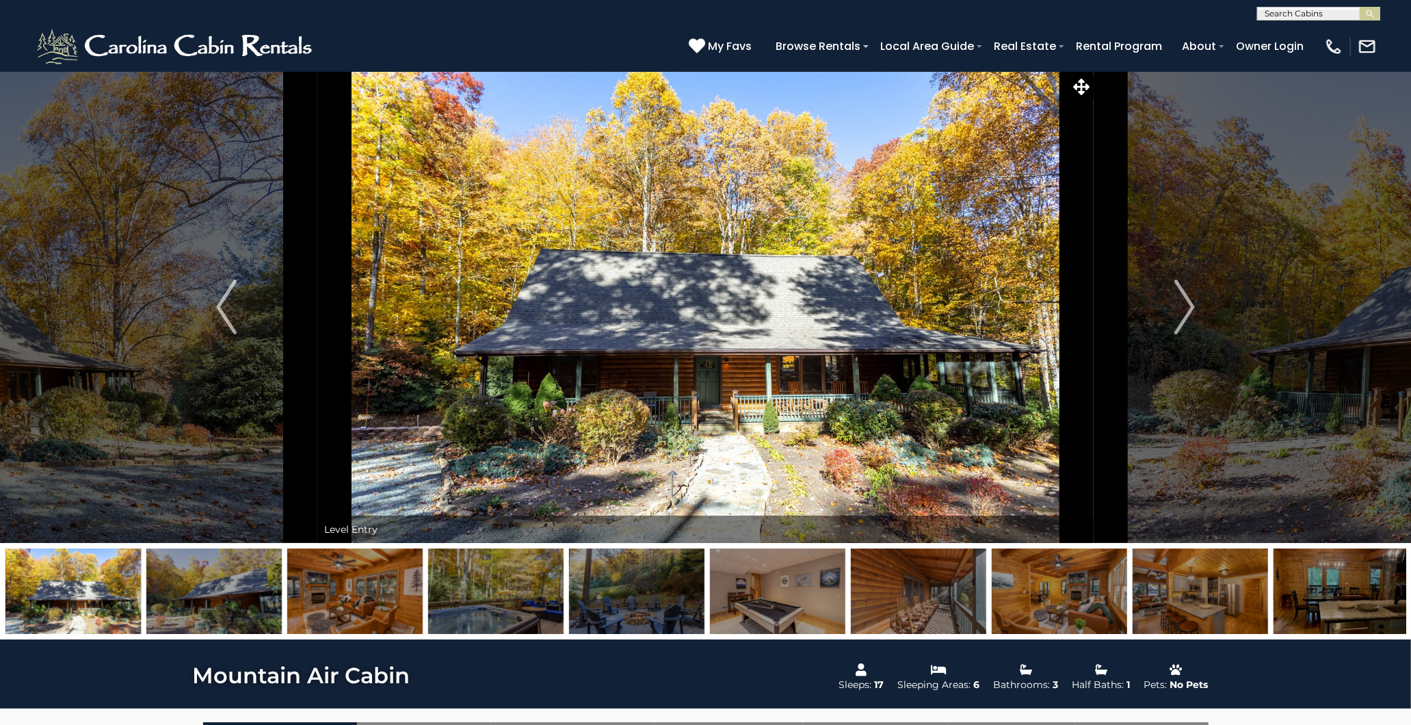
click at [484, 584] on img at bounding box center [495, 591] width 135 height 85
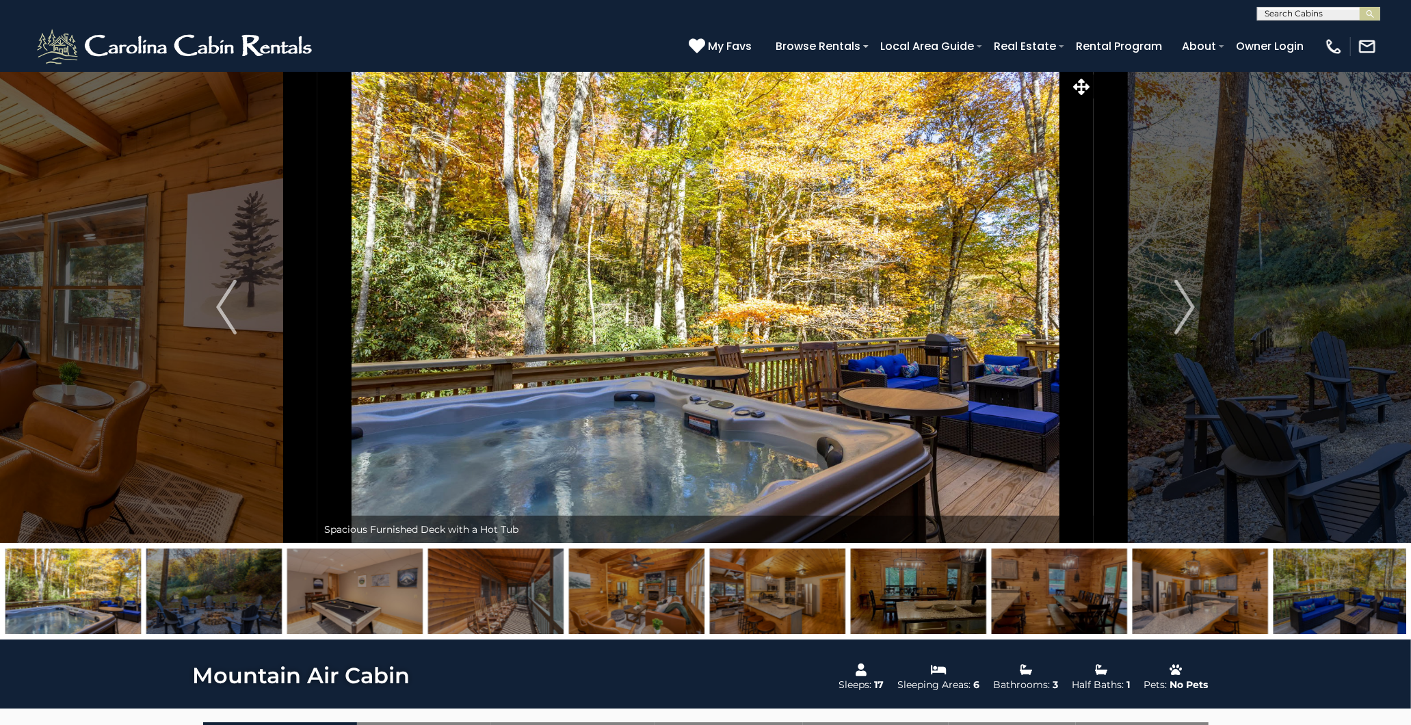
click at [629, 596] on img at bounding box center [636, 591] width 135 height 85
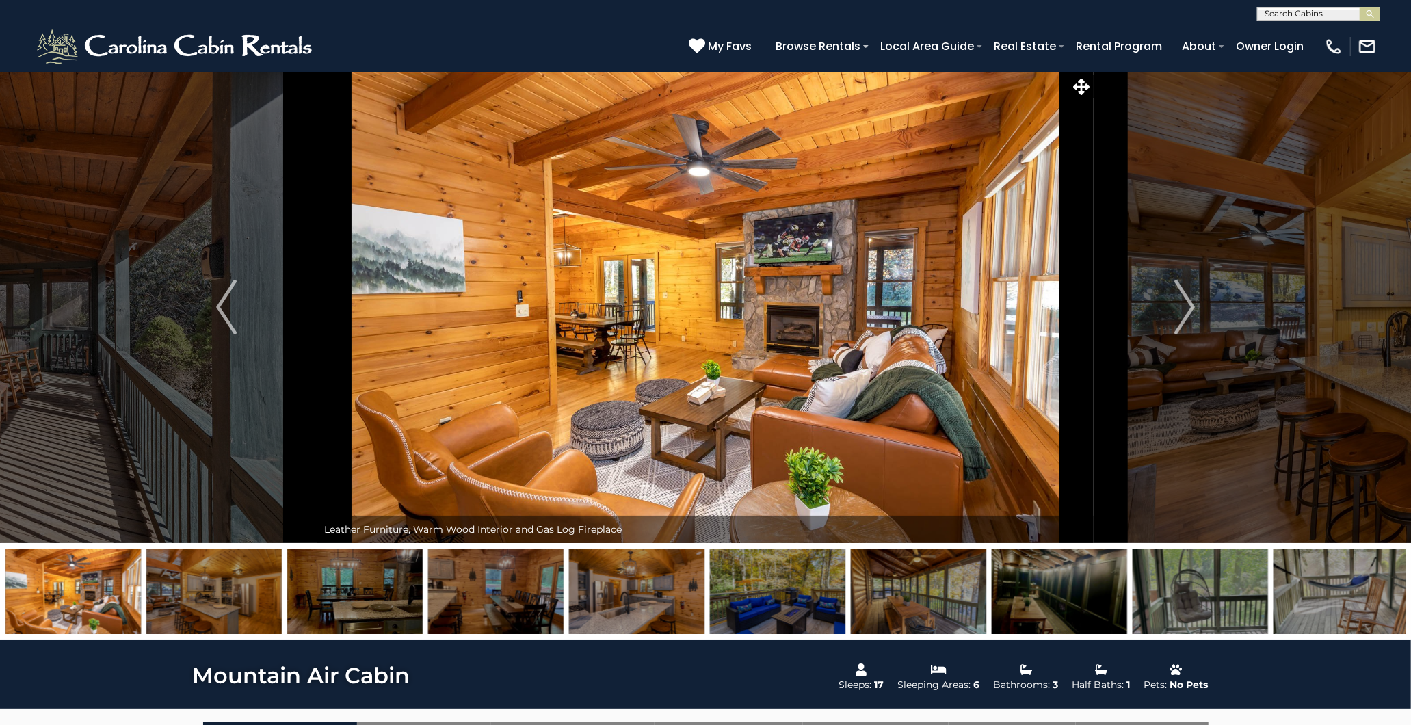
click at [659, 588] on img at bounding box center [636, 591] width 135 height 85
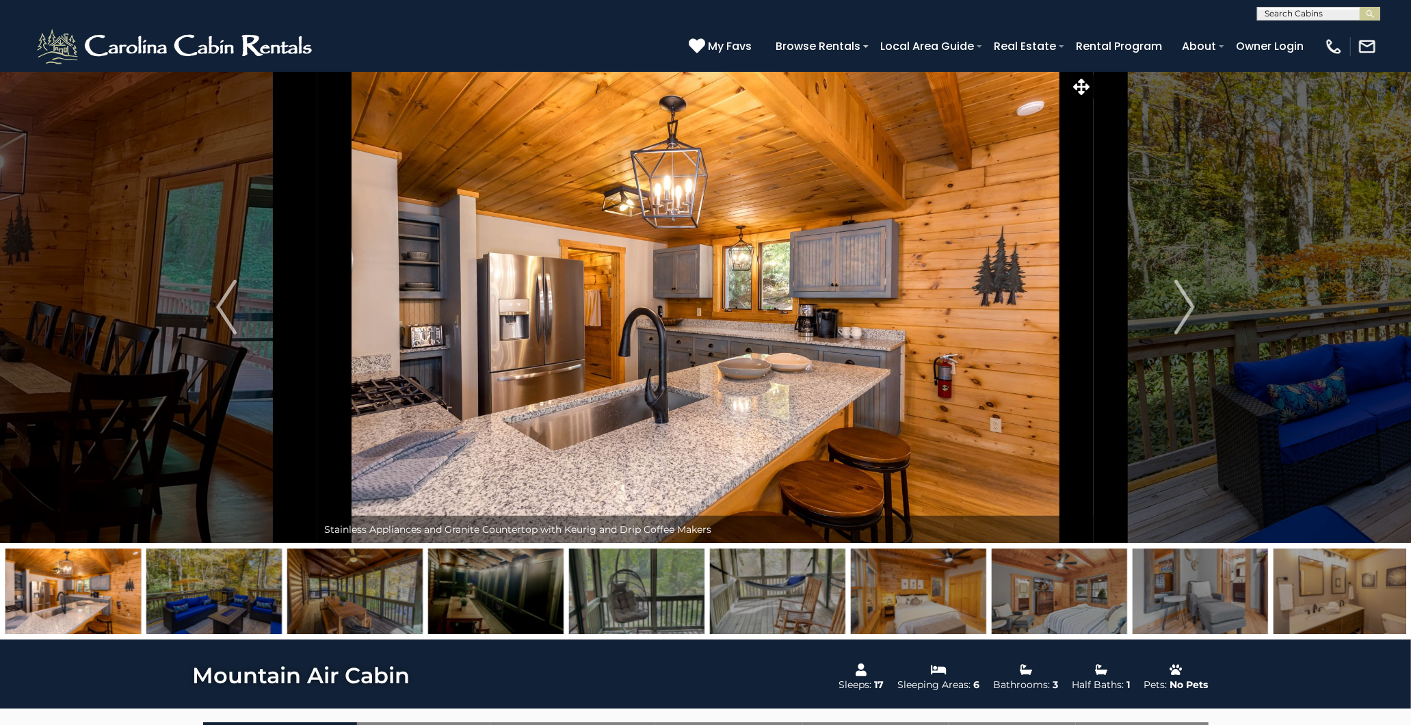
click at [658, 592] on img at bounding box center [636, 591] width 135 height 85
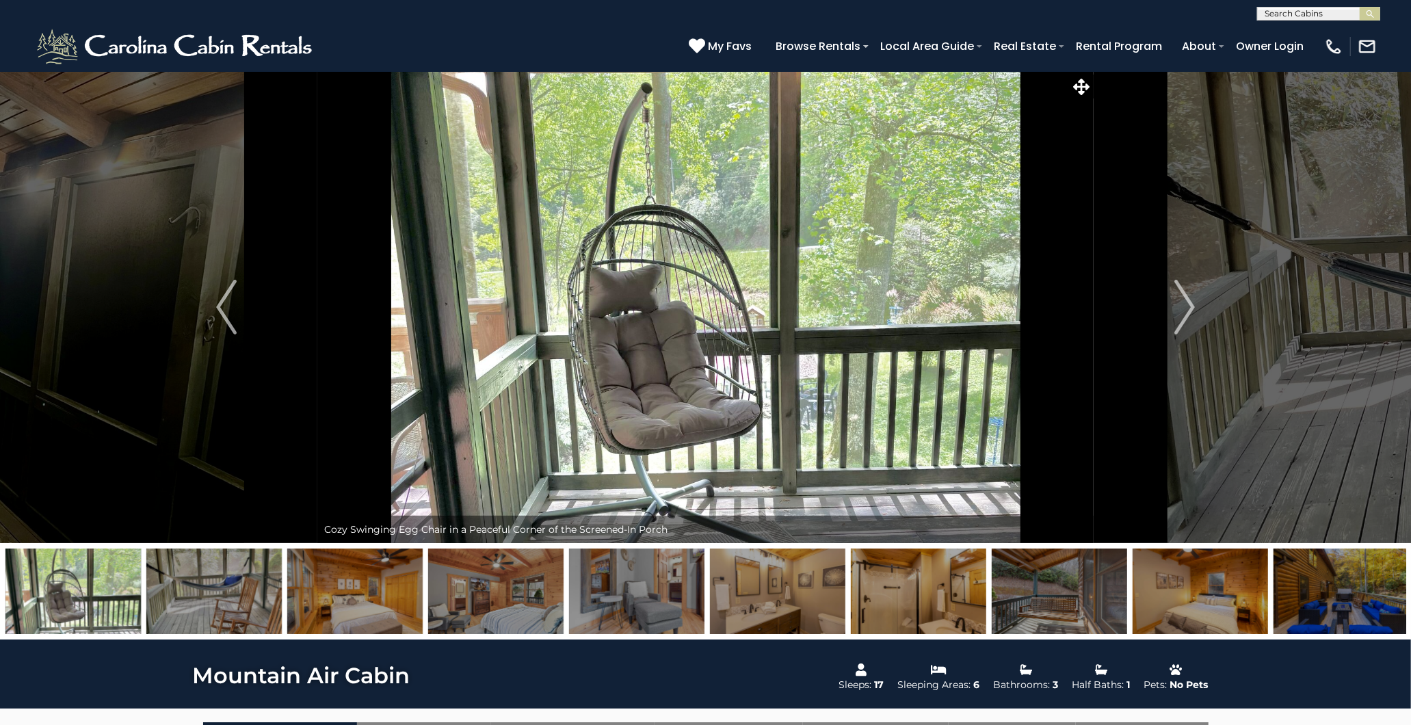
click at [657, 592] on img at bounding box center [636, 591] width 135 height 85
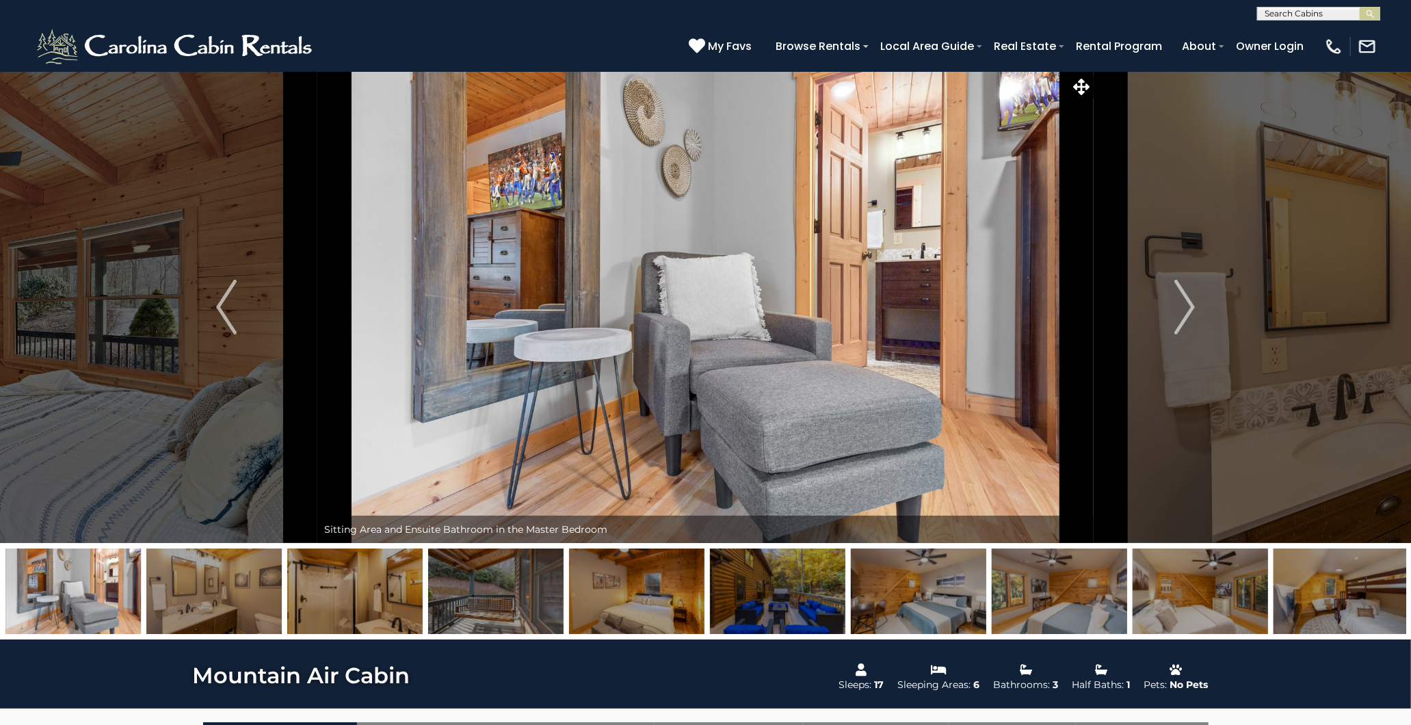
click at [78, 579] on img at bounding box center [72, 591] width 135 height 85
click at [93, 589] on img at bounding box center [72, 591] width 135 height 85
click at [921, 570] on img at bounding box center [918, 591] width 135 height 85
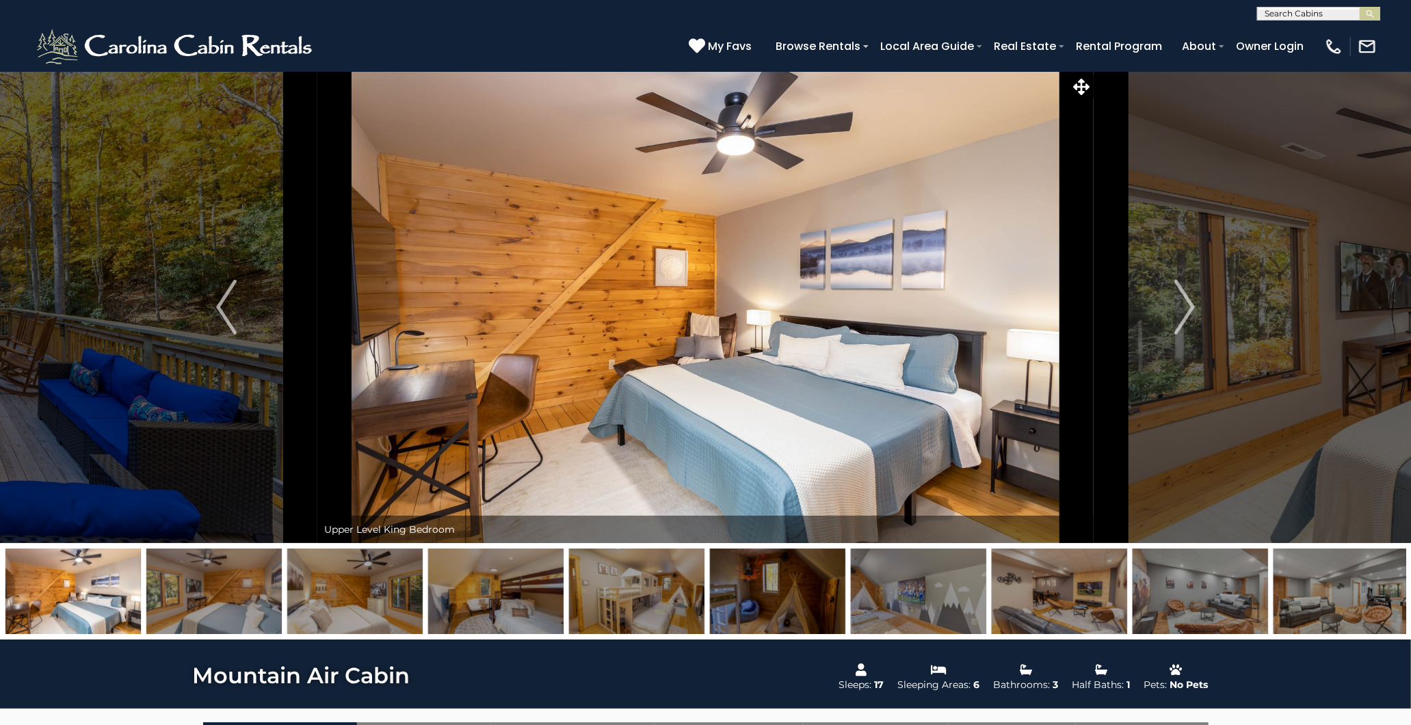
click at [530, 583] on img at bounding box center [495, 591] width 135 height 85
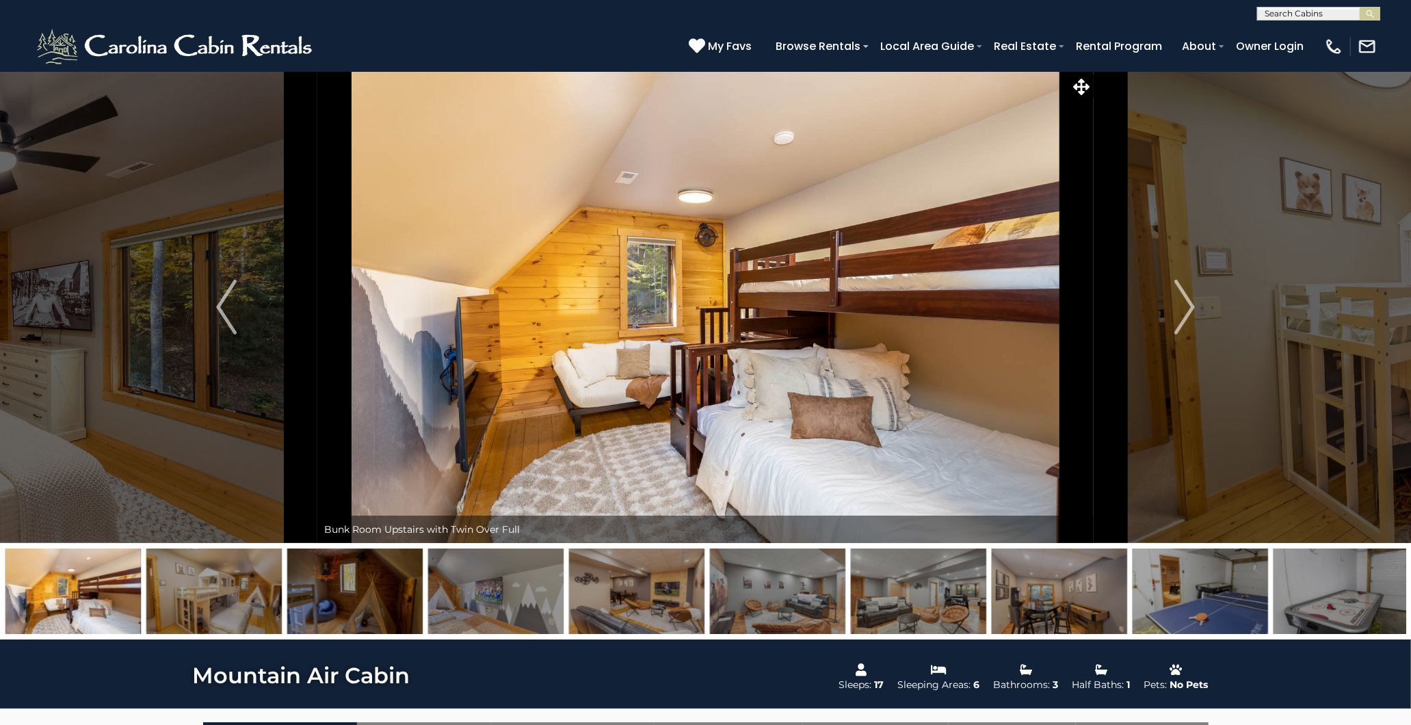
click at [524, 583] on img at bounding box center [495, 591] width 135 height 85
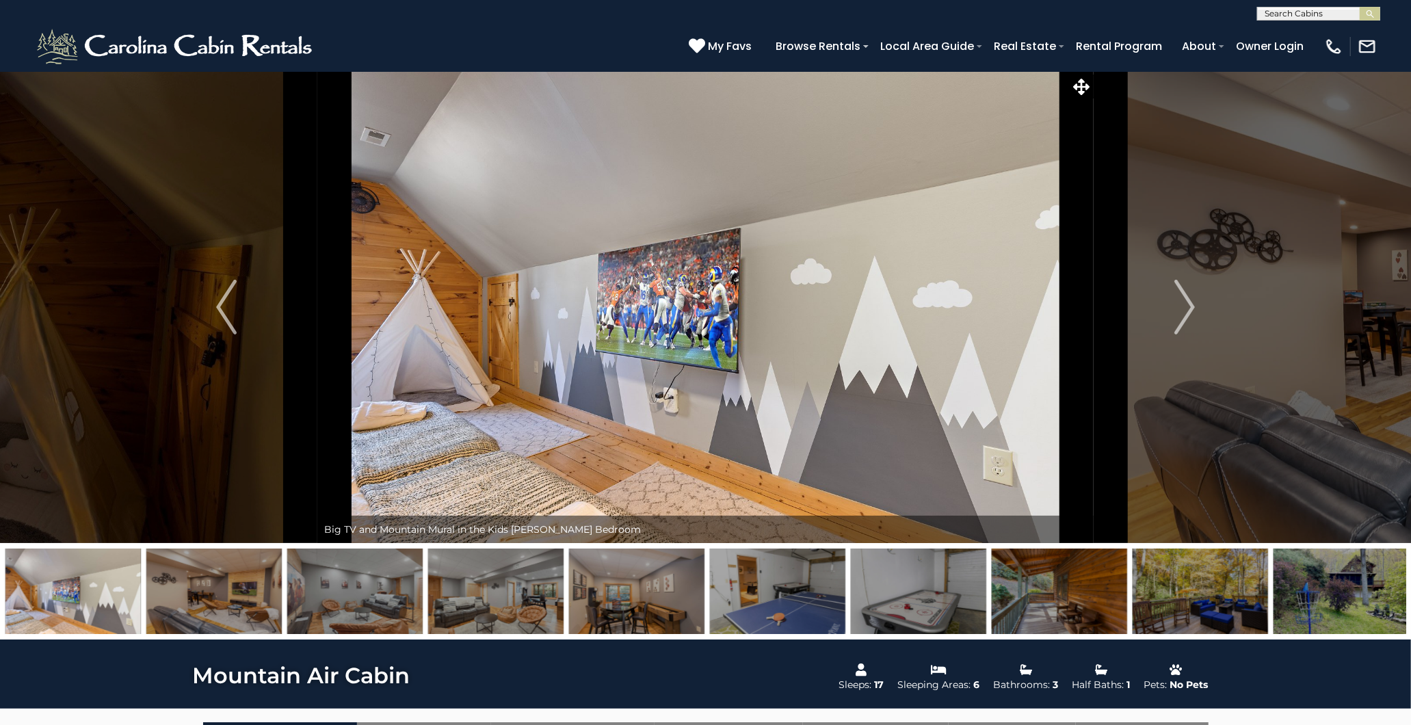
click at [486, 582] on img at bounding box center [495, 591] width 135 height 85
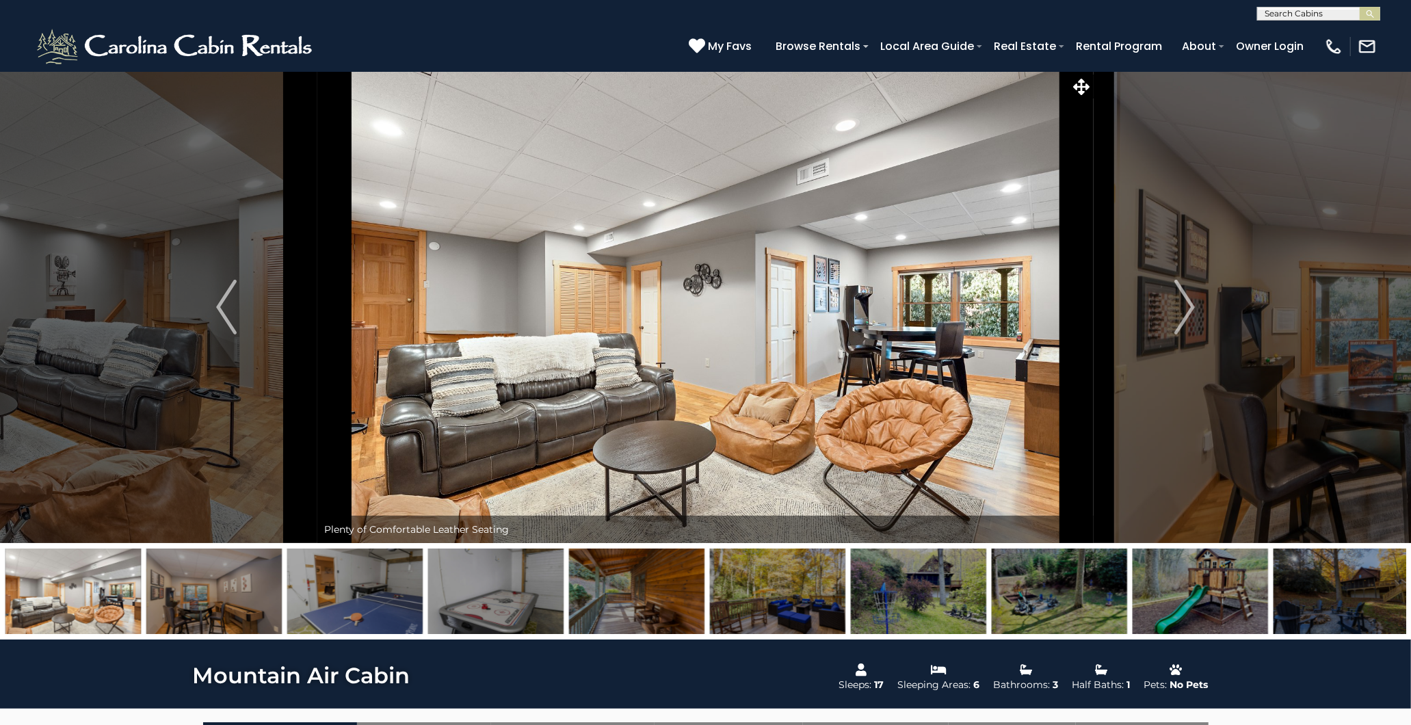
click at [631, 590] on img at bounding box center [636, 591] width 135 height 85
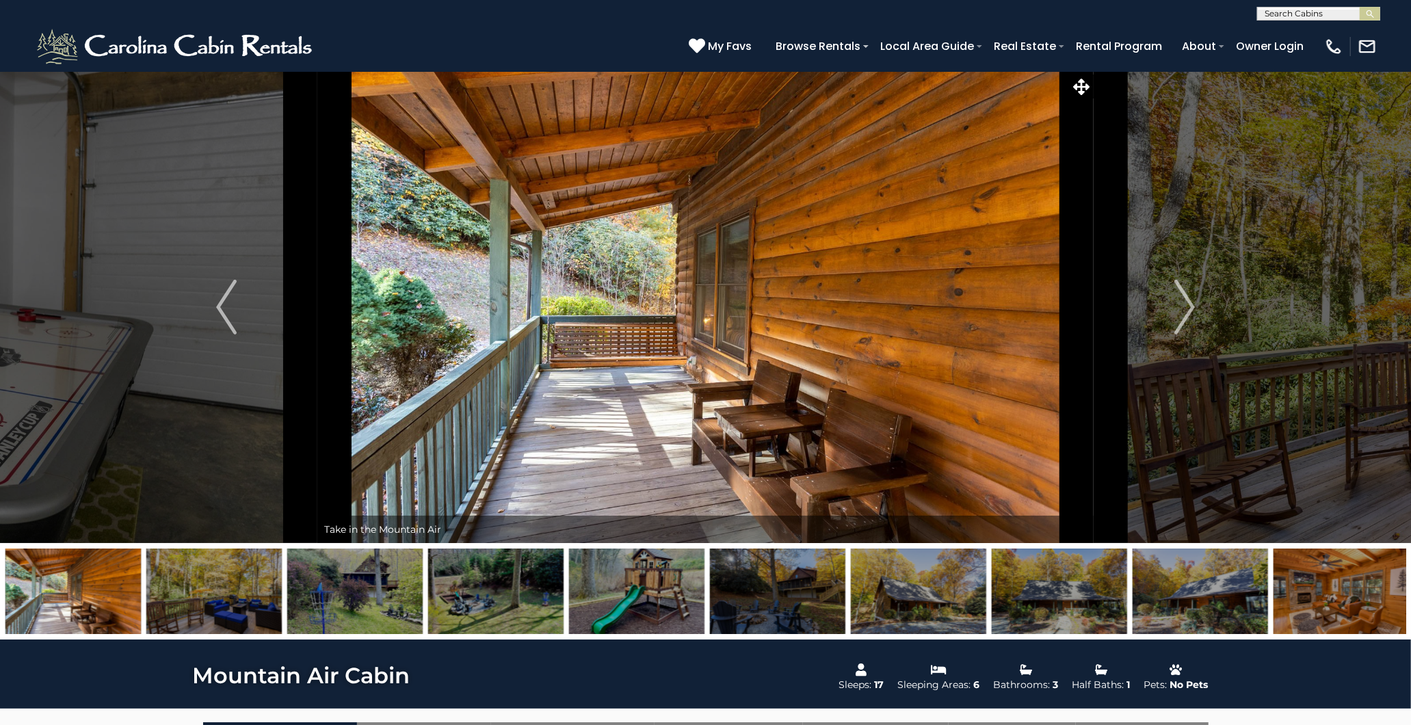
click at [784, 596] on img at bounding box center [777, 591] width 135 height 85
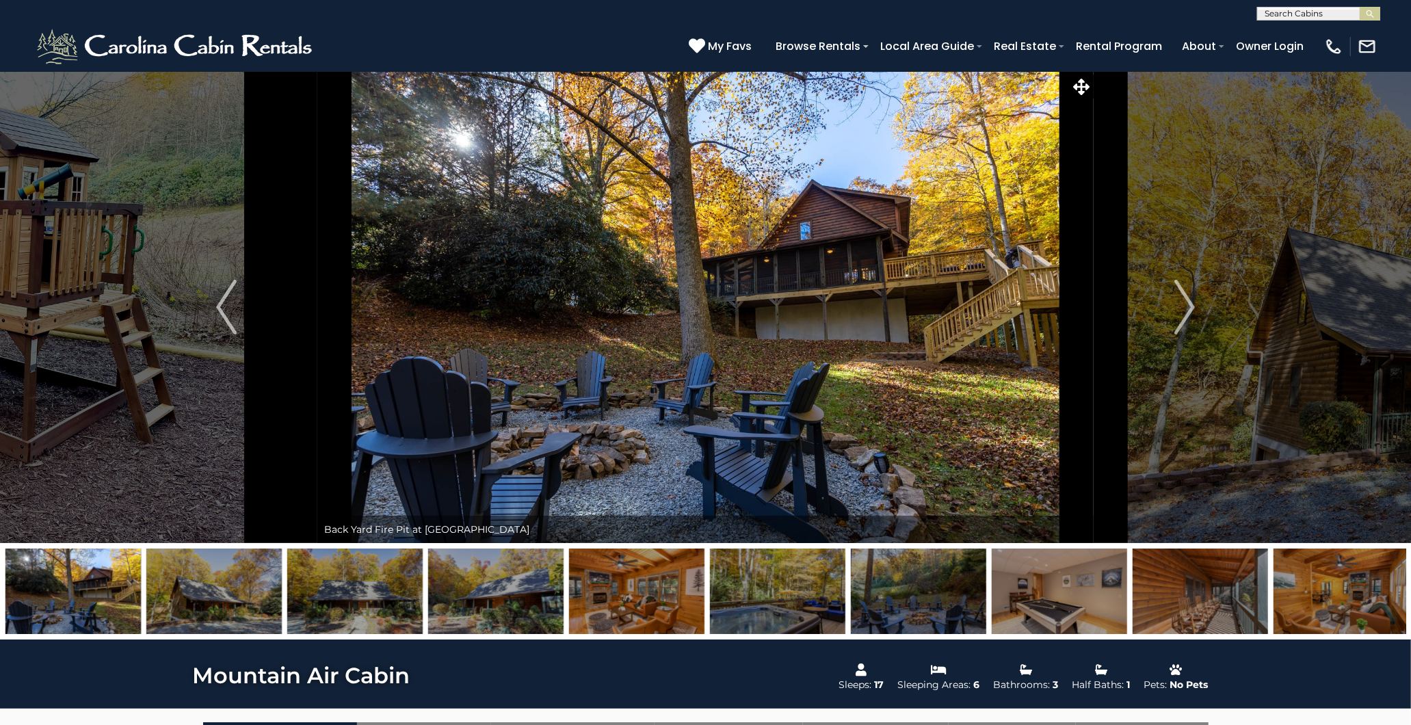
click at [607, 577] on img at bounding box center [636, 591] width 135 height 85
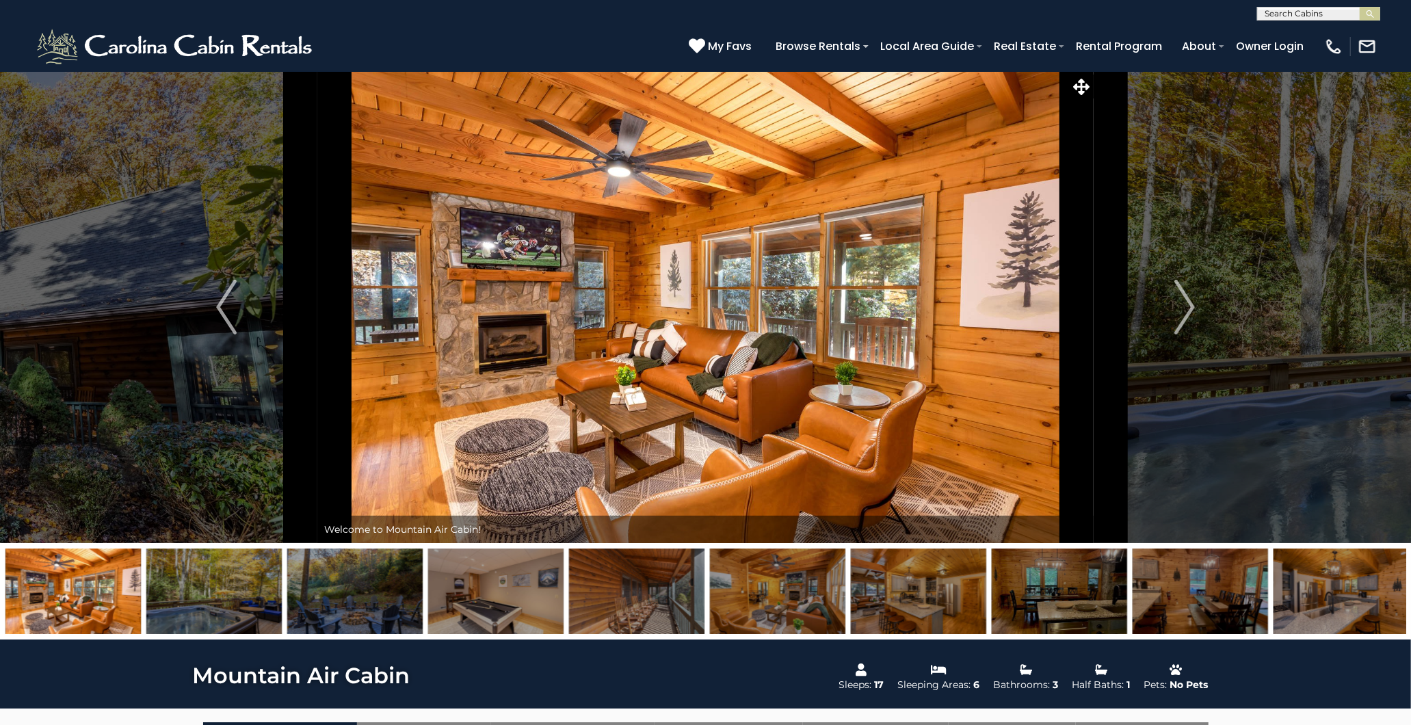
click at [631, 591] on img at bounding box center [636, 591] width 135 height 85
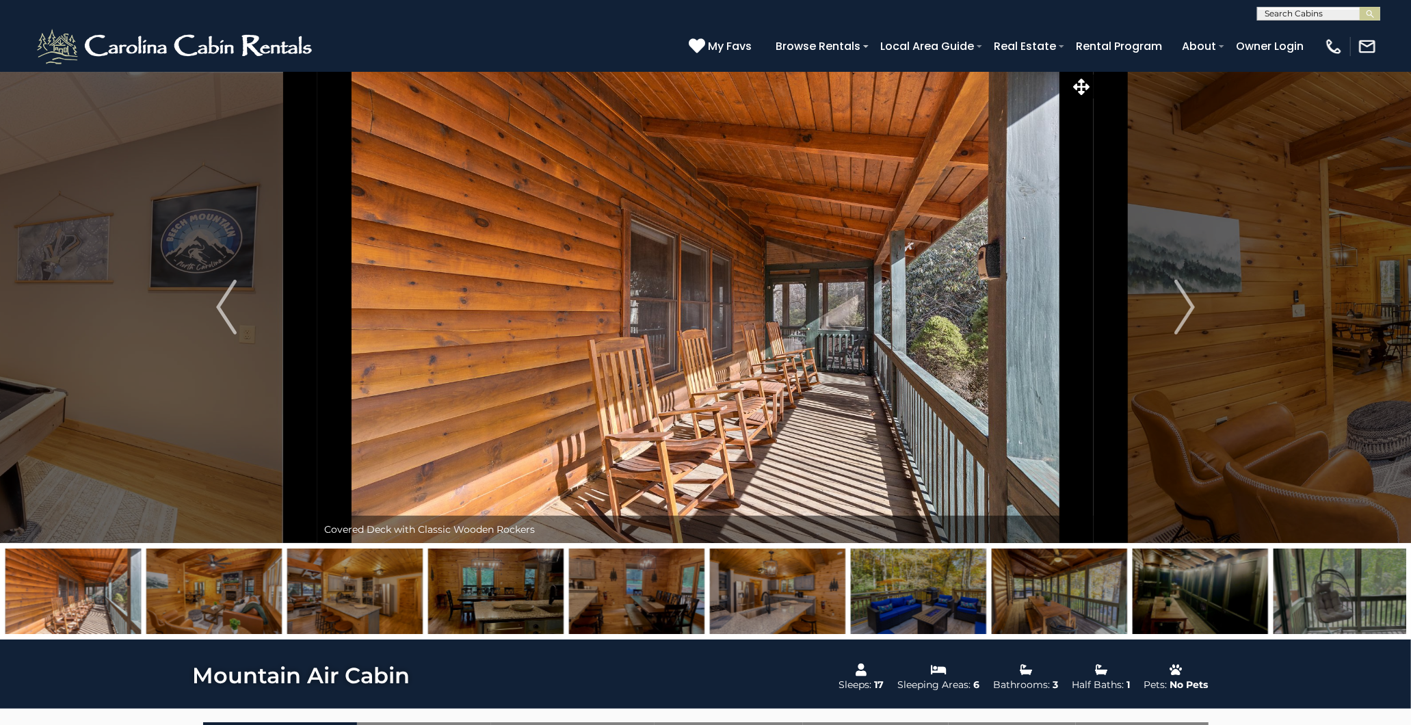
click at [681, 595] on img at bounding box center [636, 591] width 135 height 85
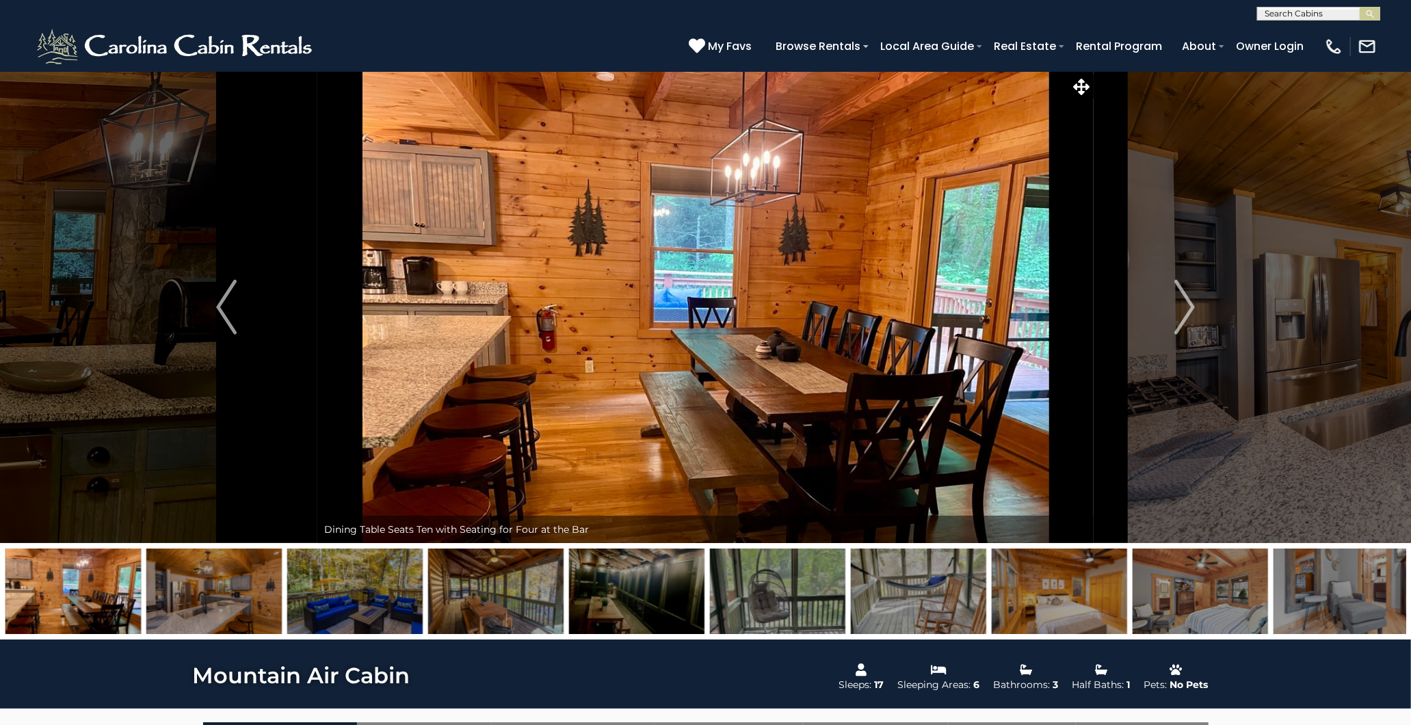
click at [662, 585] on img at bounding box center [636, 591] width 135 height 85
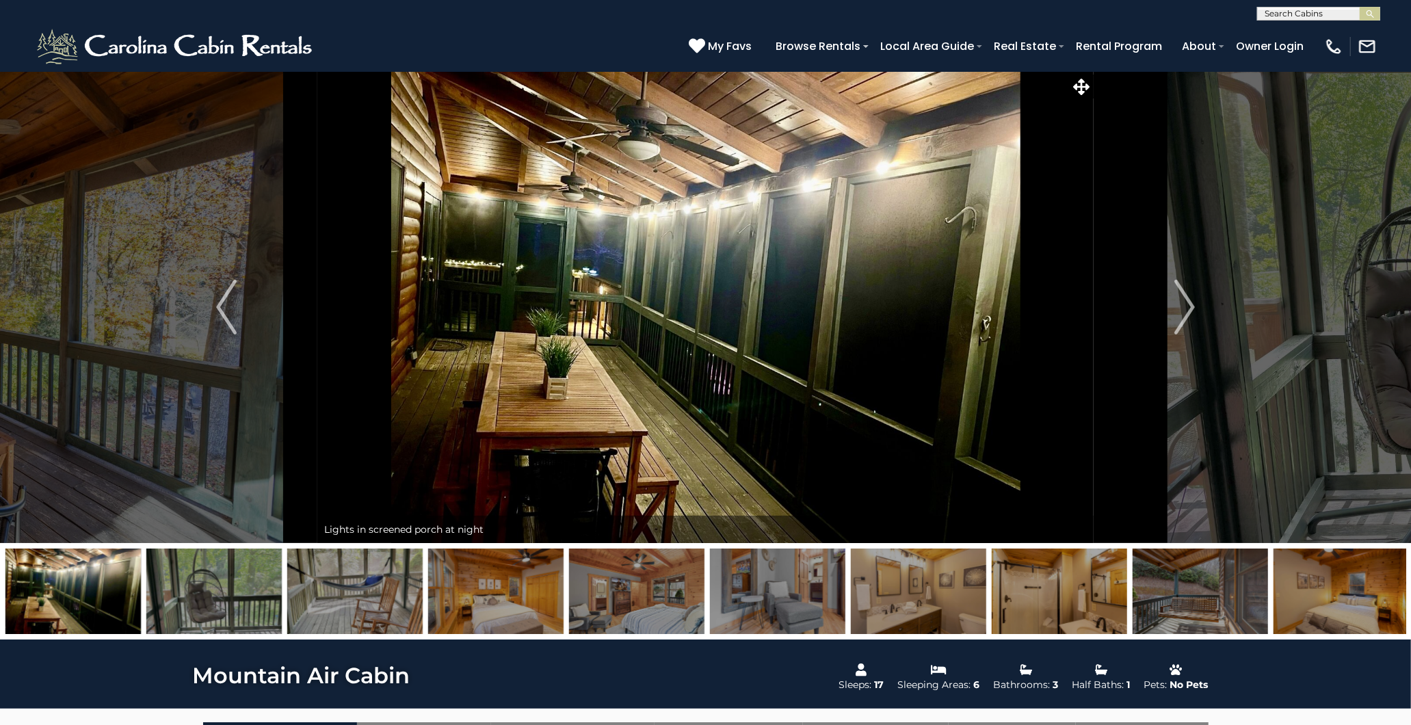
click at [745, 585] on img at bounding box center [777, 591] width 135 height 85
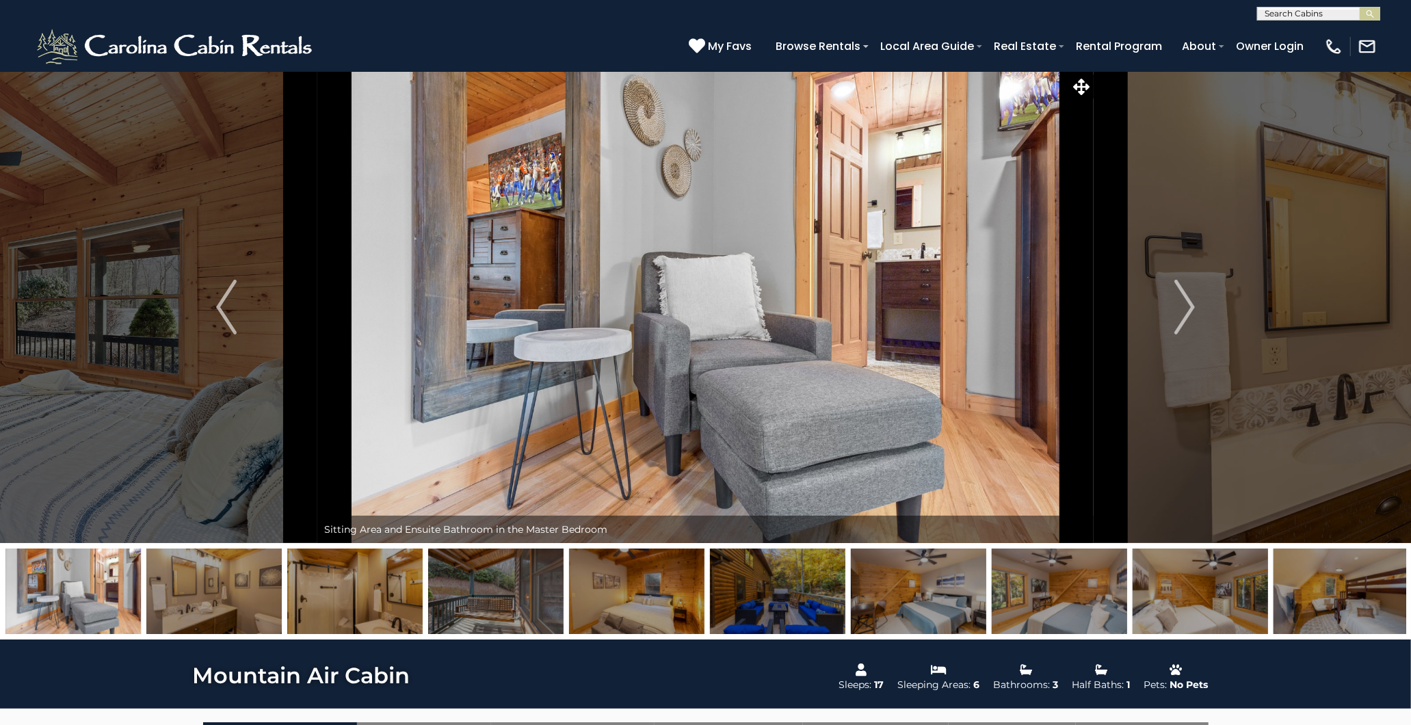
click at [515, 593] on img at bounding box center [495, 591] width 135 height 85
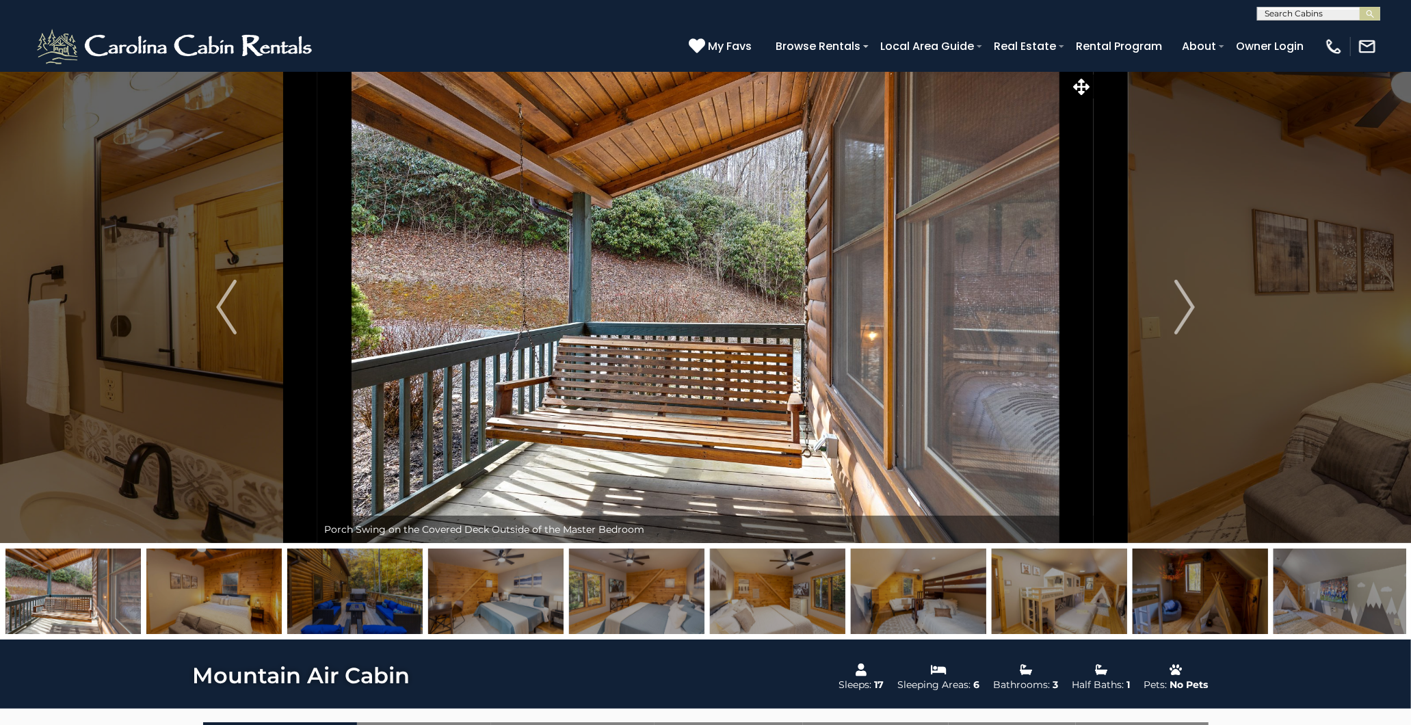
click at [499, 598] on img at bounding box center [495, 591] width 135 height 85
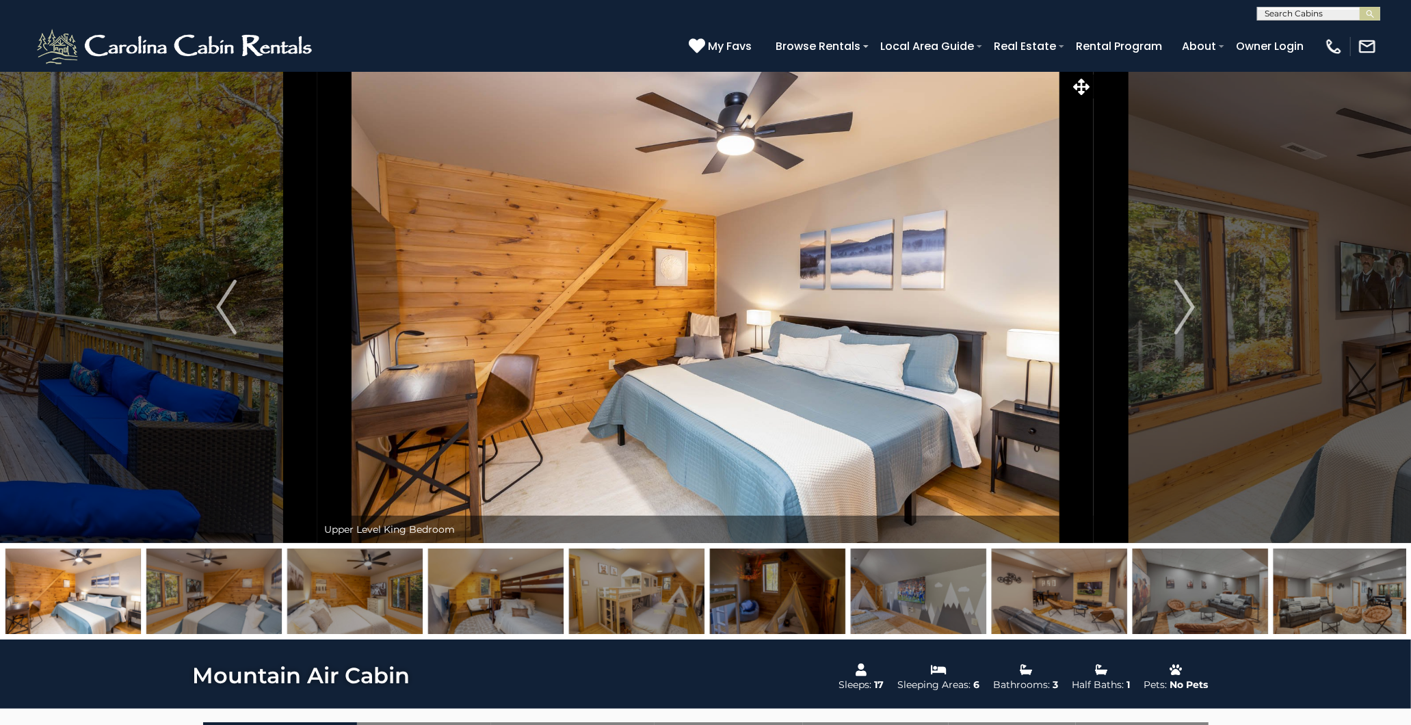
click at [371, 582] on img at bounding box center [354, 591] width 135 height 85
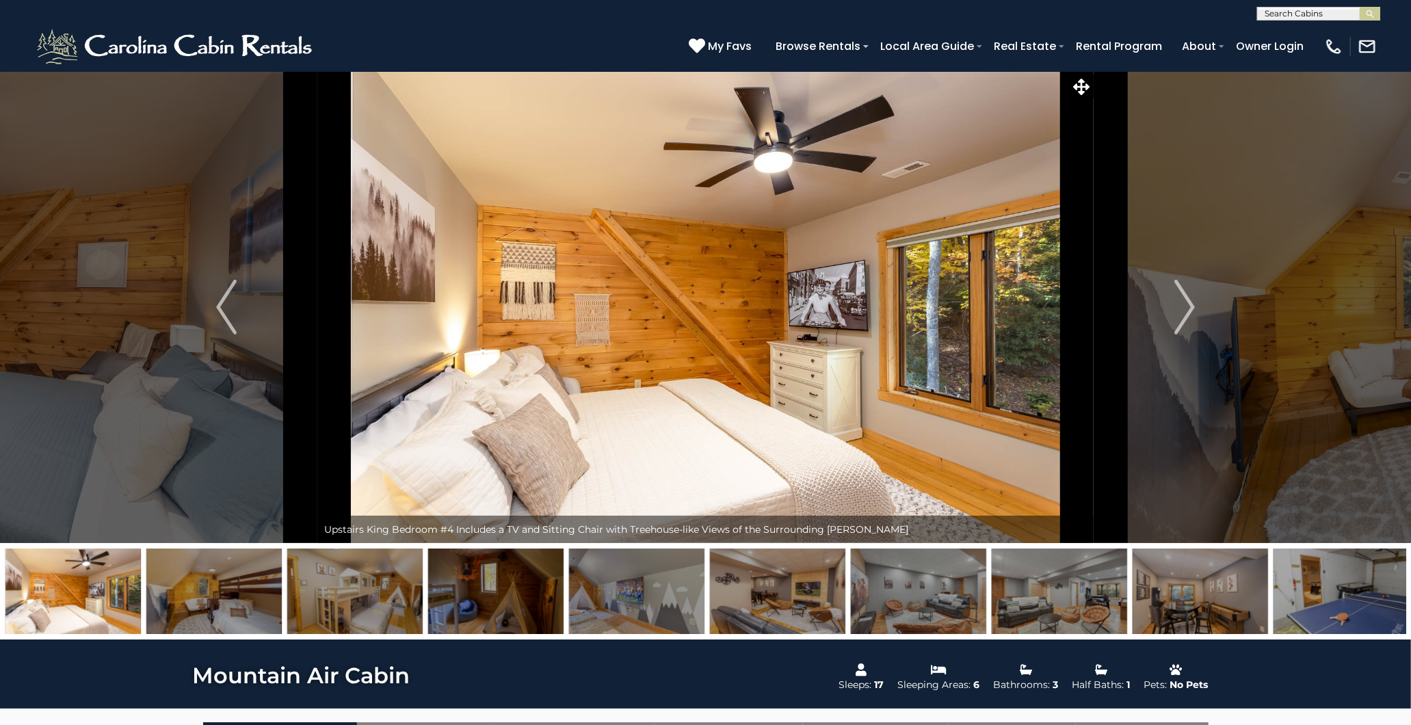
click at [482, 576] on img at bounding box center [495, 591] width 135 height 85
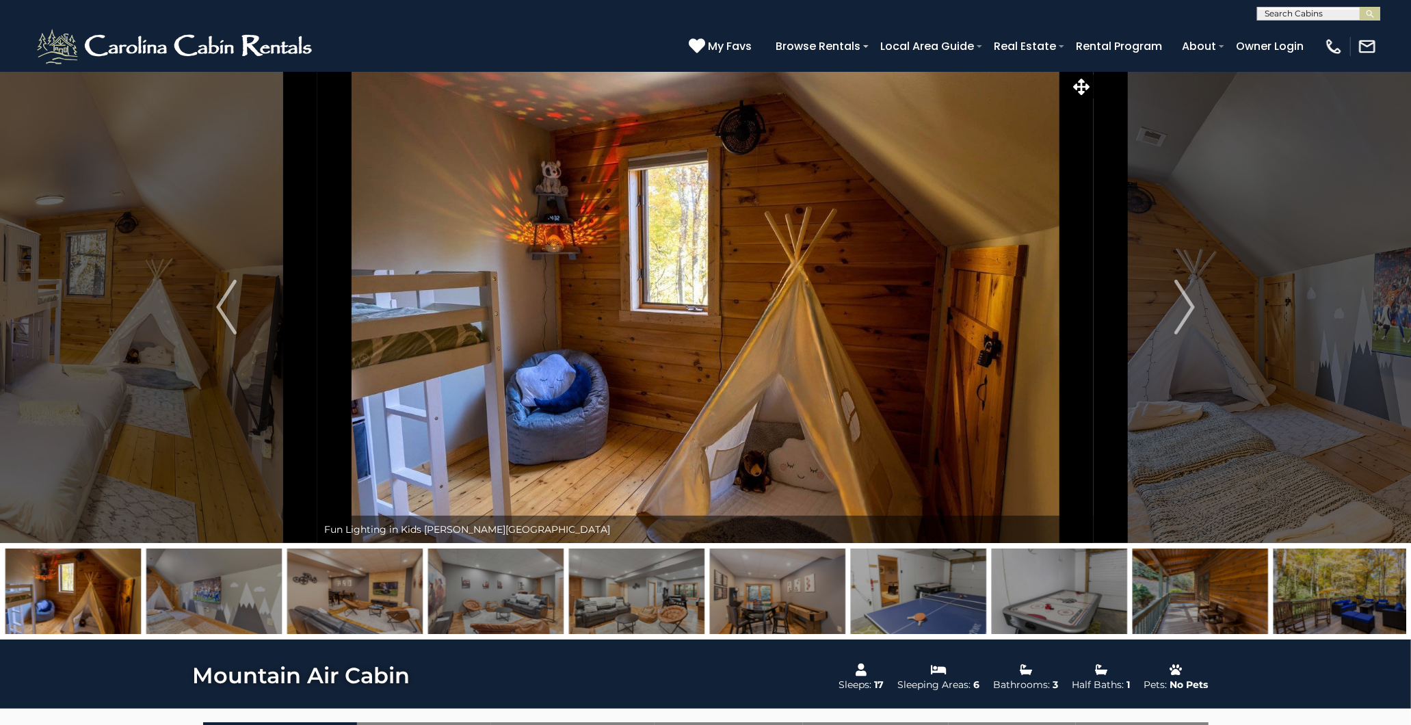
click at [621, 586] on img at bounding box center [636, 591] width 135 height 85
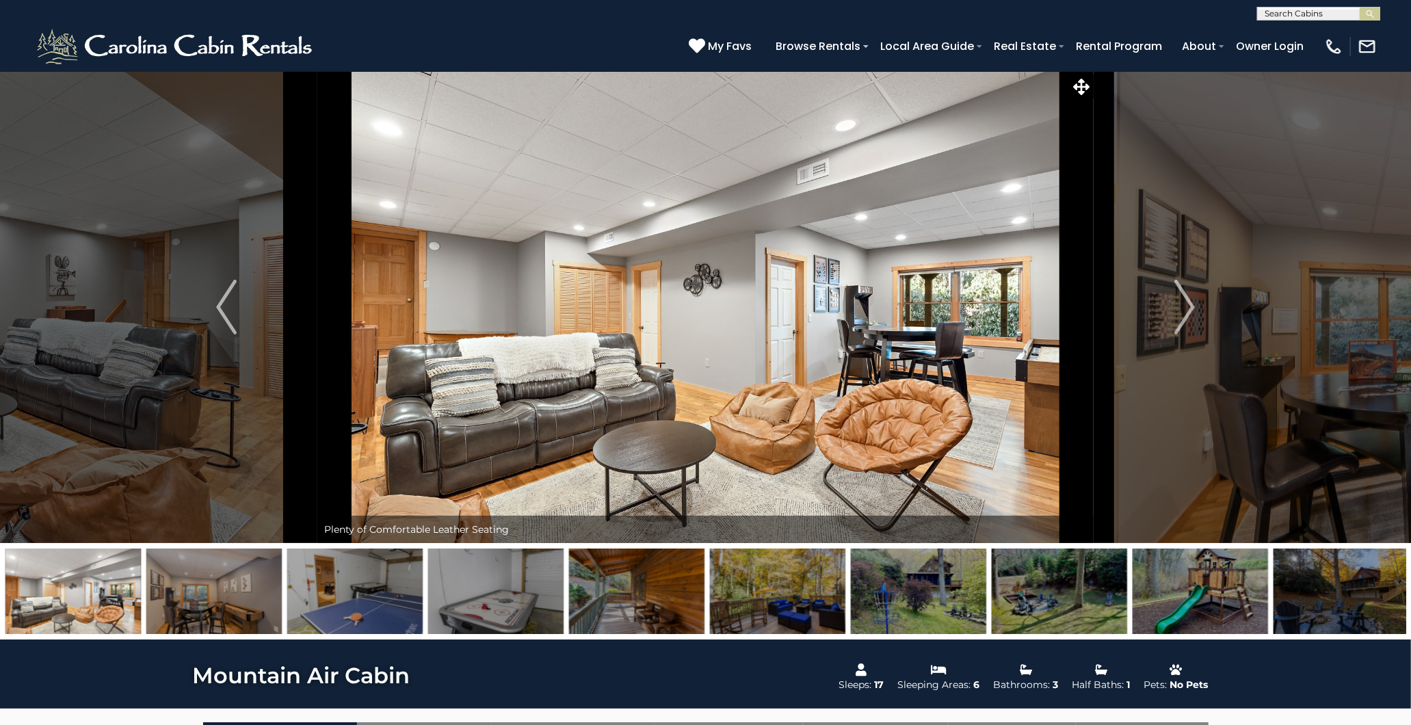
click at [1324, 595] on img at bounding box center [1340, 591] width 135 height 85
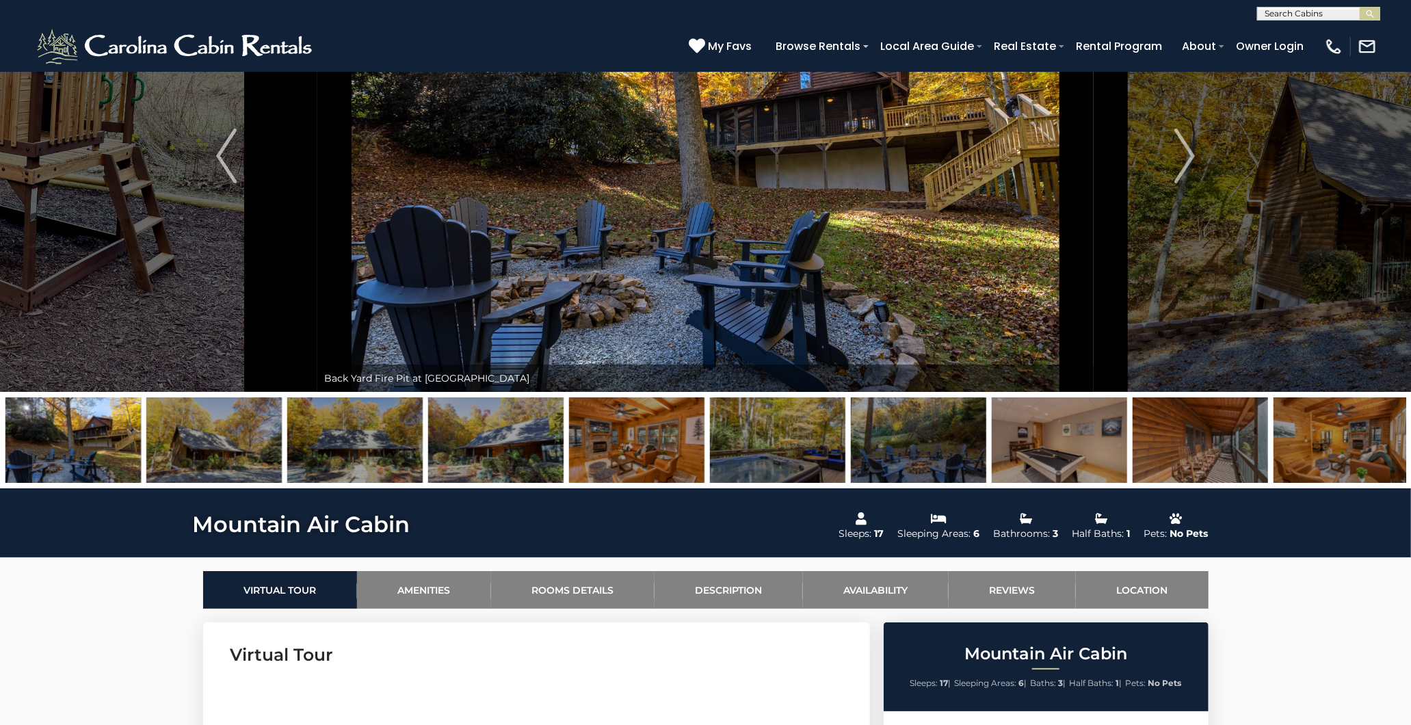
scroll to position [152, 0]
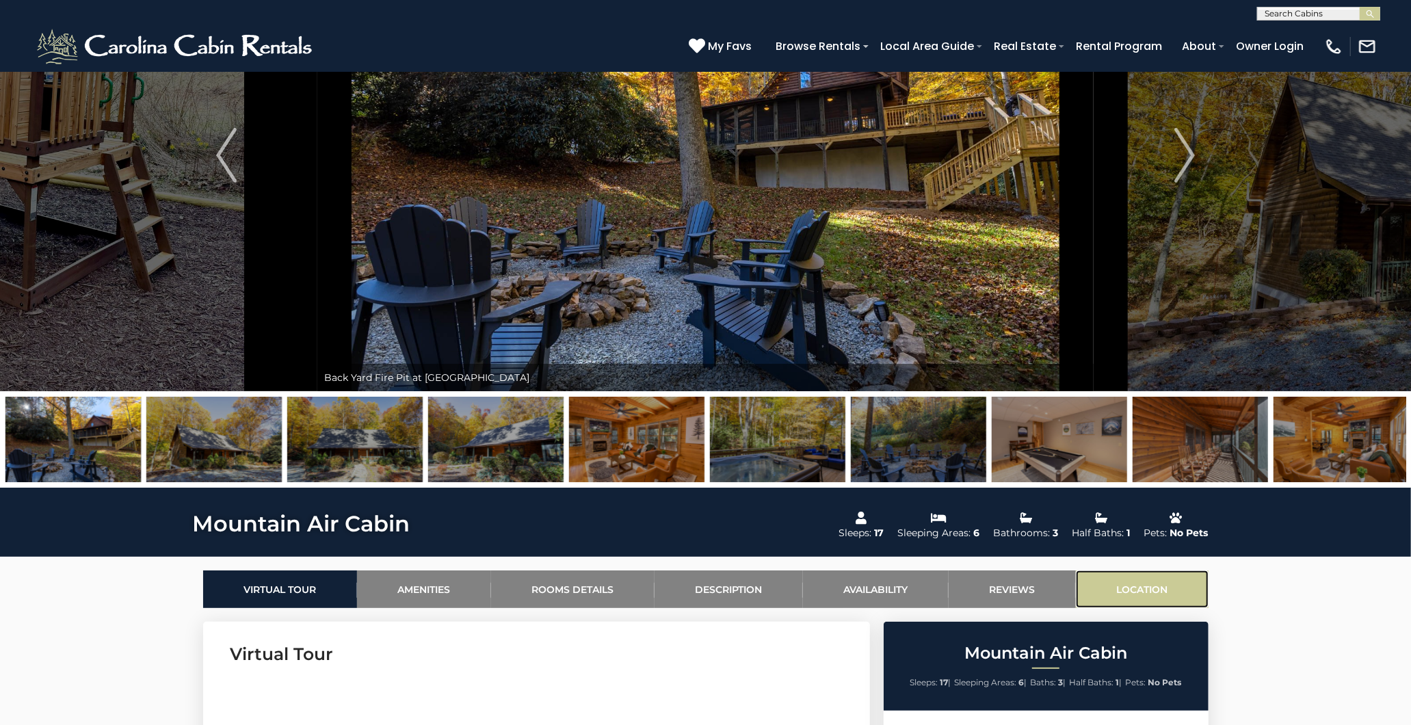
click at [1144, 578] on link "Location" at bounding box center [1142, 589] width 133 height 38
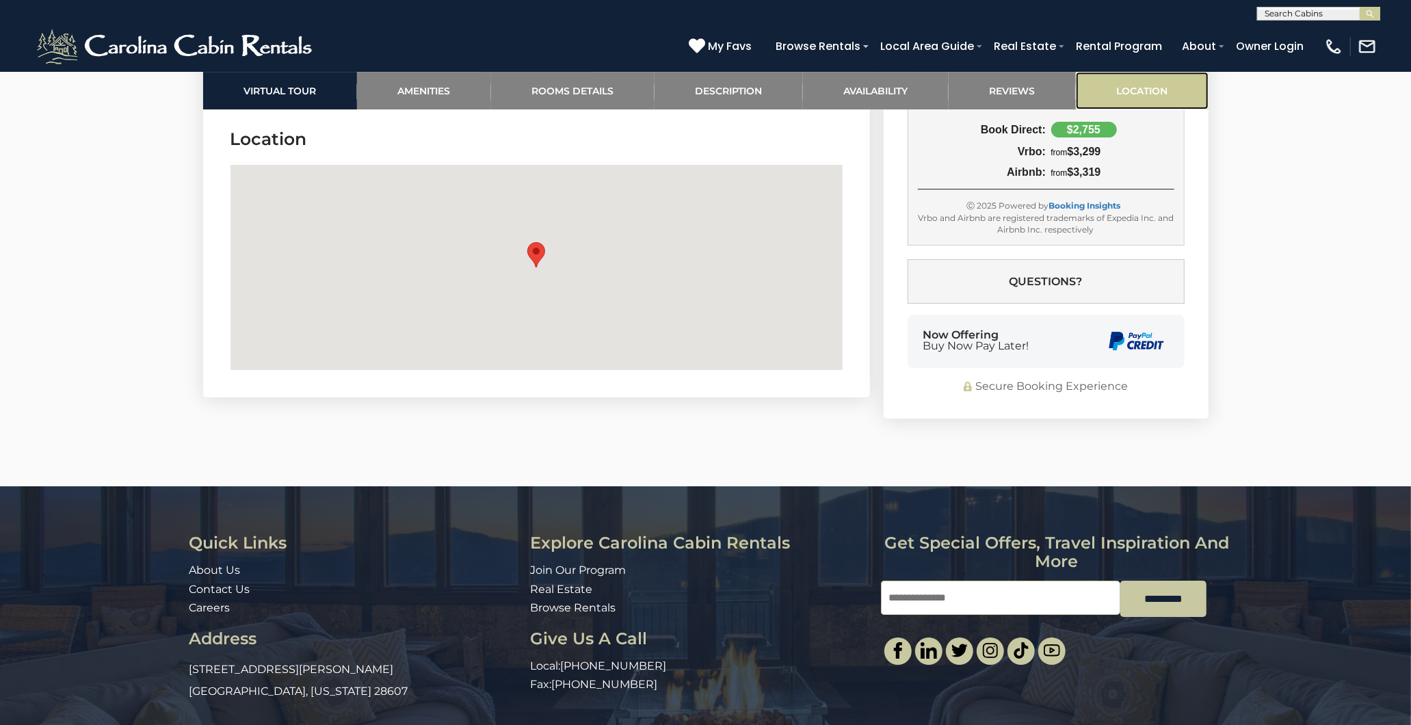
scroll to position [3628, 0]
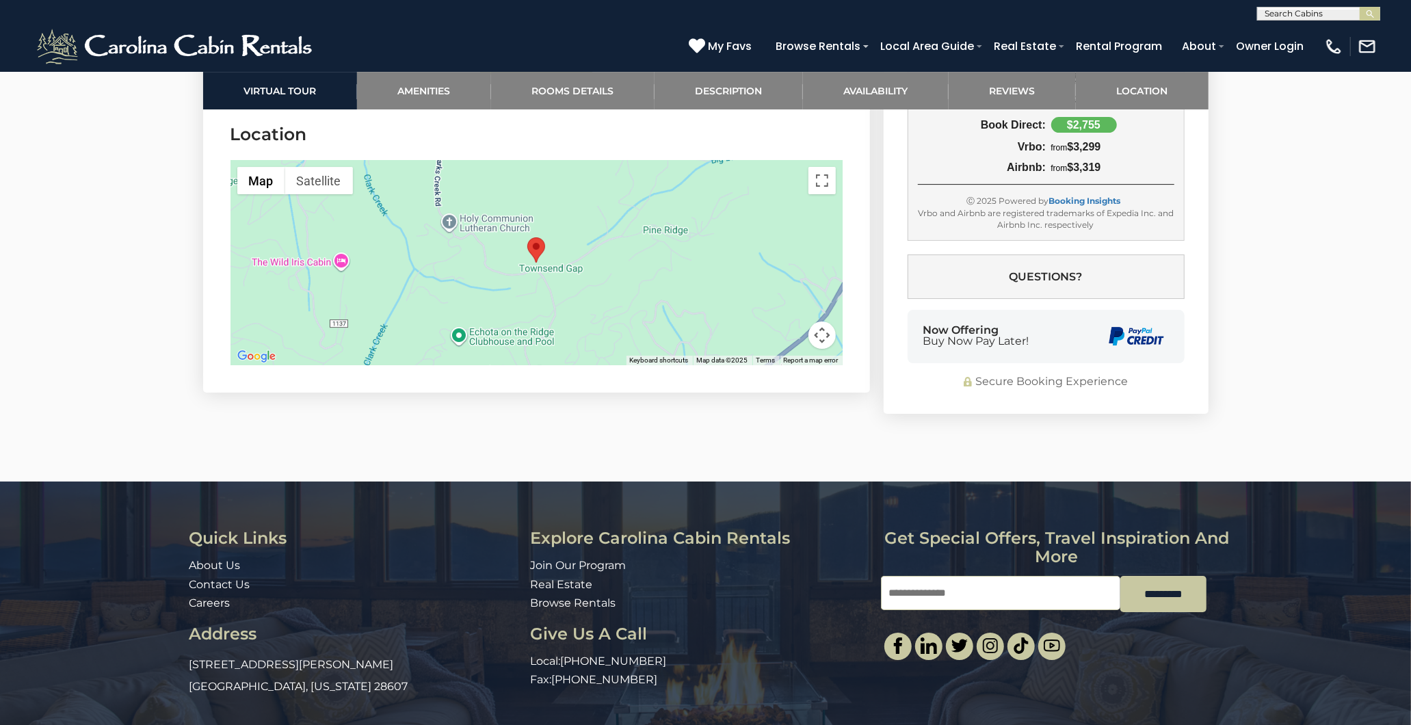
click at [544, 272] on div at bounding box center [536, 262] width 612 height 205
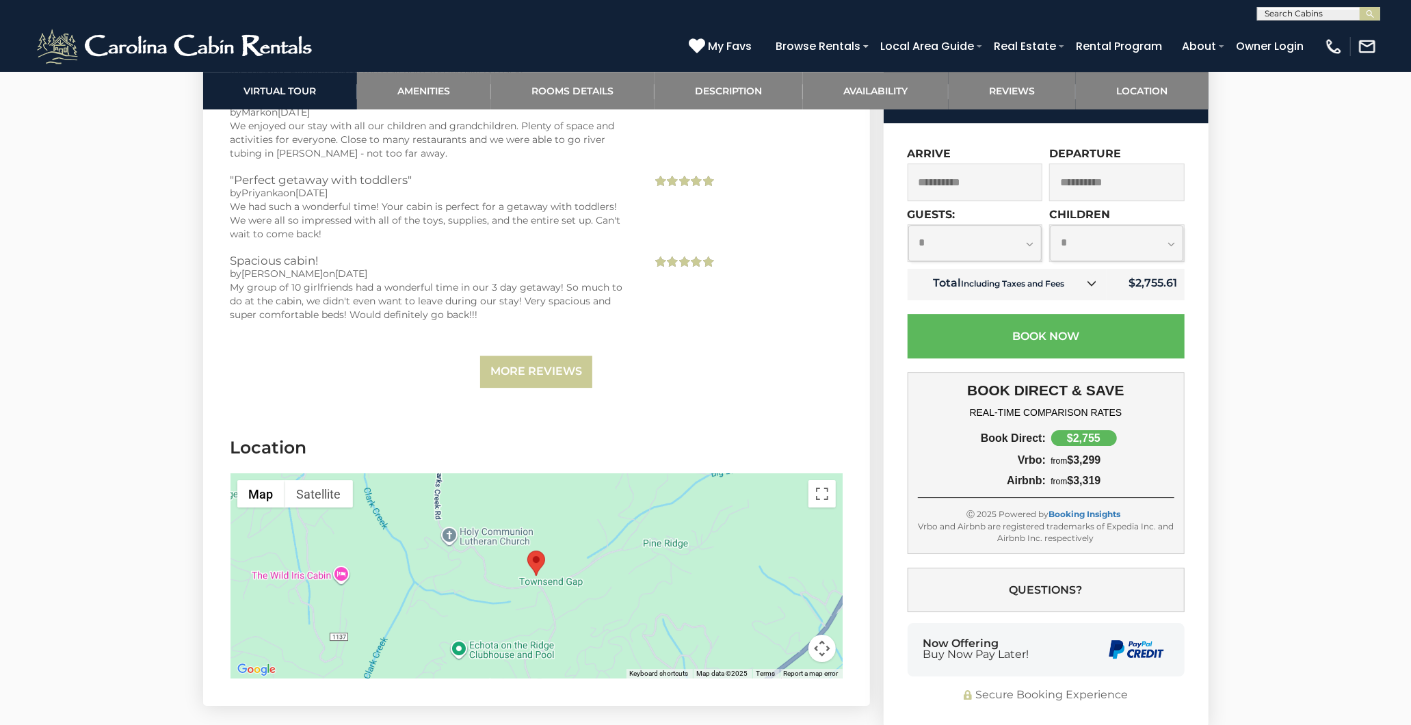
scroll to position [3095, 0]
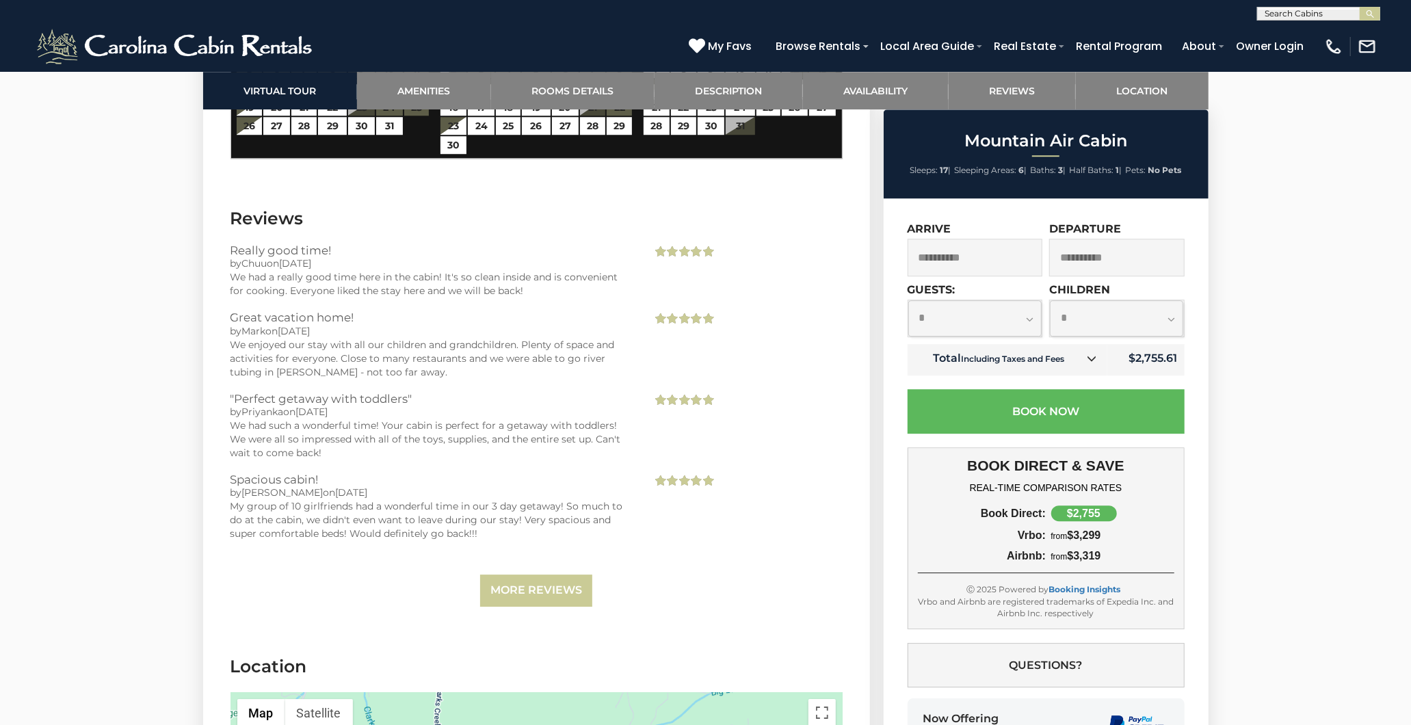
click at [1096, 357] on icon at bounding box center [1092, 359] width 10 height 10
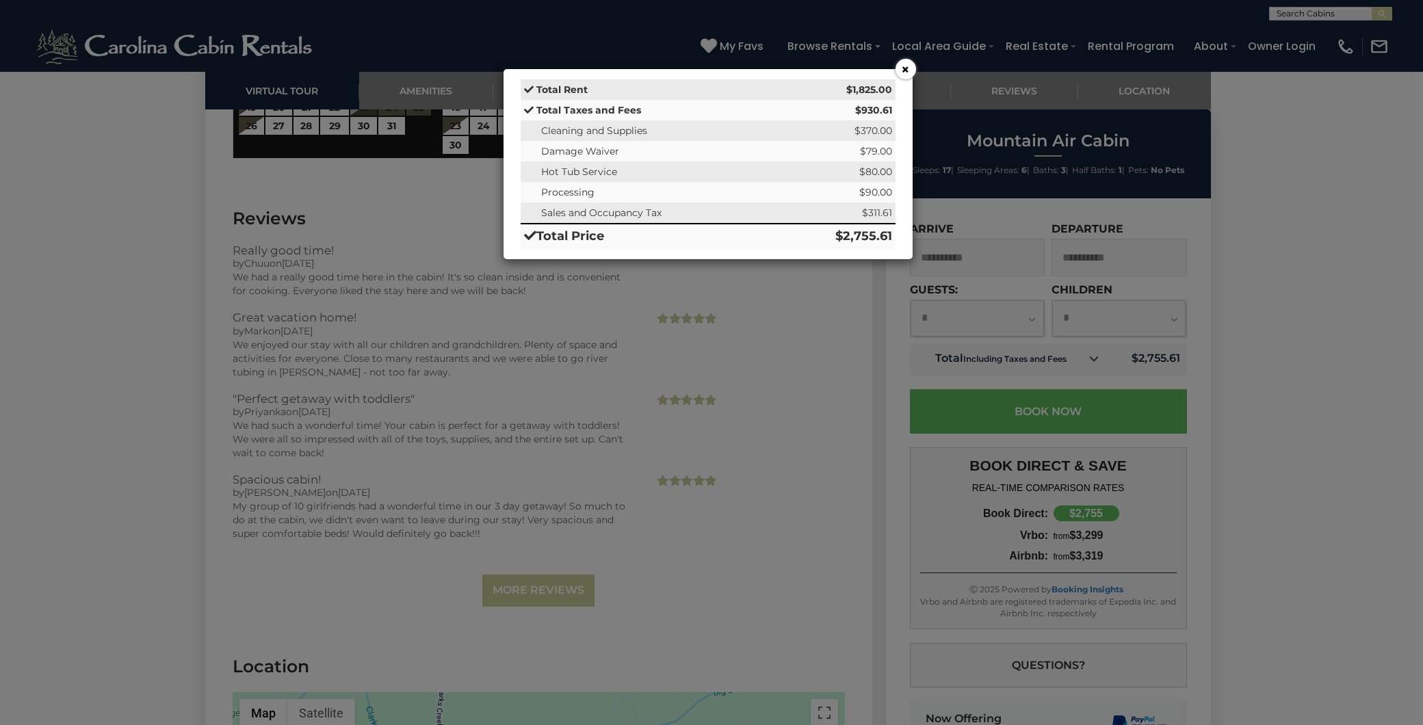
click at [763, 334] on div "× Total Rent $1,825.00 Total Taxes and Fees $930.61 Cleaning and Supplies $370.…" at bounding box center [711, 362] width 1423 height 725
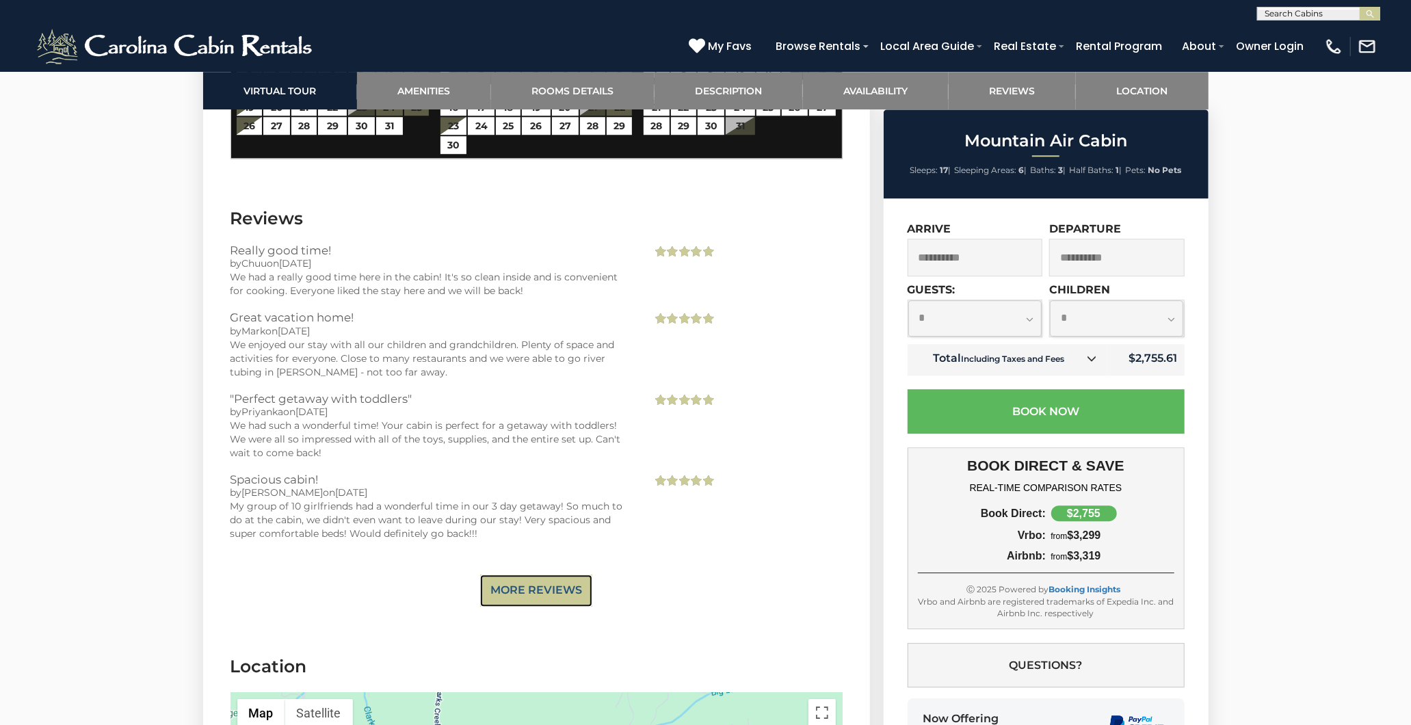
click at [532, 592] on link "More Reviews" at bounding box center [536, 590] width 112 height 32
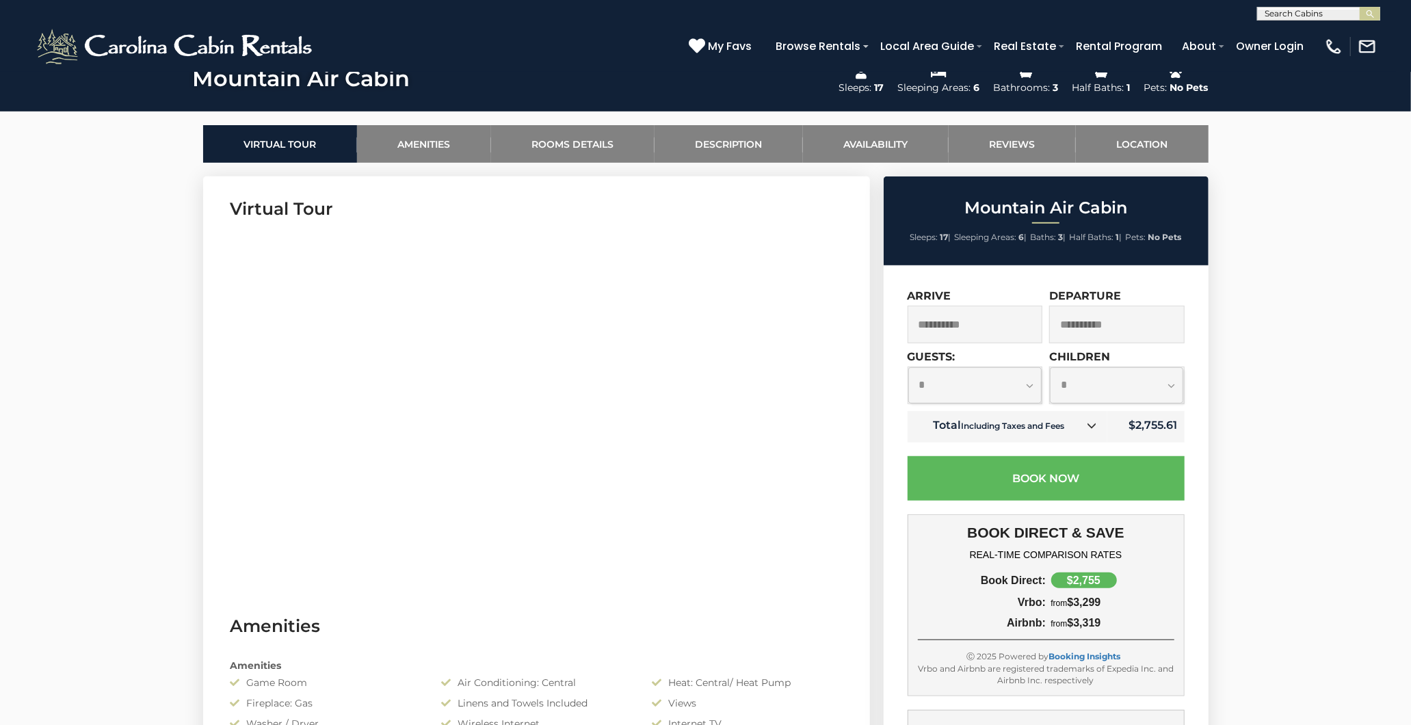
scroll to position [588, 0]
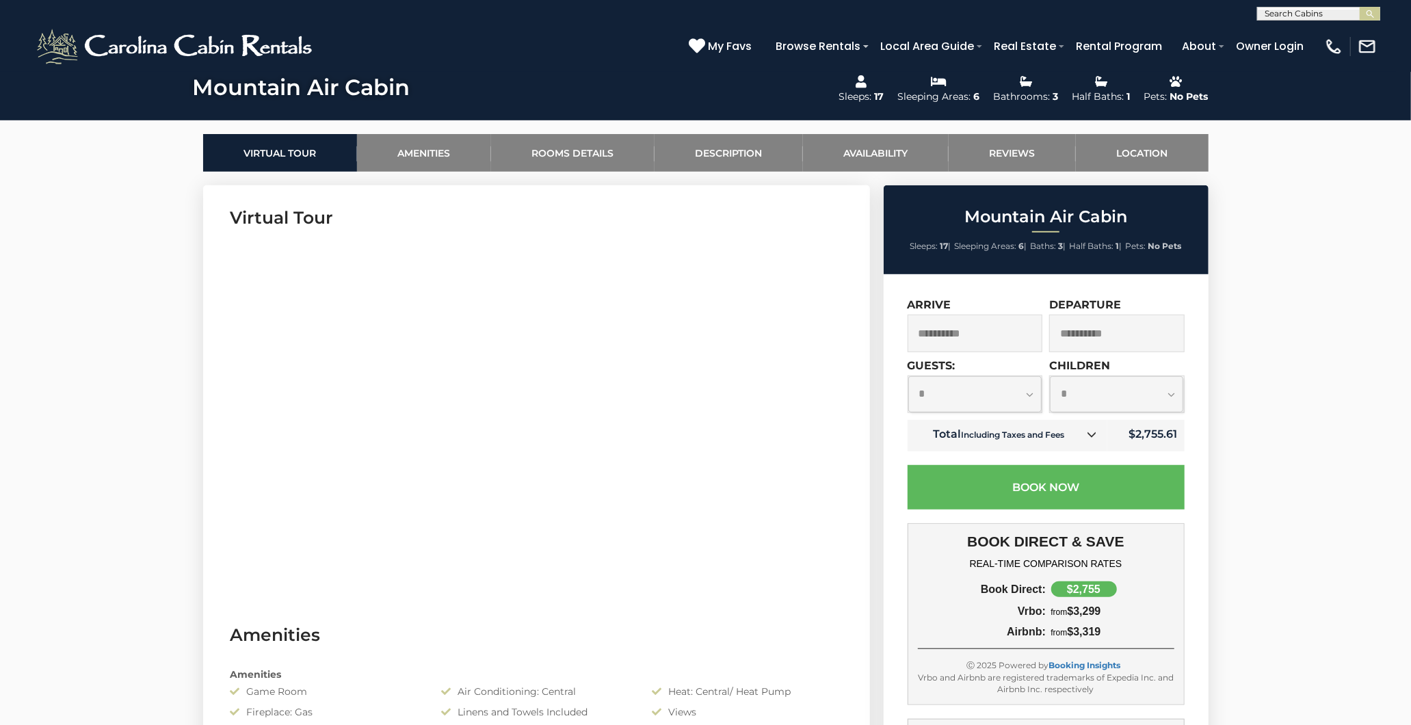
click at [568, 585] on section "Virtual Tour" at bounding box center [536, 393] width 667 height 417
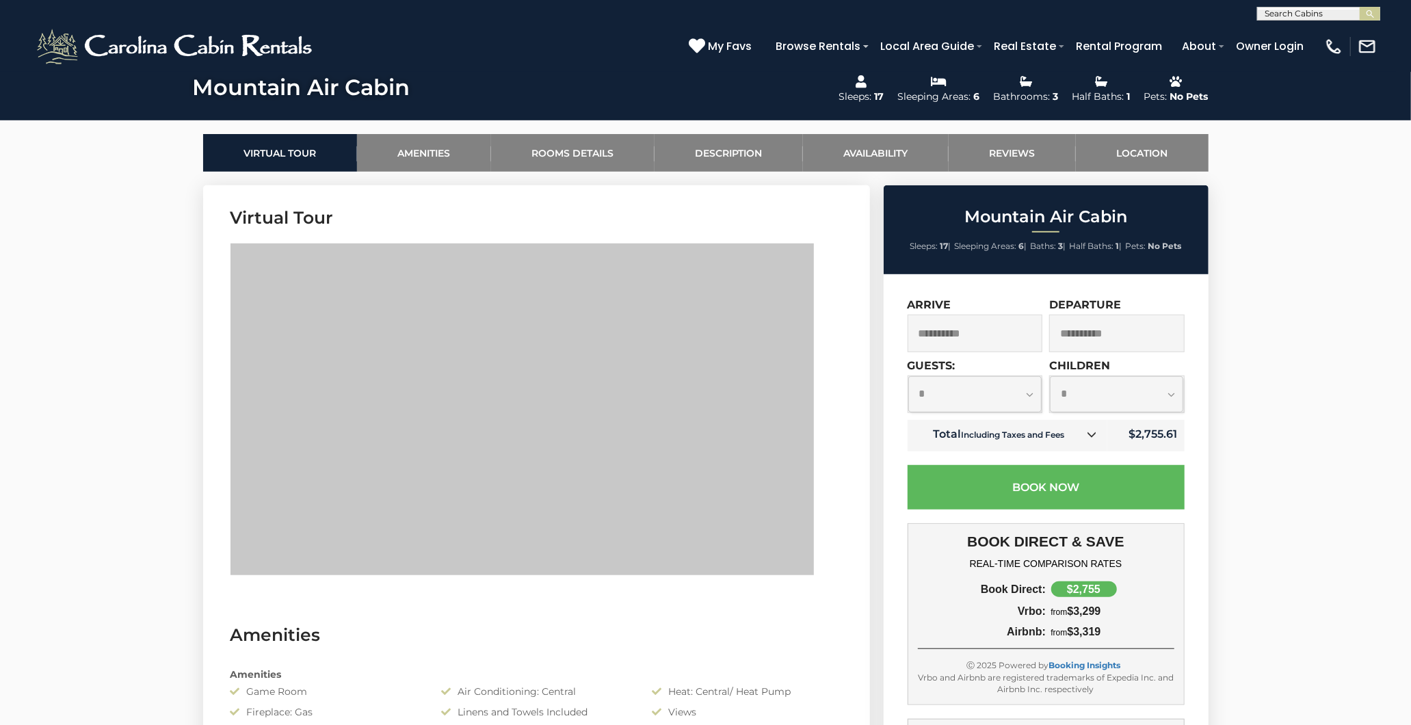
drag, startPoint x: 192, startPoint y: 425, endPoint x: 808, endPoint y: 496, distance: 620.2
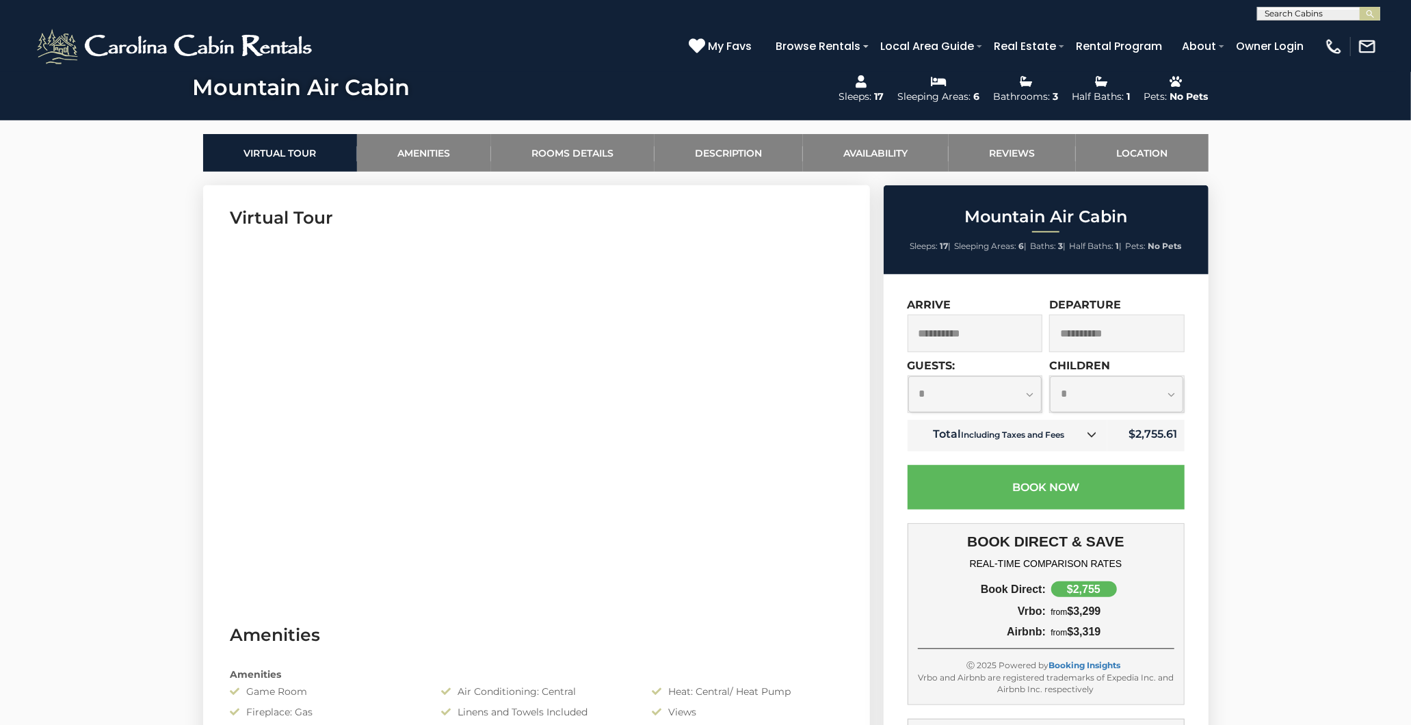
drag, startPoint x: 233, startPoint y: 426, endPoint x: 809, endPoint y: 438, distance: 576.7
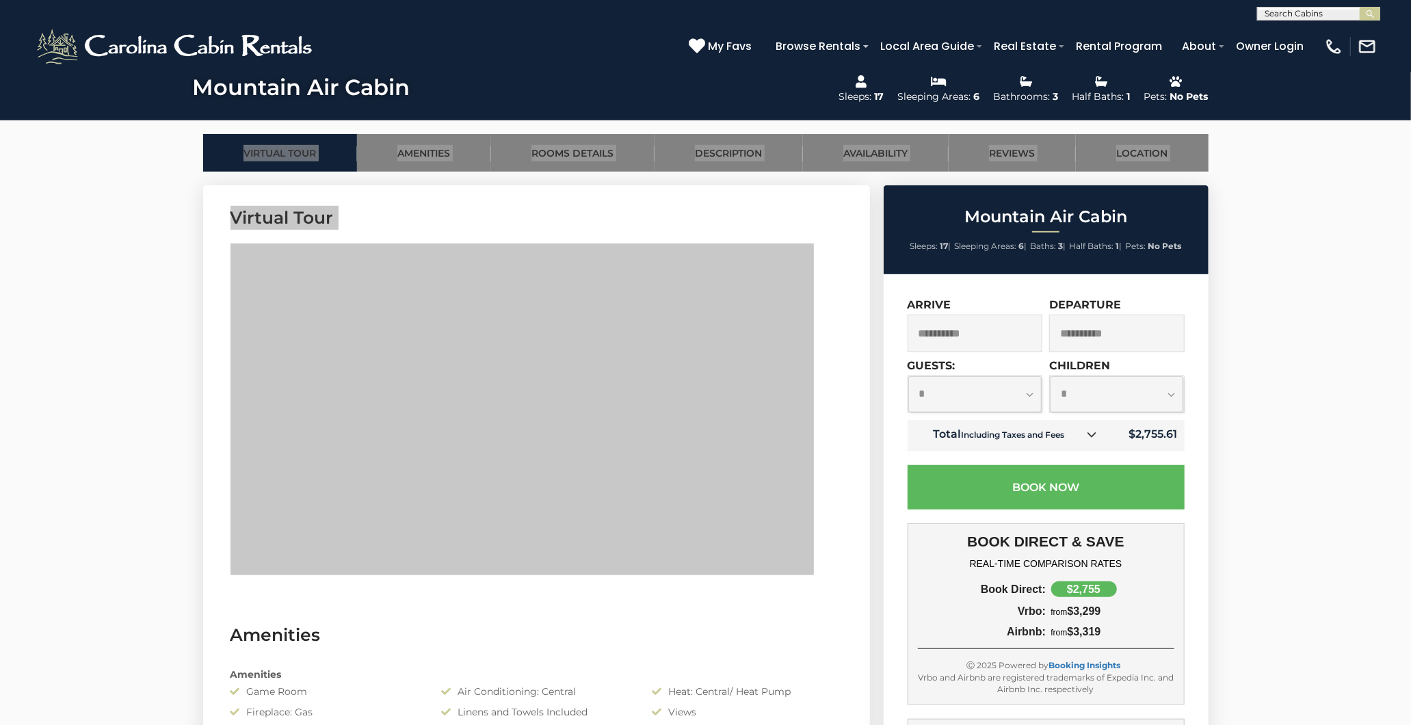
drag, startPoint x: 867, startPoint y: 397, endPoint x: 157, endPoint y: 414, distance: 709.4
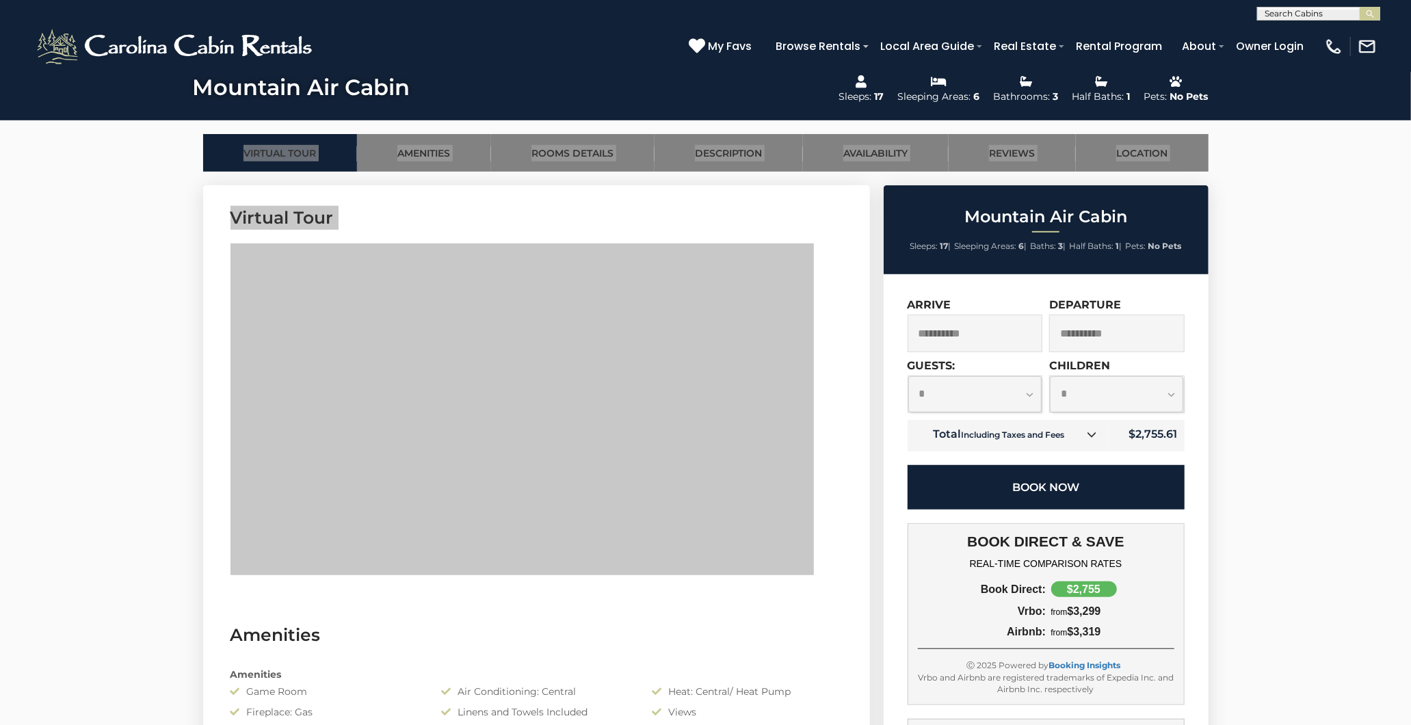
drag, startPoint x: 838, startPoint y: 374, endPoint x: 1130, endPoint y: 502, distance: 318.8
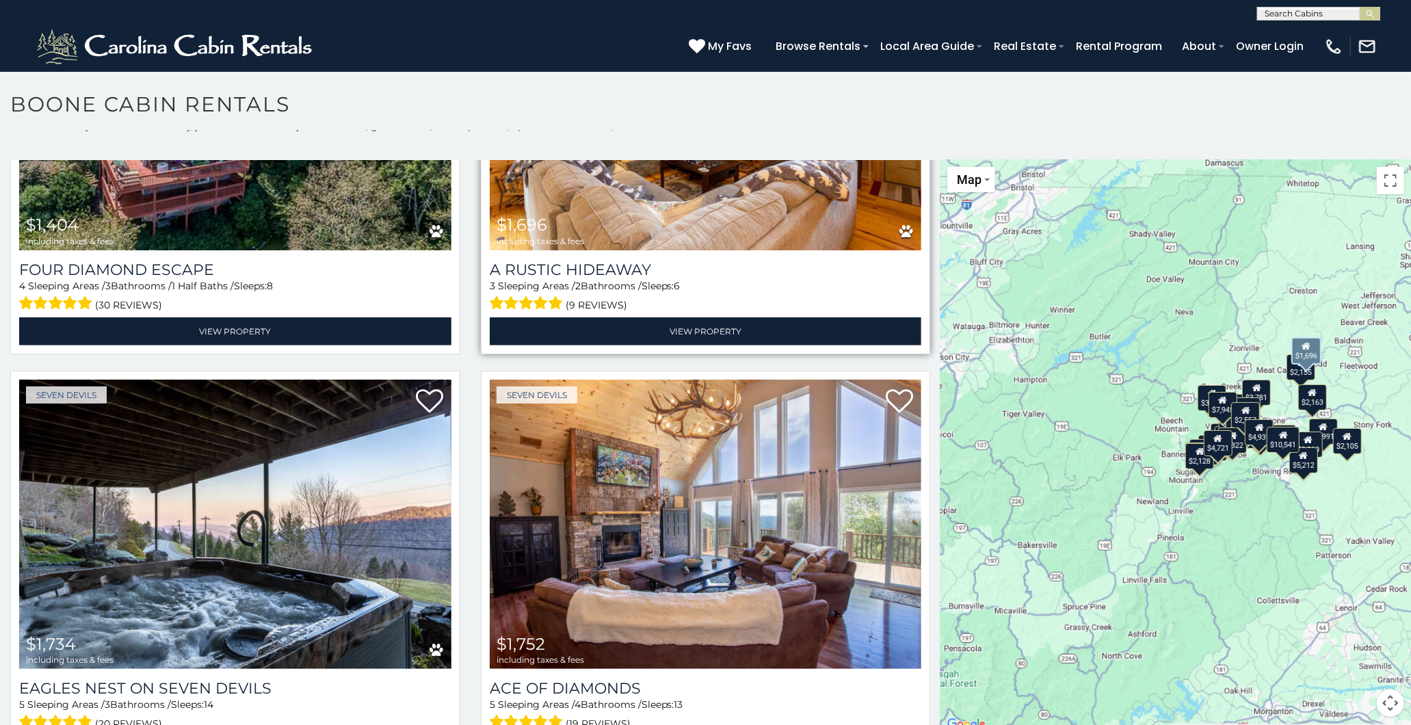
scroll to position [5091, 0]
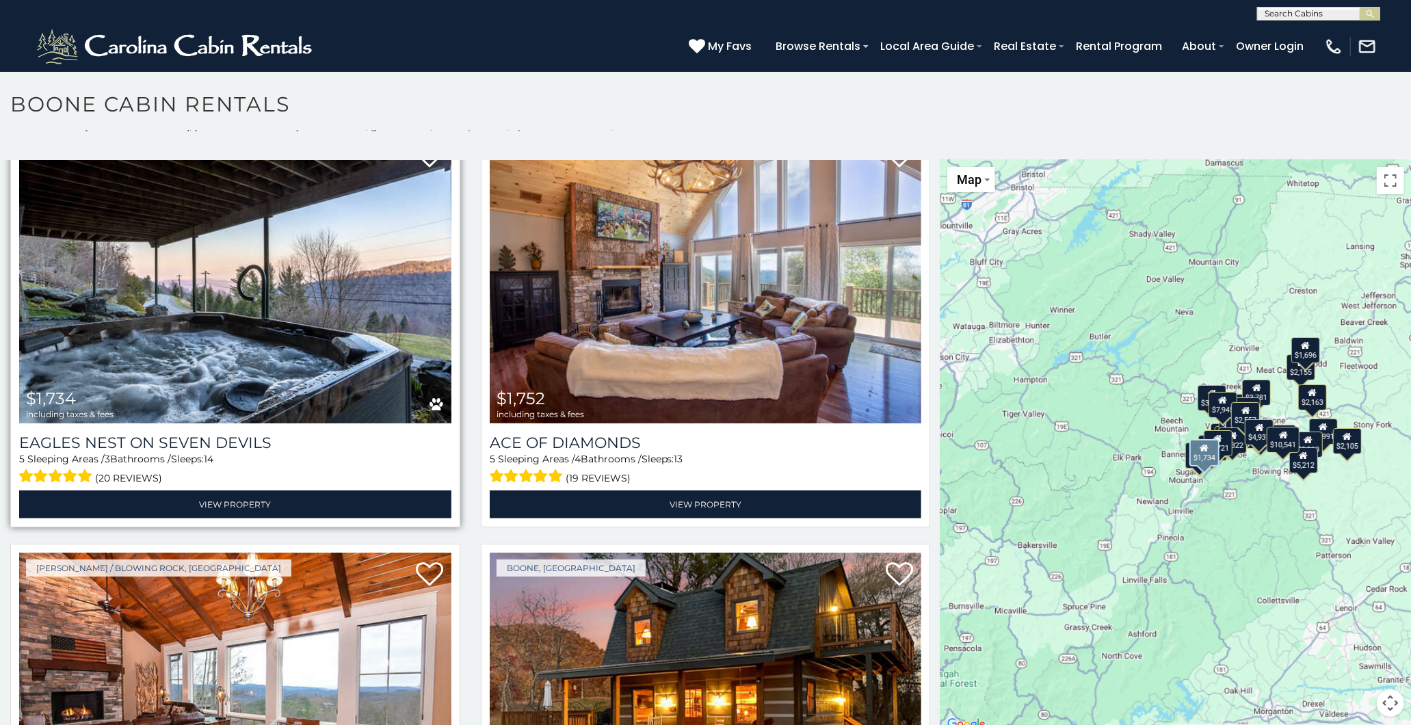
click at [132, 289] on img at bounding box center [235, 278] width 432 height 289
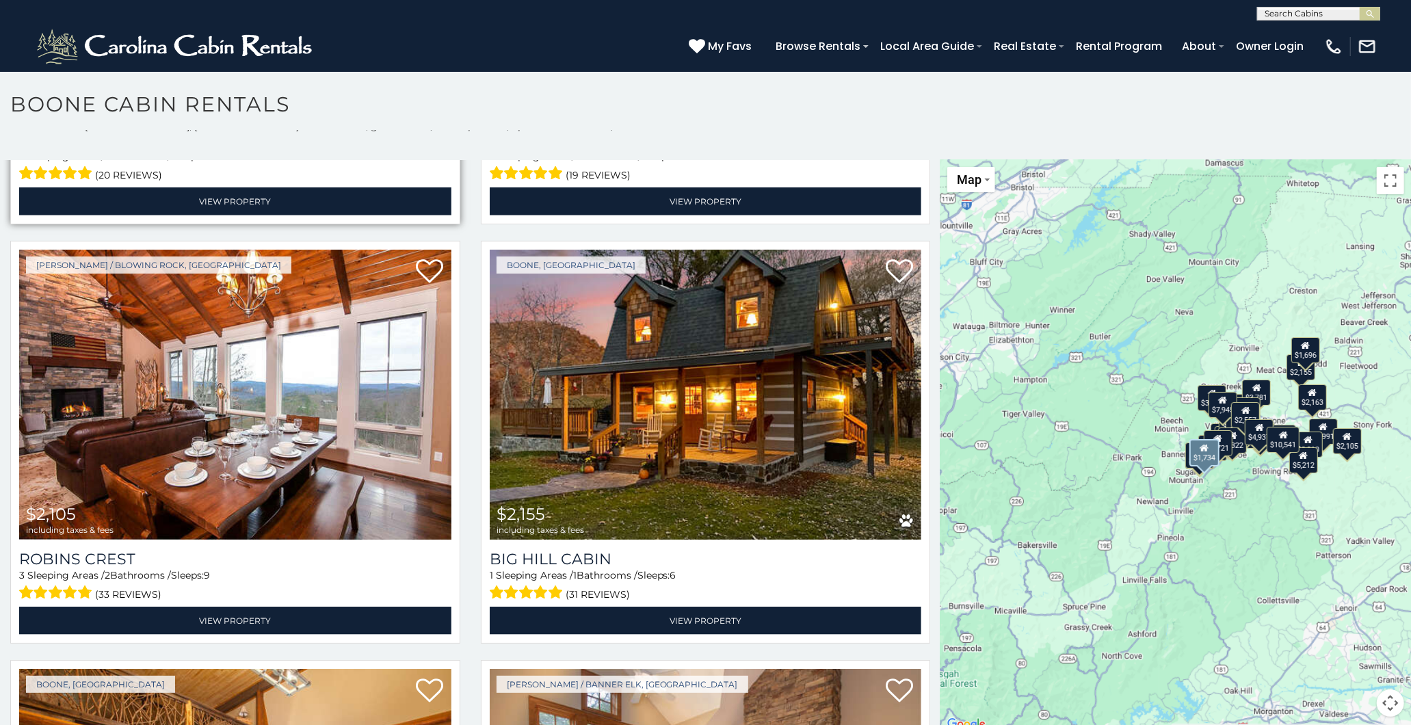
scroll to position [5395, 0]
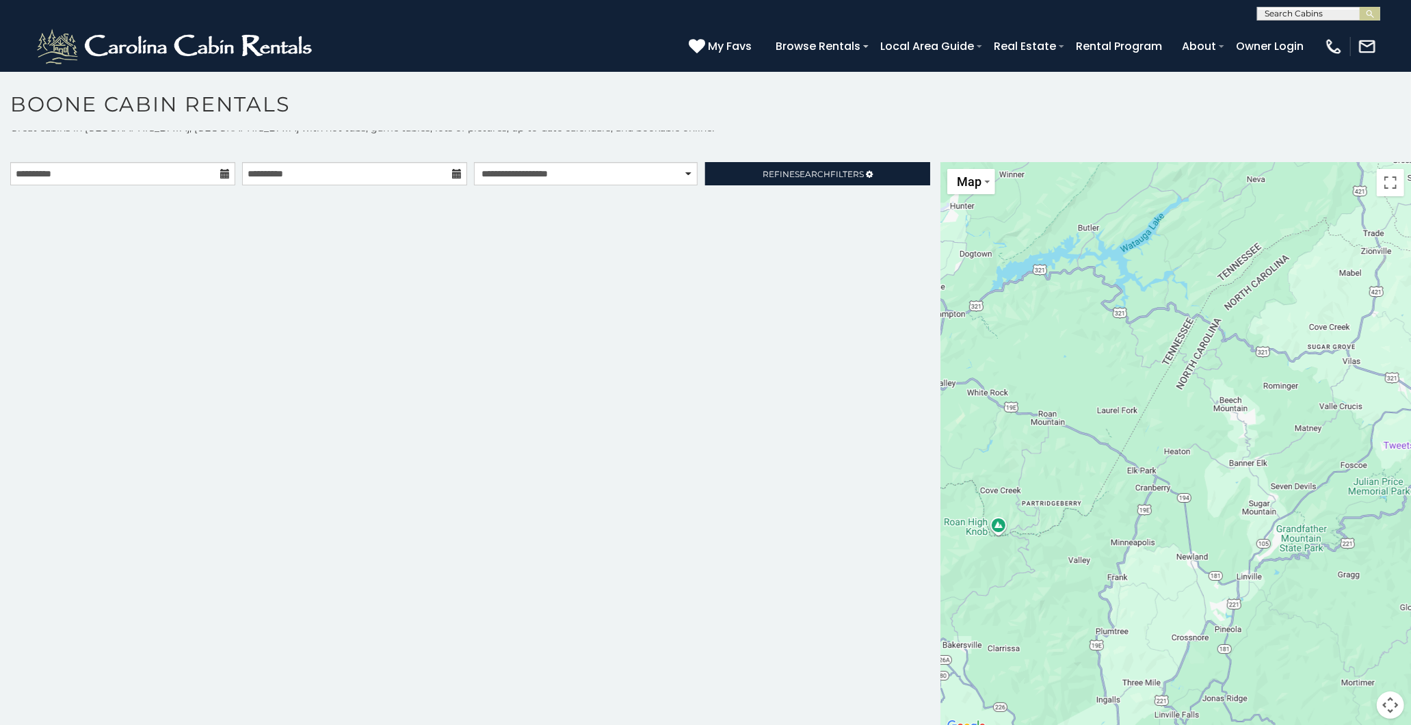
scroll to position [12, 0]
click at [246, 441] on div "**********" at bounding box center [470, 446] width 940 height 573
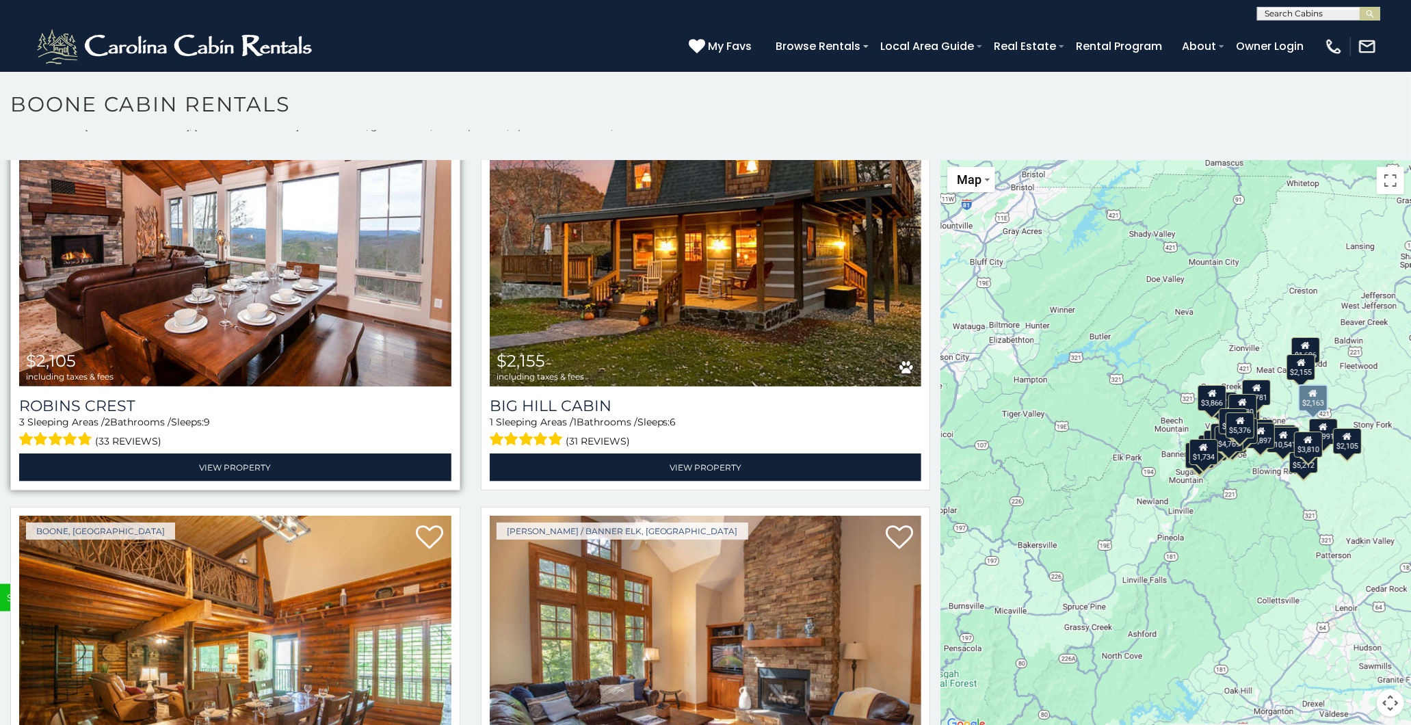
scroll to position [5673, 0]
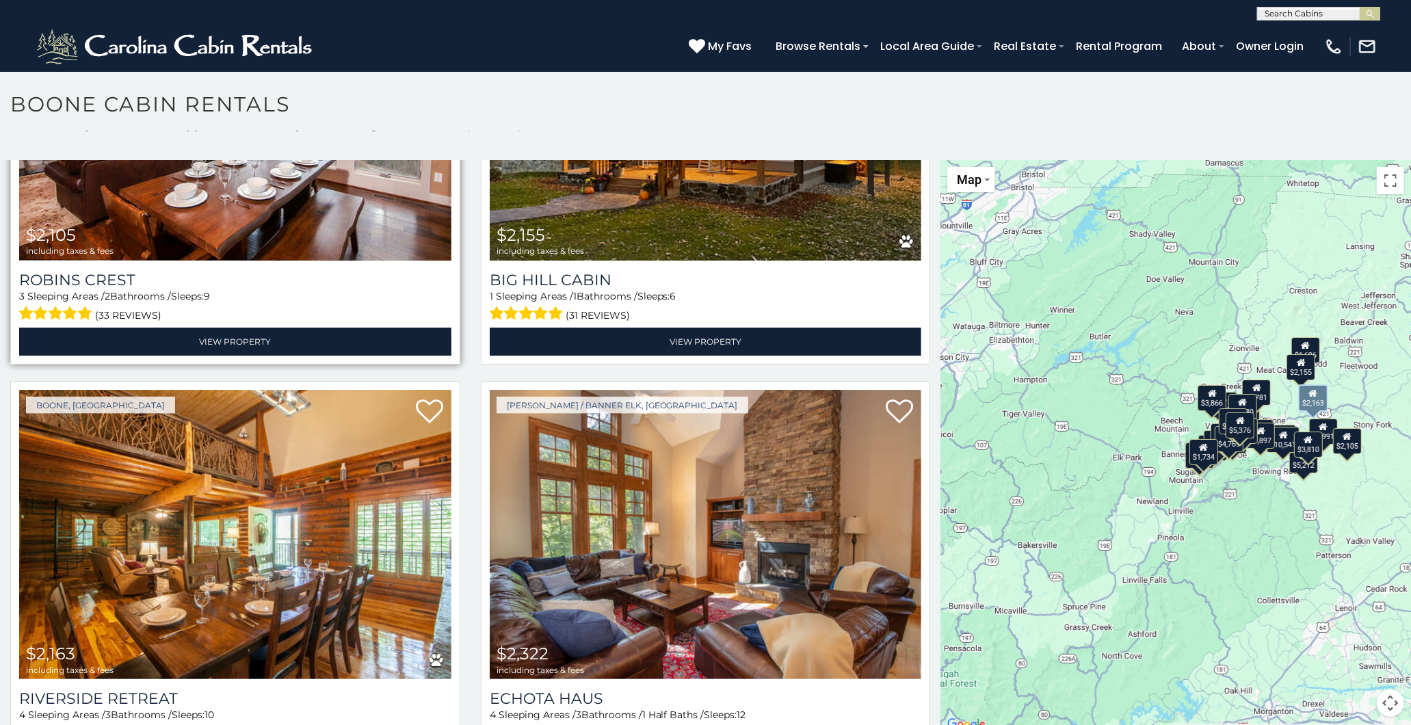
scroll to position [8, 0]
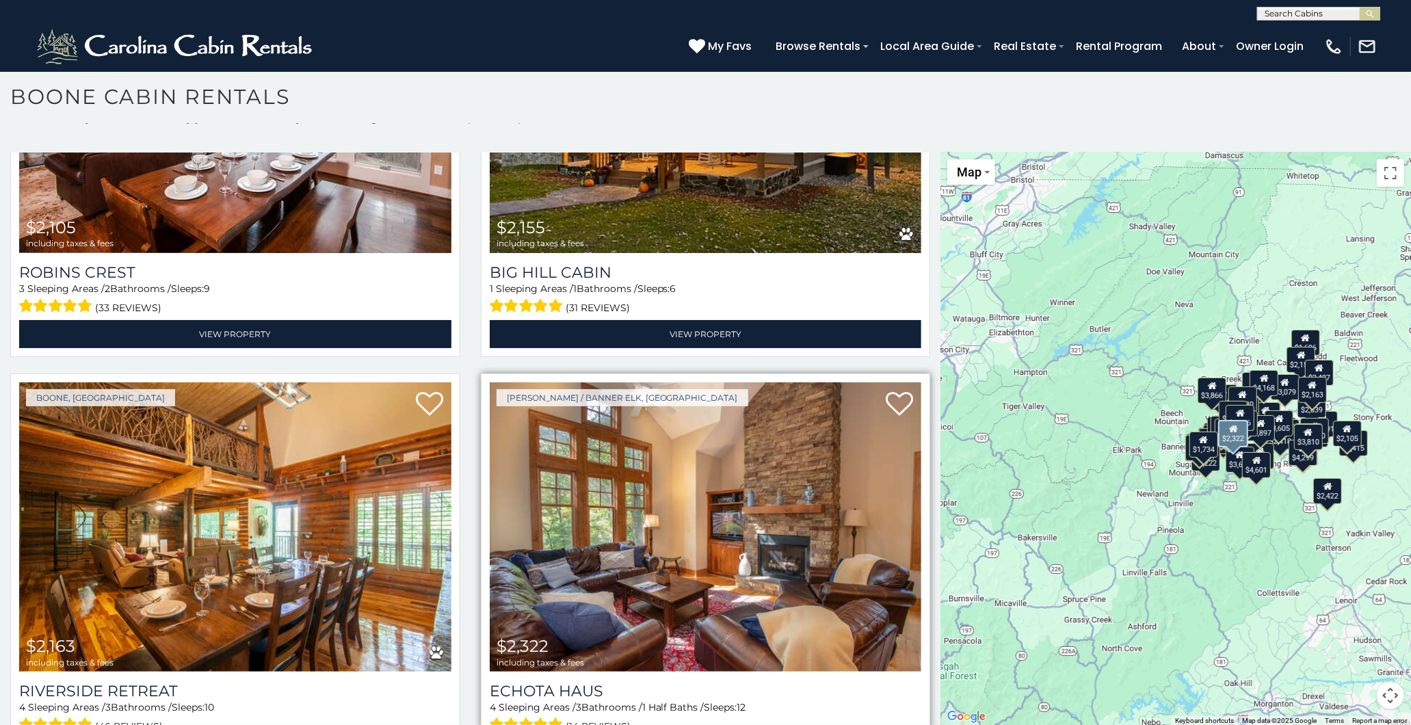
click at [775, 523] on img at bounding box center [706, 526] width 432 height 289
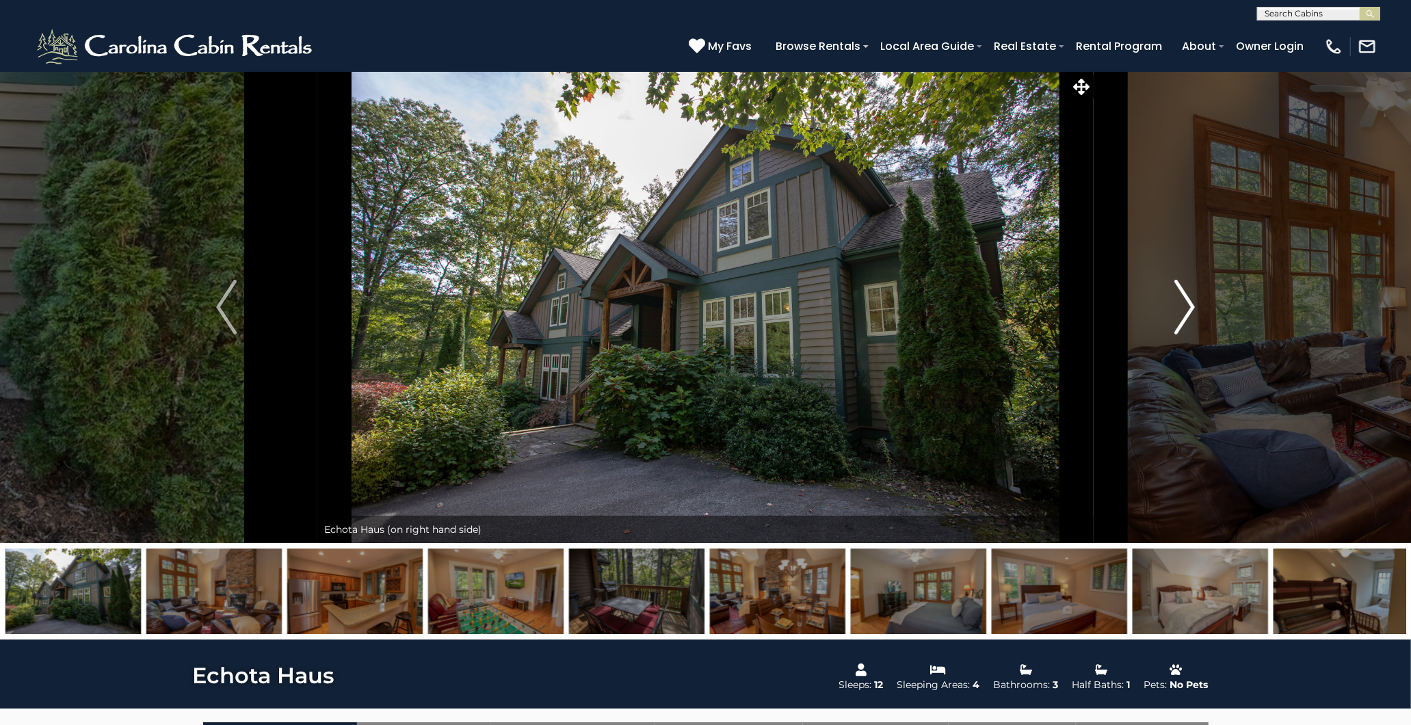
click at [1186, 304] on img "Next" at bounding box center [1184, 307] width 21 height 55
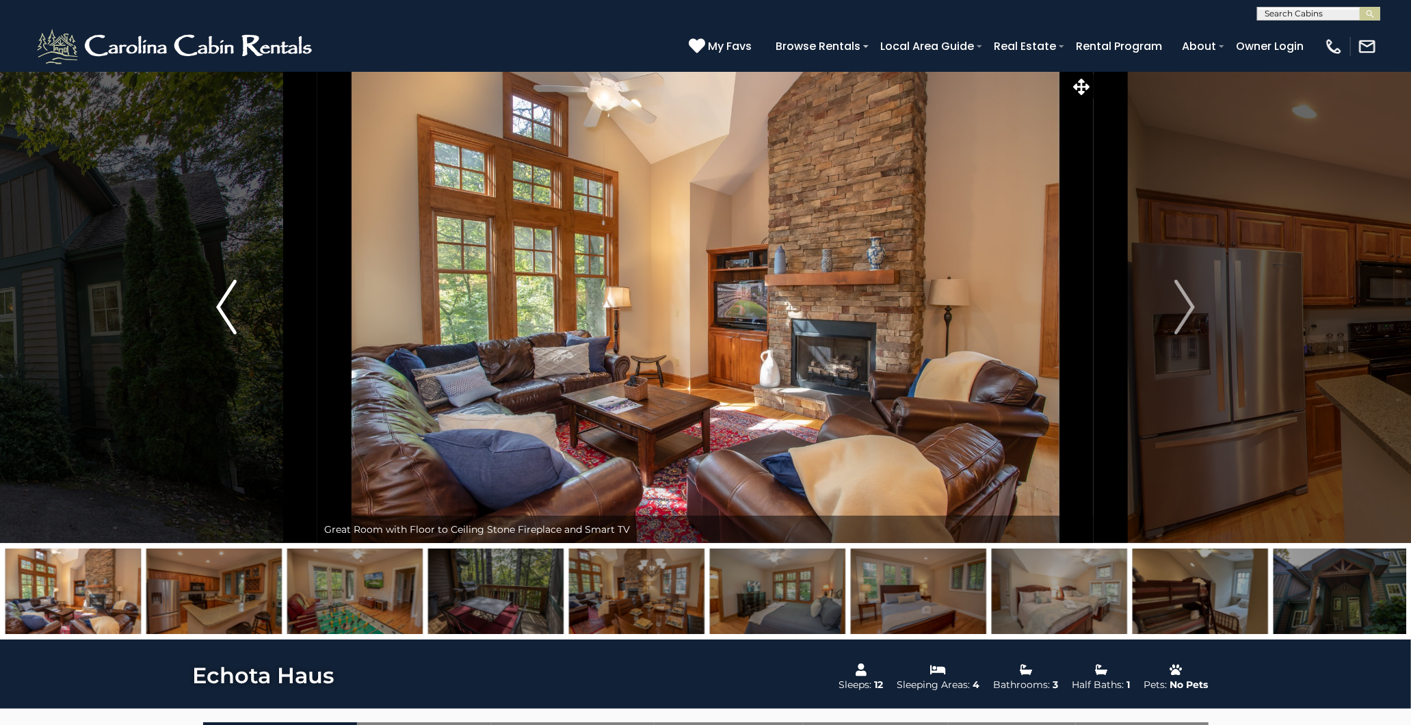
click at [209, 294] on button "Previous" at bounding box center [226, 307] width 182 height 472
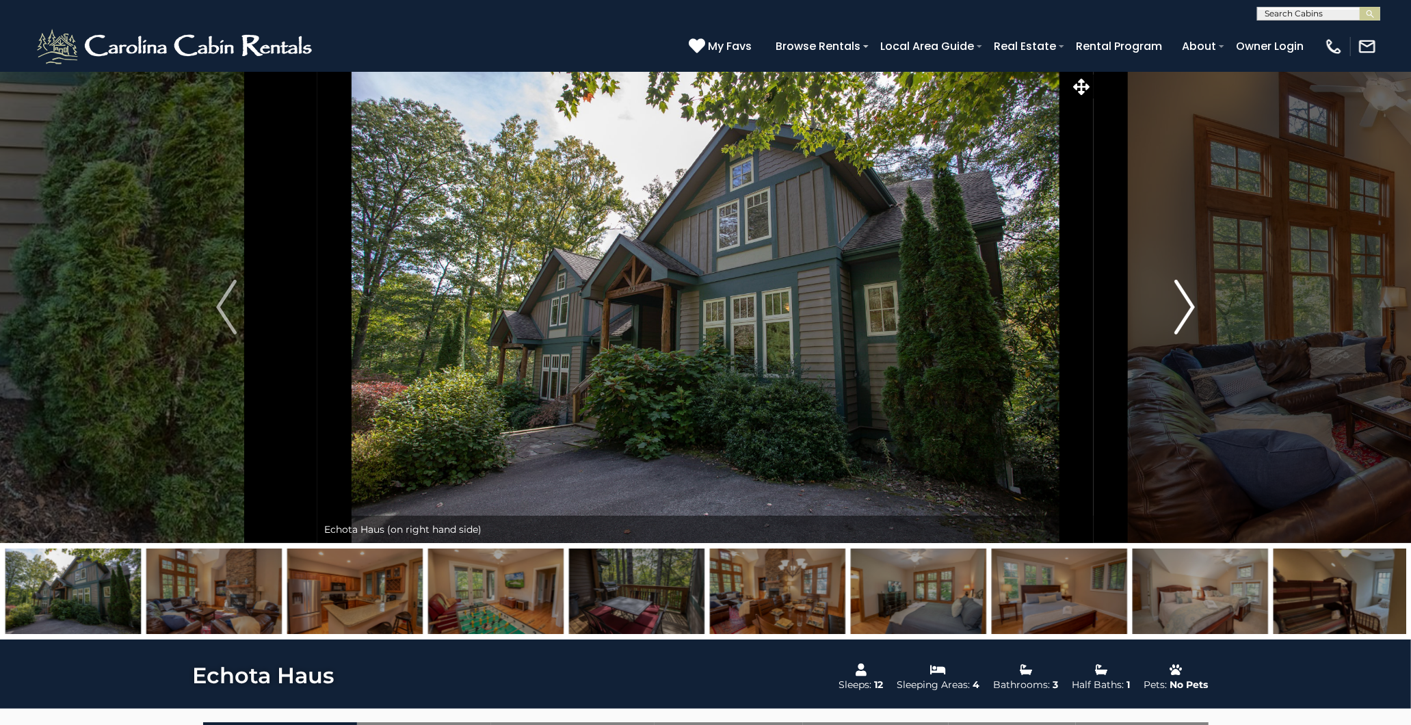
click at [1188, 305] on img "Next" at bounding box center [1184, 307] width 21 height 55
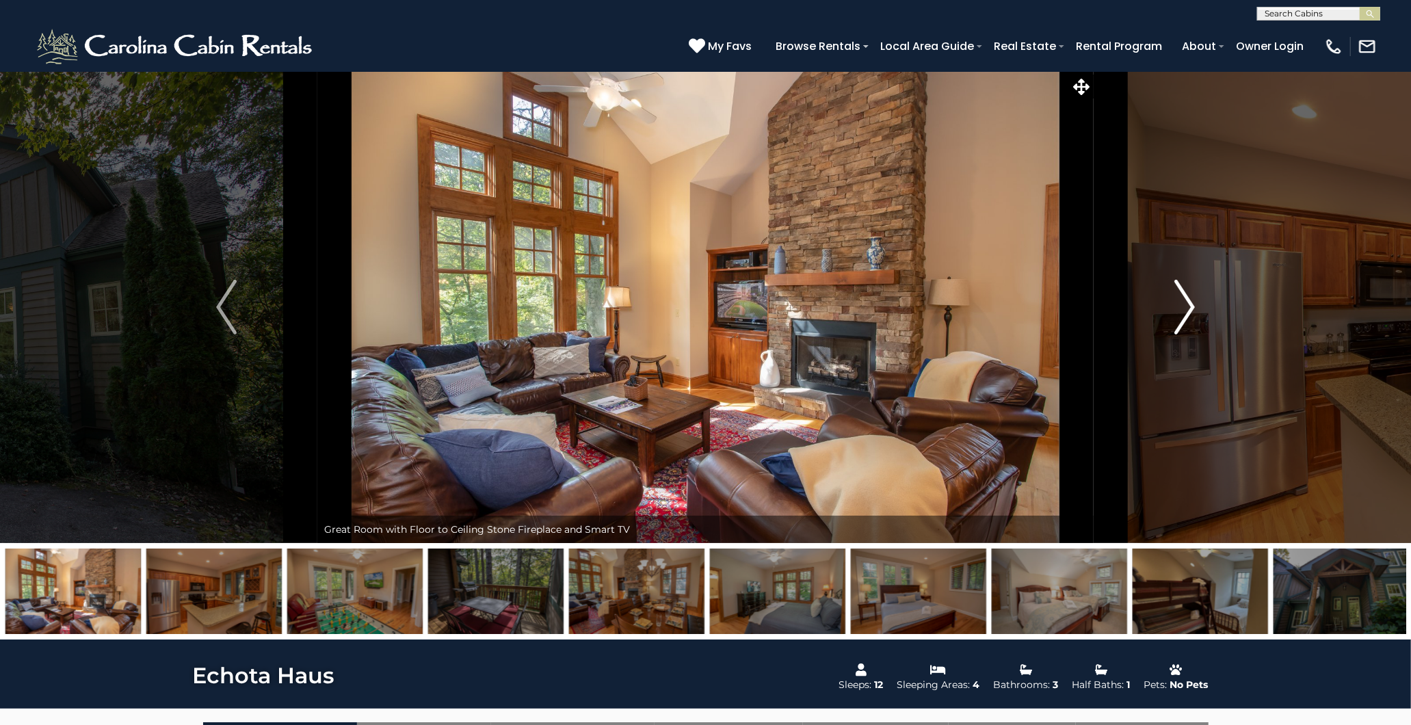
click at [1187, 305] on img "Next" at bounding box center [1184, 307] width 21 height 55
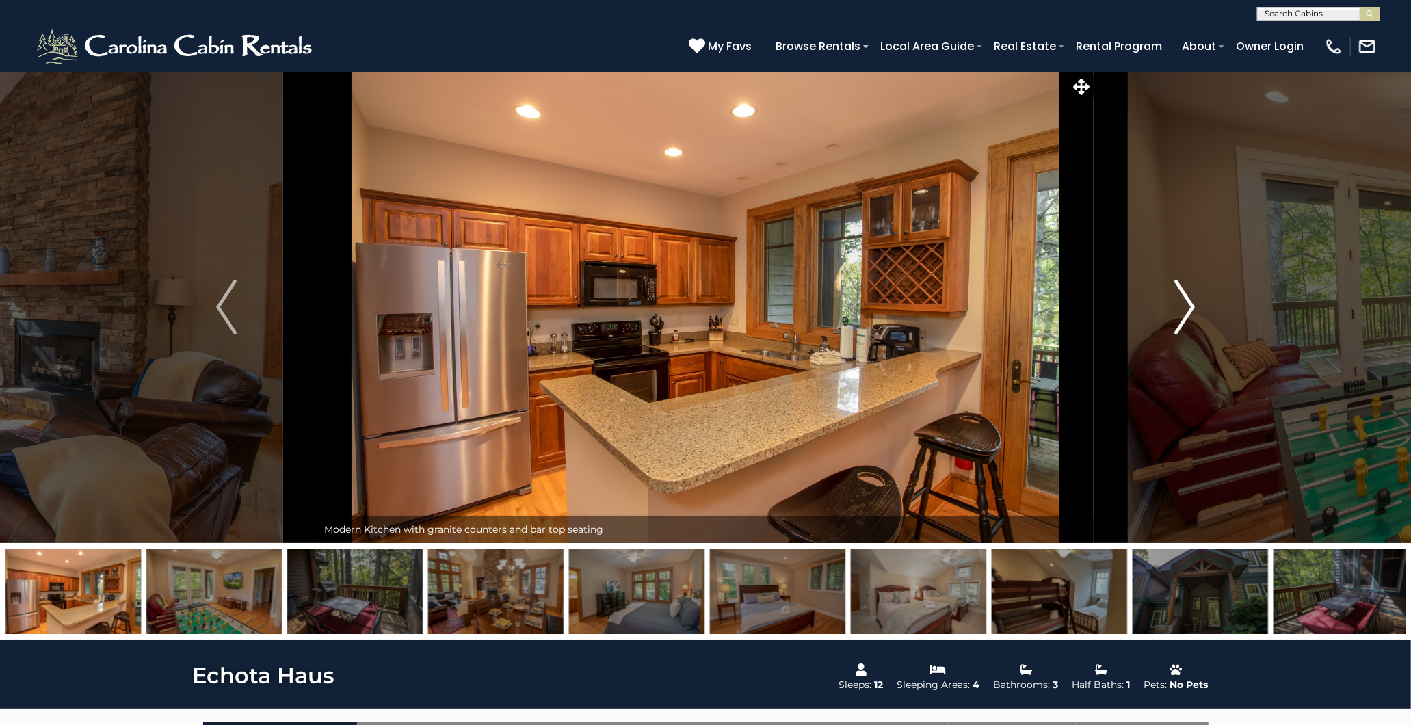
click at [1187, 305] on img "Next" at bounding box center [1184, 307] width 21 height 55
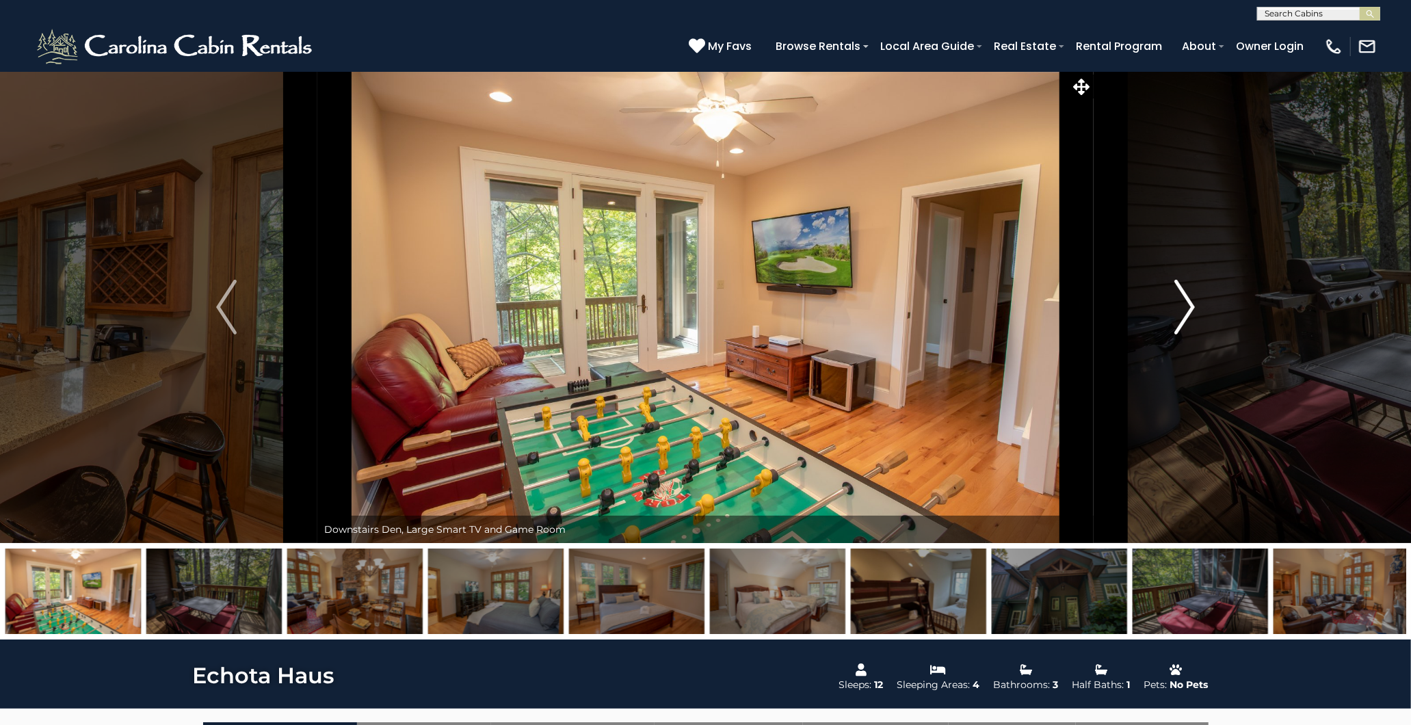
click at [1187, 305] on img "Next" at bounding box center [1184, 307] width 21 height 55
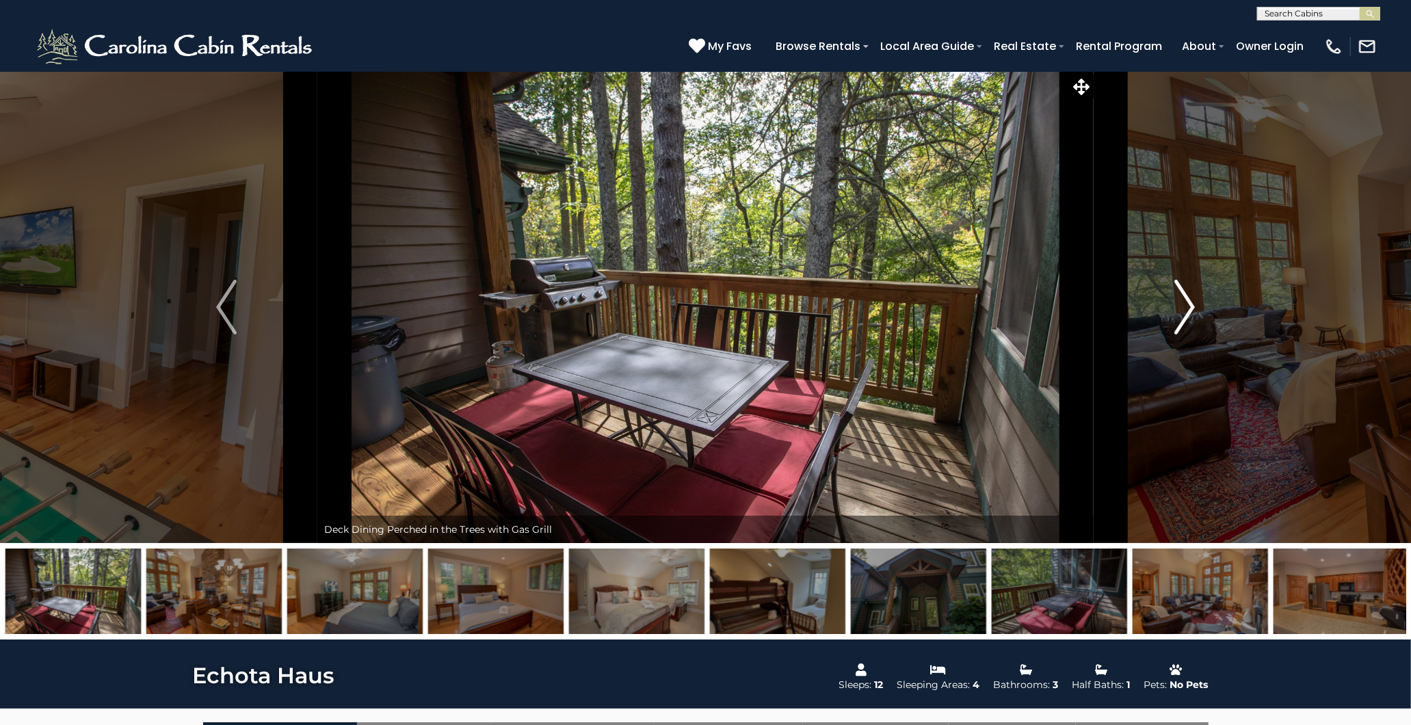
click at [1187, 305] on img "Next" at bounding box center [1184, 307] width 21 height 55
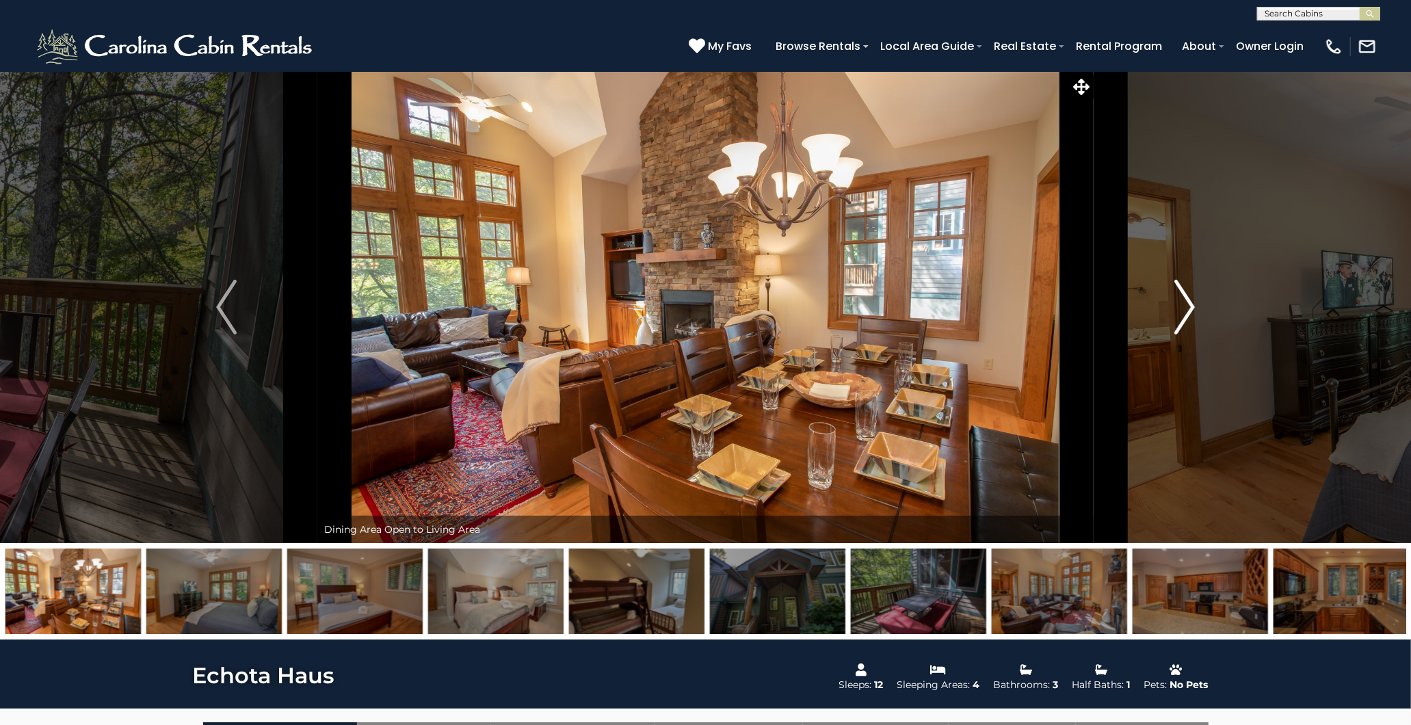
click at [1187, 305] on img "Next" at bounding box center [1184, 307] width 21 height 55
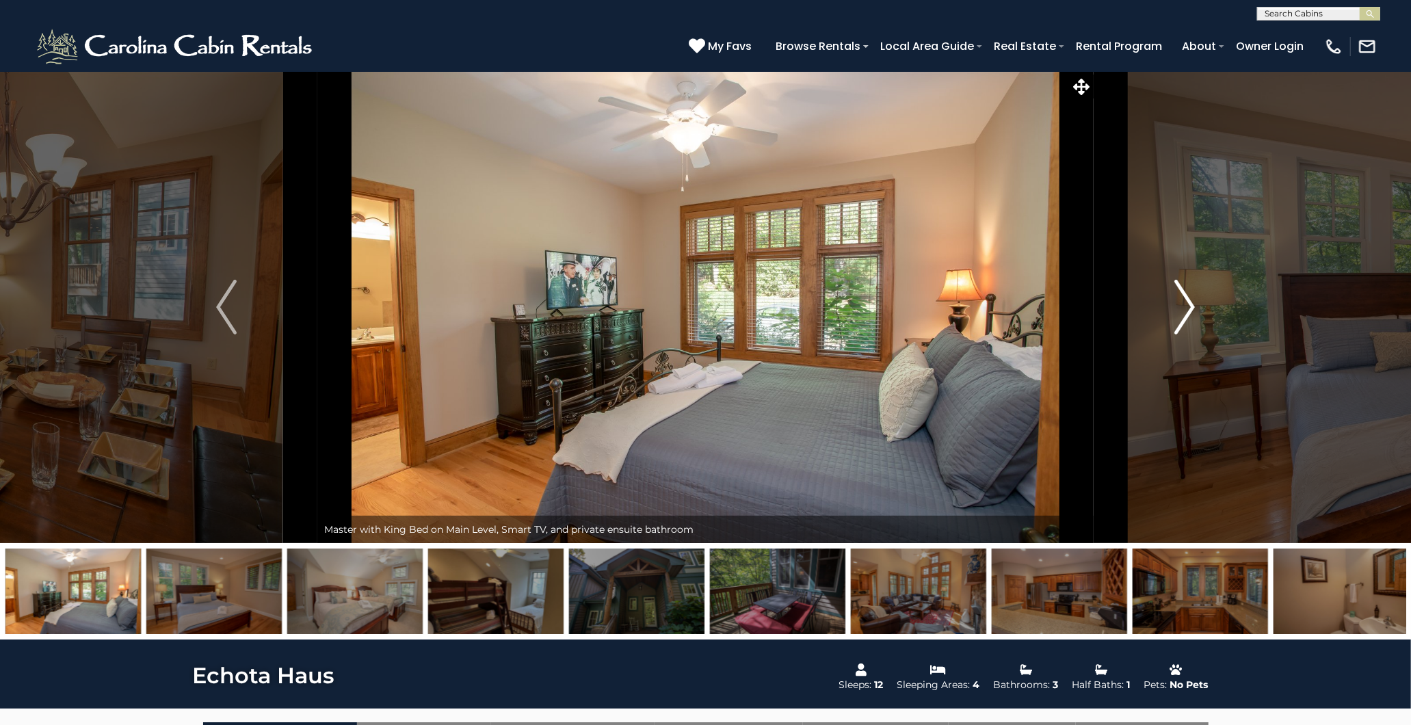
click at [1187, 305] on img "Next" at bounding box center [1184, 307] width 21 height 55
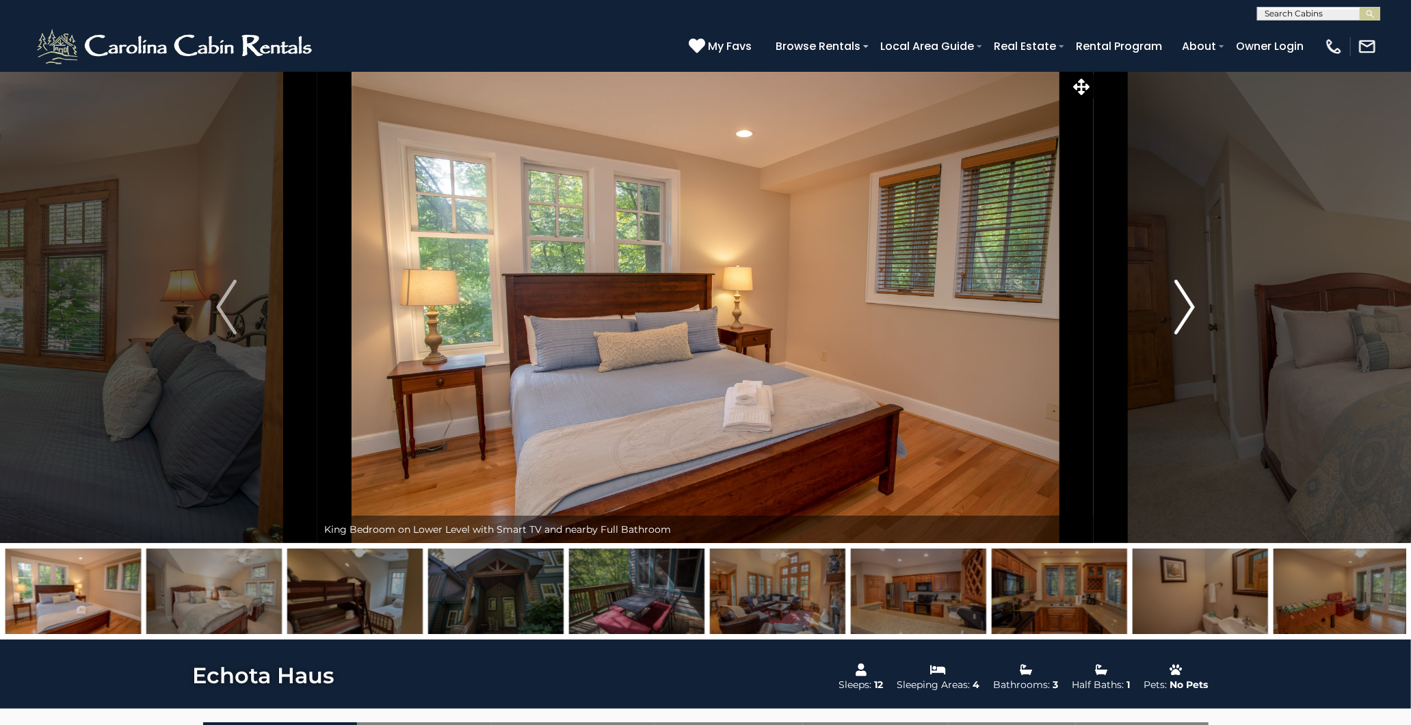
click at [1187, 305] on img "Next" at bounding box center [1184, 307] width 21 height 55
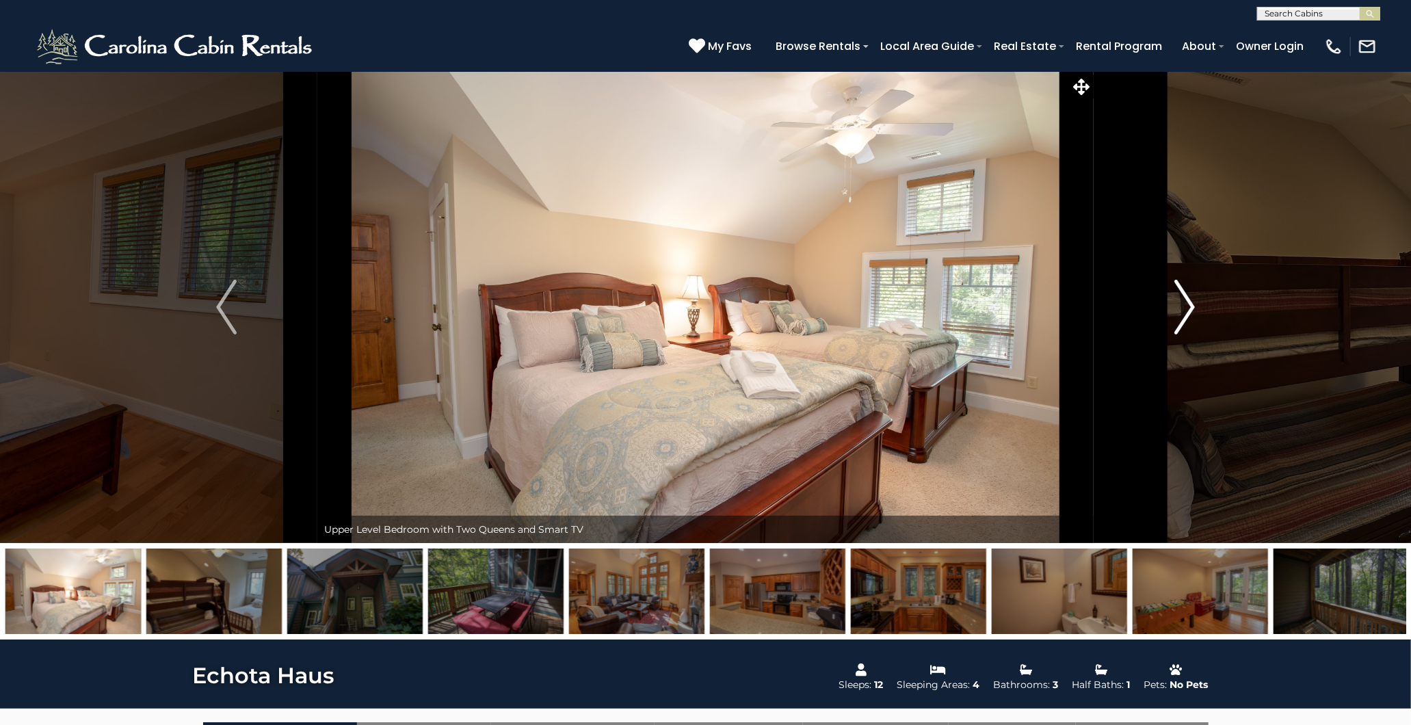
click at [1186, 305] on img "Next" at bounding box center [1184, 307] width 21 height 55
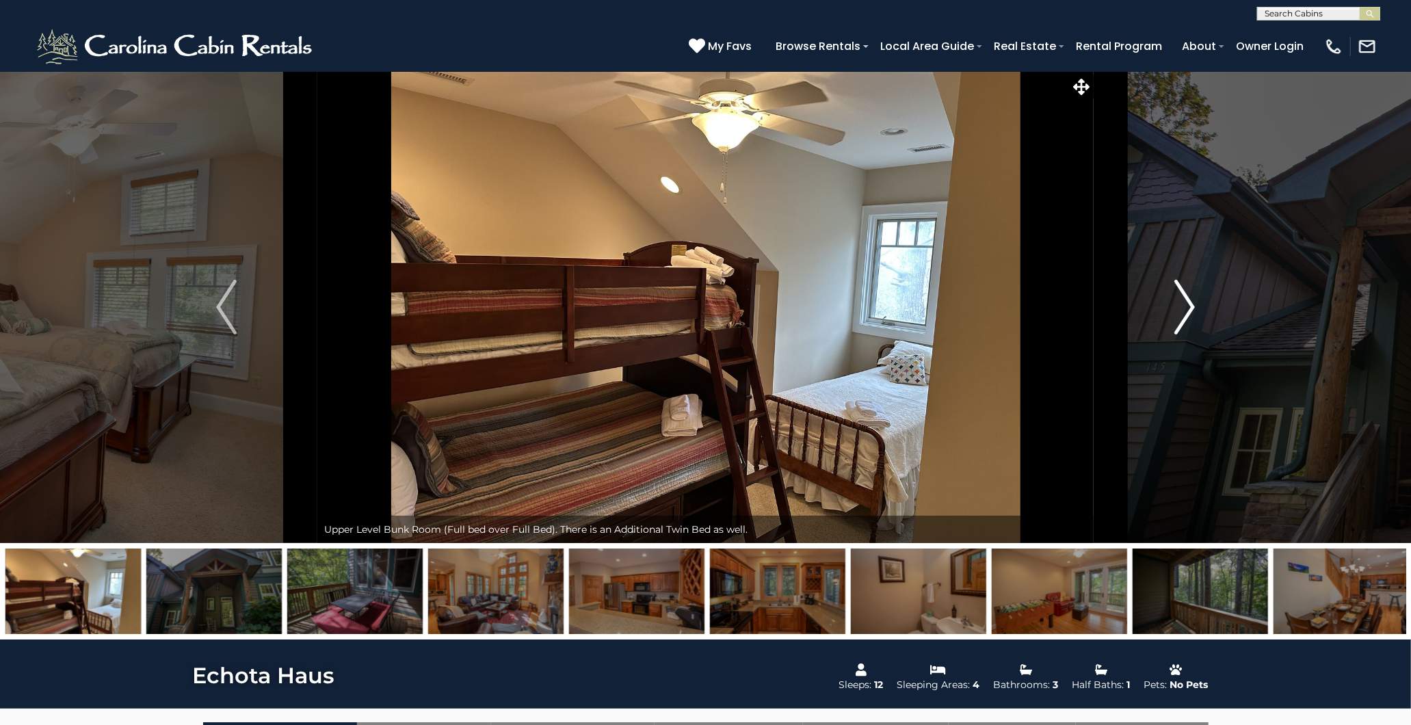
click at [1185, 305] on img "Next" at bounding box center [1184, 307] width 21 height 55
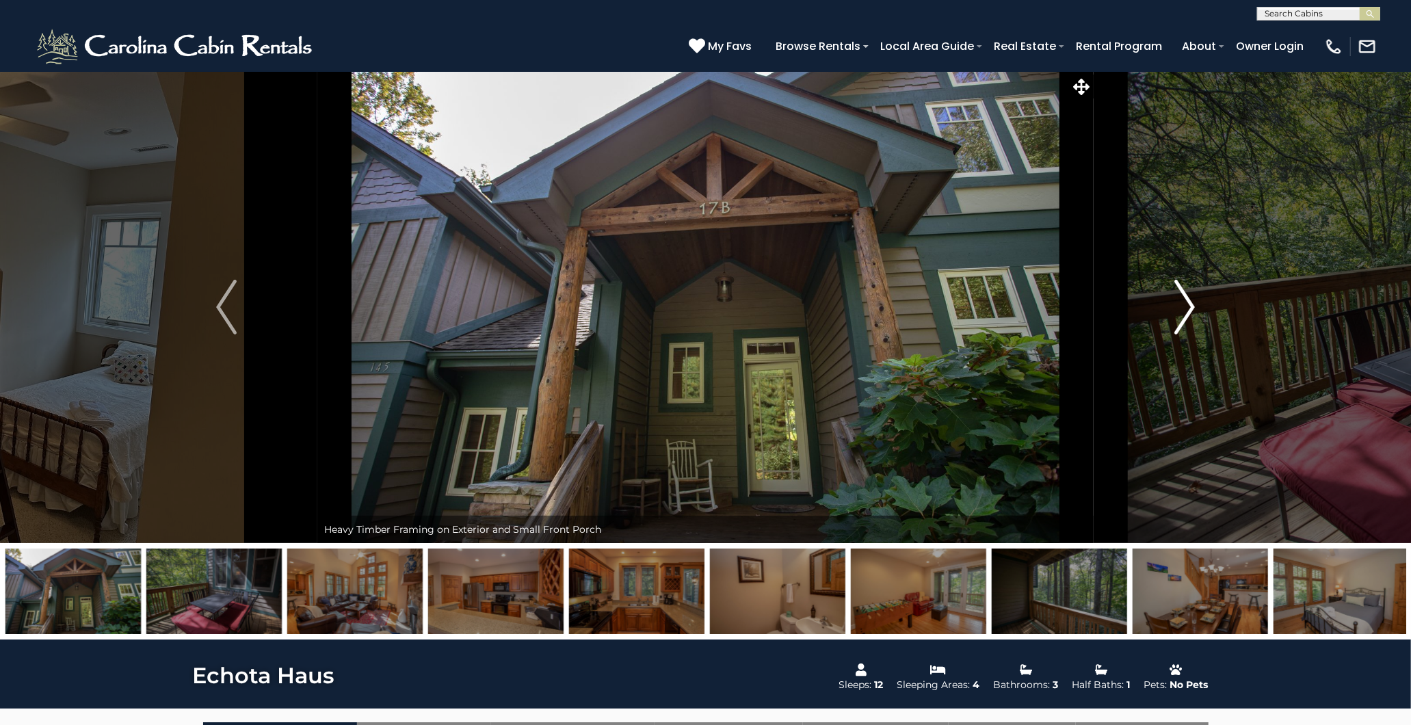
click at [1185, 305] on img "Next" at bounding box center [1184, 307] width 21 height 55
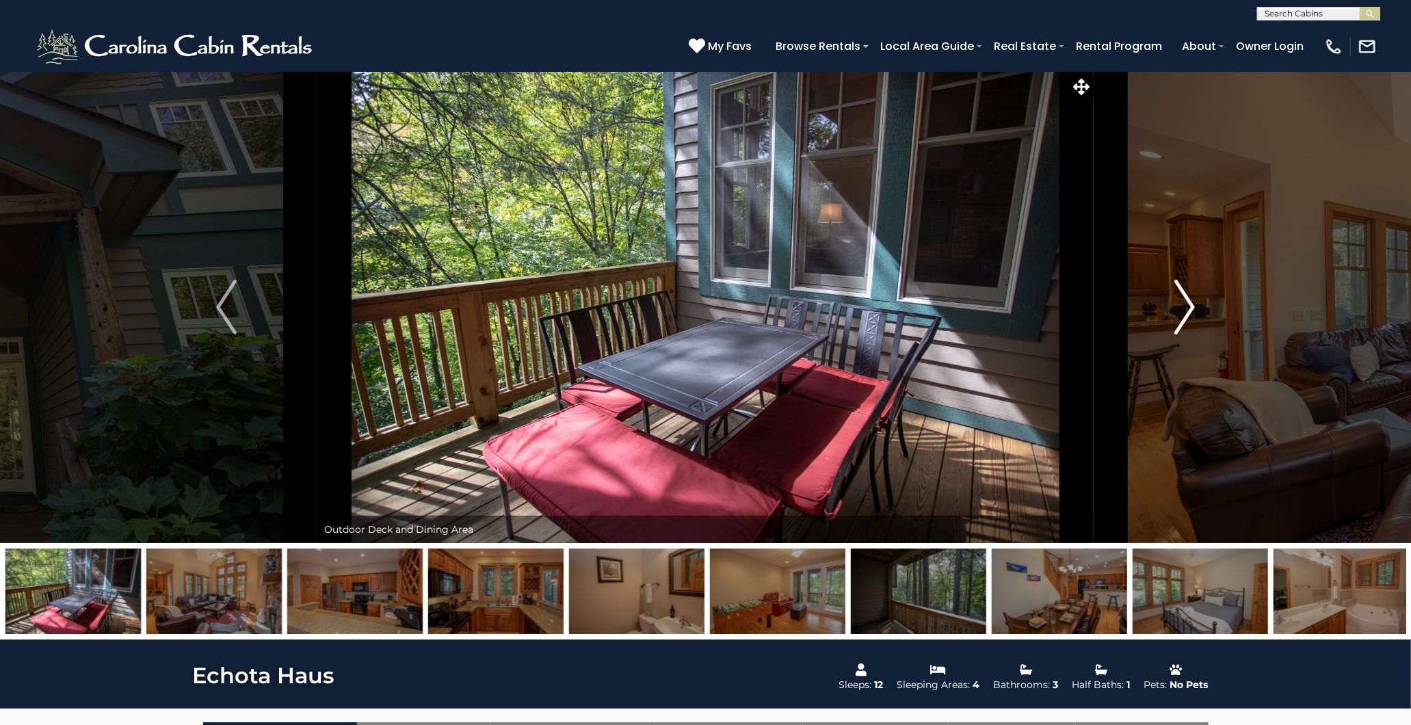
click at [1185, 305] on img "Next" at bounding box center [1184, 307] width 21 height 55
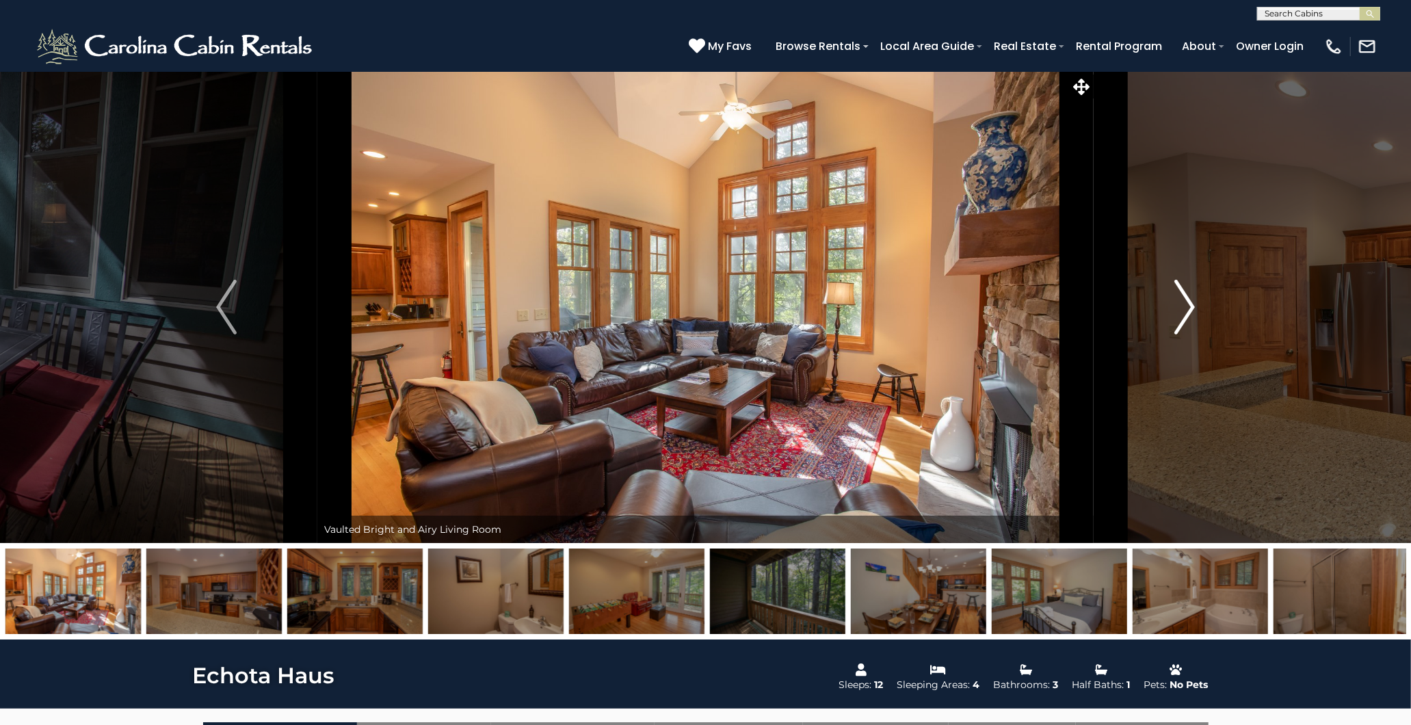
click at [1185, 305] on img "Next" at bounding box center [1184, 307] width 21 height 55
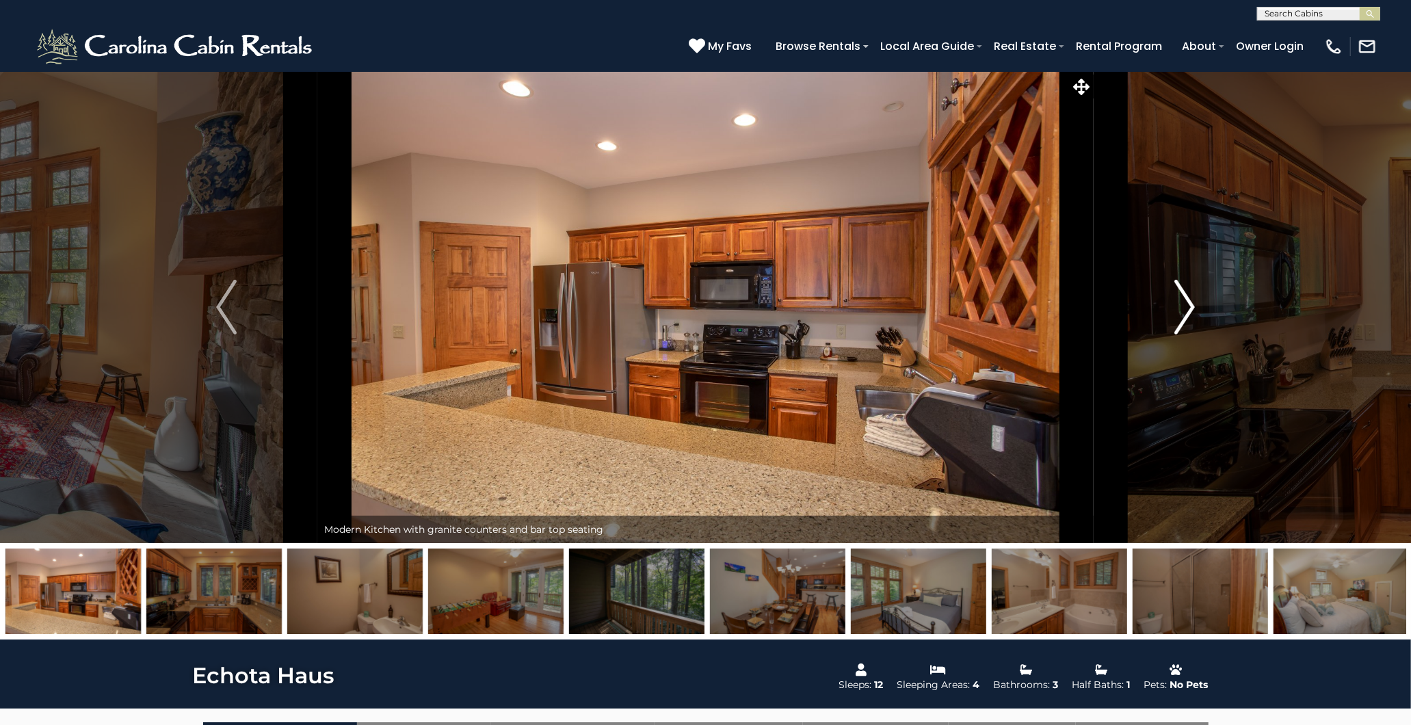
click at [1185, 305] on img "Next" at bounding box center [1184, 307] width 21 height 55
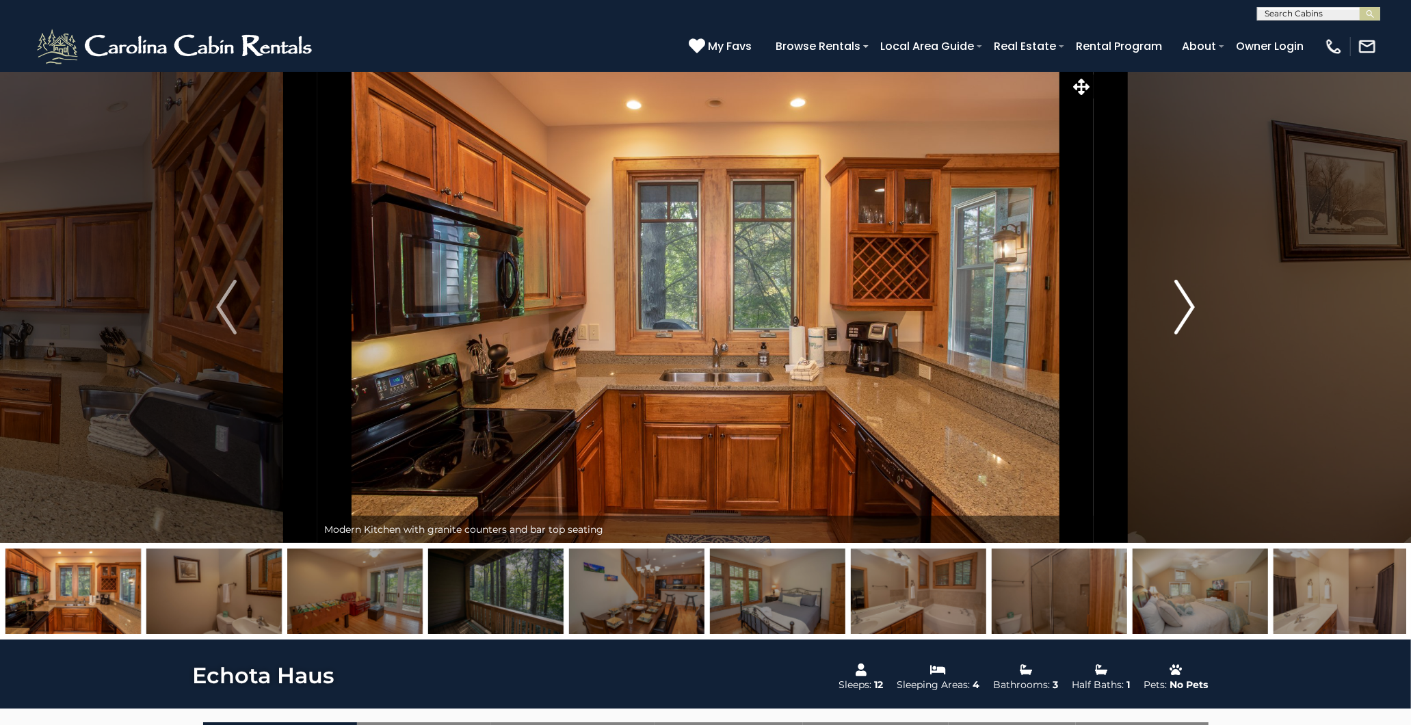
click at [1185, 305] on img "Next" at bounding box center [1184, 307] width 21 height 55
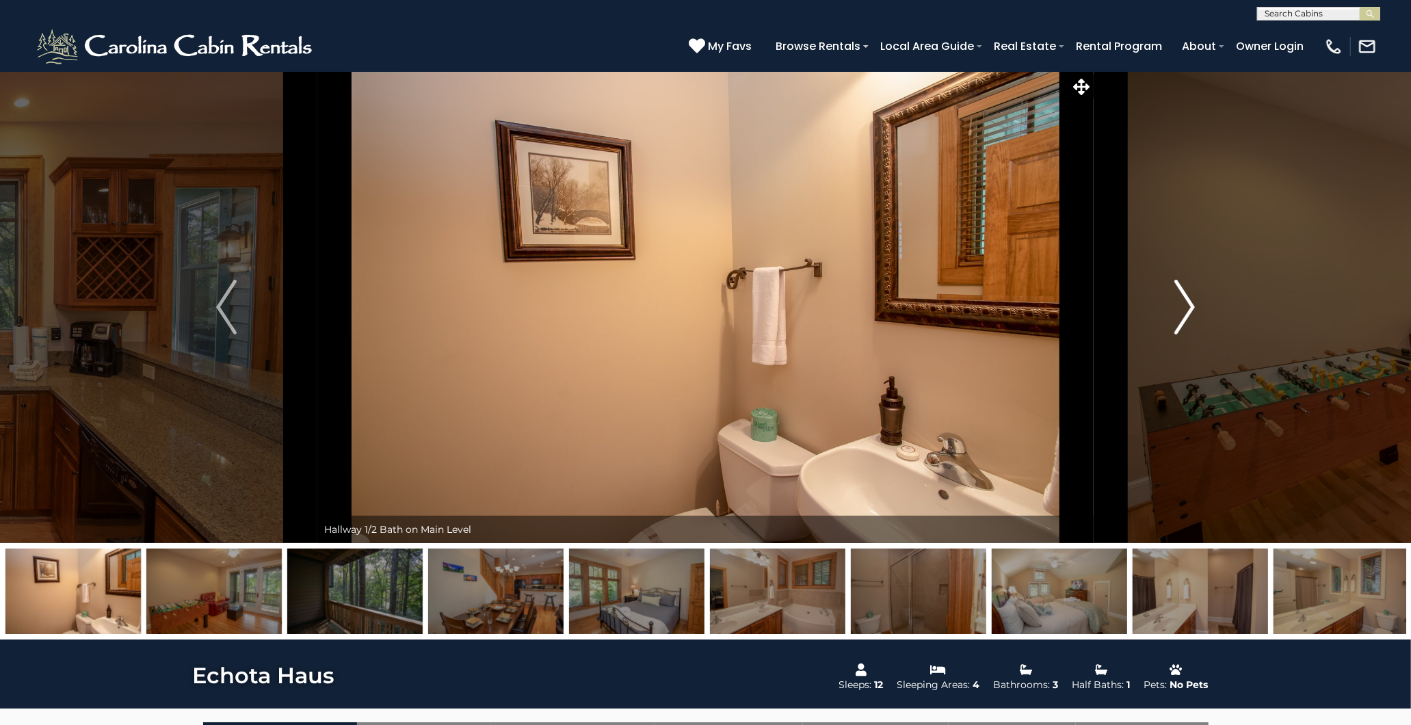
click at [1185, 305] on img "Next" at bounding box center [1184, 307] width 21 height 55
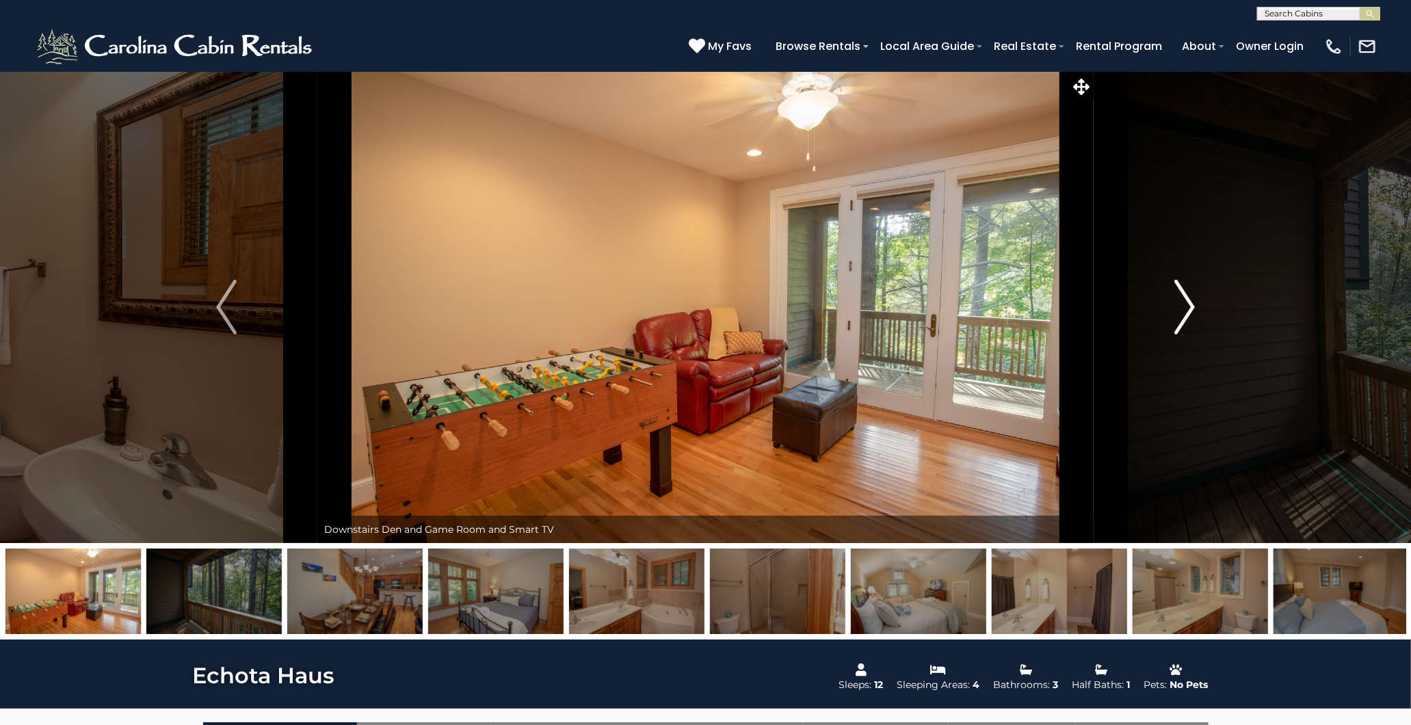
click at [1185, 305] on img "Next" at bounding box center [1184, 307] width 21 height 55
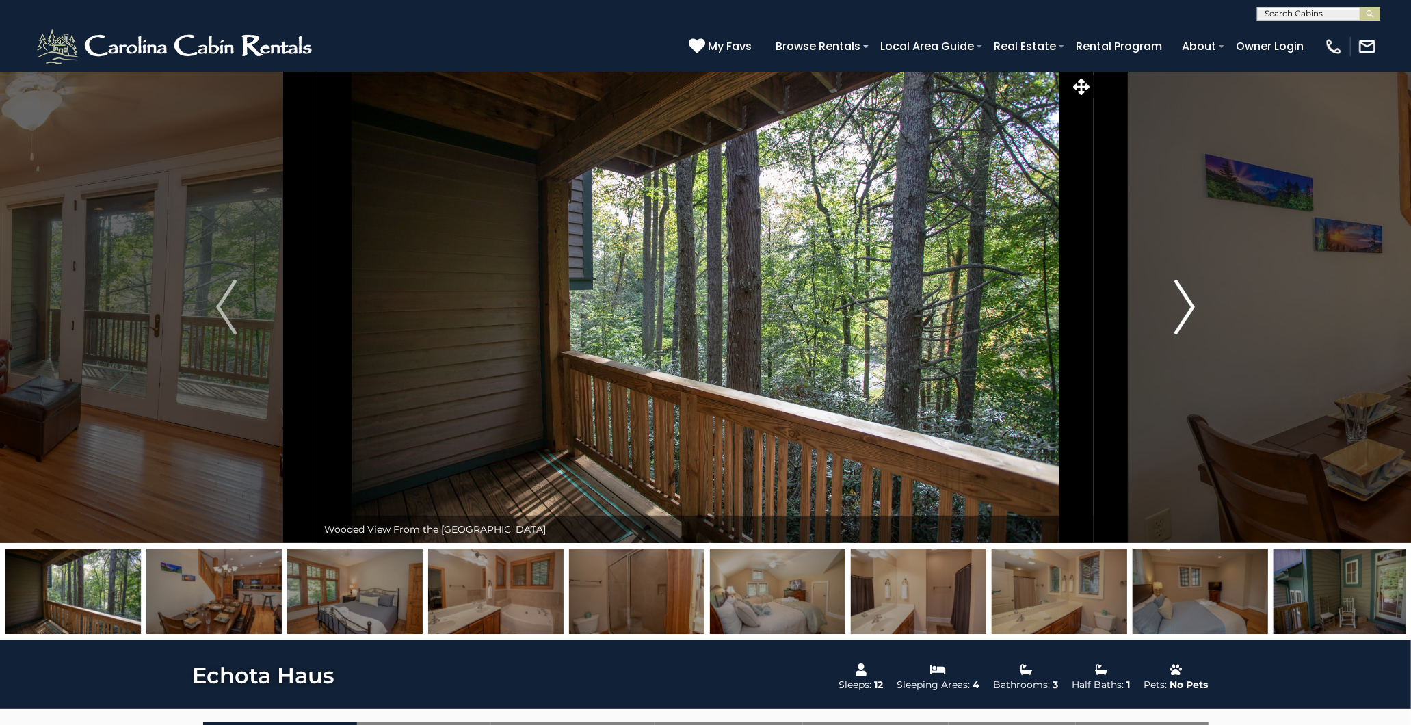
click at [1184, 305] on img "Next" at bounding box center [1184, 307] width 21 height 55
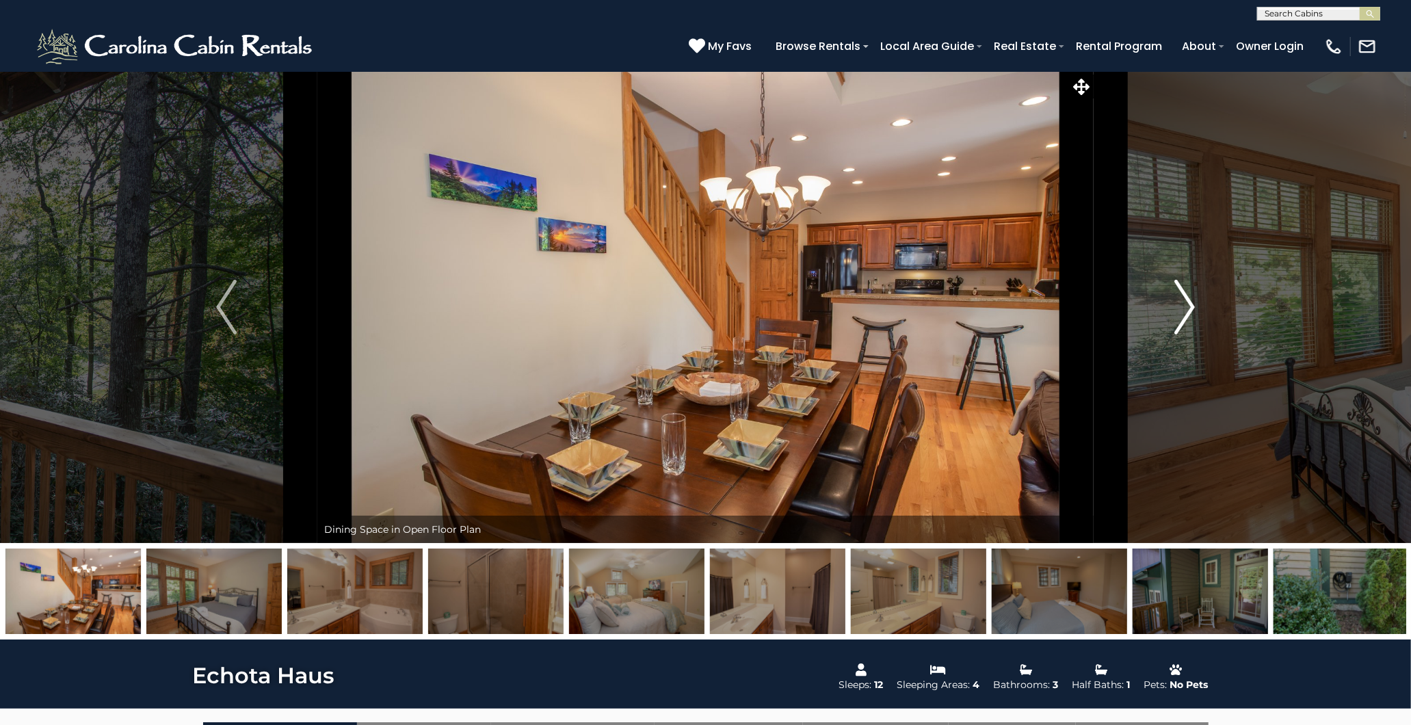
click at [1184, 305] on img "Next" at bounding box center [1184, 307] width 21 height 55
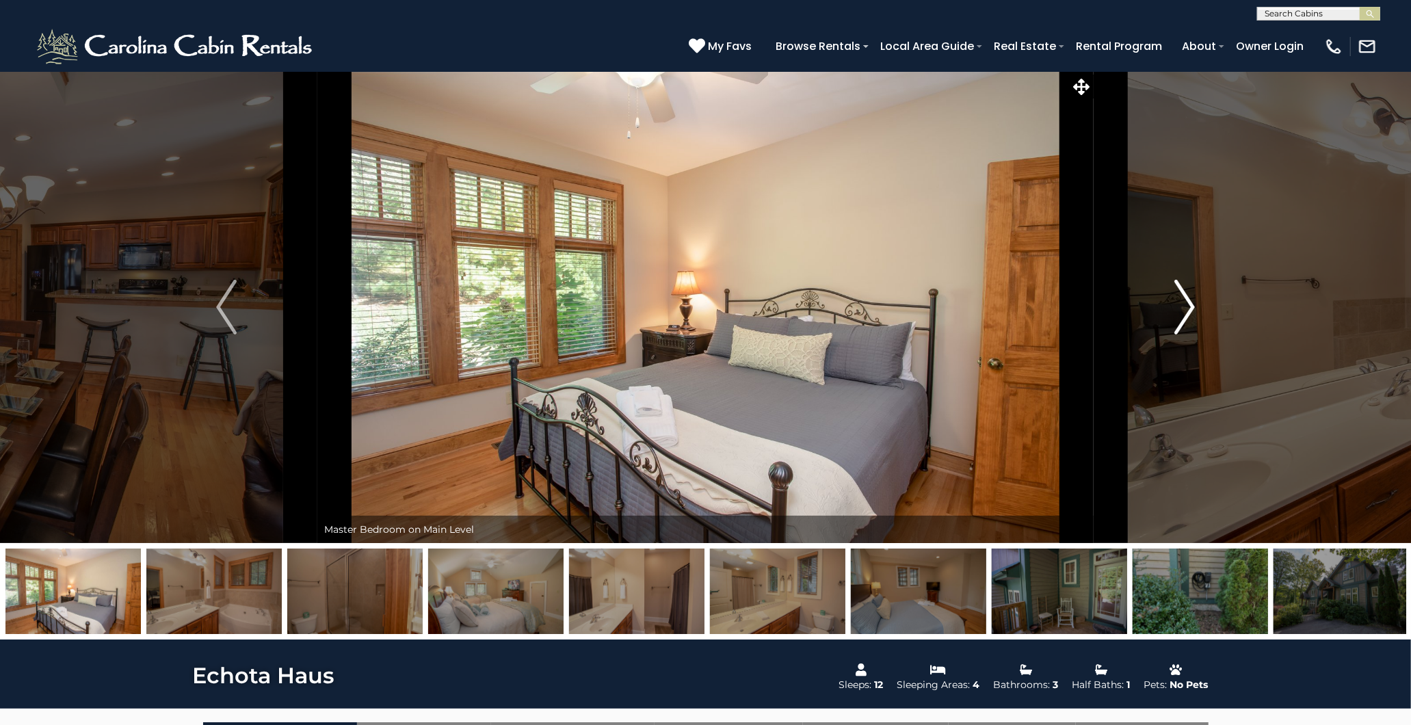
click at [1184, 305] on img "Next" at bounding box center [1184, 307] width 21 height 55
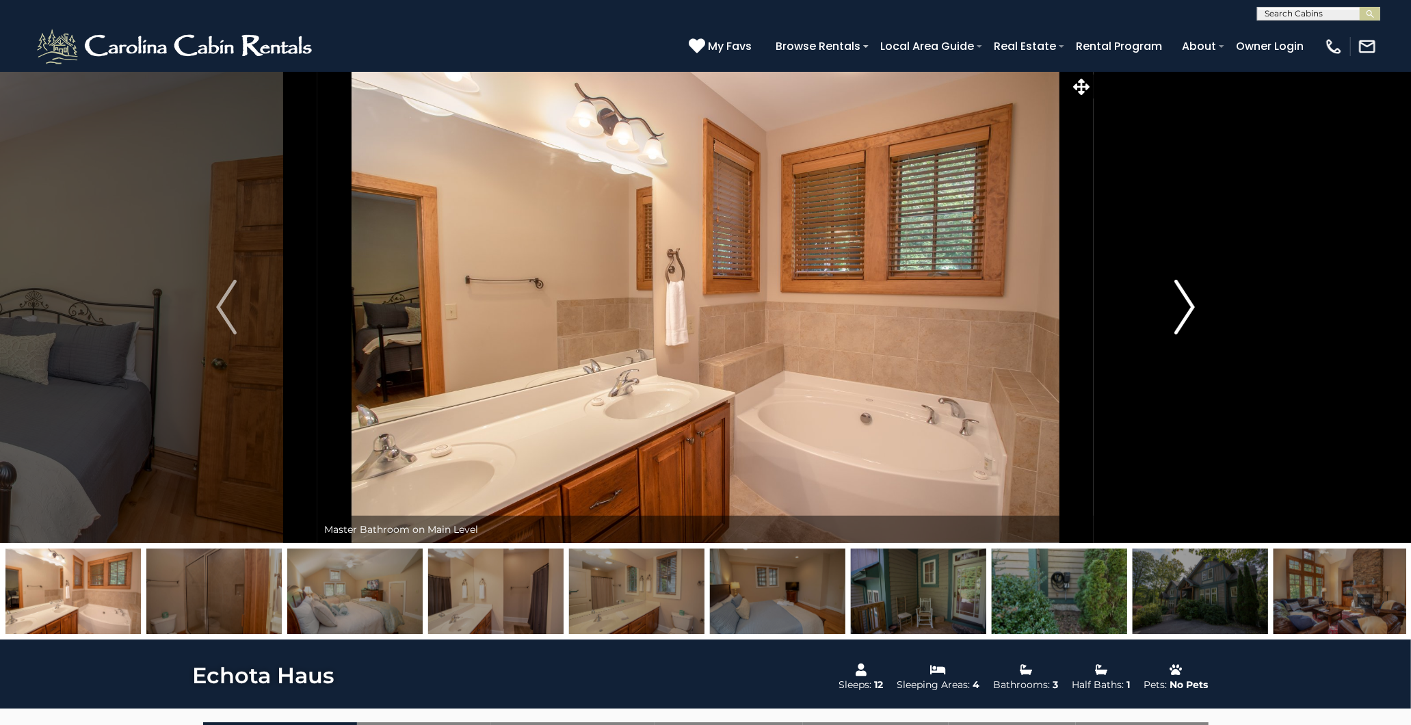
click at [1184, 305] on img "Next" at bounding box center [1184, 307] width 21 height 55
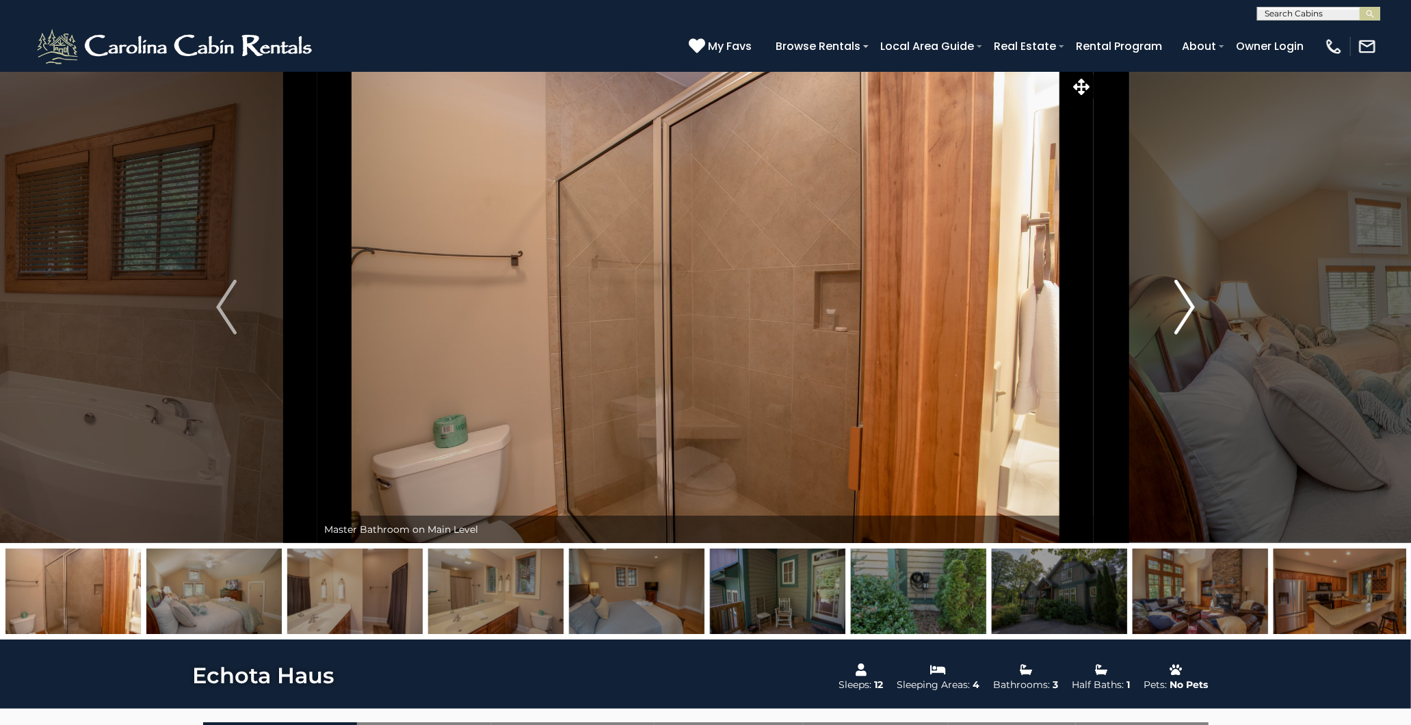
click at [1183, 305] on img "Next" at bounding box center [1184, 307] width 21 height 55
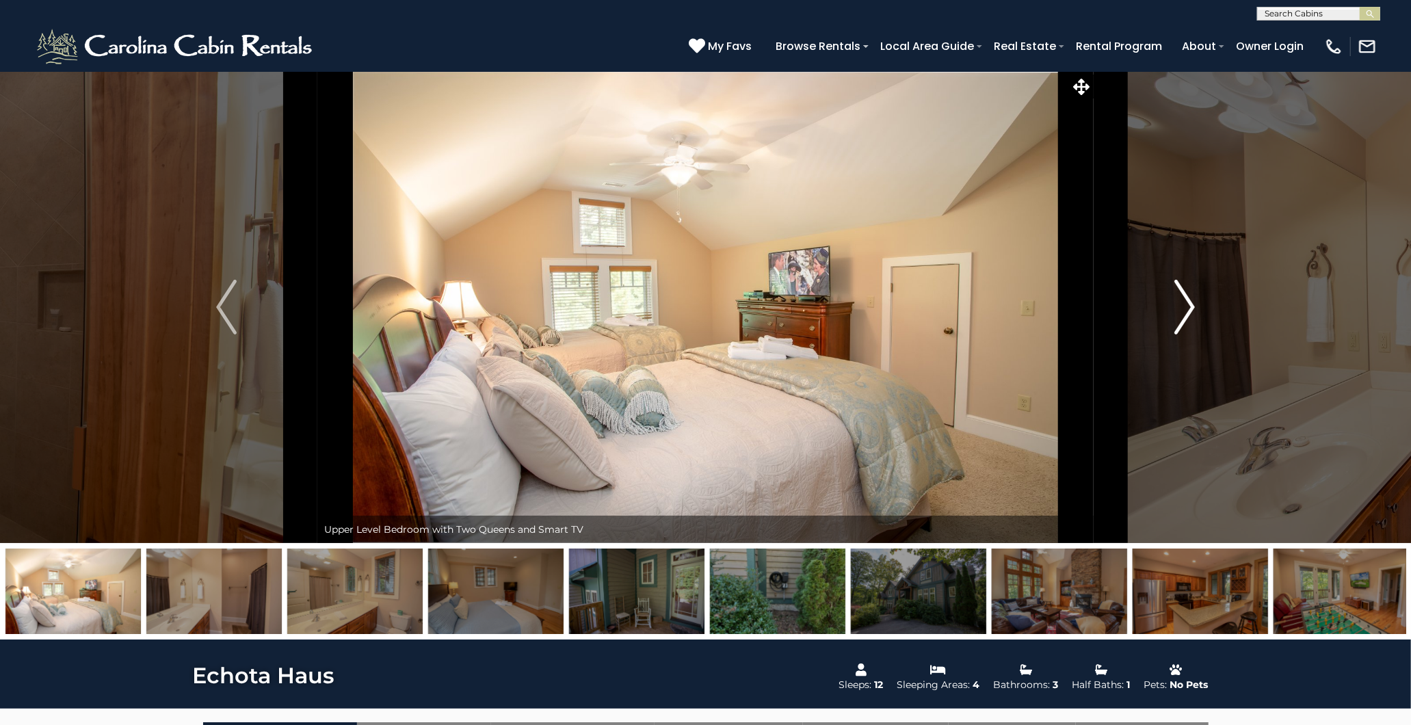
click at [1183, 305] on img "Next" at bounding box center [1184, 307] width 21 height 55
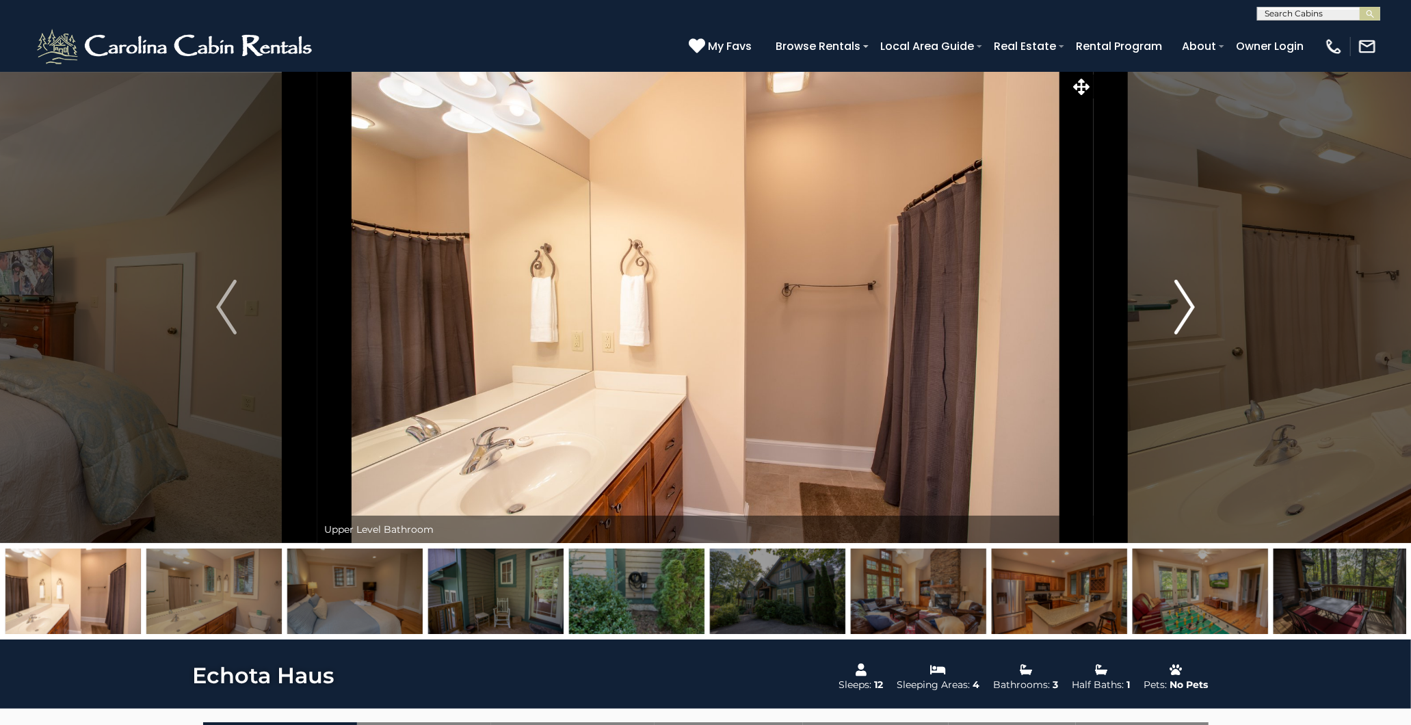
click at [1183, 305] on img "Next" at bounding box center [1184, 307] width 21 height 55
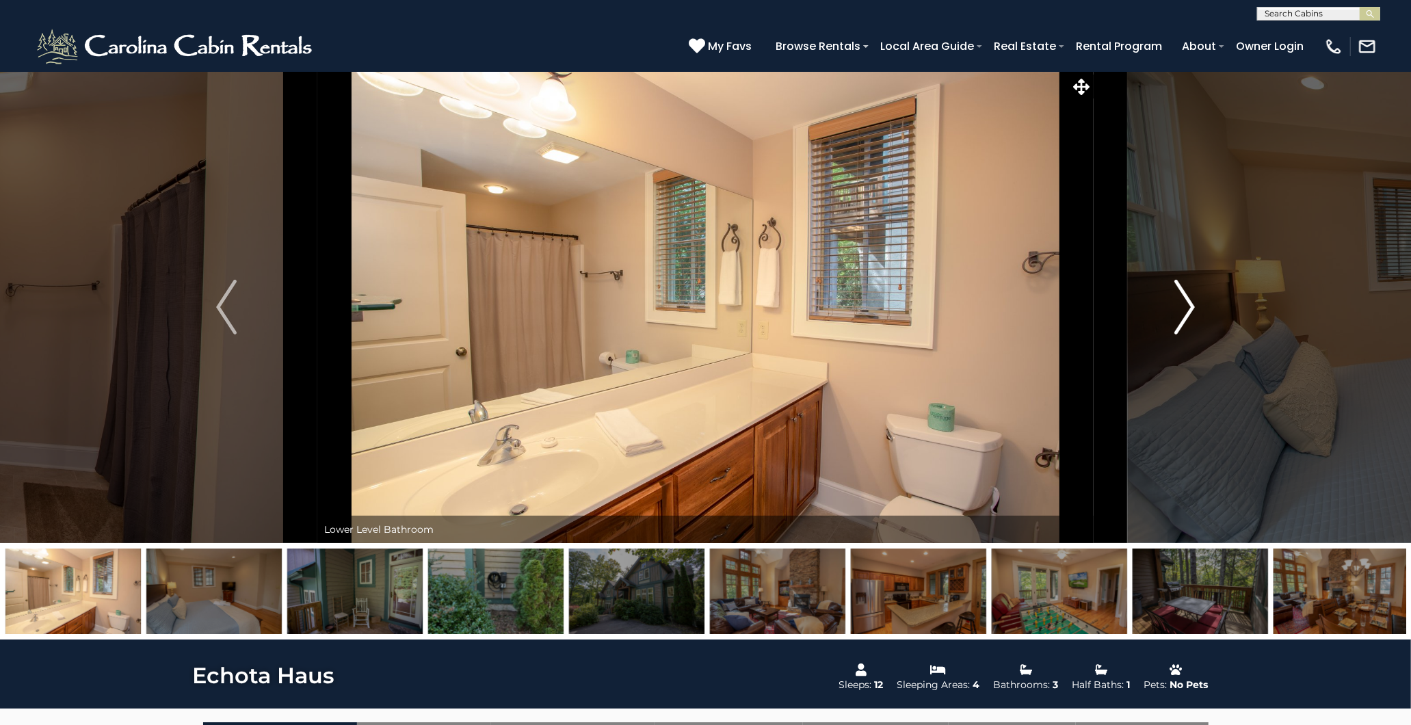
click at [1183, 305] on img "Next" at bounding box center [1184, 307] width 21 height 55
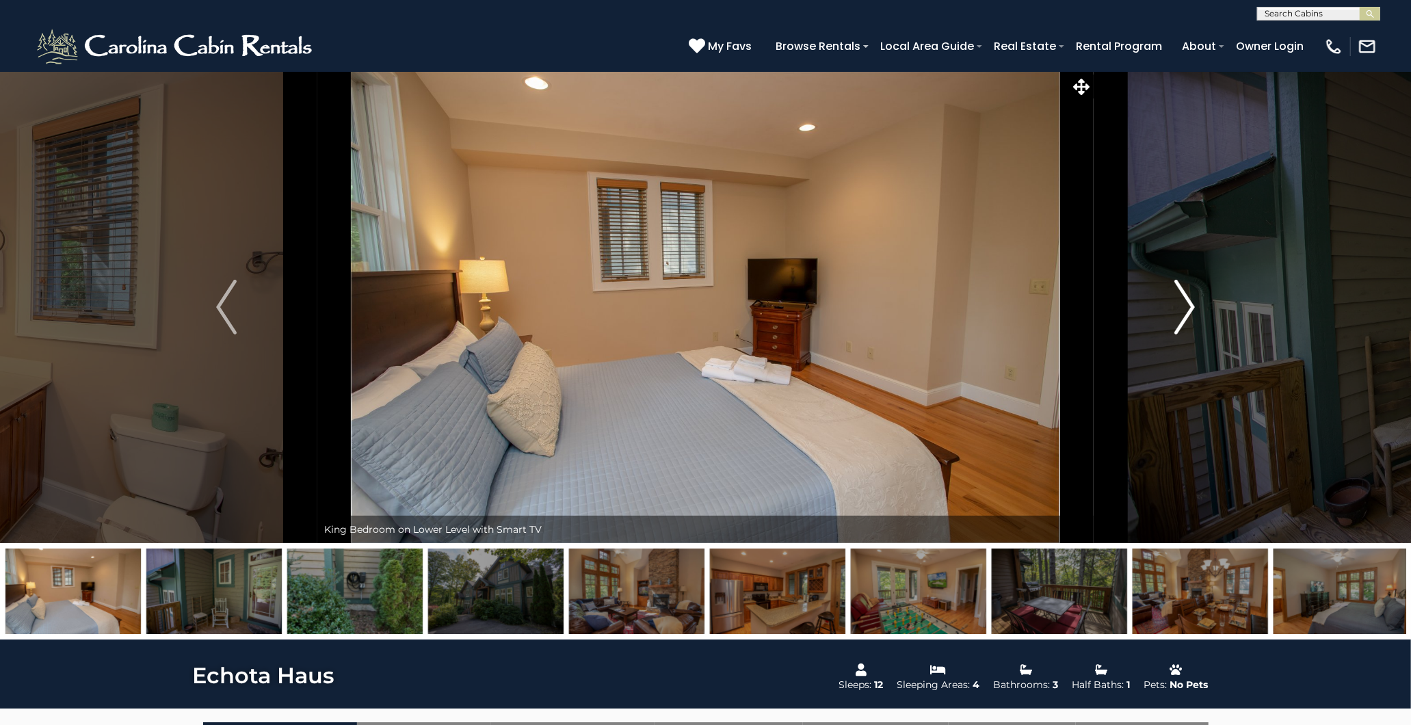
click at [1183, 305] on img "Next" at bounding box center [1184, 307] width 21 height 55
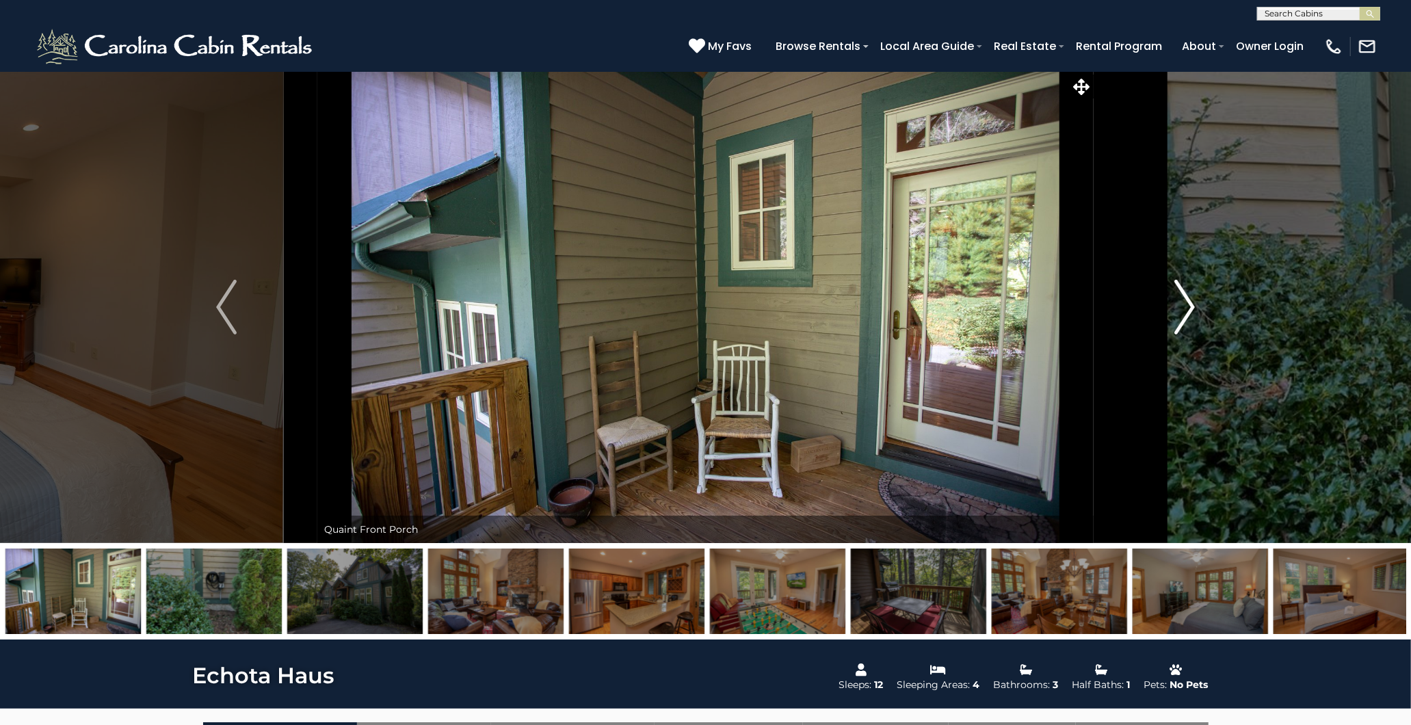
click at [1183, 305] on img "Next" at bounding box center [1184, 307] width 21 height 55
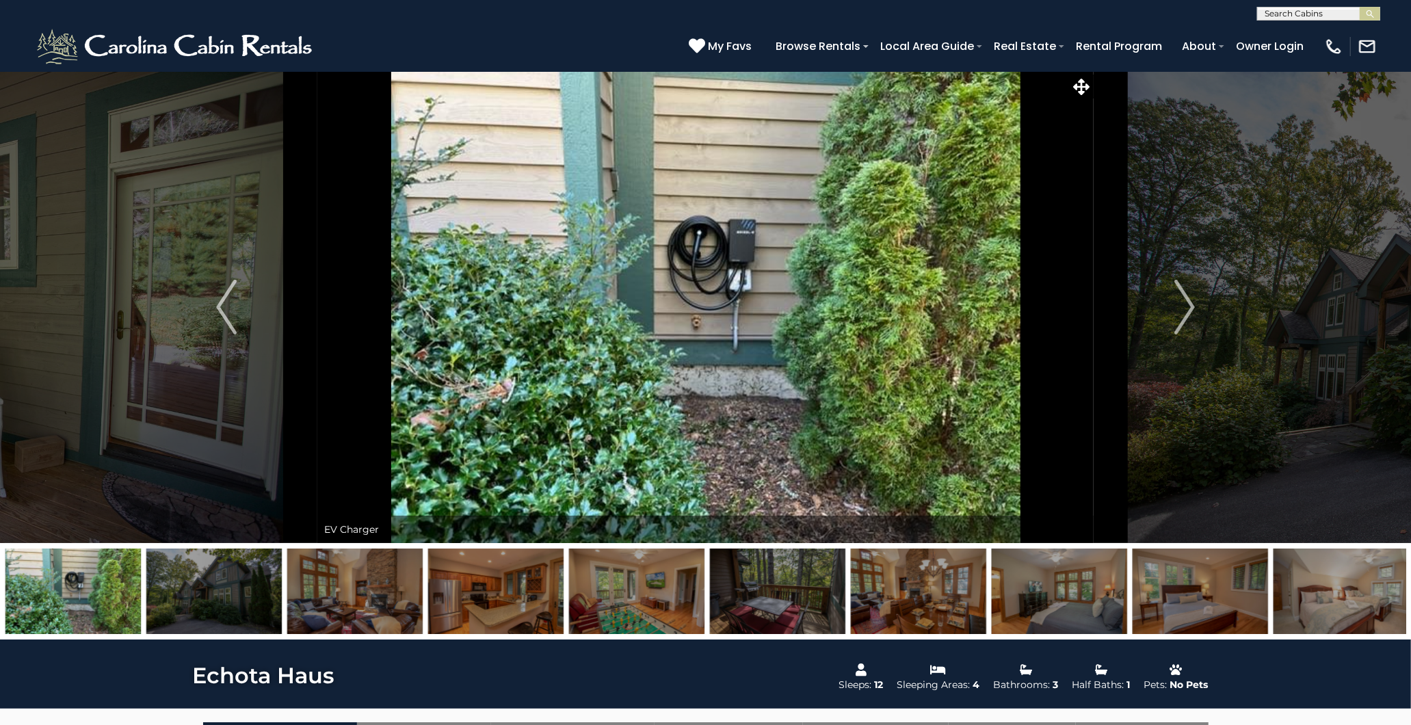
click at [1034, 589] on img at bounding box center [1059, 591] width 135 height 85
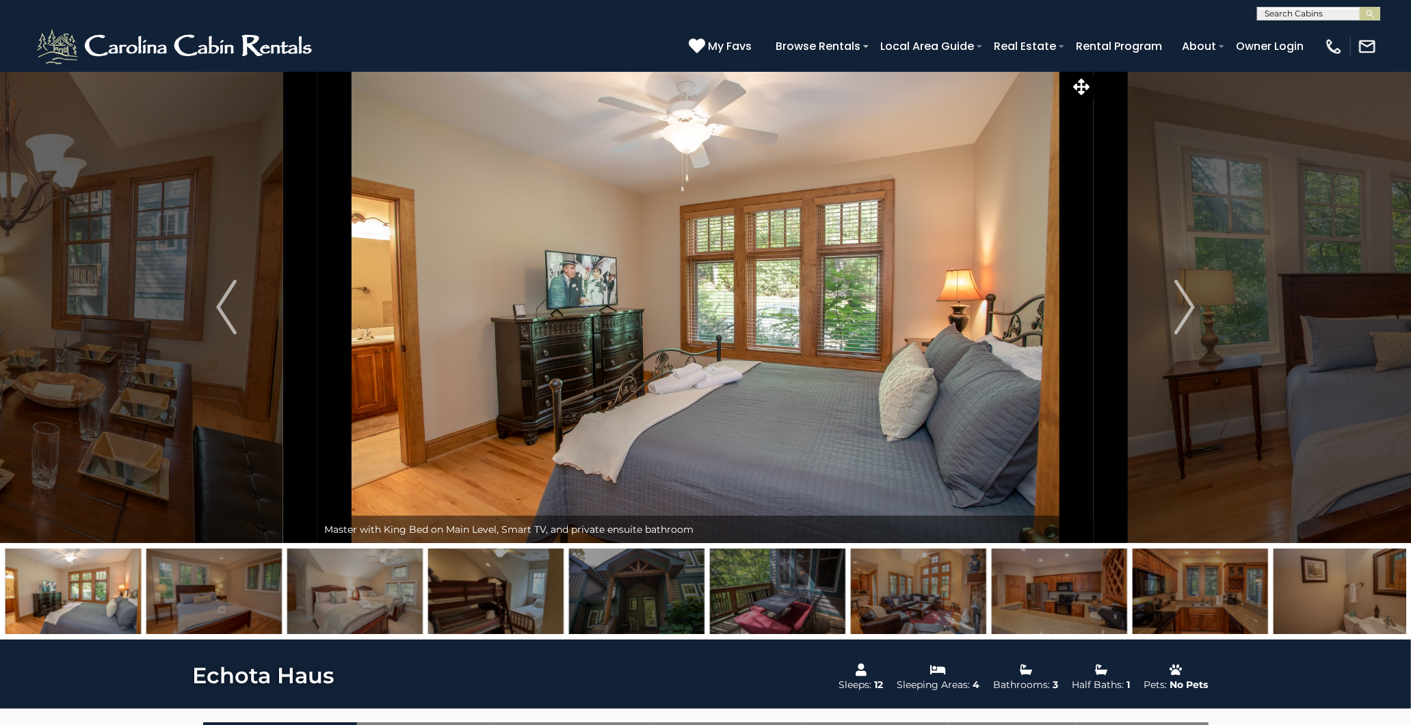
click at [1062, 589] on img at bounding box center [1059, 591] width 135 height 85
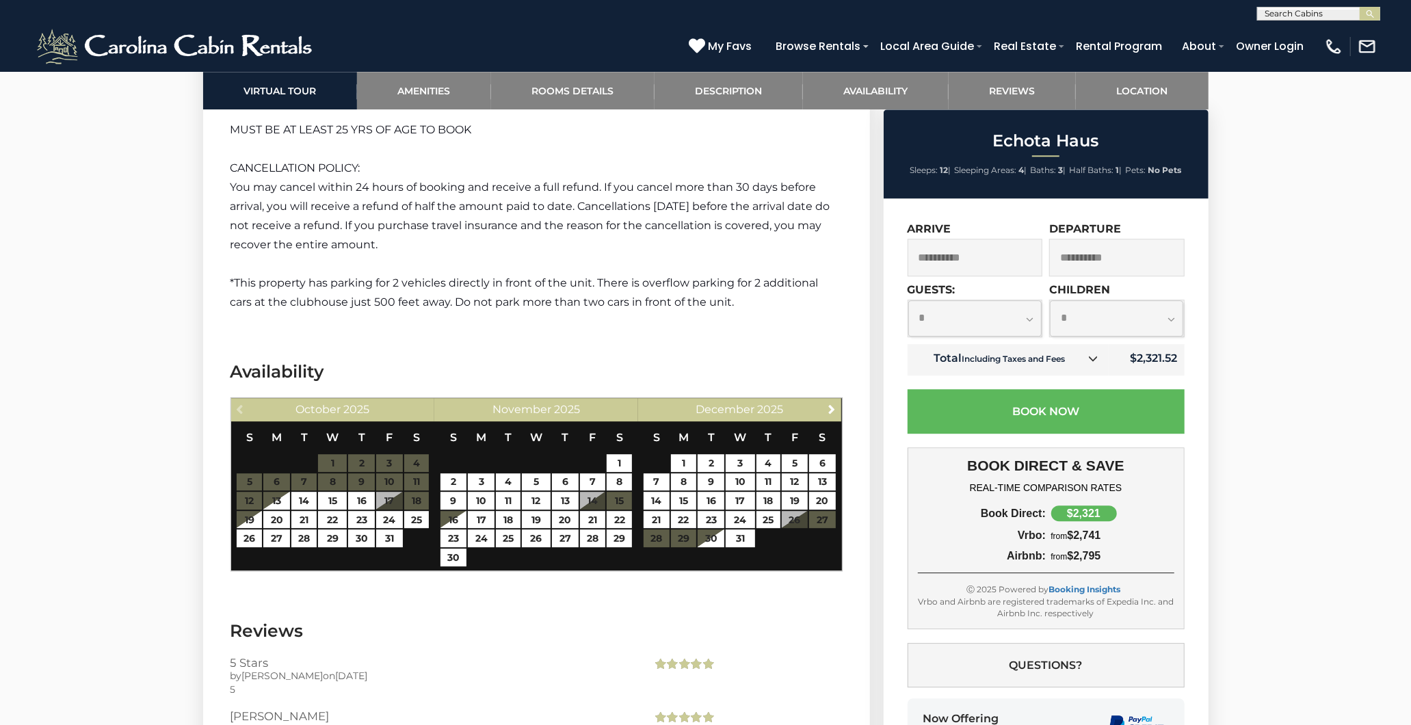
scroll to position [3039, 0]
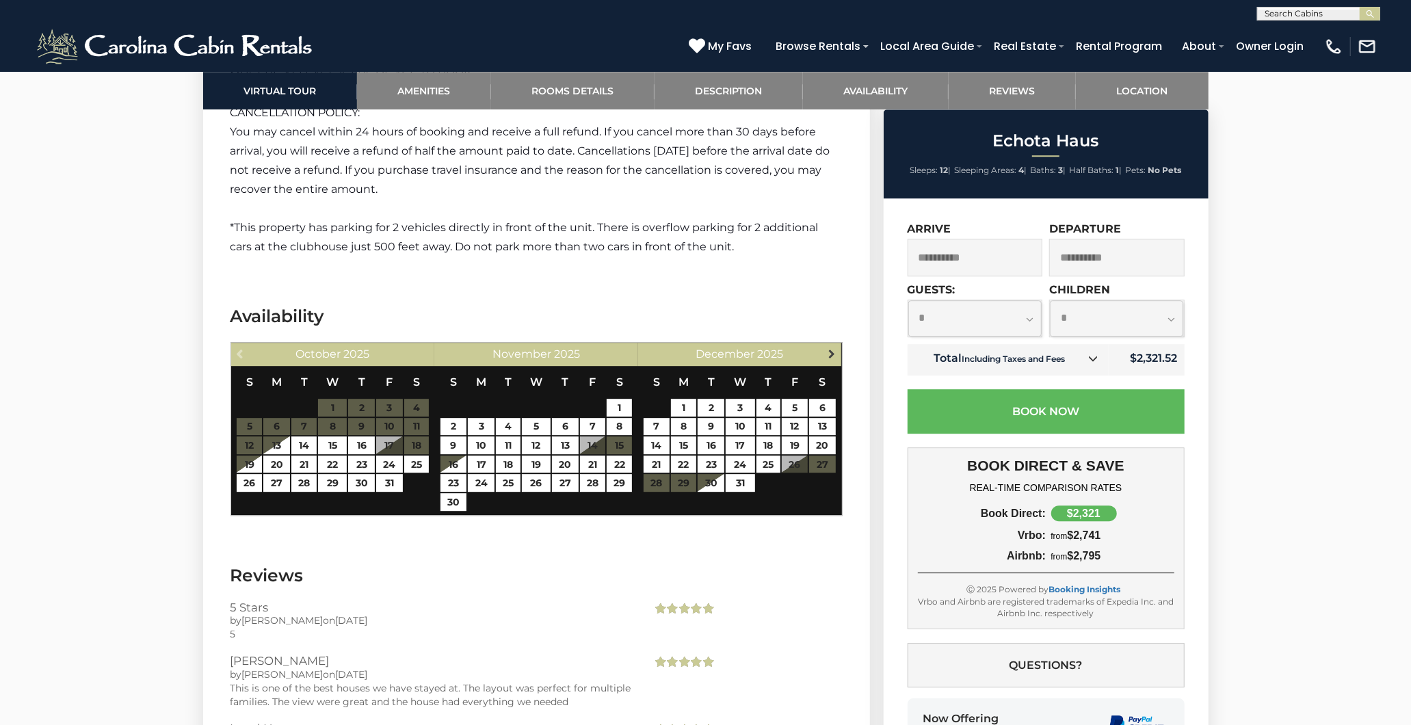
click at [832, 348] on span "Next" at bounding box center [831, 353] width 11 height 11
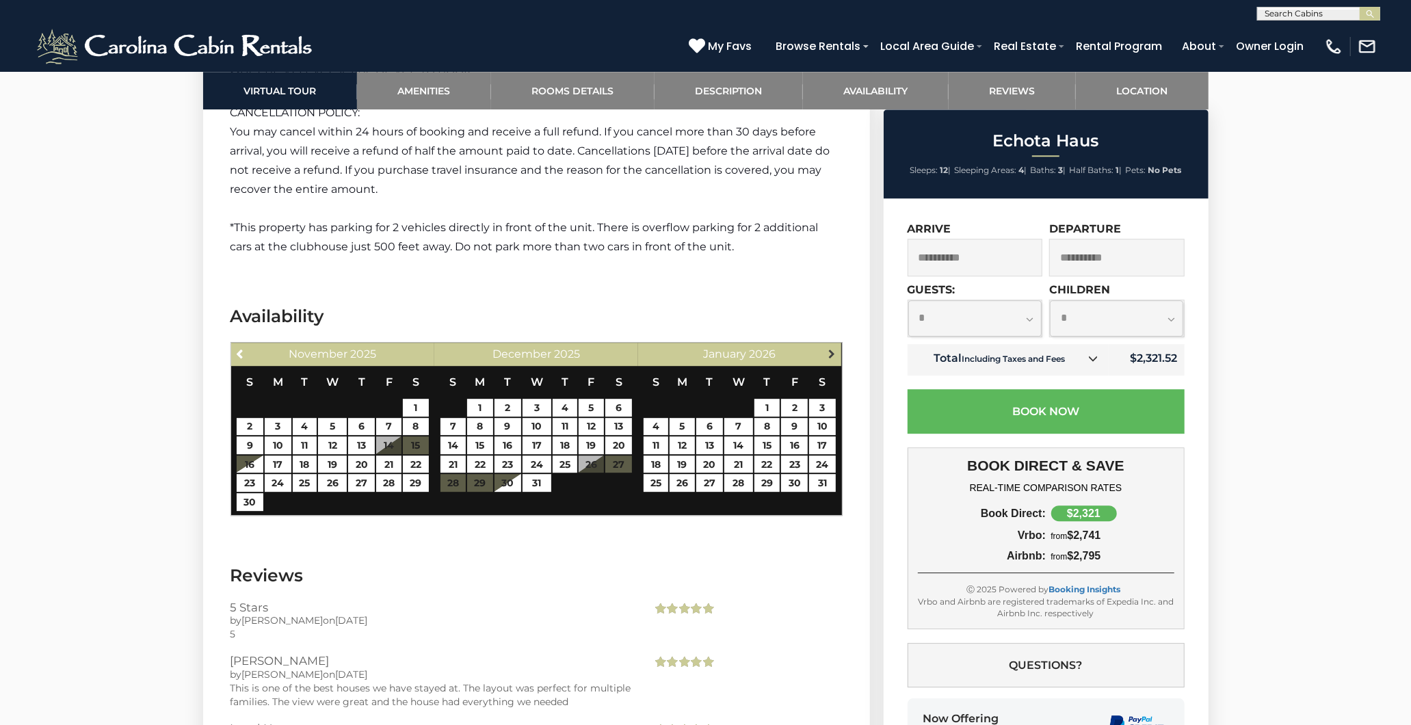
click at [830, 348] on span "Next" at bounding box center [831, 353] width 11 height 11
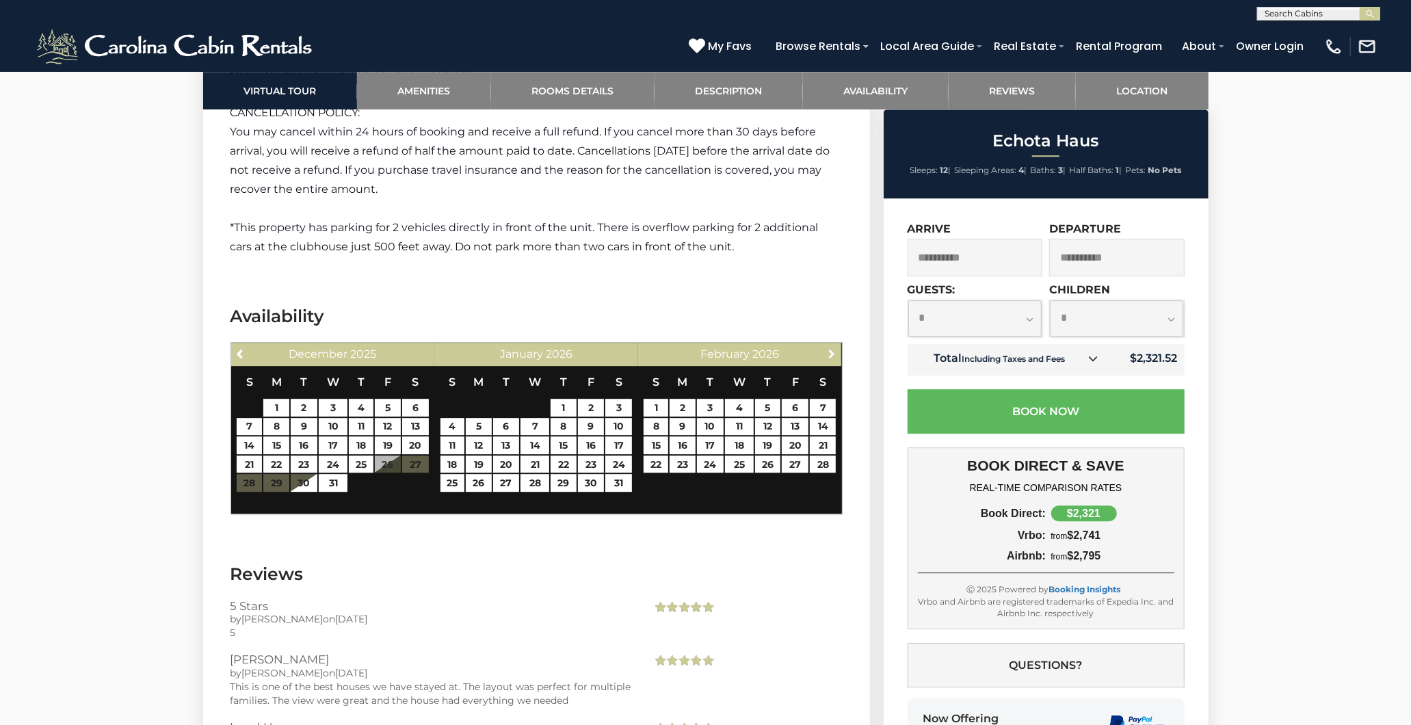
click at [830, 348] on span "Next" at bounding box center [831, 353] width 11 height 11
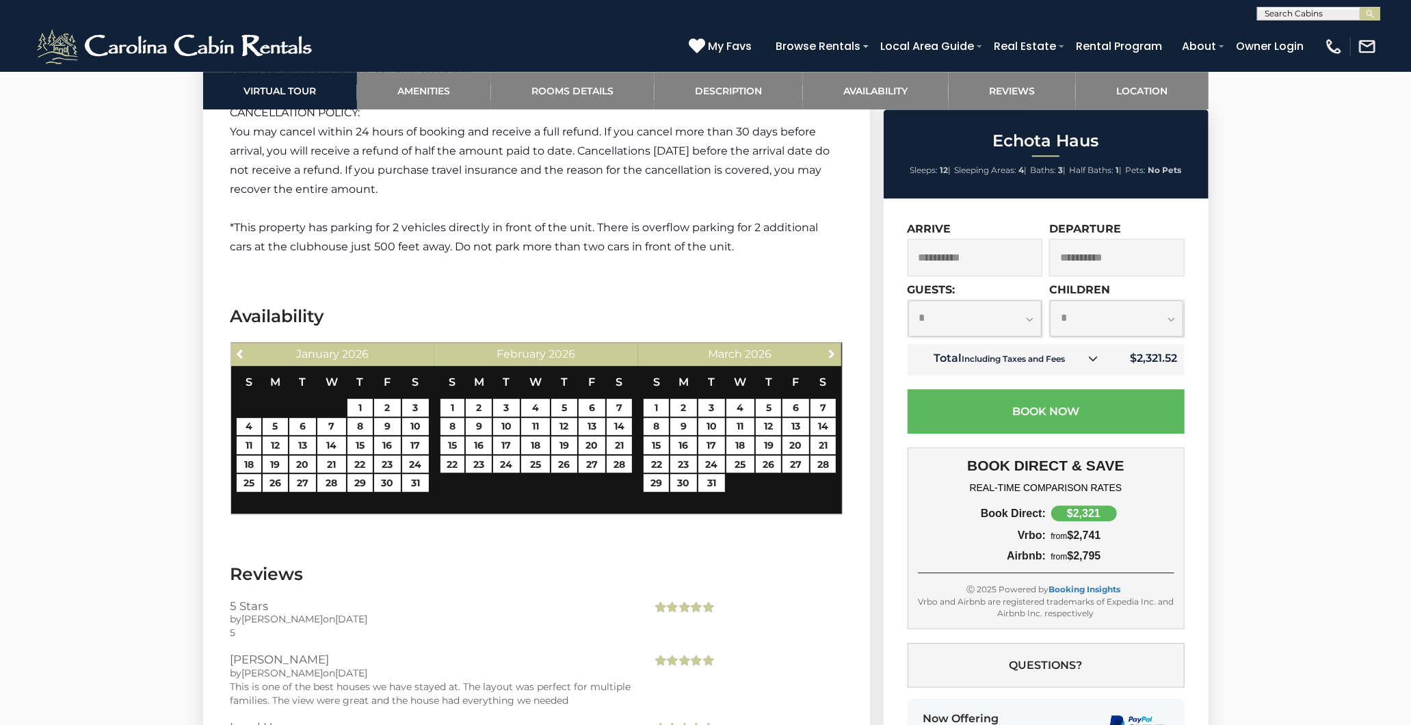
click at [830, 348] on span "Next" at bounding box center [831, 353] width 11 height 11
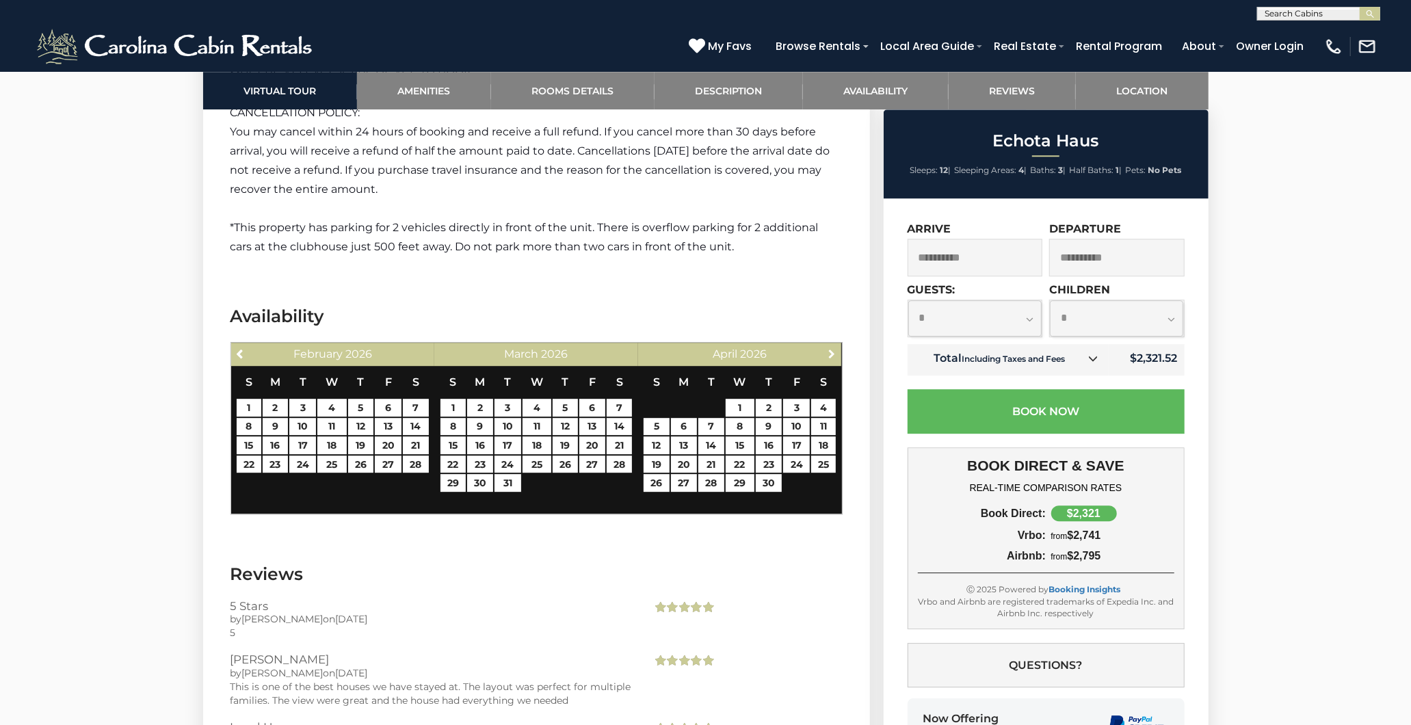
click at [830, 348] on span "Next" at bounding box center [831, 353] width 11 height 11
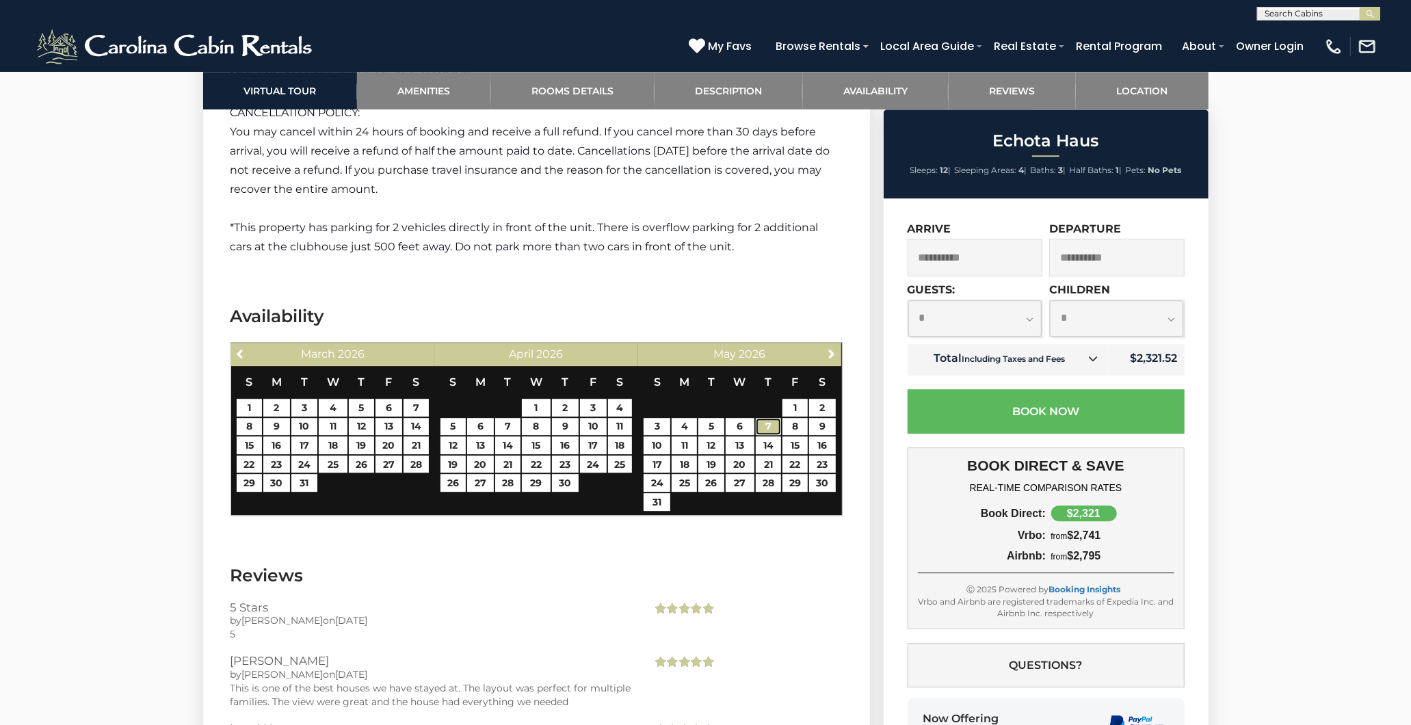
click at [759, 418] on link "7" at bounding box center [768, 427] width 25 height 18
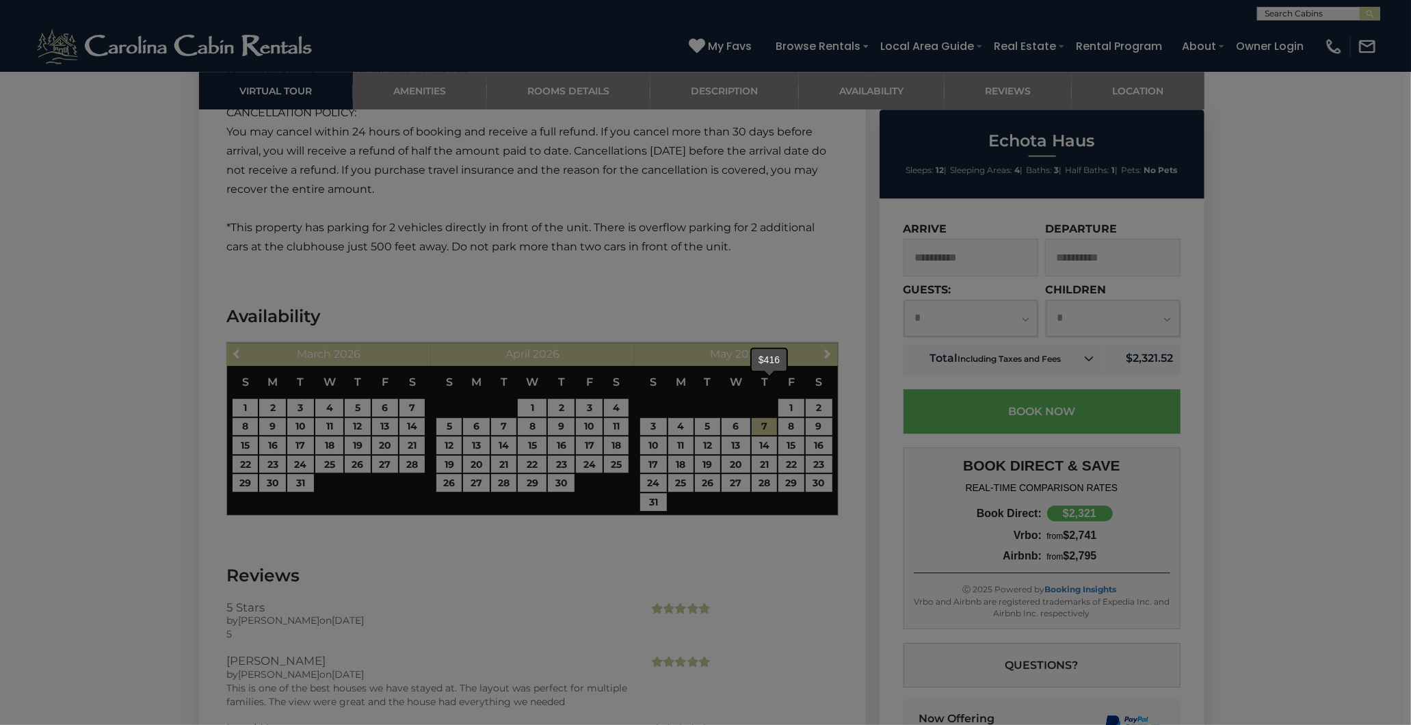
type input "**********"
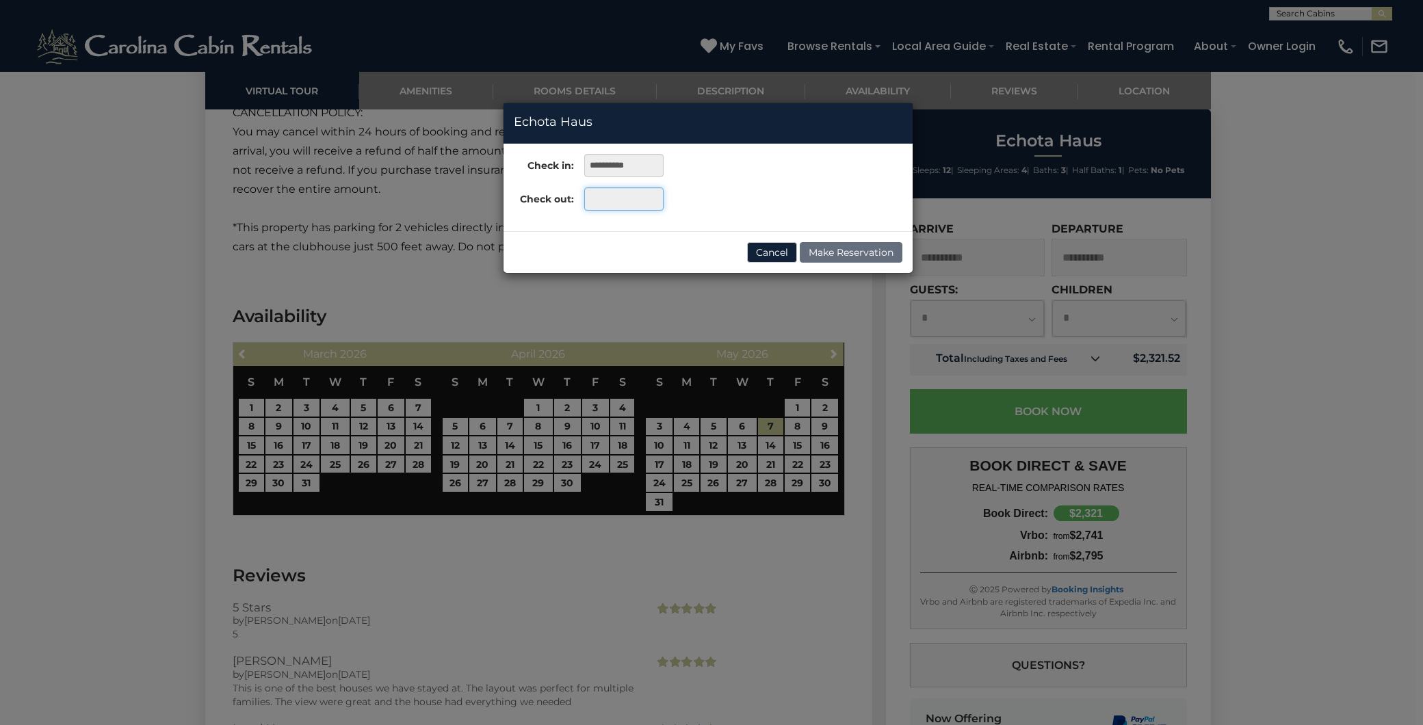
click at [607, 194] on input "text" at bounding box center [623, 198] width 79 height 23
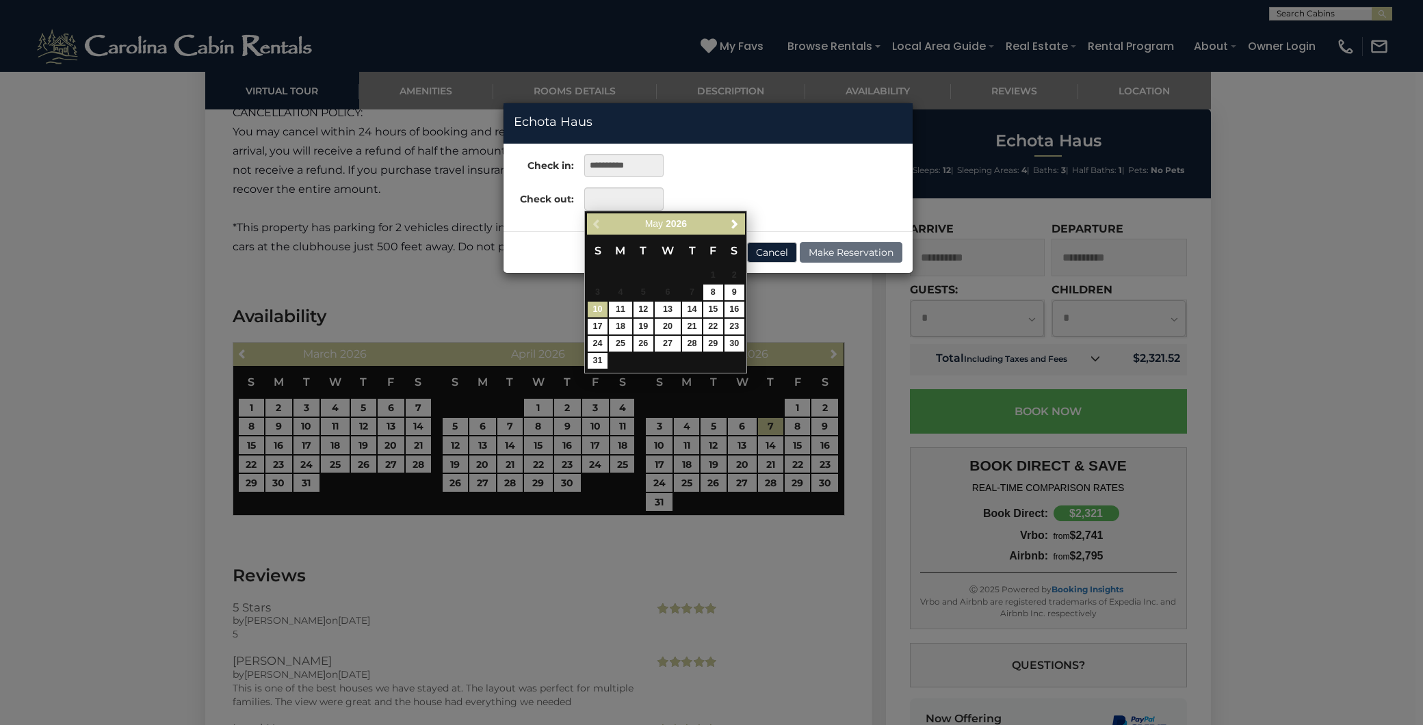
click at [597, 308] on link "10" at bounding box center [597, 310] width 20 height 16
type input "**********"
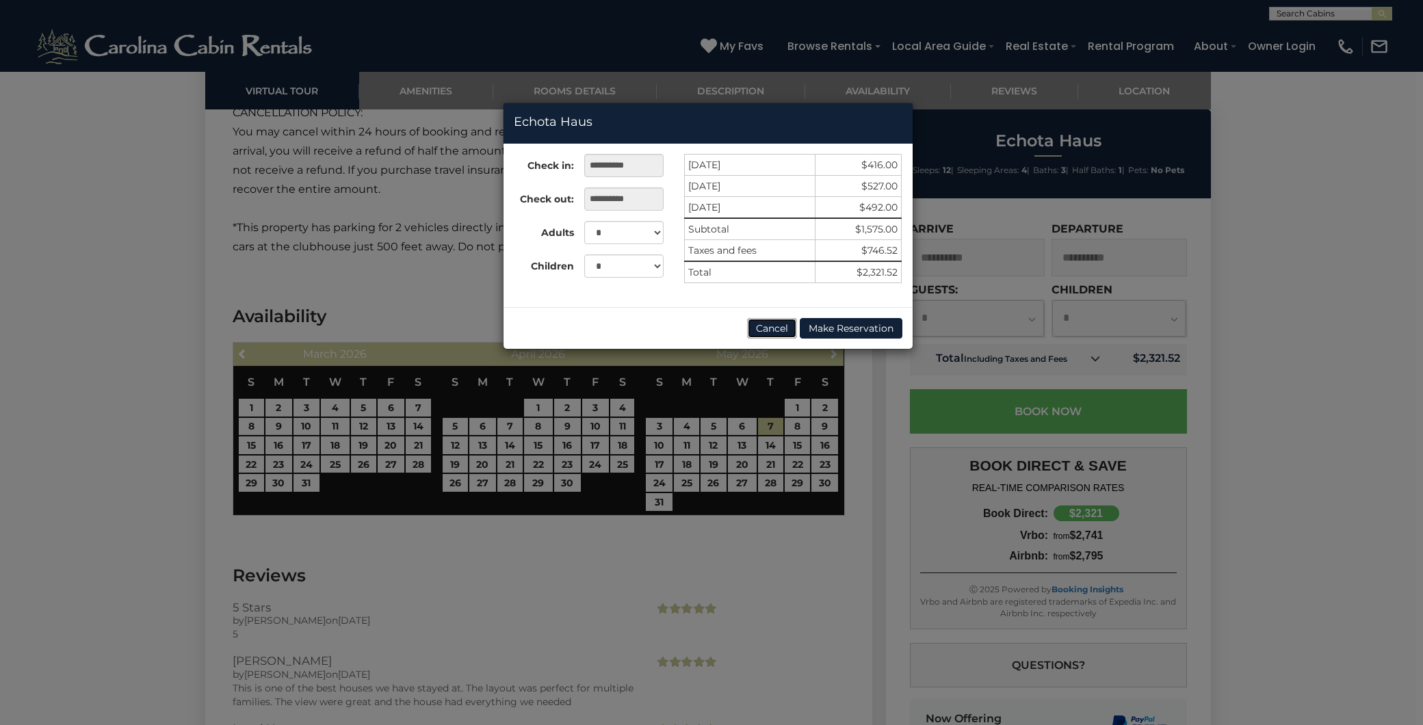
click at [767, 323] on button "Cancel" at bounding box center [772, 328] width 50 height 21
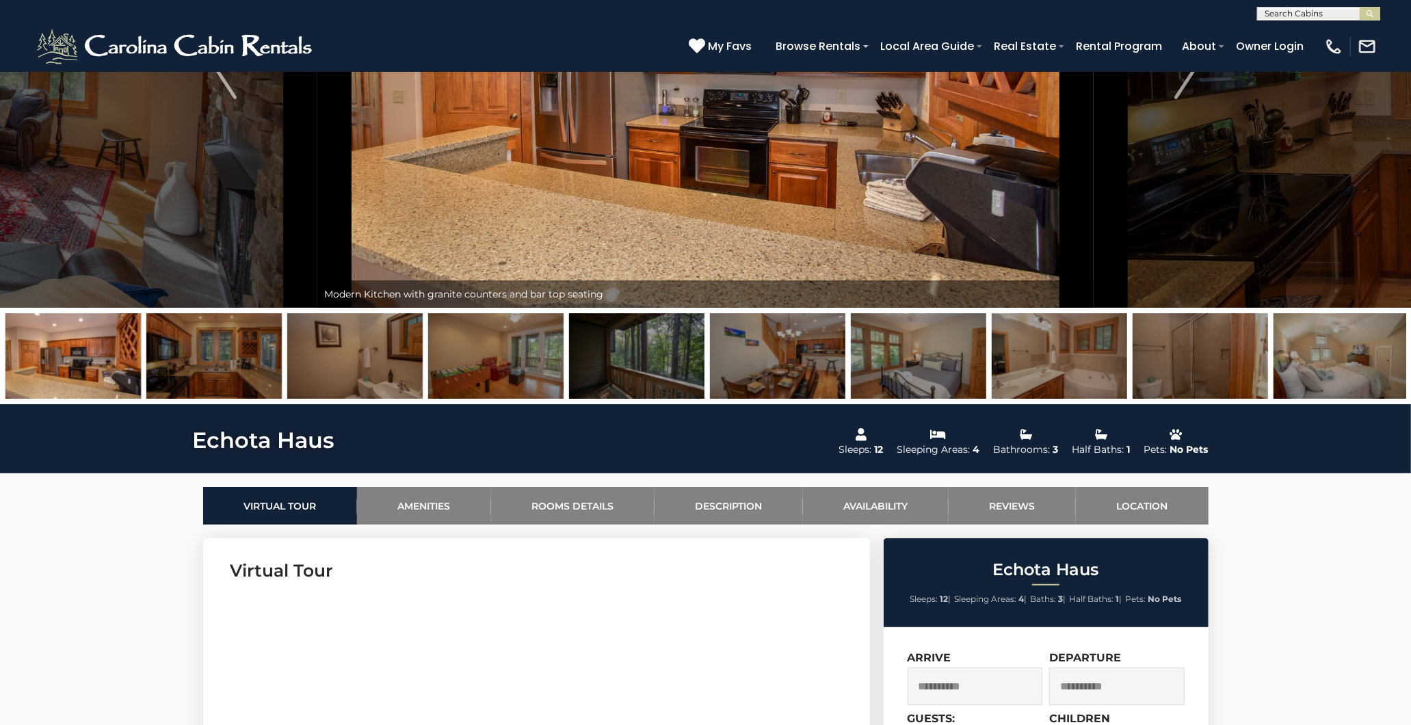
scroll to position [233, 0]
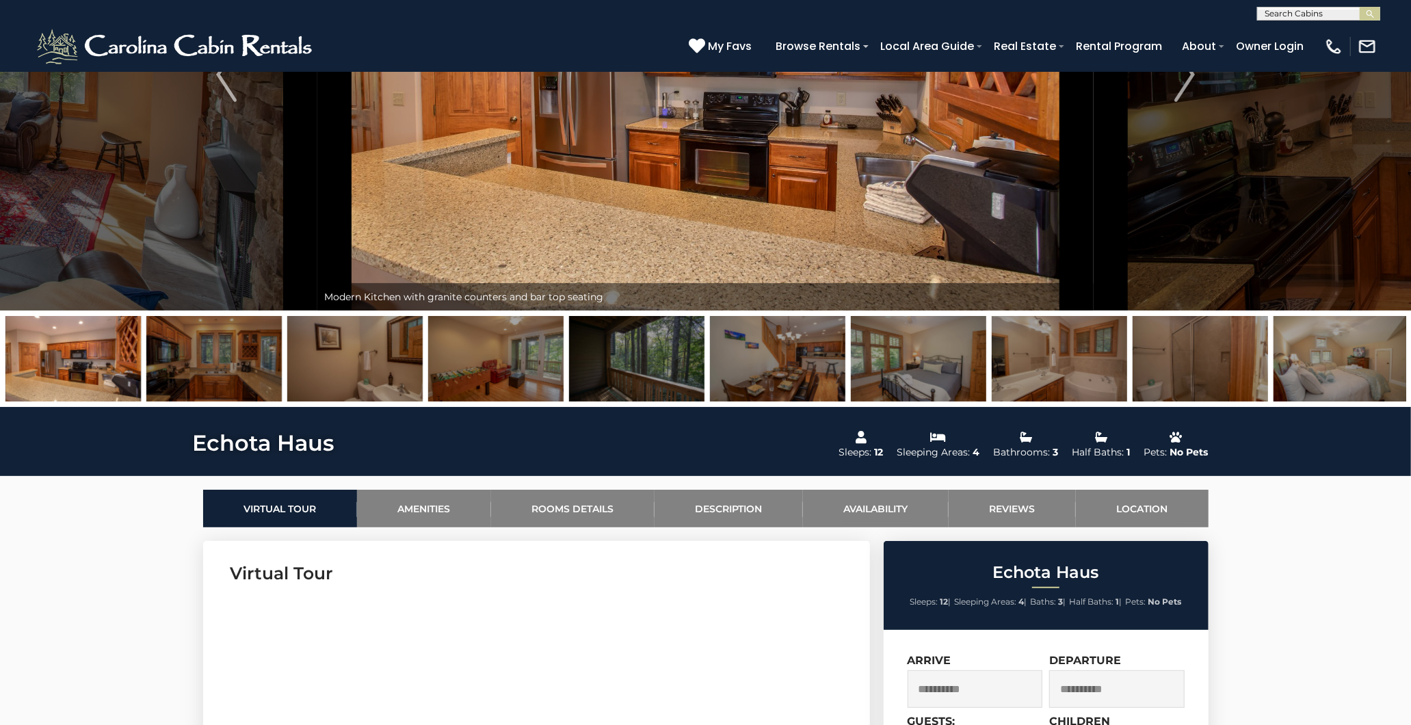
click at [776, 343] on img at bounding box center [777, 358] width 135 height 85
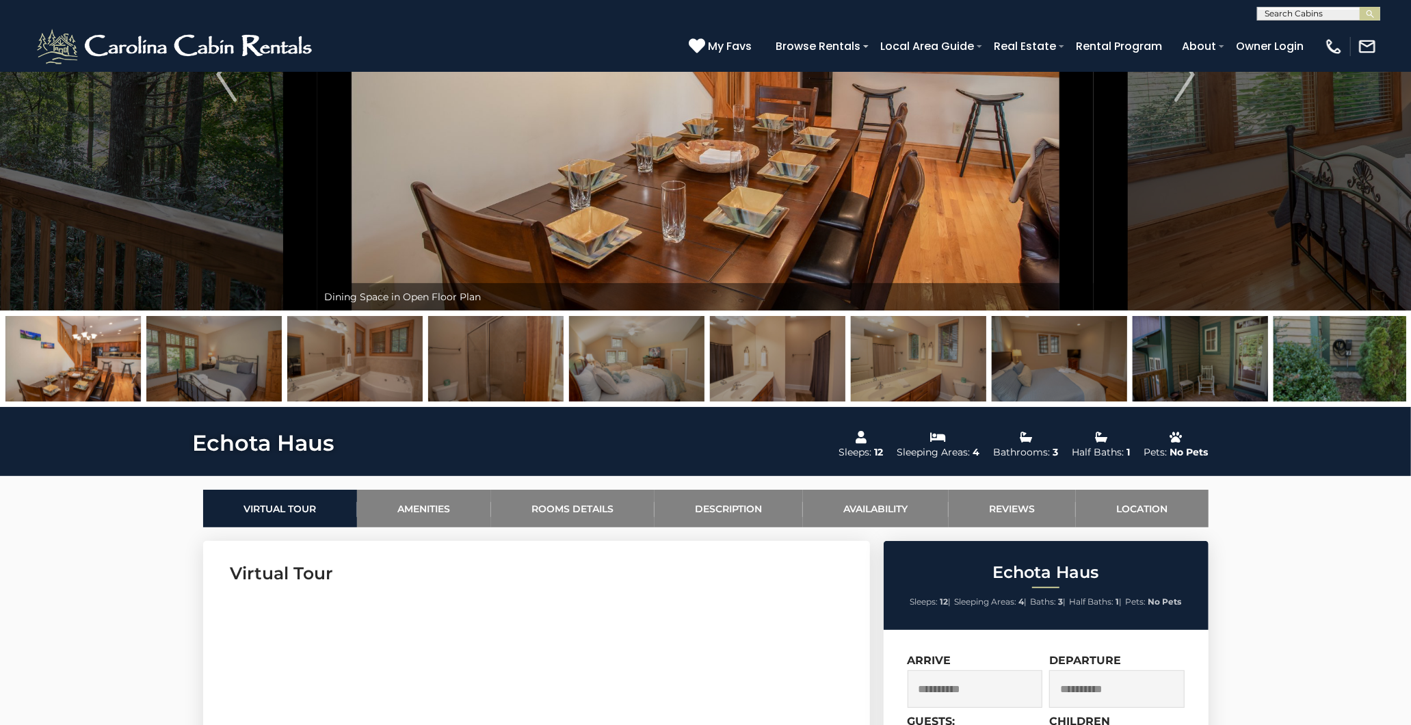
click at [879, 337] on img at bounding box center [918, 358] width 135 height 85
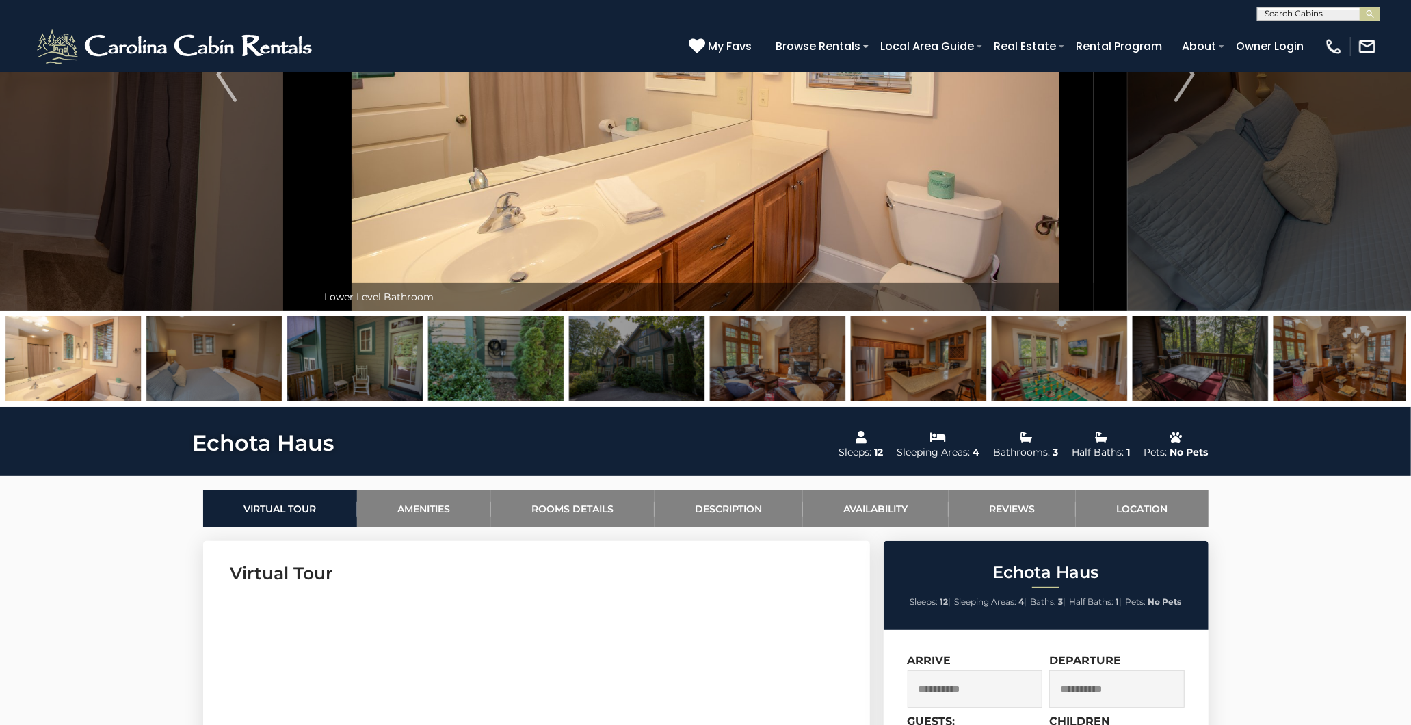
click at [776, 350] on img at bounding box center [777, 358] width 135 height 85
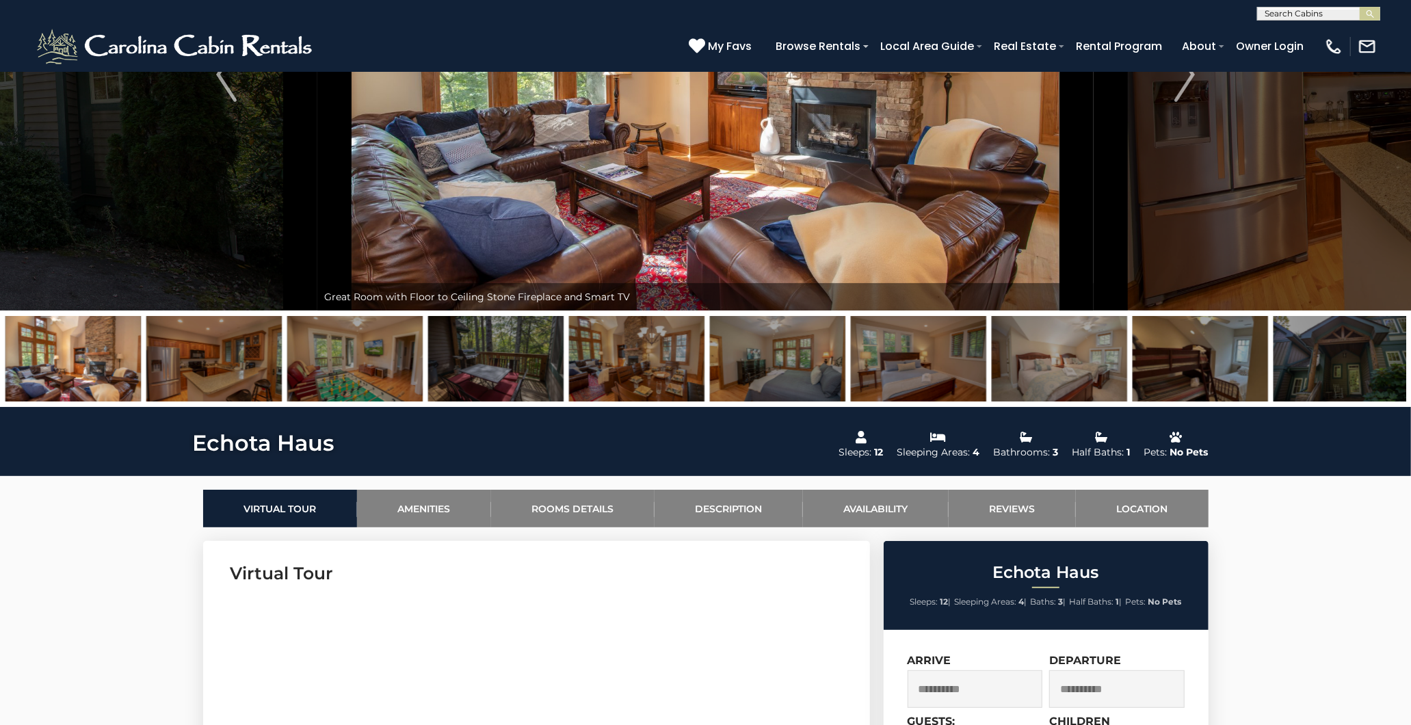
click at [789, 356] on img at bounding box center [777, 358] width 135 height 85
